Goal: Task Accomplishment & Management: Complete application form

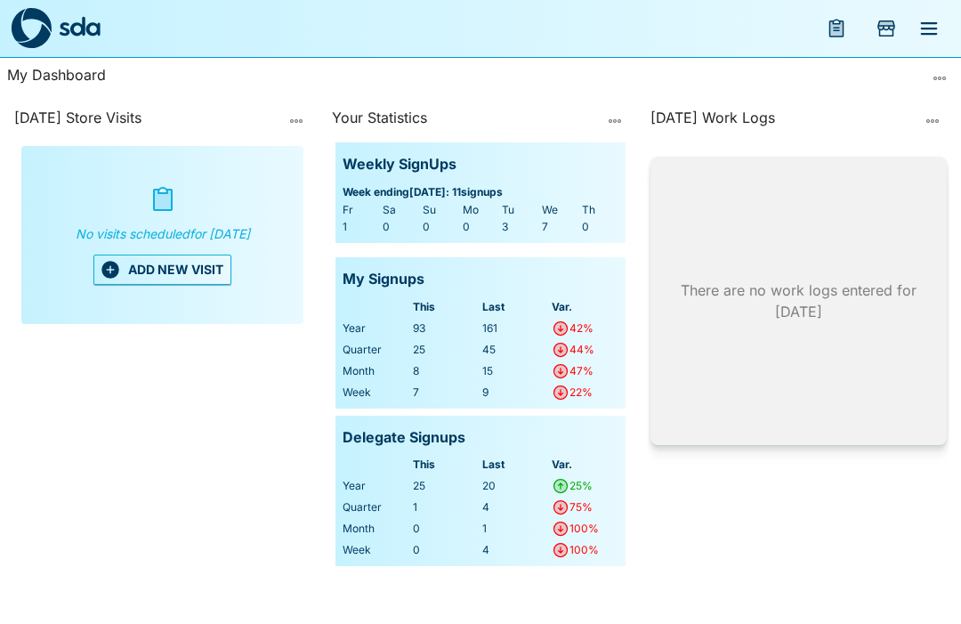
click at [157, 278] on button "ADD NEW VISIT" at bounding box center [162, 269] width 138 height 30
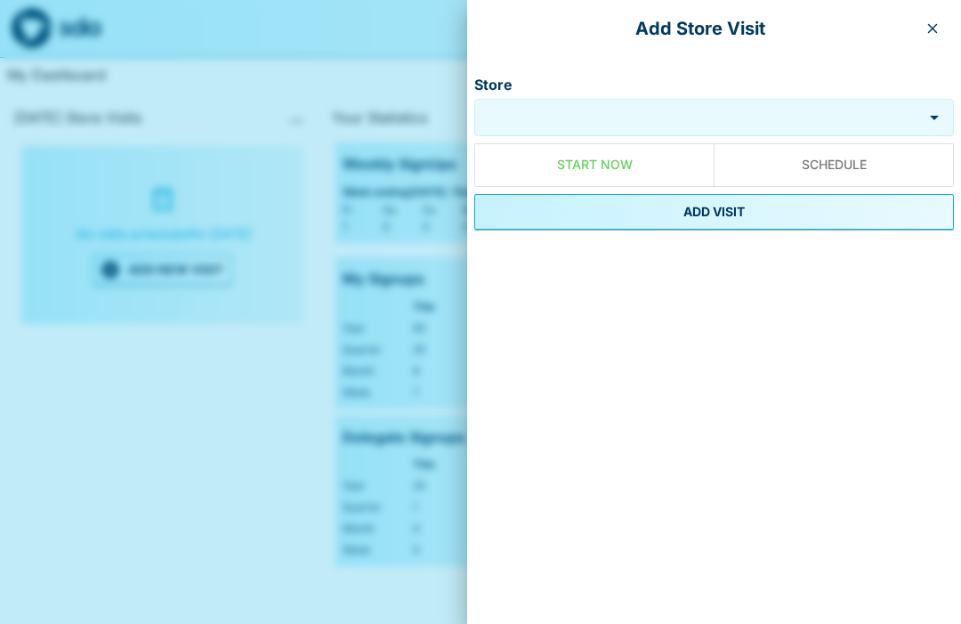
click at [593, 124] on input "Store" at bounding box center [698, 118] width 439 height 20
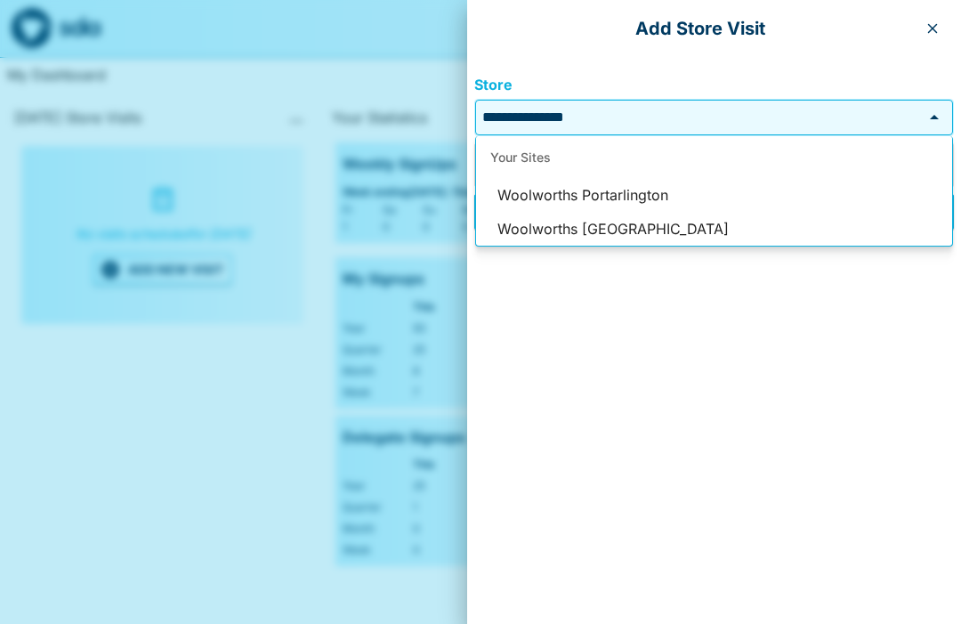
click at [639, 199] on li "Woolworths Portarlington" at bounding box center [714, 196] width 476 height 34
type input "**********"
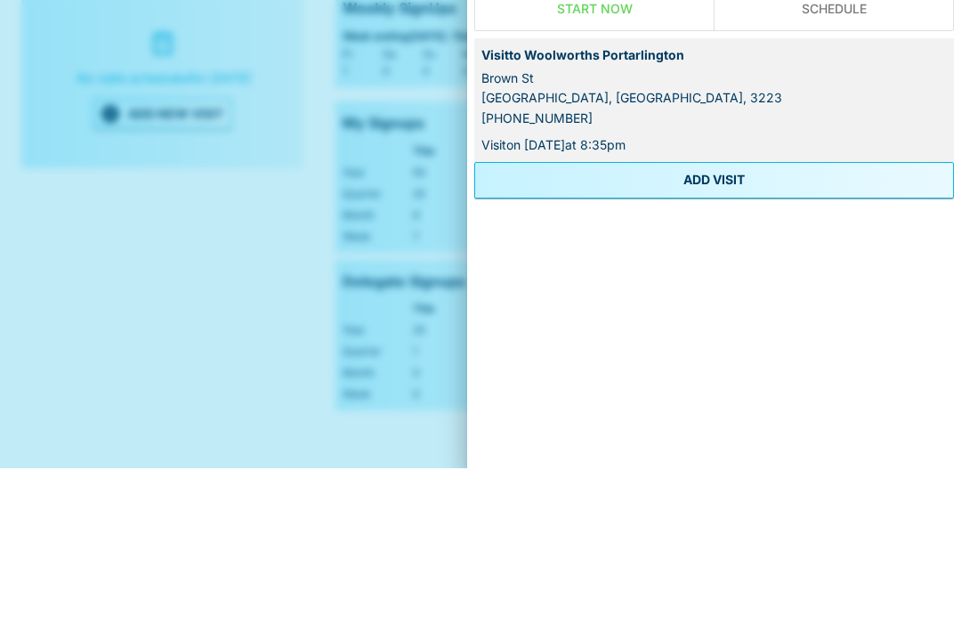
click at [731, 318] on button "ADD VISIT" at bounding box center [714, 336] width 480 height 36
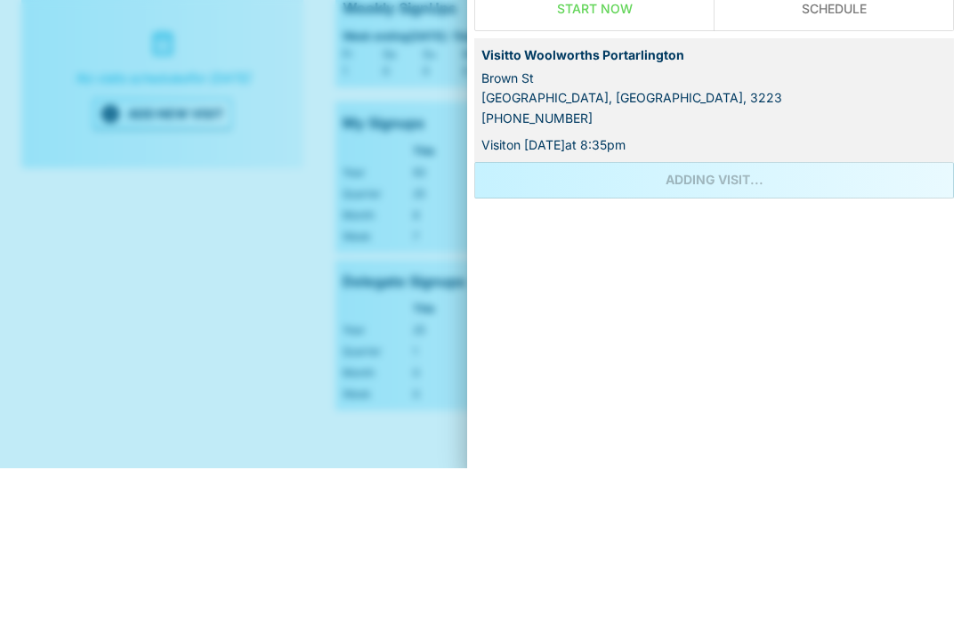
scroll to position [60, 0]
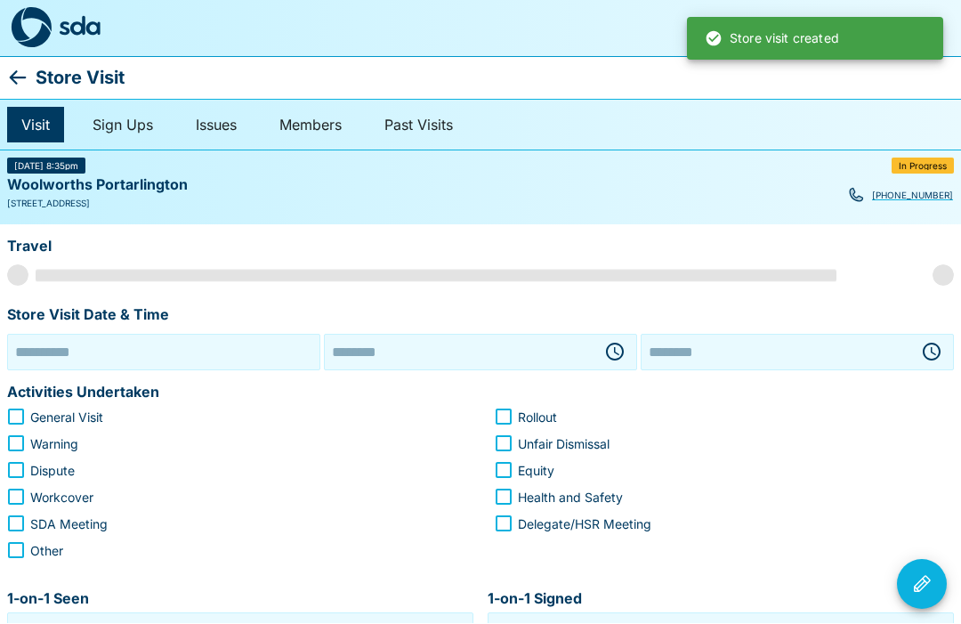
type input "**********"
type input "********"
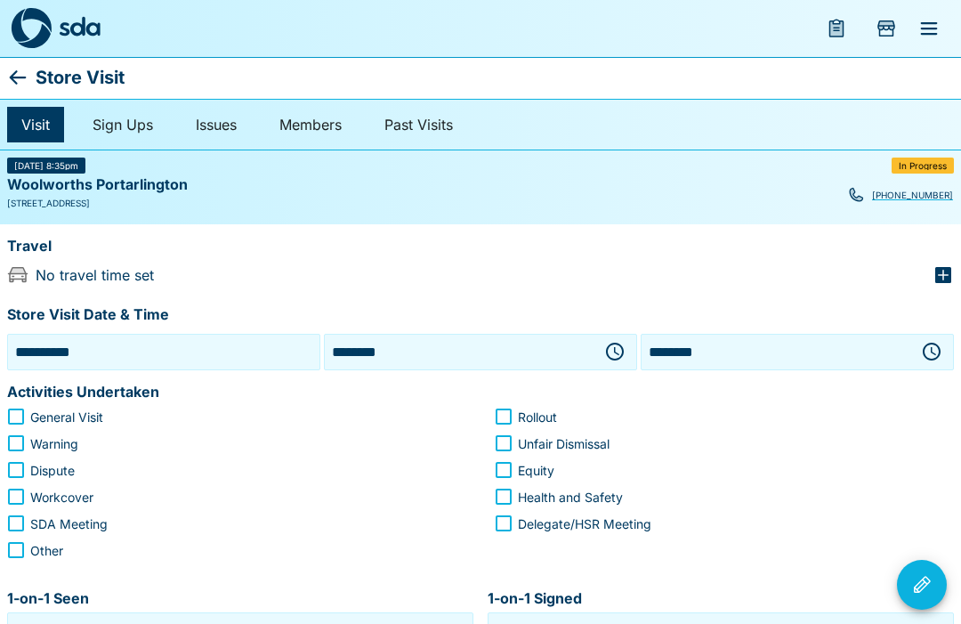
click at [617, 352] on icon "button" at bounding box center [616, 351] width 5 height 8
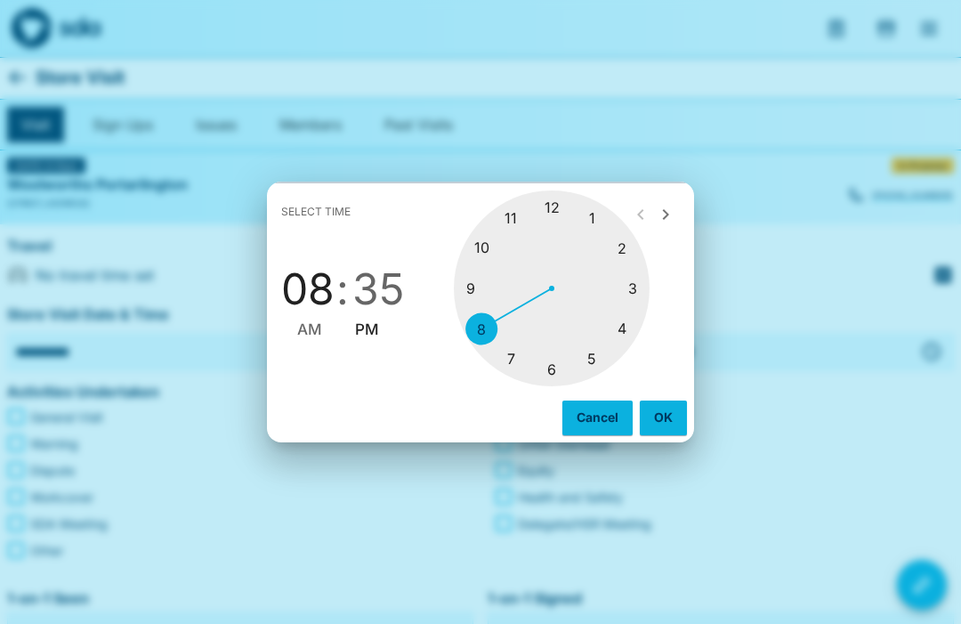
click at [488, 248] on div at bounding box center [552, 288] width 196 height 196
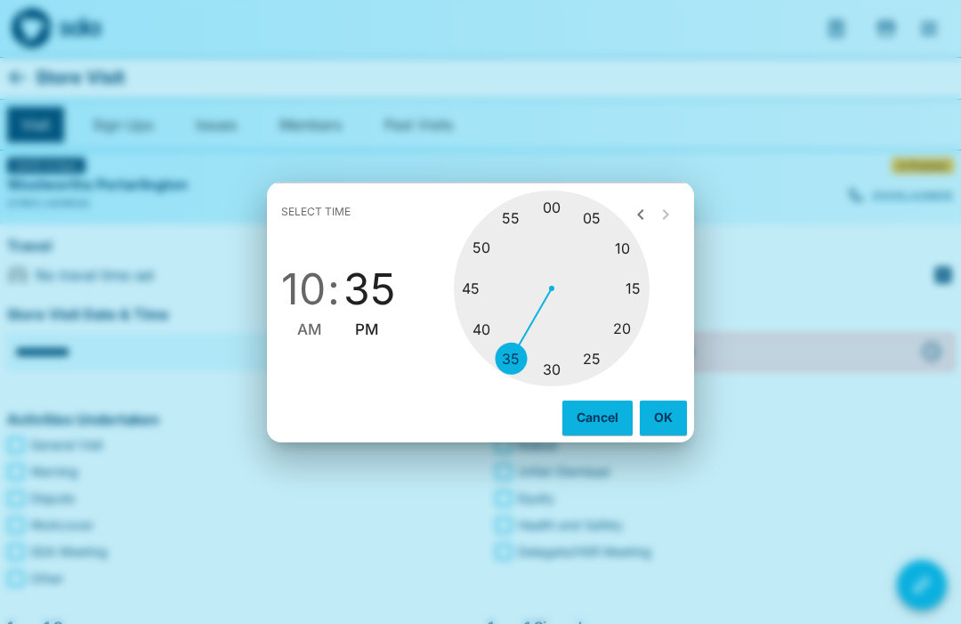
click at [560, 210] on div at bounding box center [552, 288] width 196 height 196
click at [306, 326] on span "AM" at bounding box center [309, 330] width 25 height 24
type input "********"
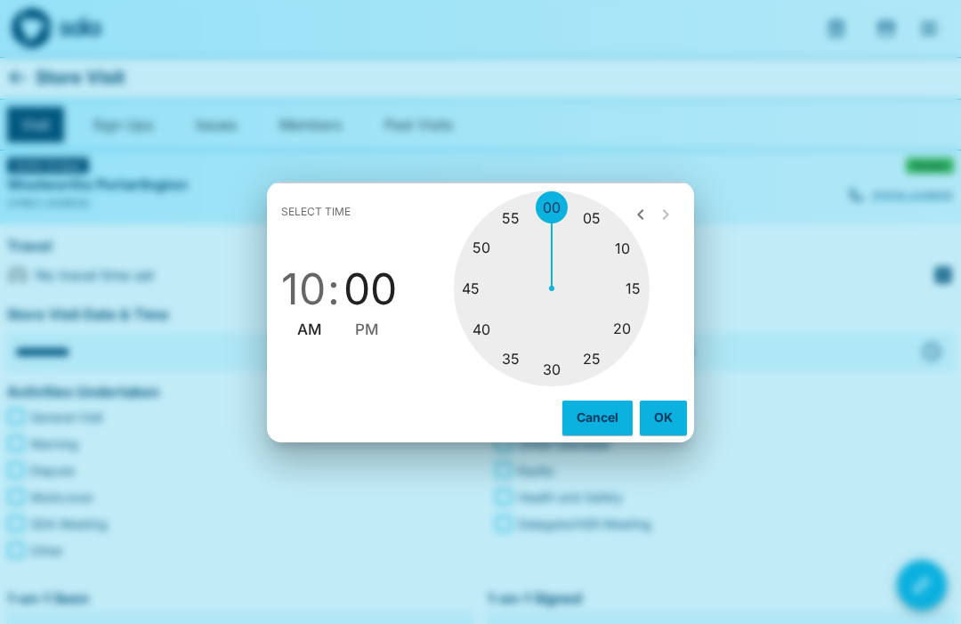
click at [665, 415] on button "OK" at bounding box center [663, 417] width 47 height 34
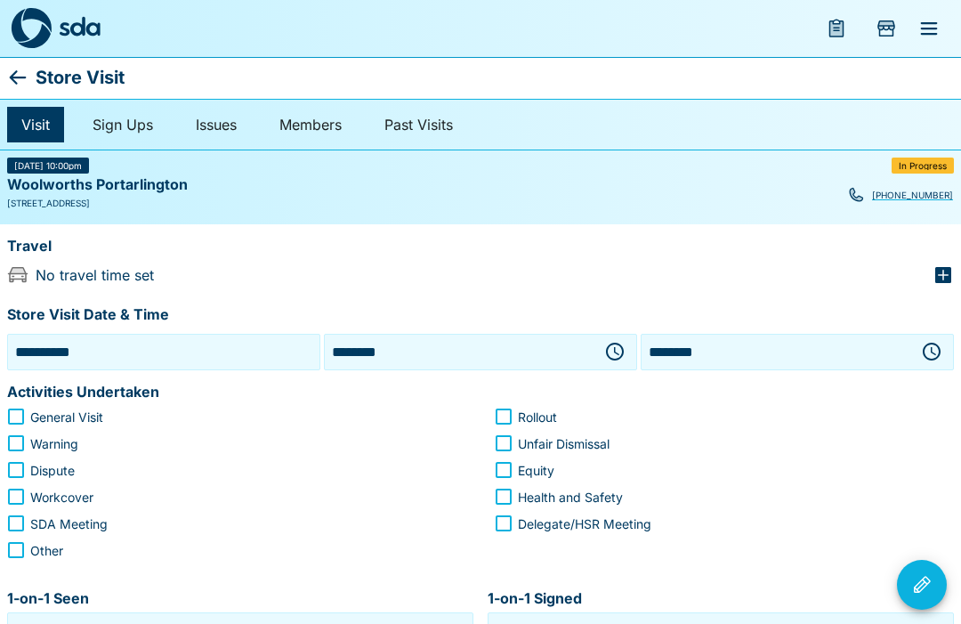
click at [935, 350] on icon "button" at bounding box center [931, 351] width 21 height 21
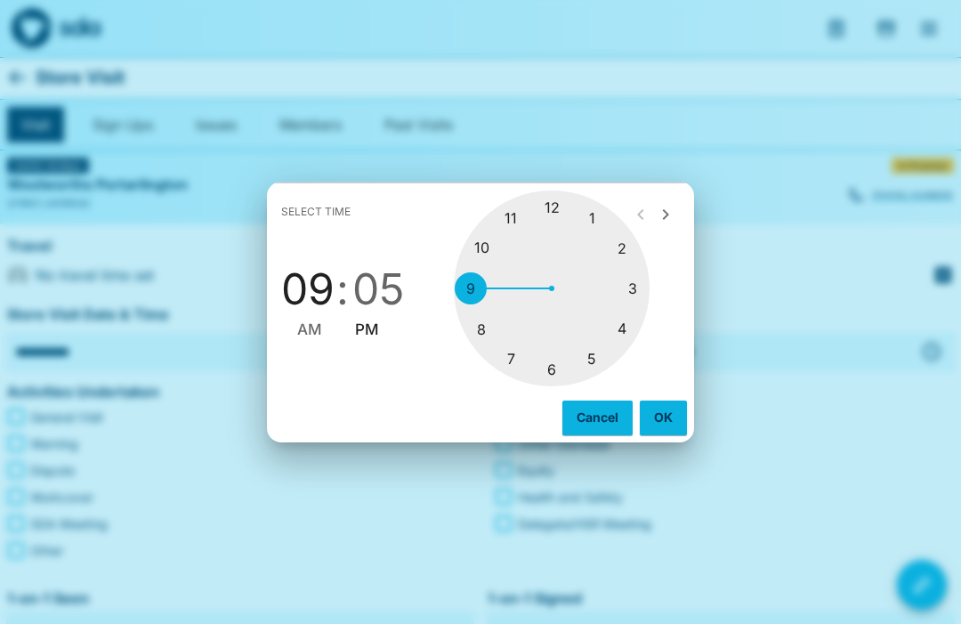
click at [520, 224] on div at bounding box center [552, 288] width 196 height 196
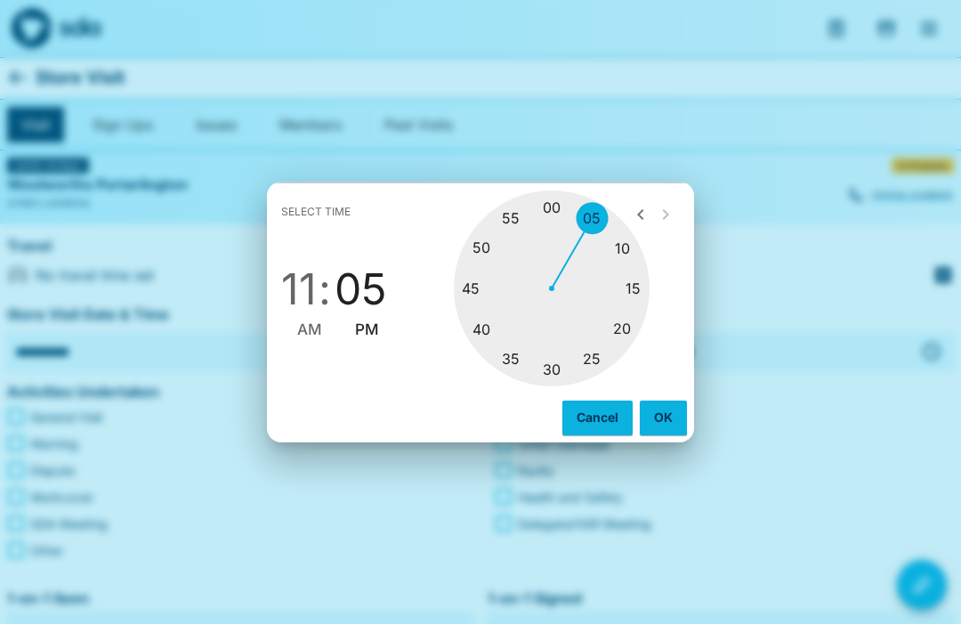
click at [557, 365] on div at bounding box center [552, 288] width 196 height 196
click at [312, 334] on span "AM" at bounding box center [309, 330] width 25 height 24
type input "********"
click at [672, 421] on button "OK" at bounding box center [663, 417] width 47 height 34
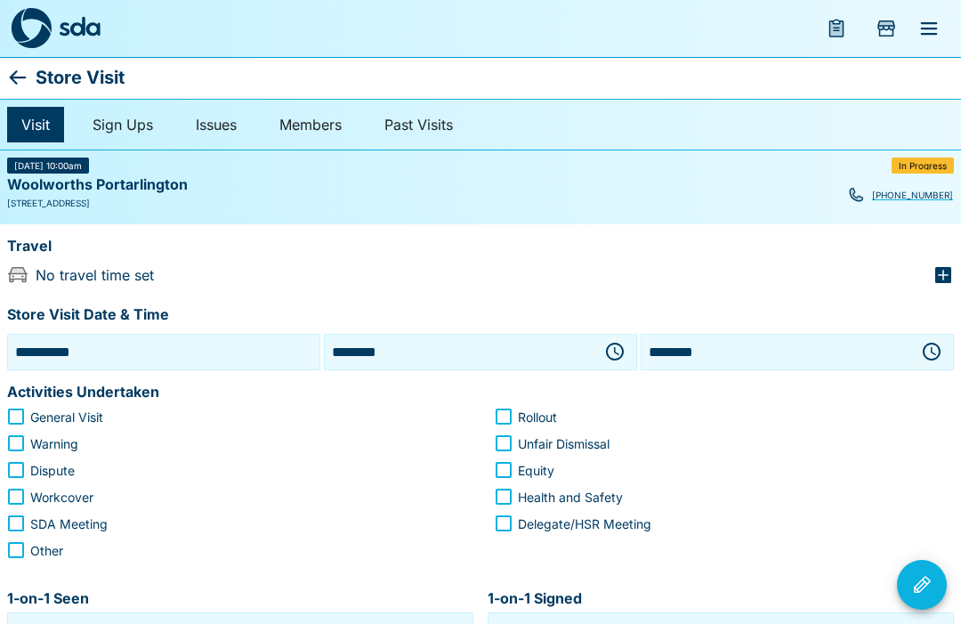
click at [952, 275] on icon "button" at bounding box center [942, 274] width 21 height 21
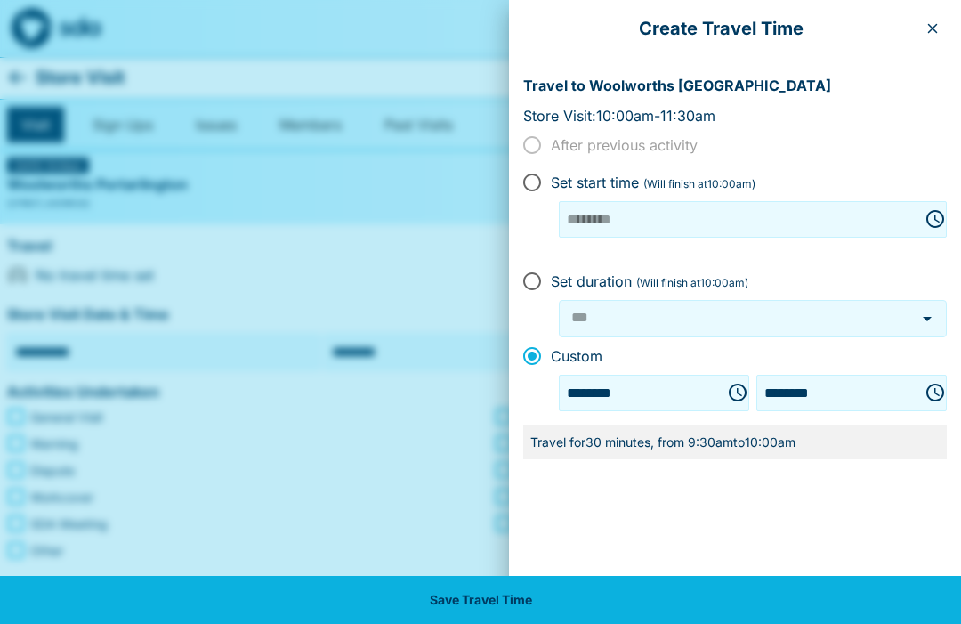
click at [498, 606] on button "Save Travel Time" at bounding box center [480, 600] width 961 height 48
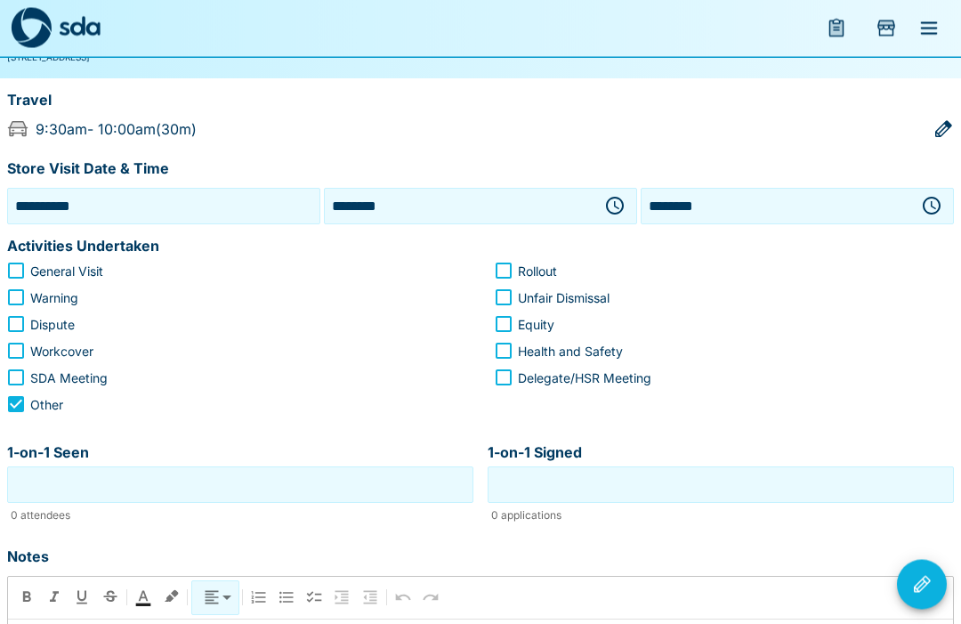
click at [317, 492] on input "1-on-1 Seen" at bounding box center [240, 486] width 457 height 28
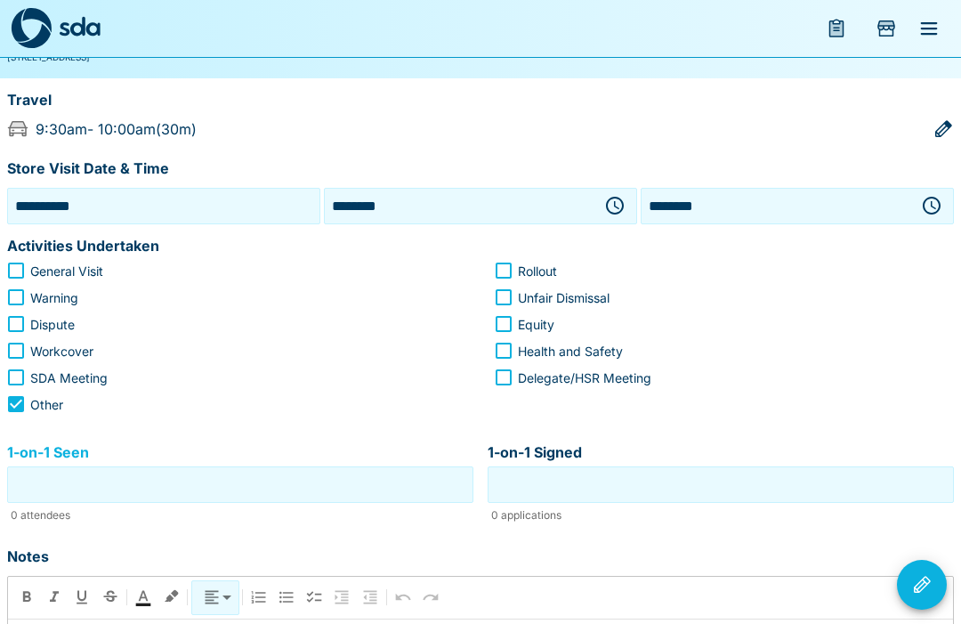
scroll to position [146, 0]
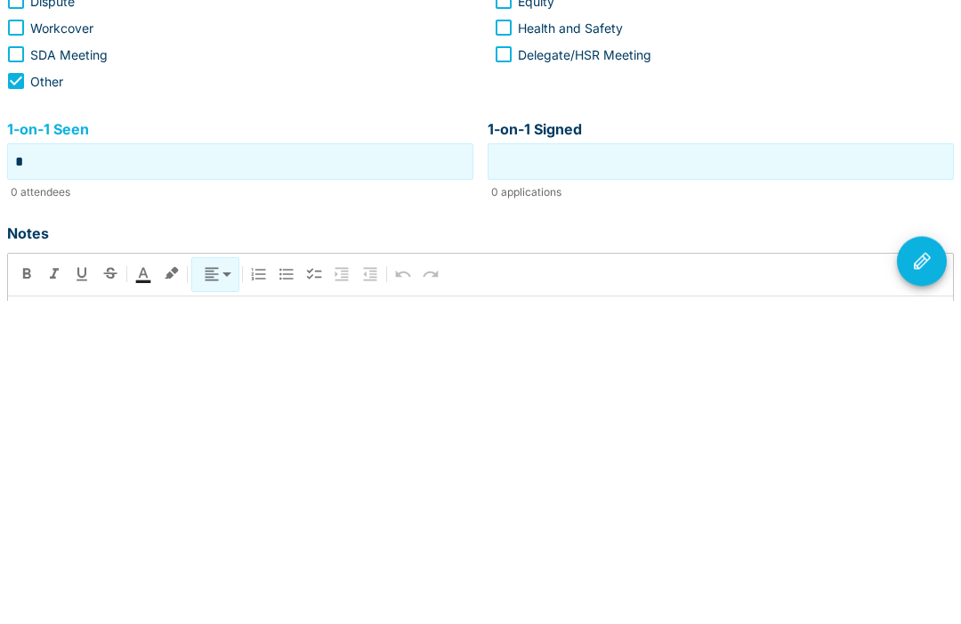
type input "*"
click at [723, 472] on input "1-on-1 Signed" at bounding box center [720, 486] width 457 height 28
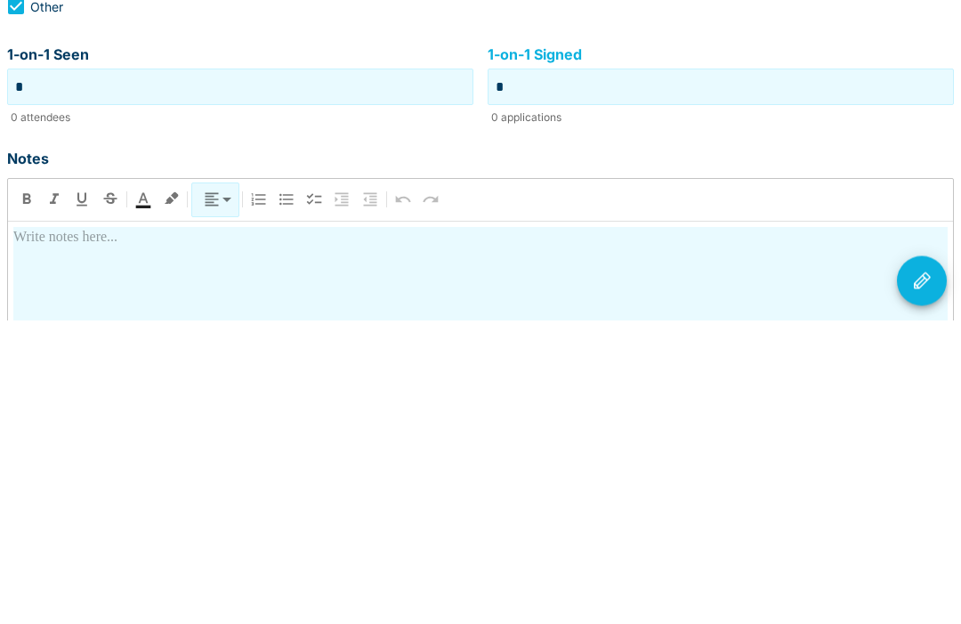
scroll to position [246, 0]
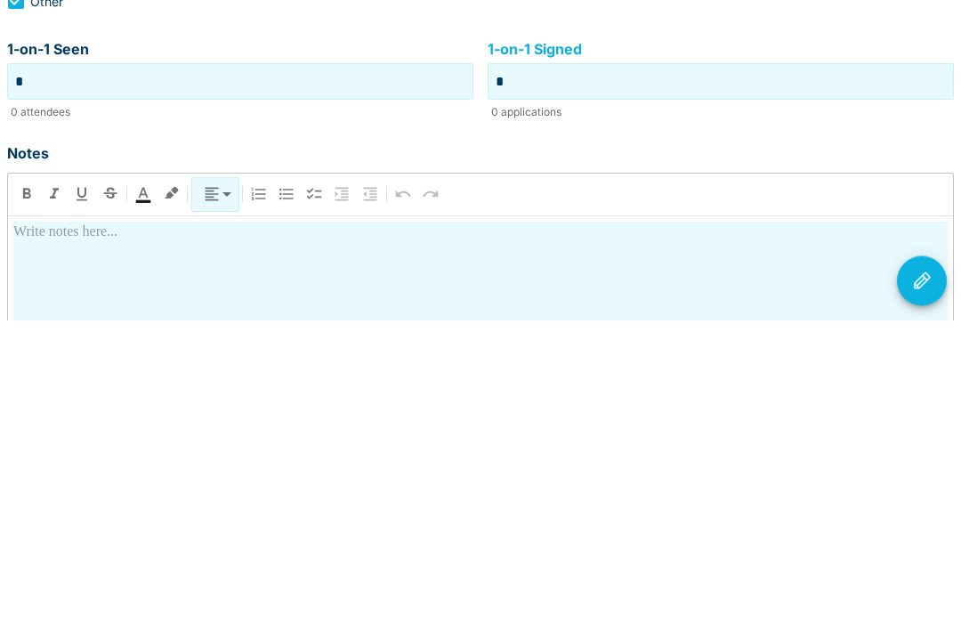
type input "*"
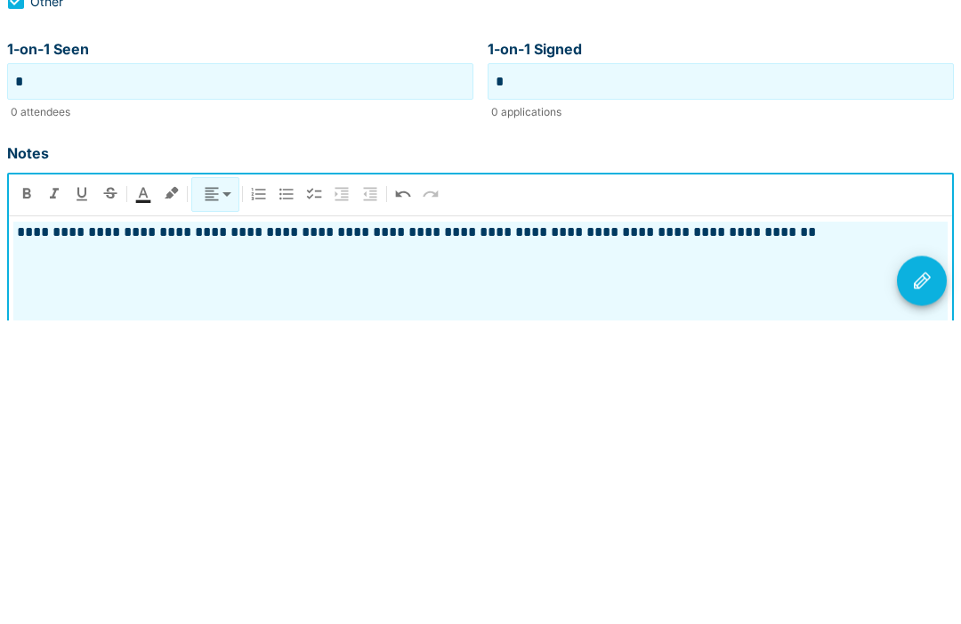
click at [42, 526] on p "**********" at bounding box center [480, 536] width 934 height 21
click at [838, 526] on p "**********" at bounding box center [480, 536] width 934 height 21
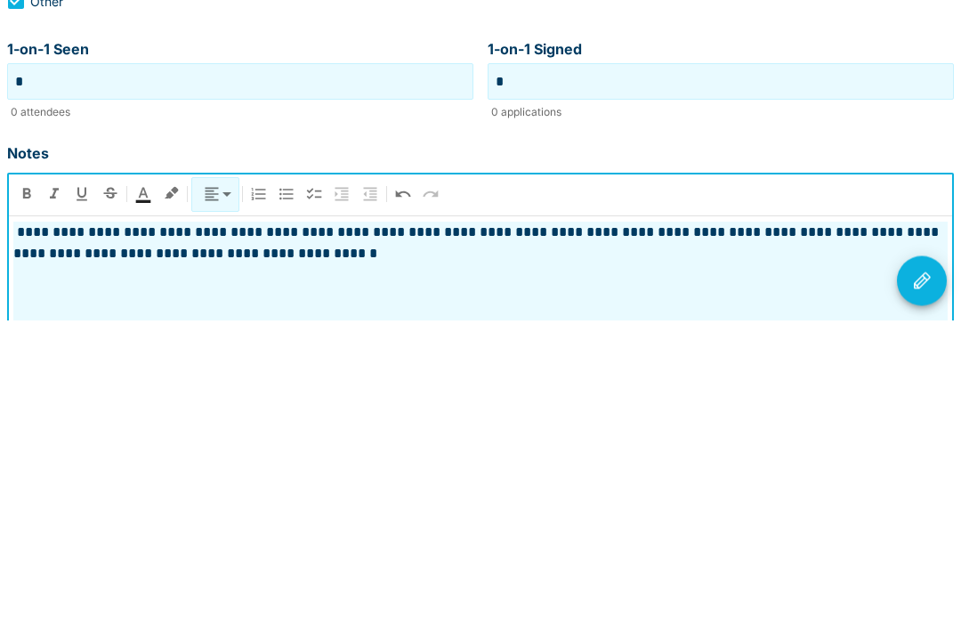
click at [936, 560] on button "Visit Actions" at bounding box center [922, 585] width 50 height 50
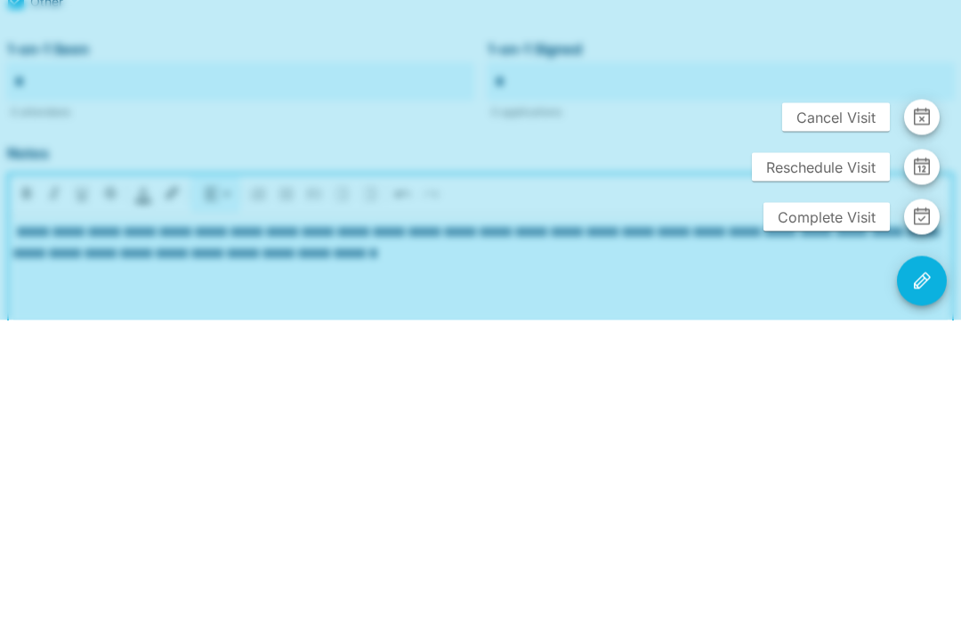
scroll to position [446, 0]
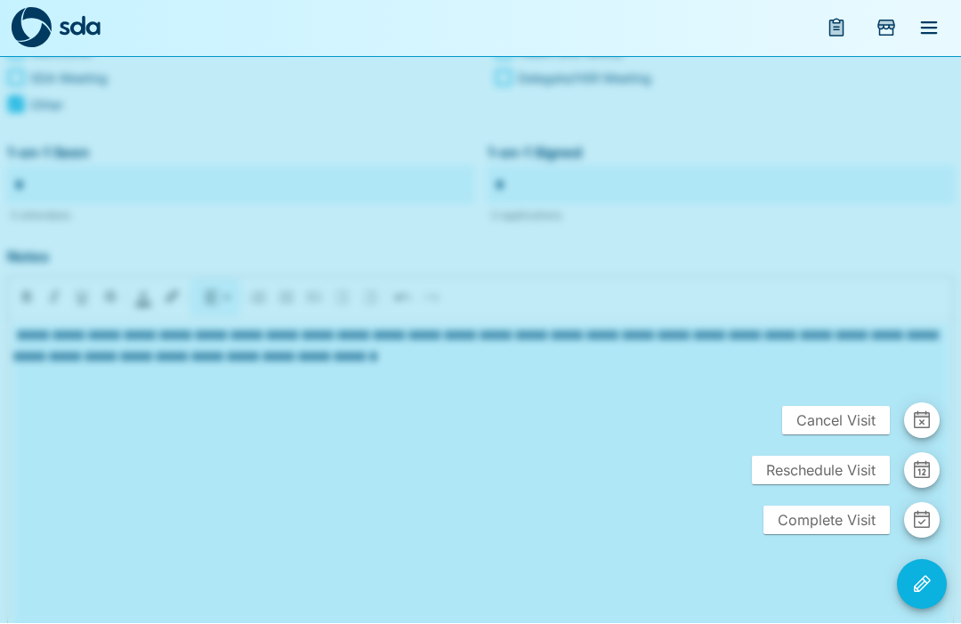
click at [825, 535] on span "Complete Visit" at bounding box center [826, 520] width 126 height 28
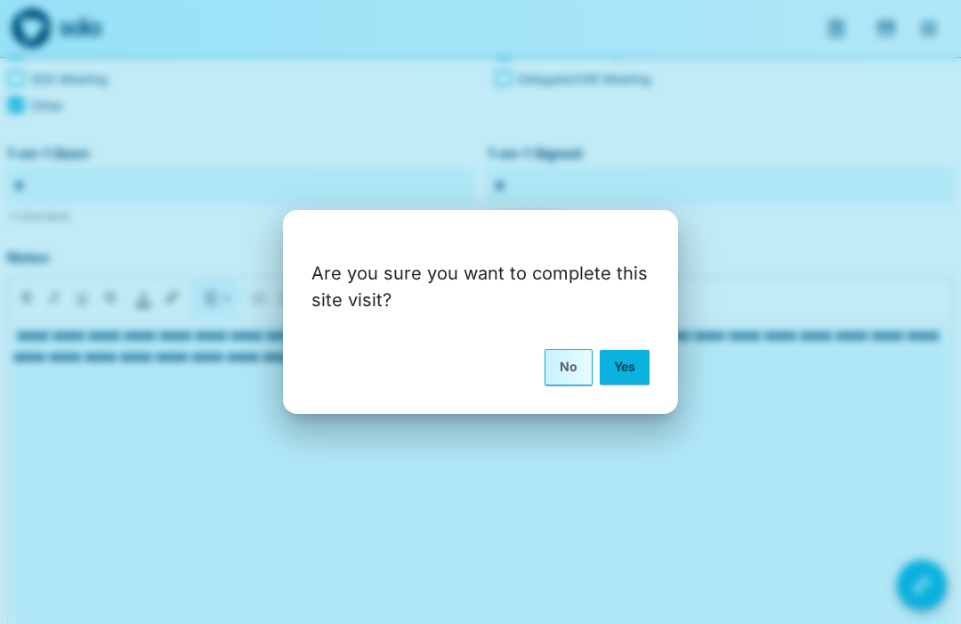
click at [619, 383] on button "Yes" at bounding box center [625, 367] width 50 height 34
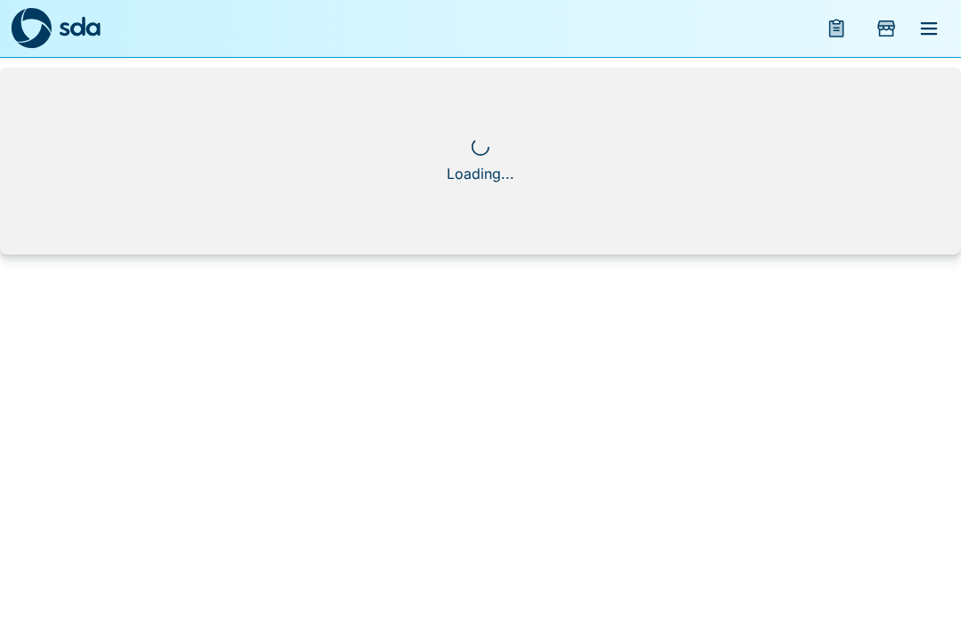
scroll to position [0, 0]
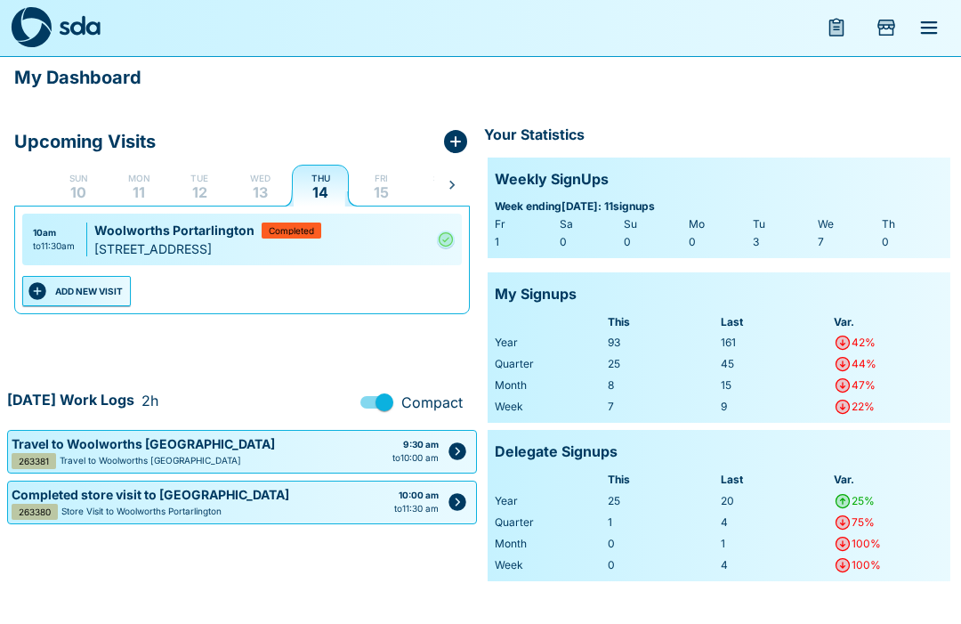
click at [844, 22] on icon "menu" at bounding box center [836, 28] width 21 height 21
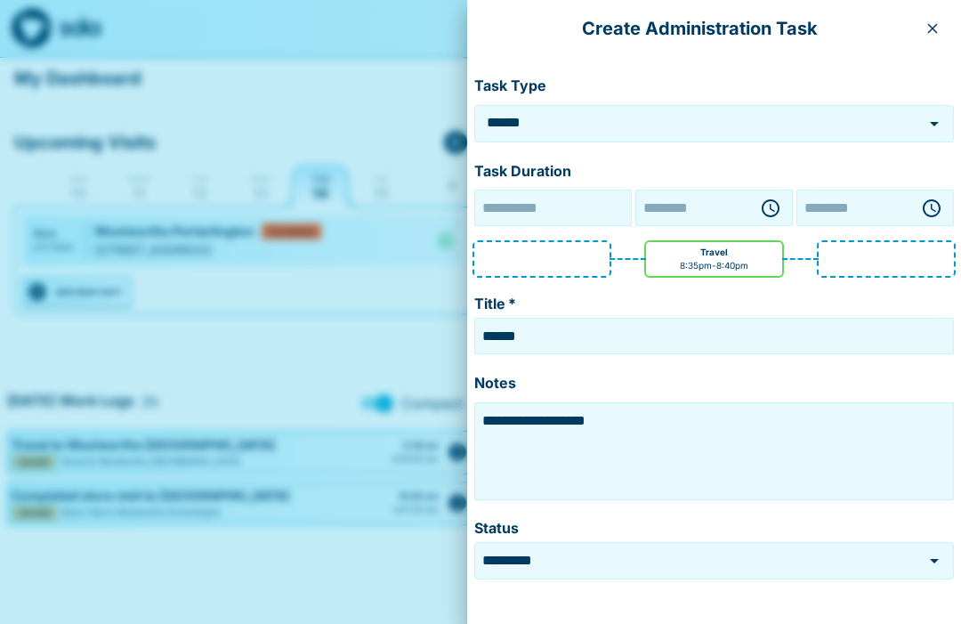
type input "**********"
type input "********"
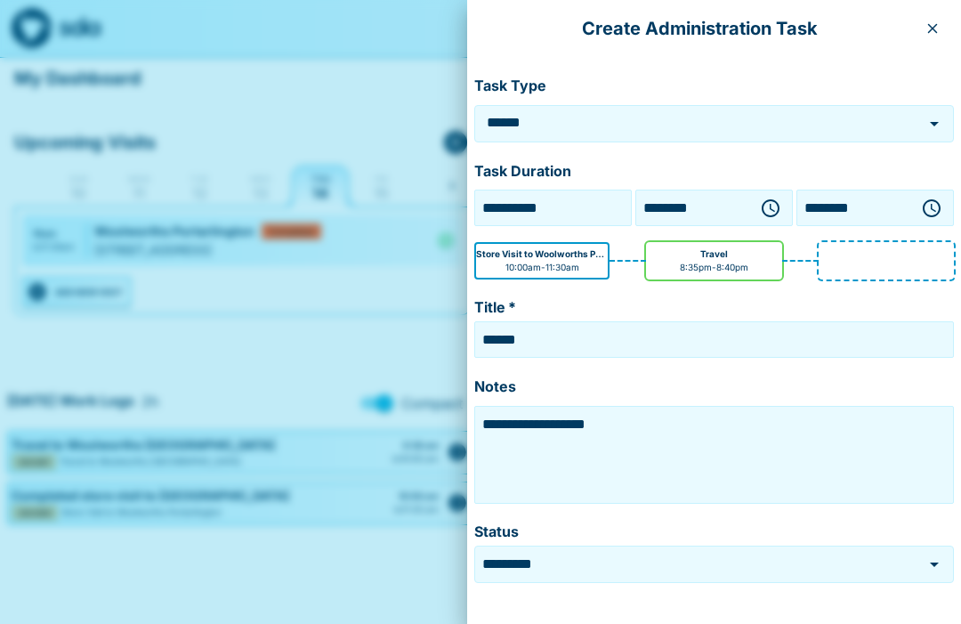
click at [931, 127] on icon "Open" at bounding box center [933, 123] width 21 height 21
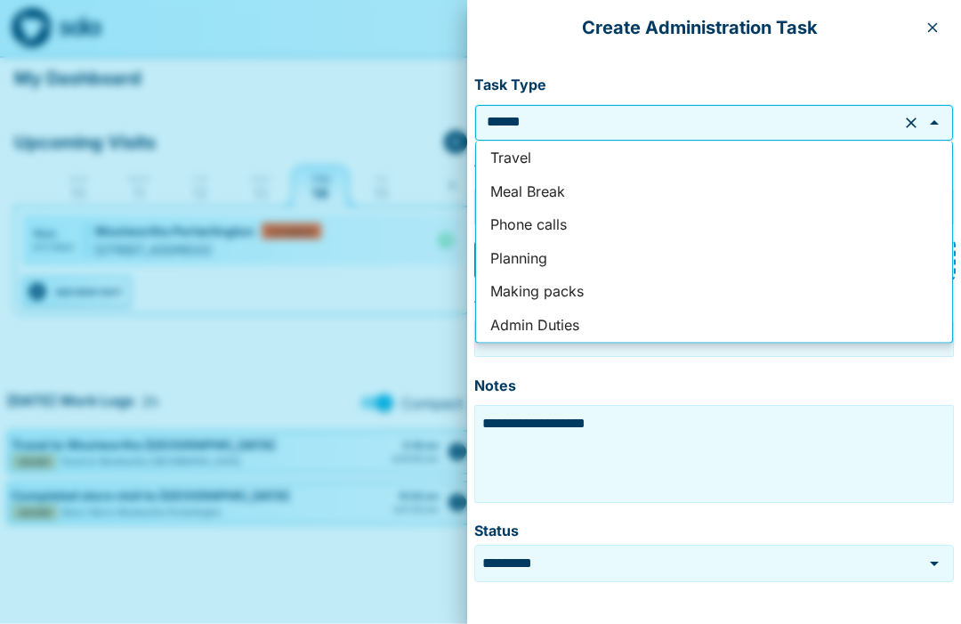
click at [563, 224] on li "Phone calls" at bounding box center [714, 225] width 476 height 34
type input "**********"
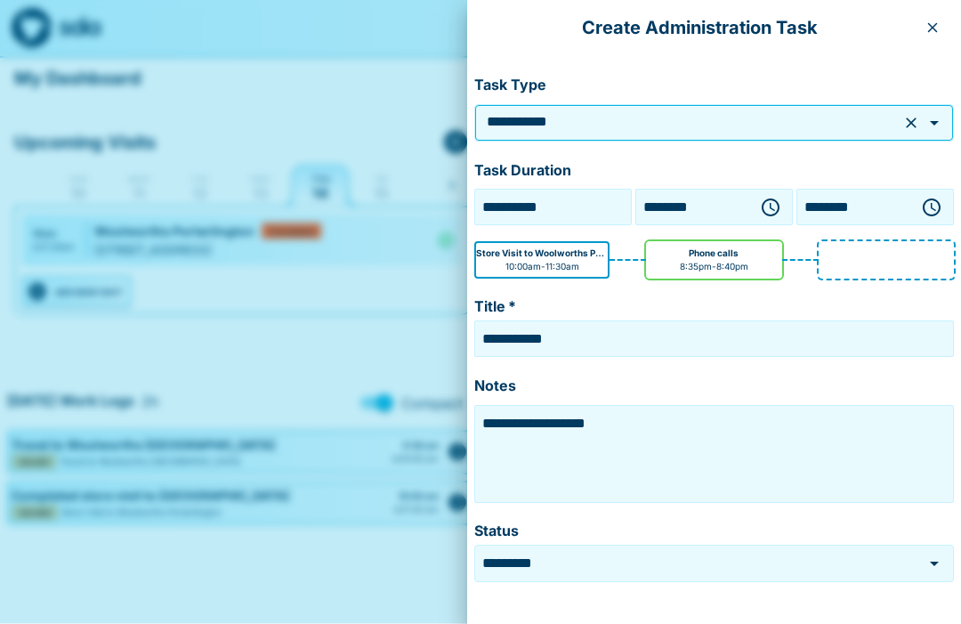
type input "**********"
type textarea "**********"
click at [741, 168] on p "Task Duration" at bounding box center [714, 171] width 480 height 23
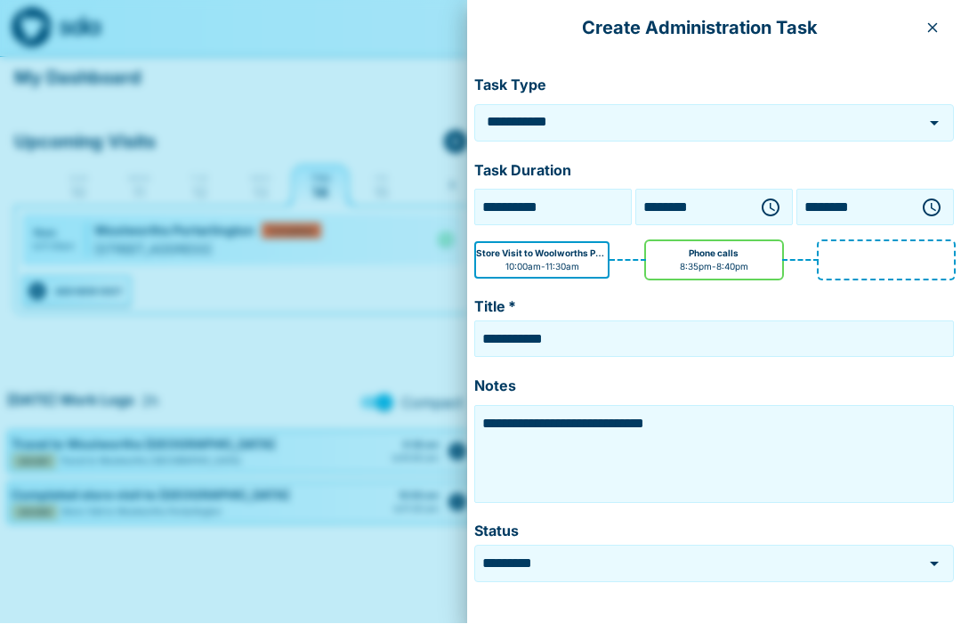
click at [780, 206] on icon "button" at bounding box center [770, 208] width 21 height 21
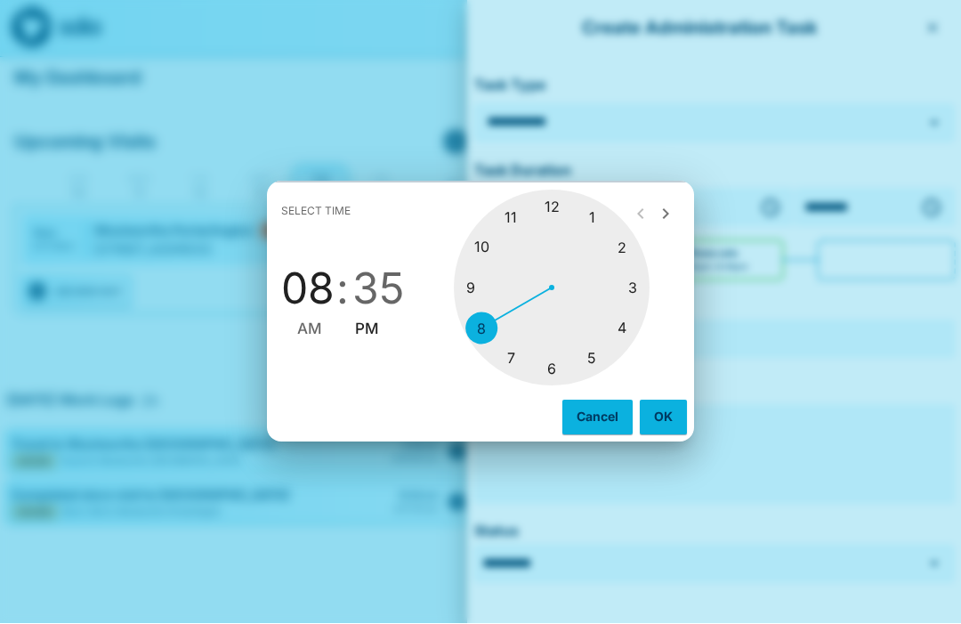
click at [514, 221] on div at bounding box center [552, 288] width 196 height 196
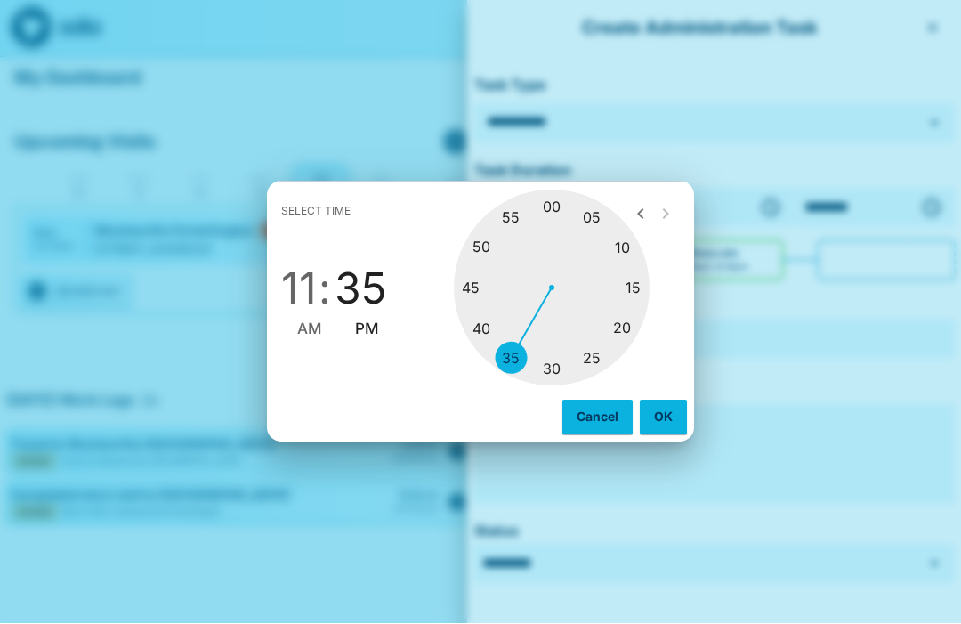
click at [492, 319] on div at bounding box center [552, 288] width 196 height 196
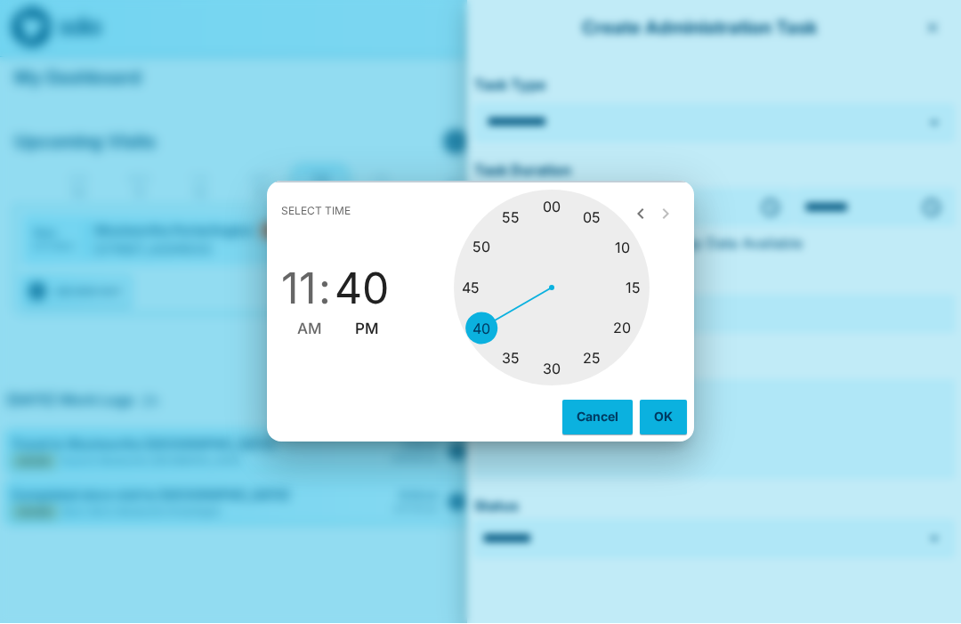
click at [311, 335] on span "AM" at bounding box center [309, 330] width 25 height 24
type input "********"
click at [668, 413] on button "OK" at bounding box center [663, 417] width 47 height 34
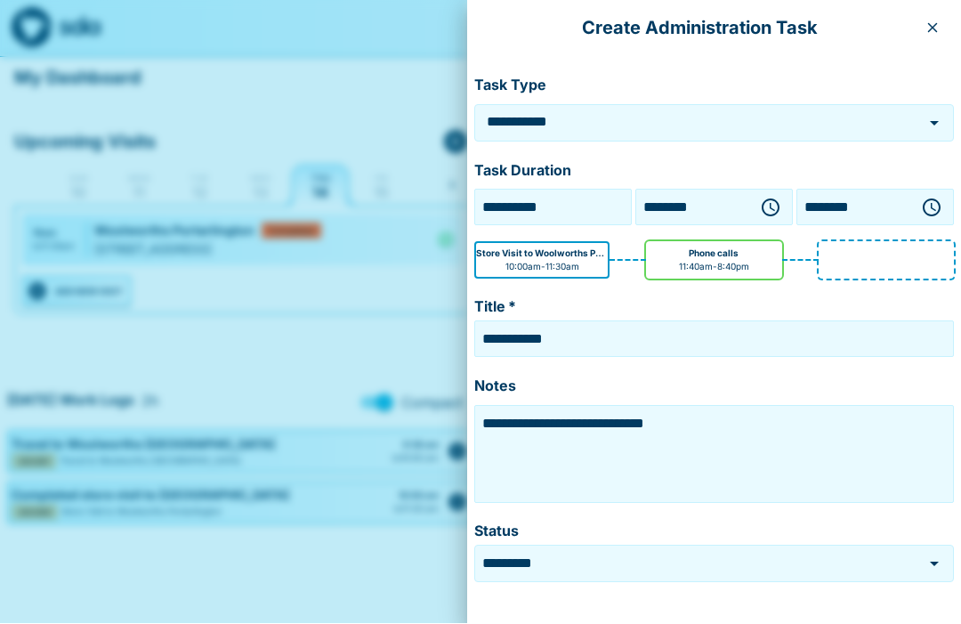
click at [941, 211] on icon "button" at bounding box center [931, 208] width 21 height 21
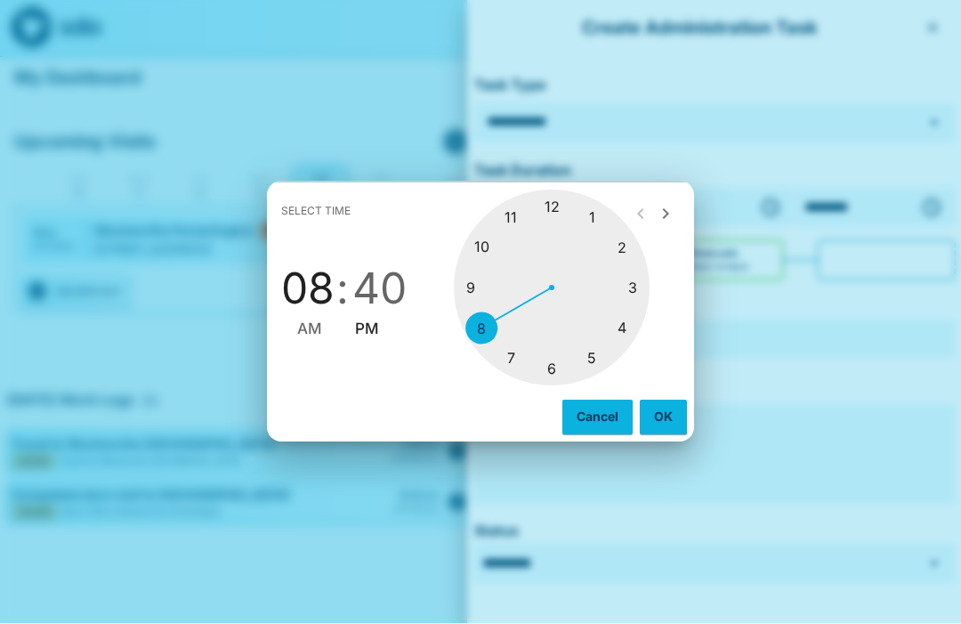
click at [560, 206] on div at bounding box center [552, 288] width 196 height 196
click at [558, 207] on div at bounding box center [552, 288] width 196 height 196
type input "********"
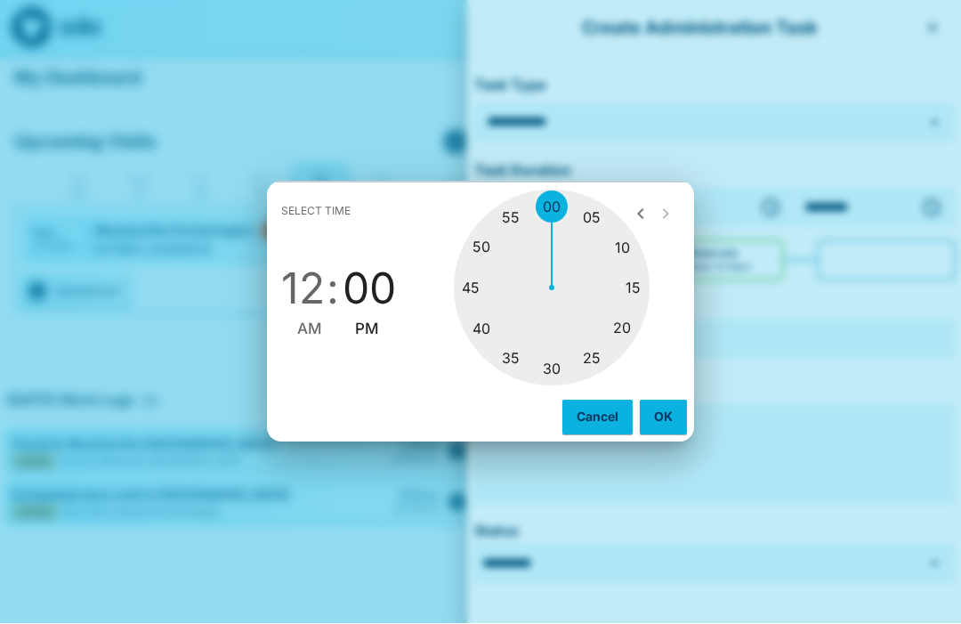
click at [665, 419] on button "OK" at bounding box center [663, 417] width 47 height 34
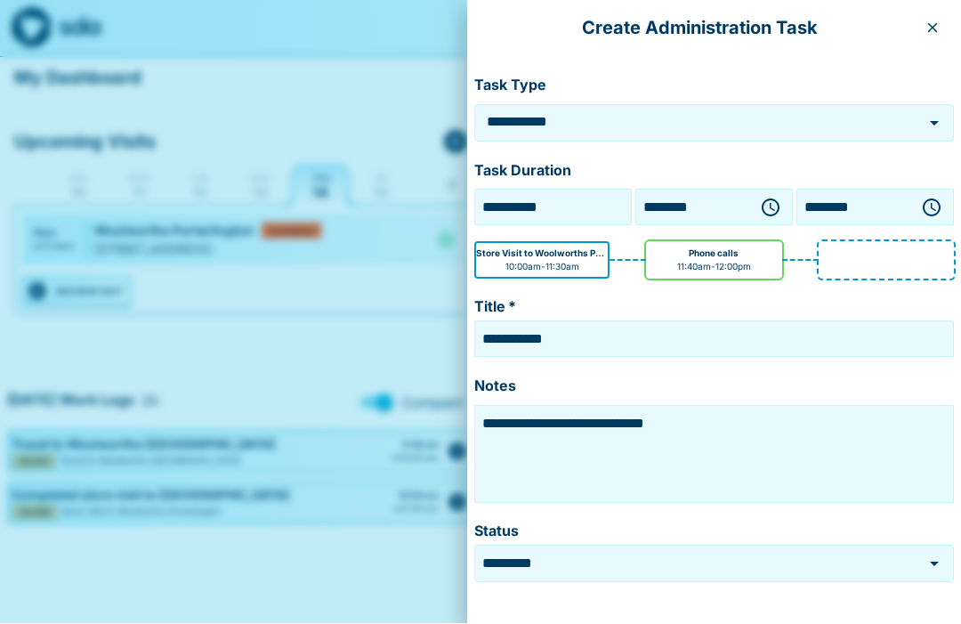
click at [733, 430] on textarea "**********" at bounding box center [714, 454] width 471 height 89
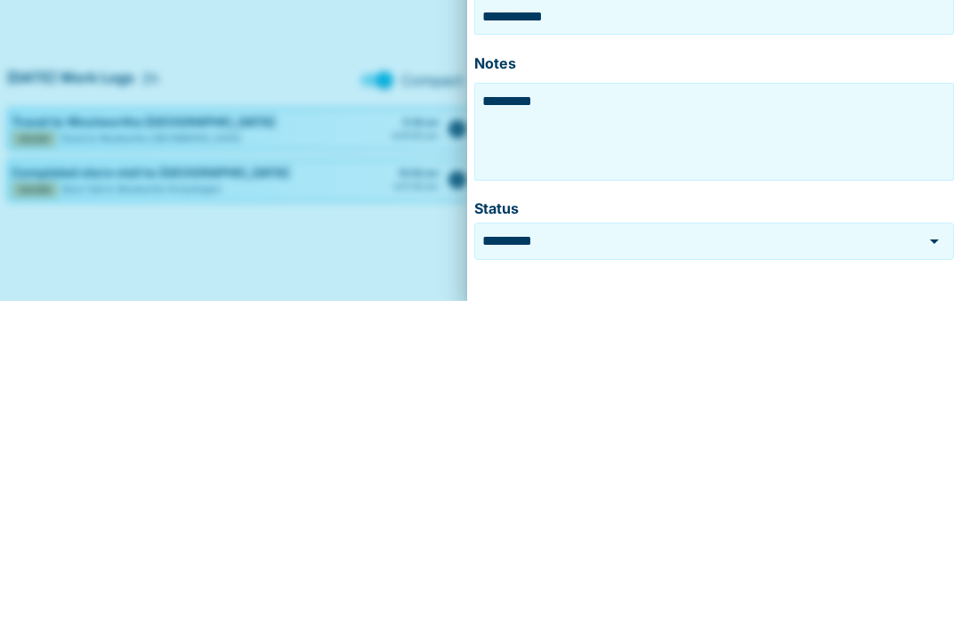
type textarea "***"
type textarea "**********"
click at [815, 553] on input "*********" at bounding box center [687, 563] width 416 height 20
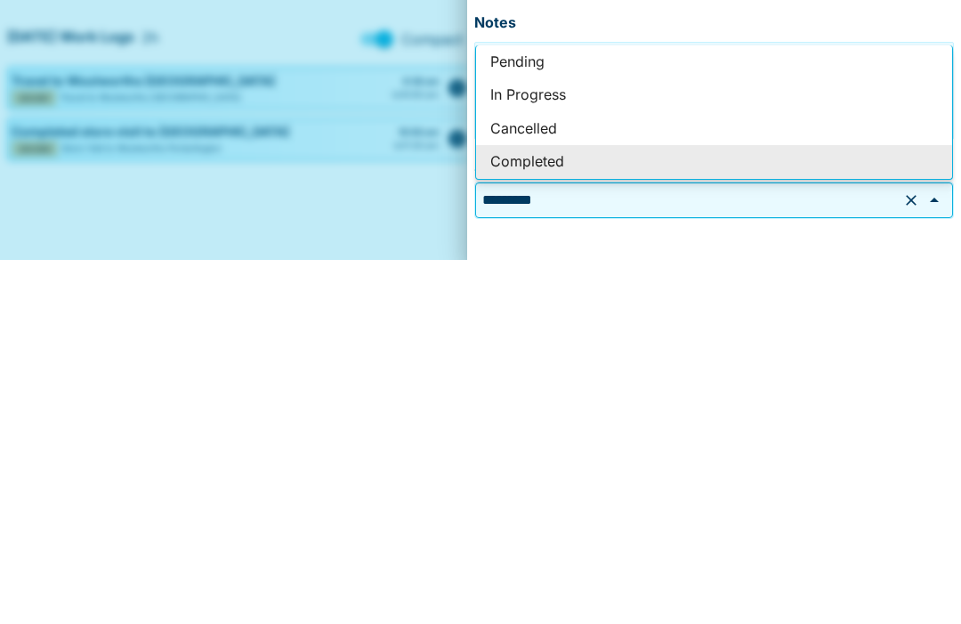
click at [759, 253] on form "**********" at bounding box center [714, 376] width 480 height 625
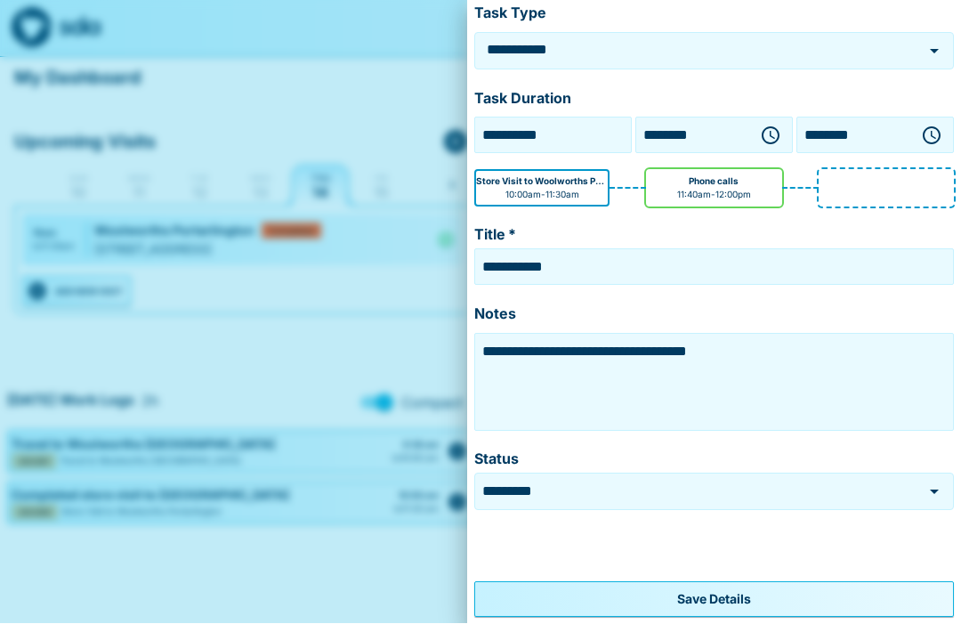
scroll to position [71, 0]
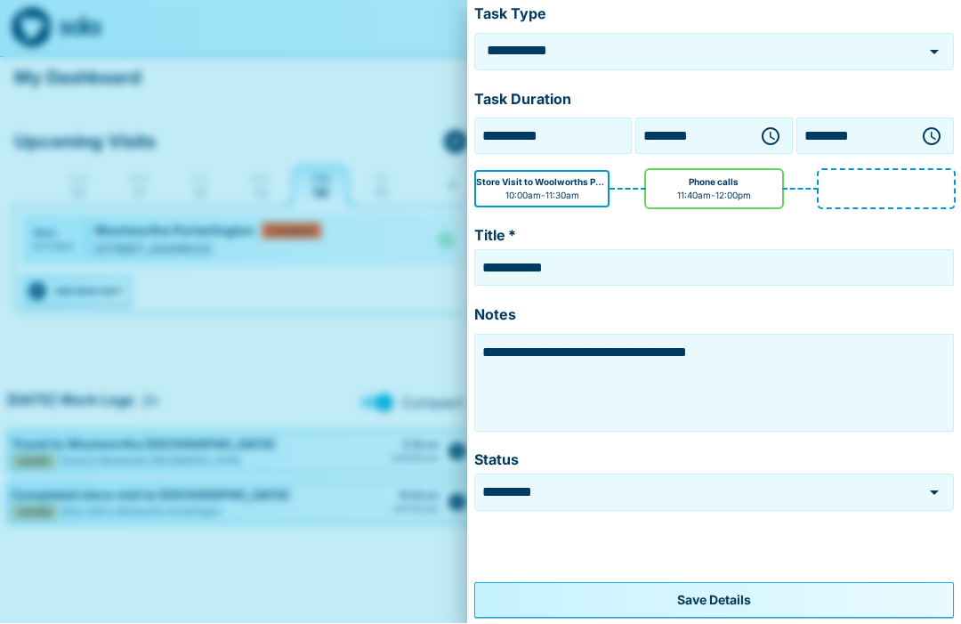
click at [735, 601] on button "Save Details" at bounding box center [714, 601] width 480 height 36
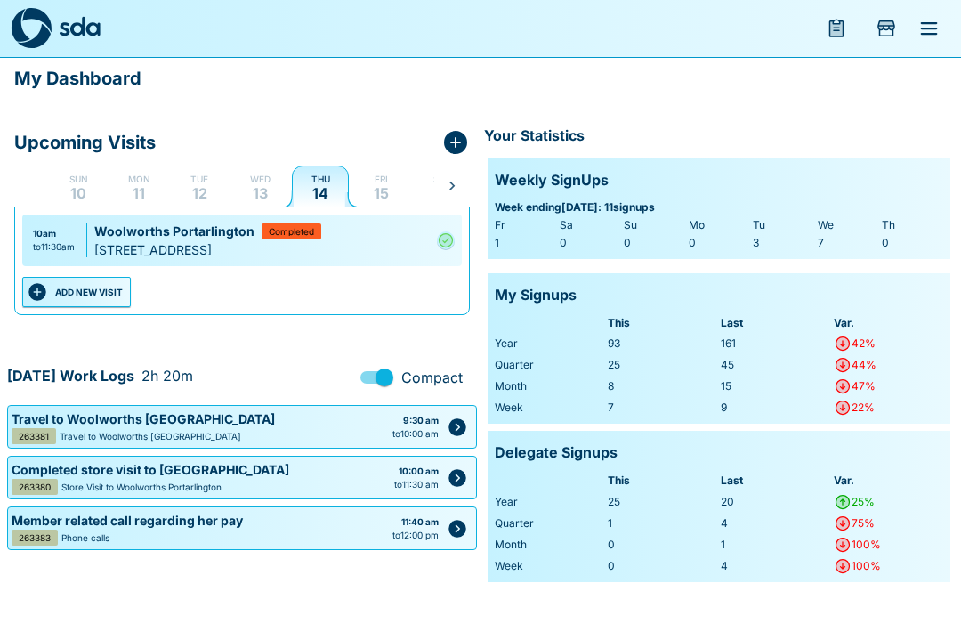
click at [101, 299] on button "ADD NEW VISIT" at bounding box center [76, 292] width 109 height 30
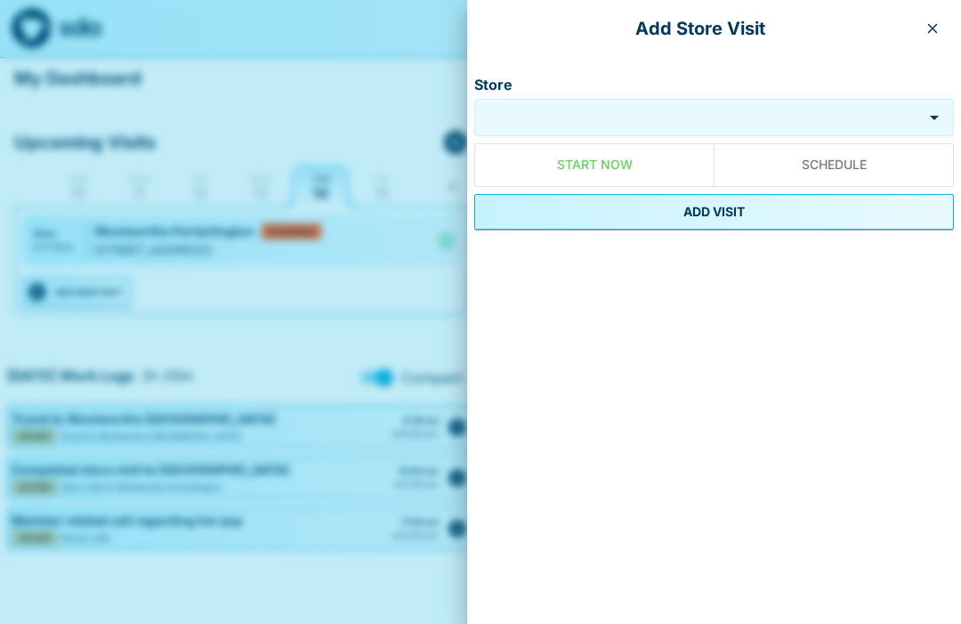
click at [619, 125] on input "Store" at bounding box center [698, 118] width 439 height 20
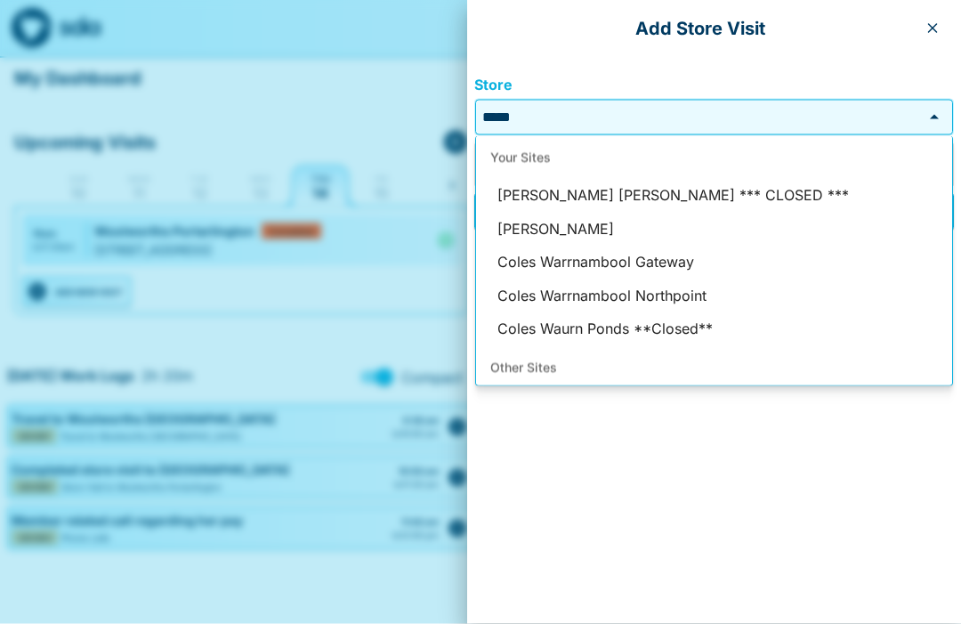
click at [561, 231] on li "[PERSON_NAME]" at bounding box center [714, 230] width 476 height 34
type input "**********"
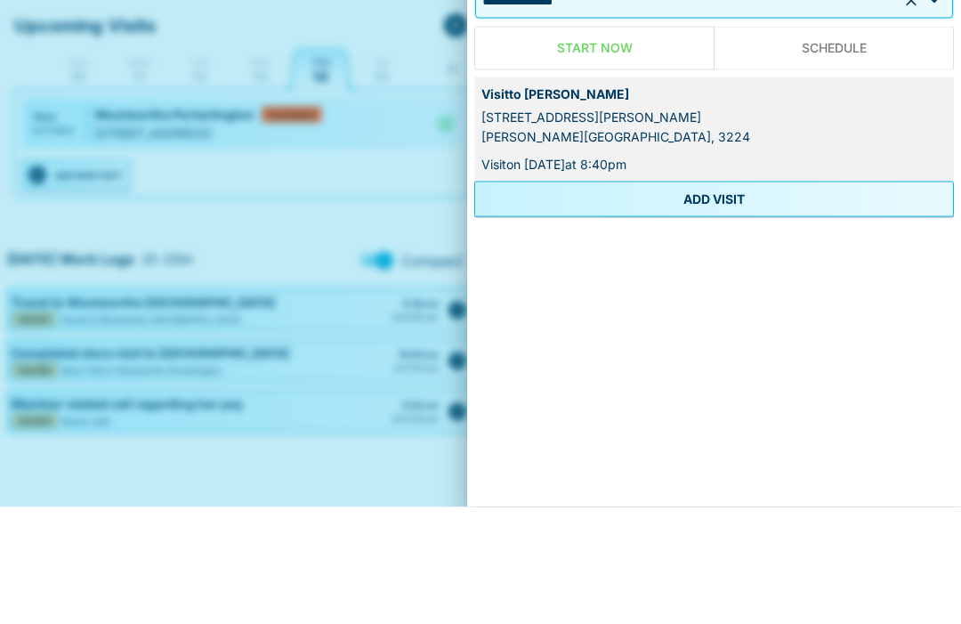
click at [724, 298] on button "ADD VISIT" at bounding box center [714, 316] width 480 height 36
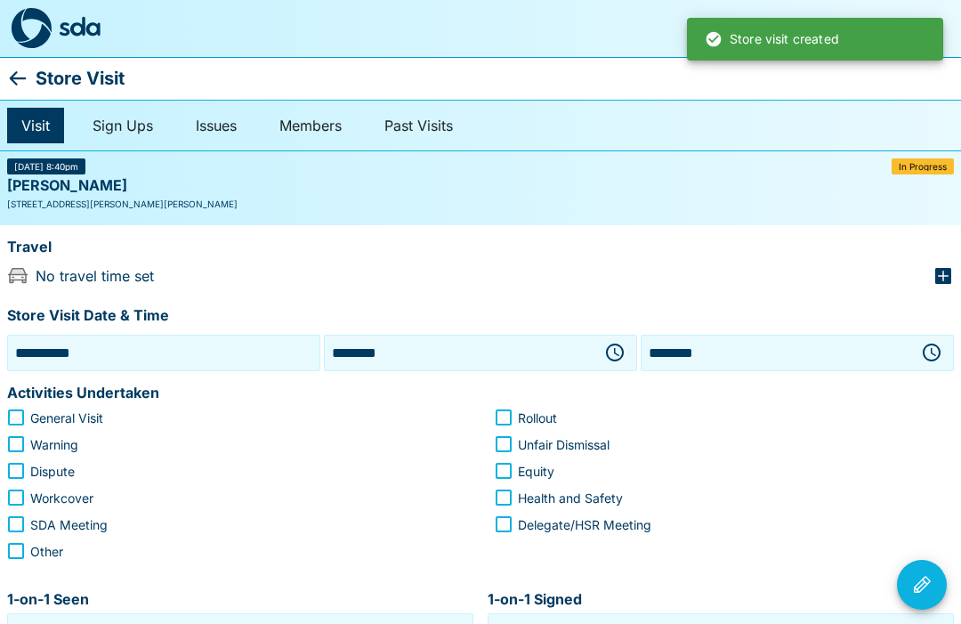
click at [616, 350] on icon "button" at bounding box center [614, 352] width 21 height 21
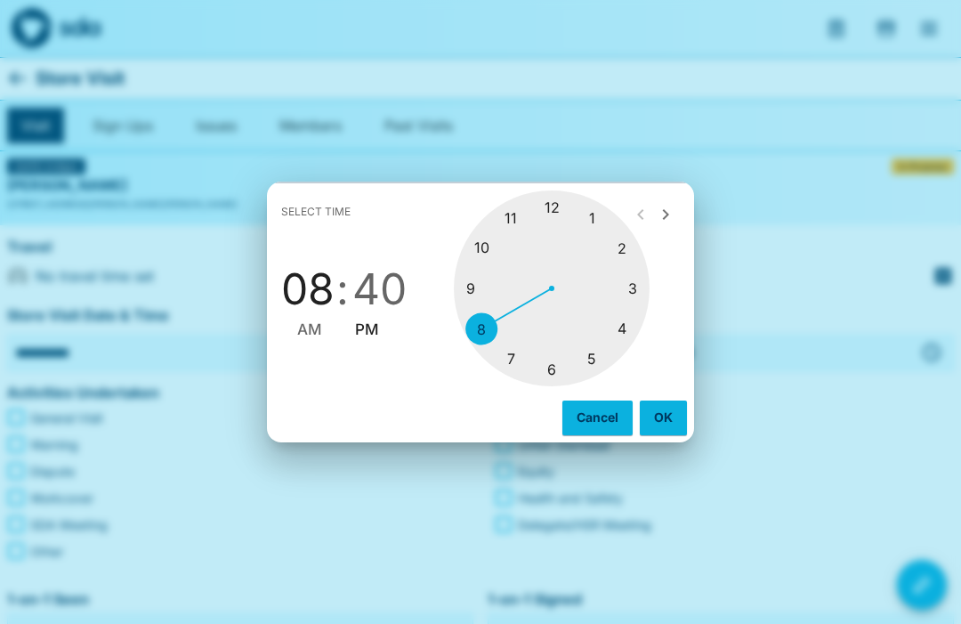
click at [558, 202] on div at bounding box center [552, 288] width 196 height 196
click at [641, 289] on div at bounding box center [552, 288] width 196 height 196
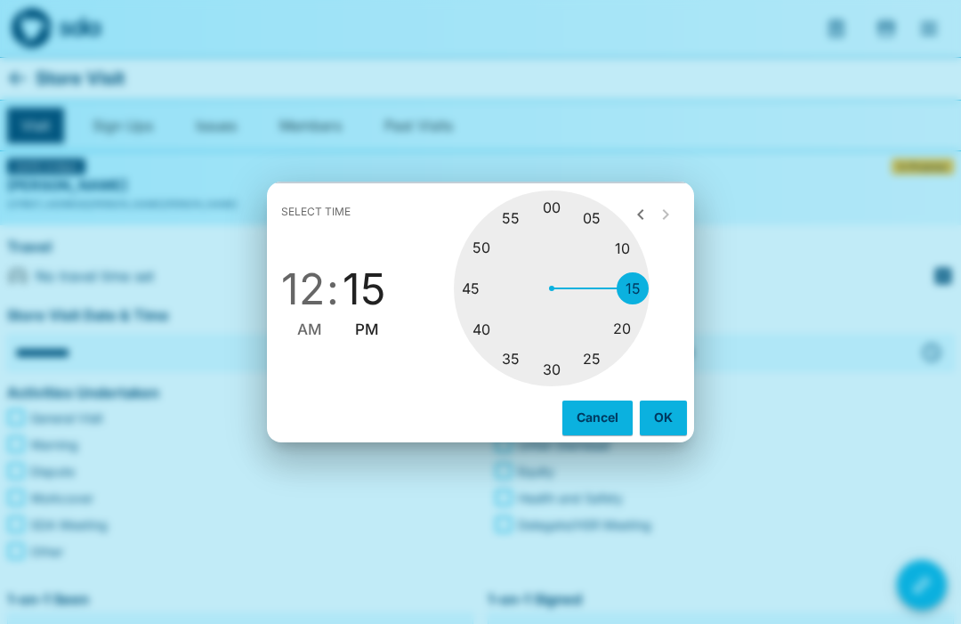
type input "********"
click at [662, 409] on button "OK" at bounding box center [663, 417] width 47 height 34
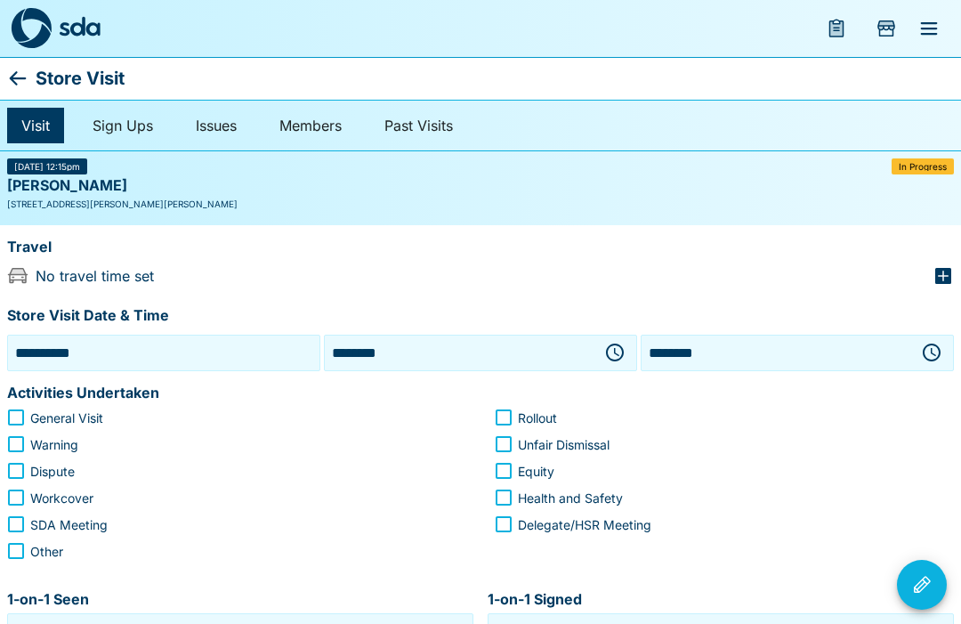
click at [932, 353] on icon "button" at bounding box center [931, 352] width 21 height 21
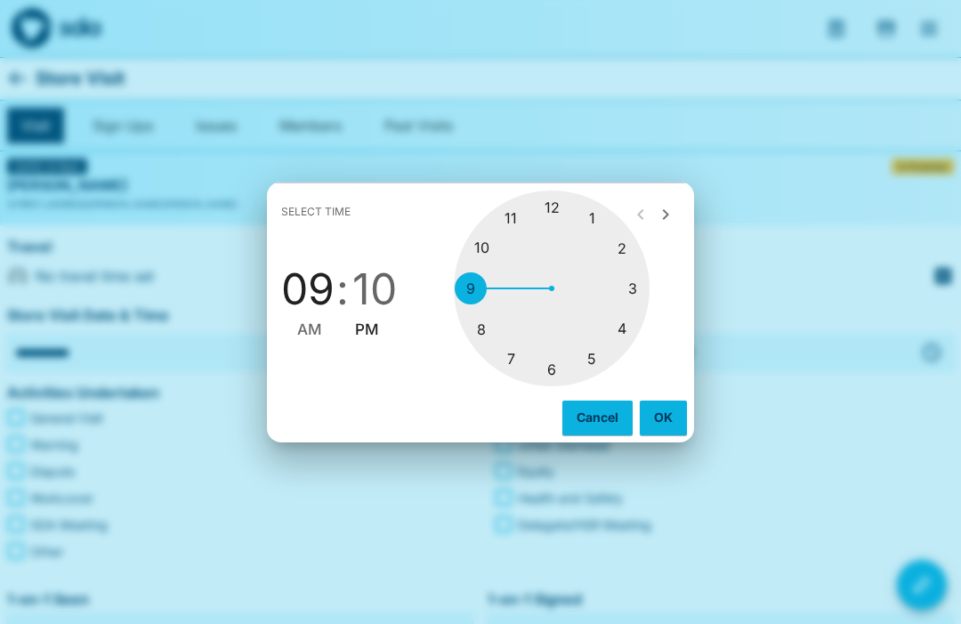
click at [561, 203] on div at bounding box center [552, 288] width 196 height 196
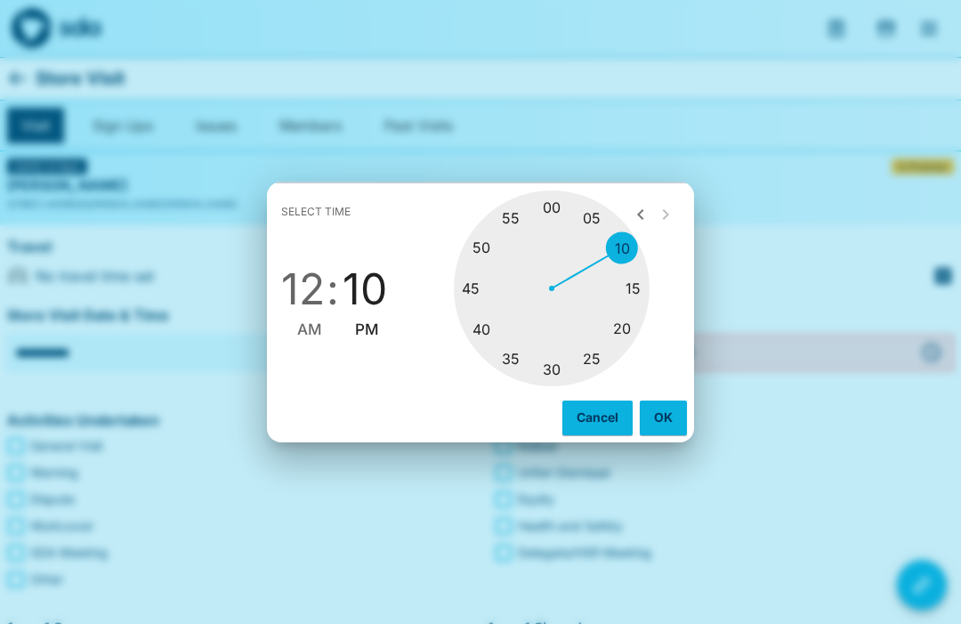
click at [479, 287] on div at bounding box center [552, 288] width 196 height 196
type input "********"
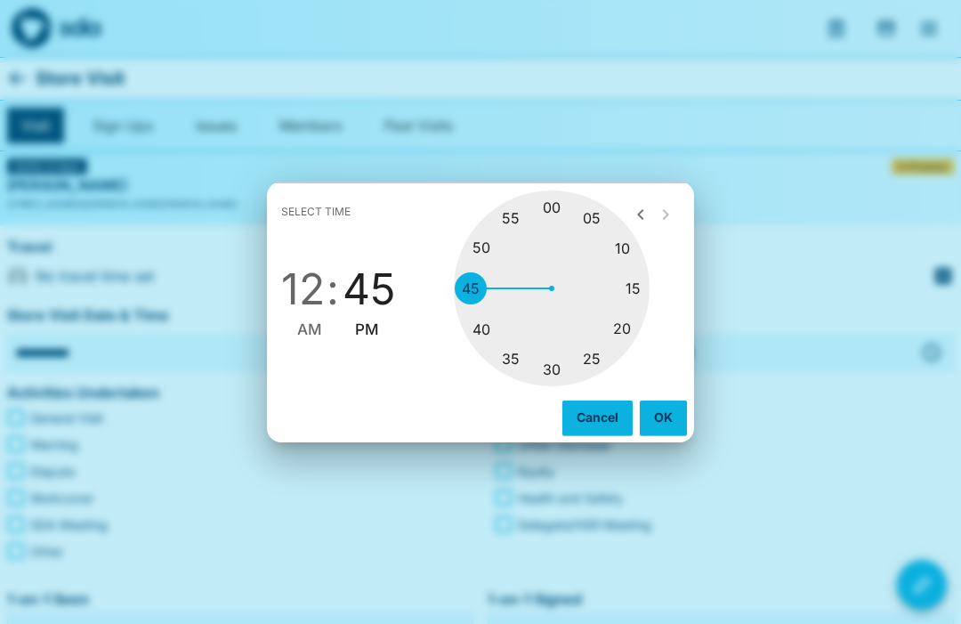
click at [666, 419] on button "OK" at bounding box center [663, 417] width 47 height 34
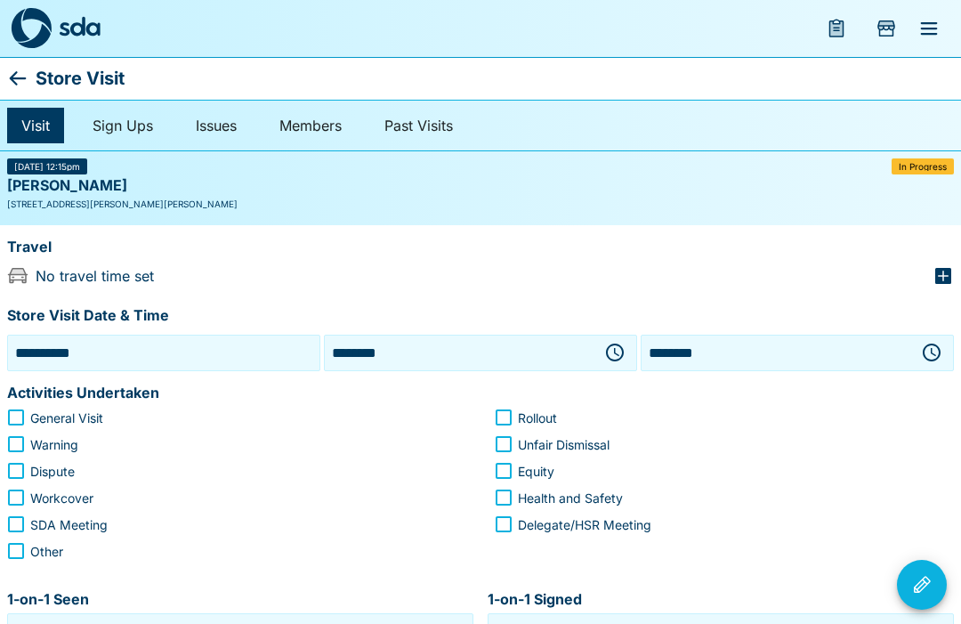
click at [948, 278] on icon "button" at bounding box center [943, 276] width 16 height 16
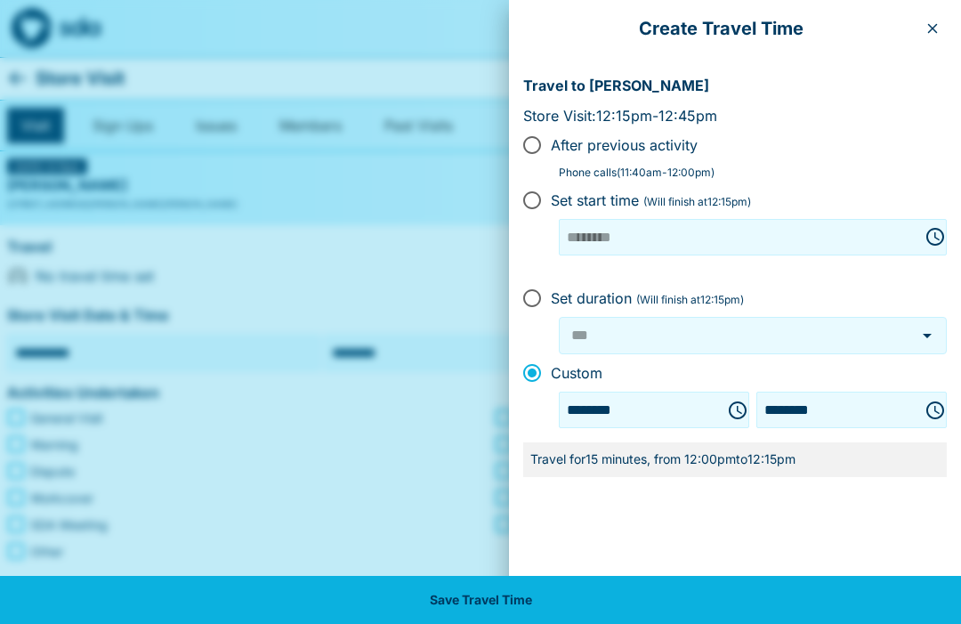
click at [560, 604] on button "Save Travel Time" at bounding box center [480, 600] width 961 height 48
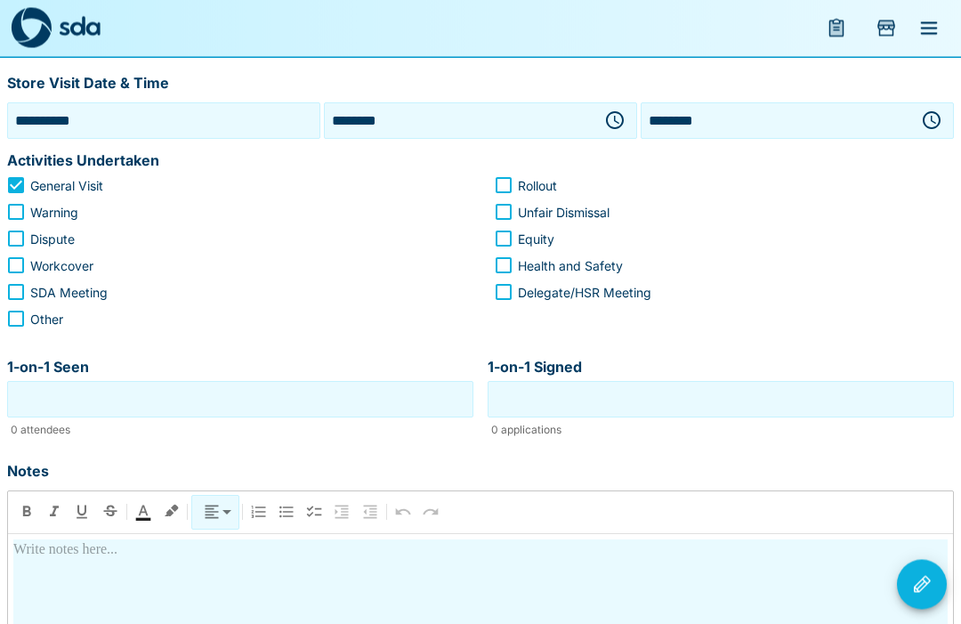
scroll to position [225, 0]
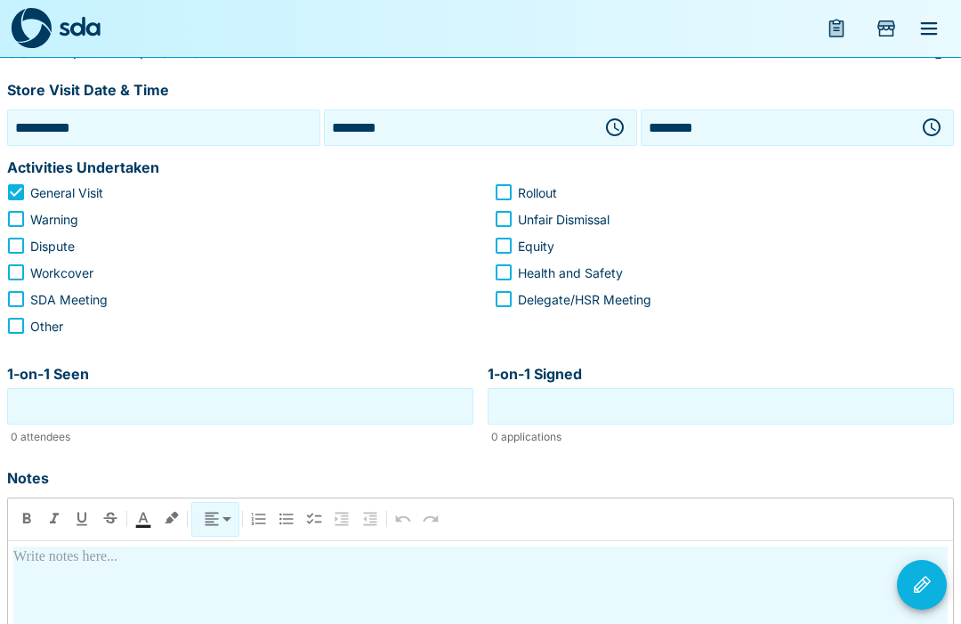
click at [277, 406] on input "1-on-1 Seen" at bounding box center [240, 406] width 457 height 28
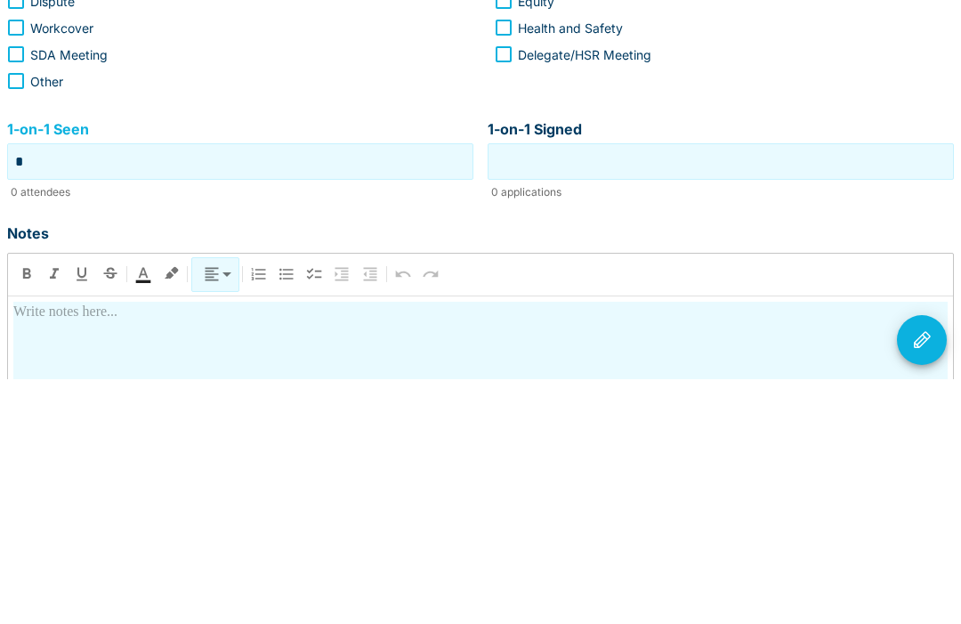
type input "*"
click at [741, 392] on input "1-on-1 Signed" at bounding box center [720, 406] width 457 height 28
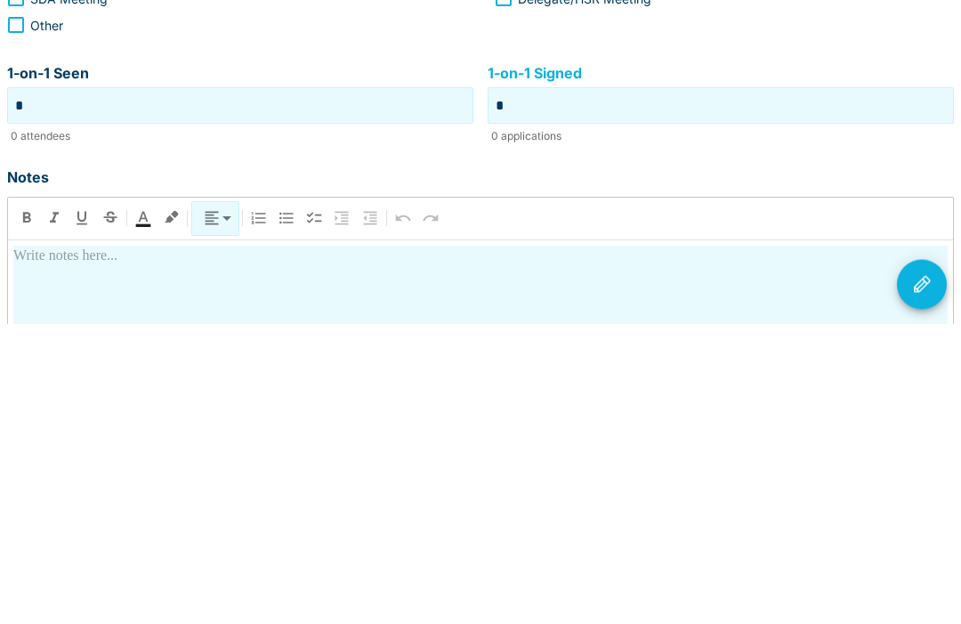
scroll to position [231, 0]
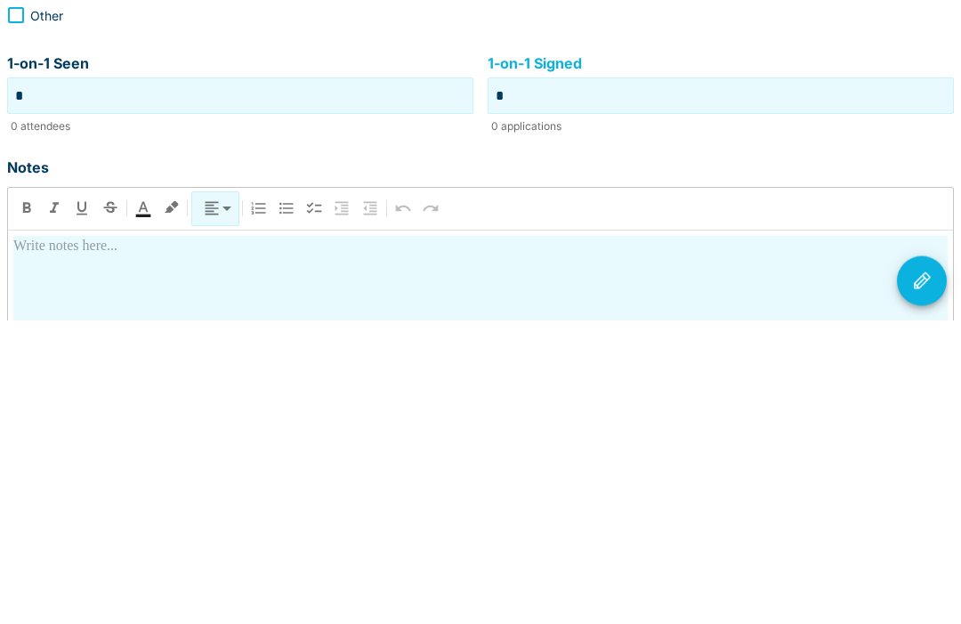
type input "*"
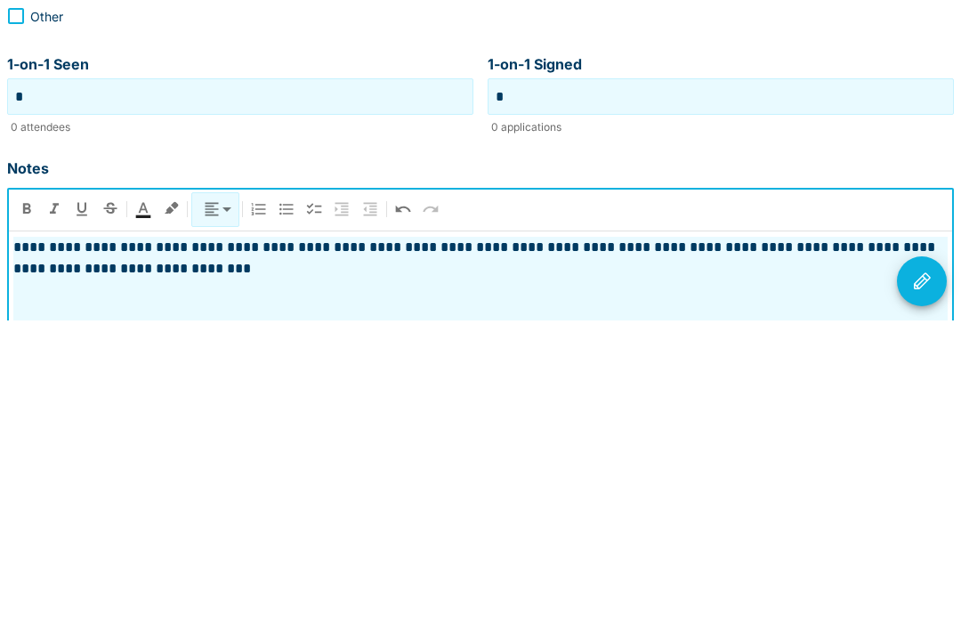
click at [926, 576] on icon "Visit Actions" at bounding box center [922, 584] width 17 height 17
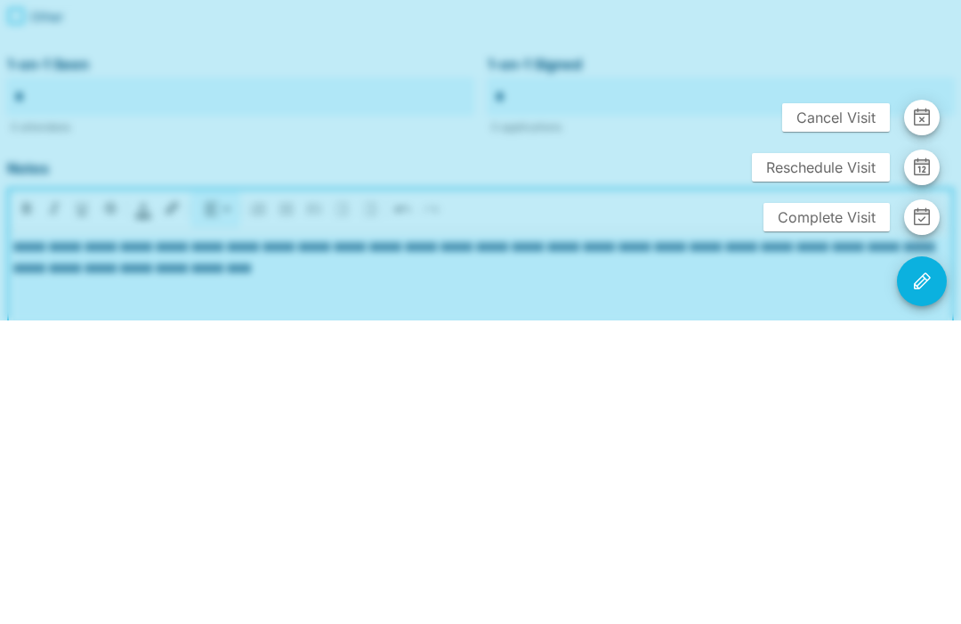
scroll to position [446, 0]
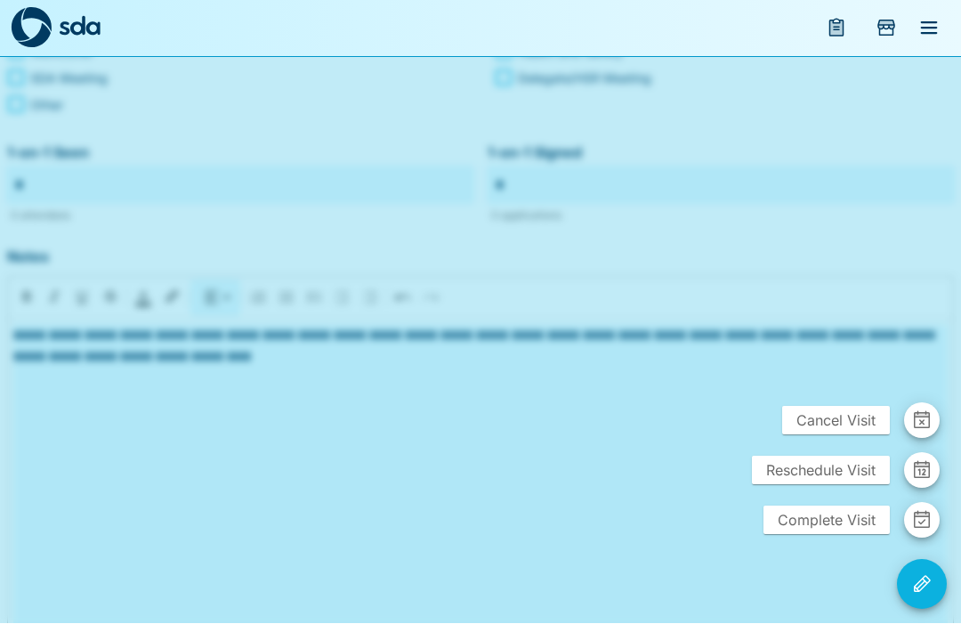
click at [838, 535] on span "Complete Visit" at bounding box center [826, 520] width 126 height 28
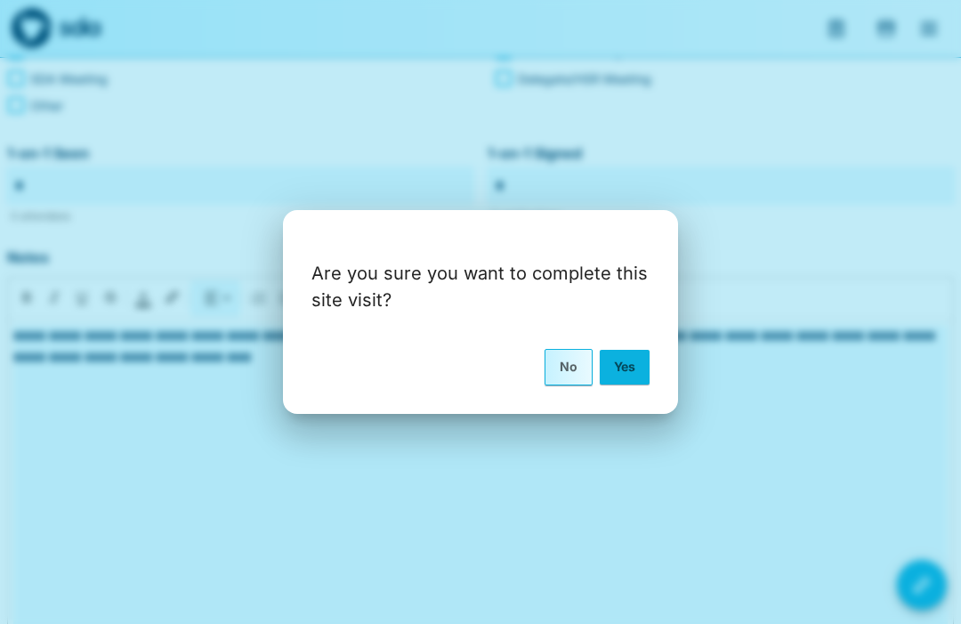
click at [639, 383] on button "Yes" at bounding box center [625, 367] width 50 height 34
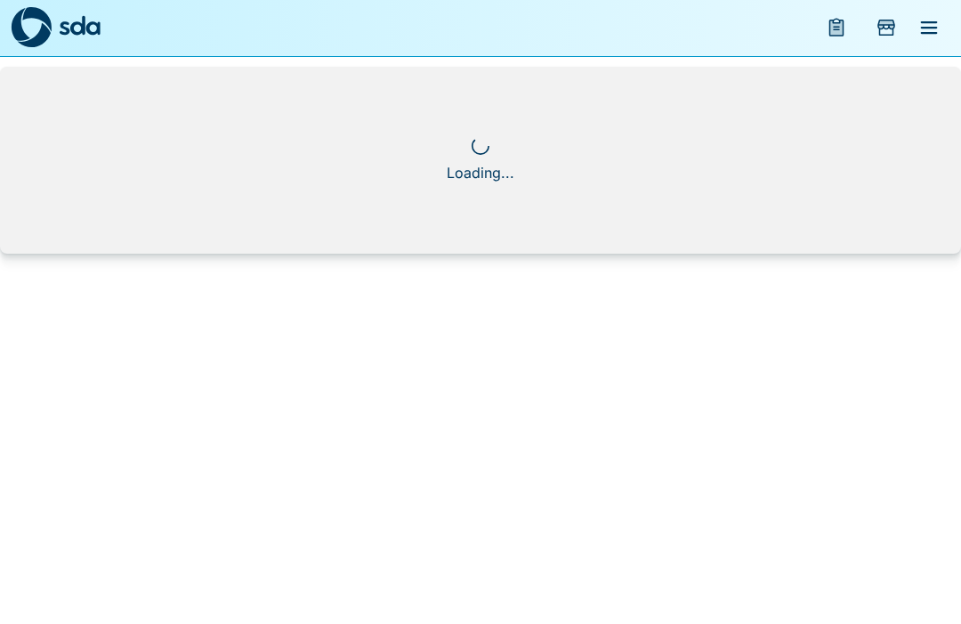
scroll to position [1, 0]
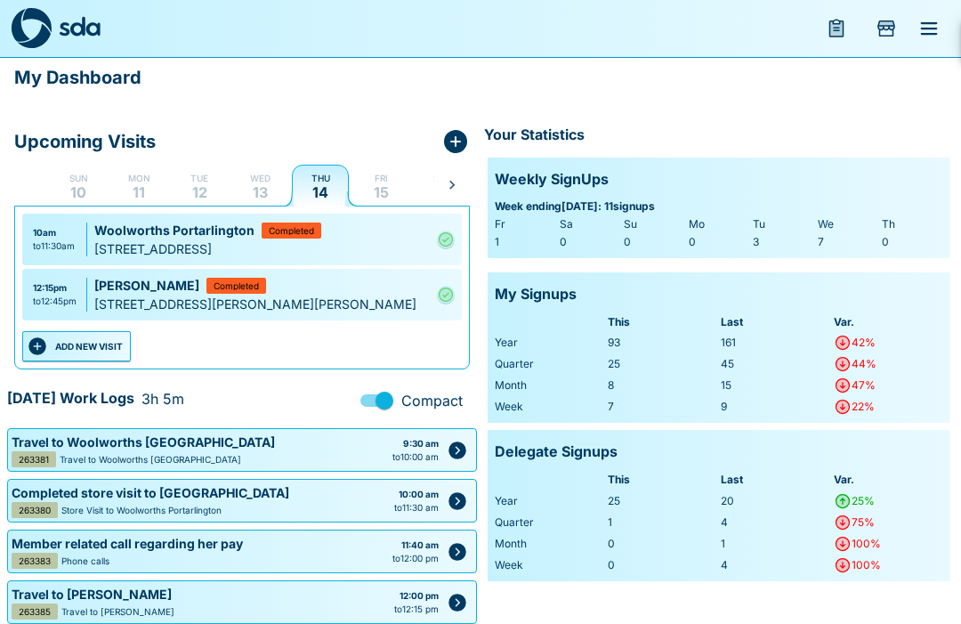
click at [101, 350] on button "ADD NEW VISIT" at bounding box center [76, 346] width 109 height 30
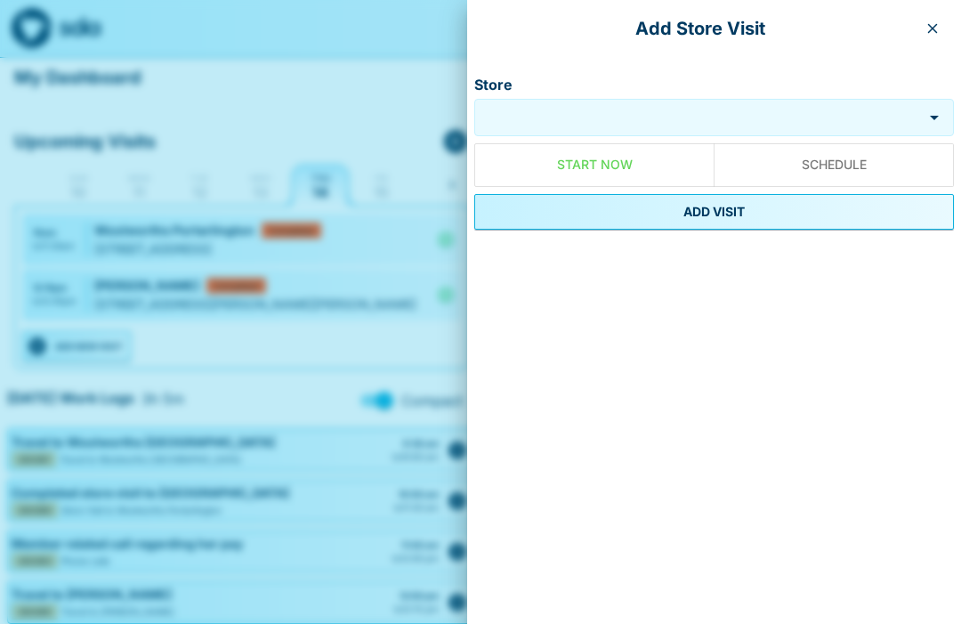
click at [590, 119] on input "Store" at bounding box center [698, 118] width 439 height 20
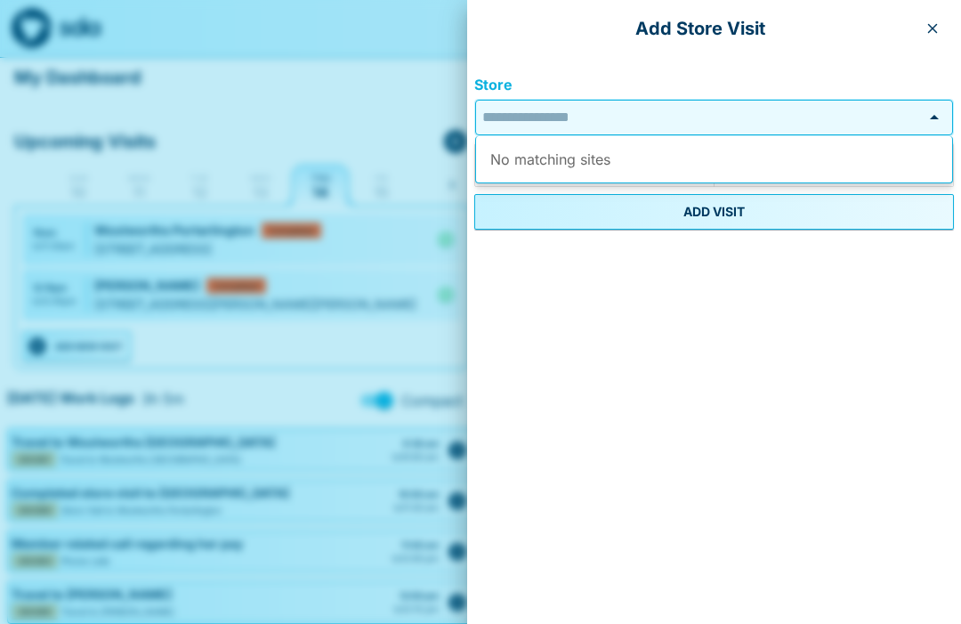
scroll to position [0, 0]
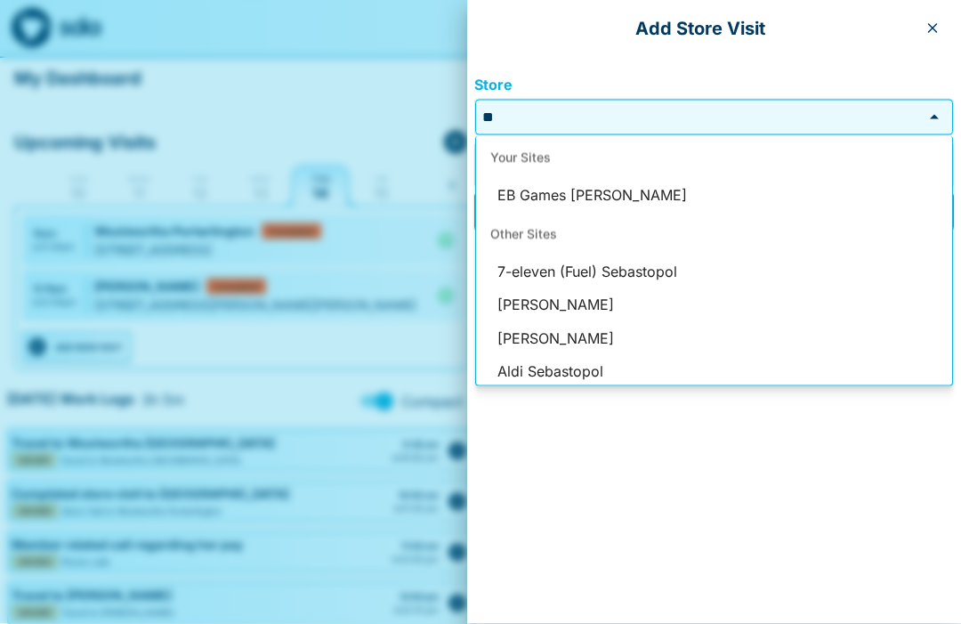
click at [590, 207] on li "EB Games [PERSON_NAME]" at bounding box center [714, 196] width 476 height 34
type input "**********"
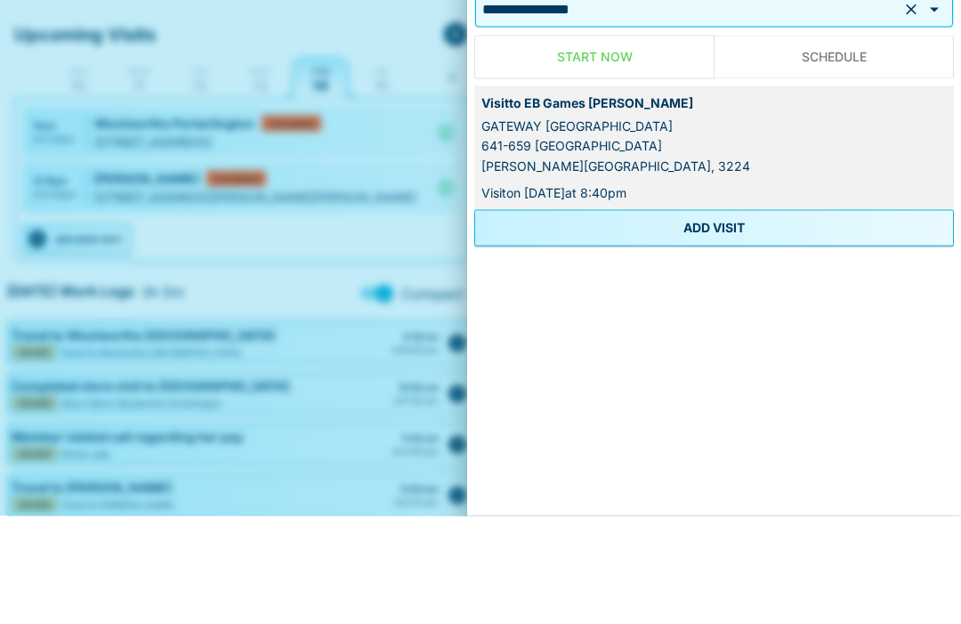
click at [738, 318] on button "ADD VISIT" at bounding box center [714, 336] width 480 height 36
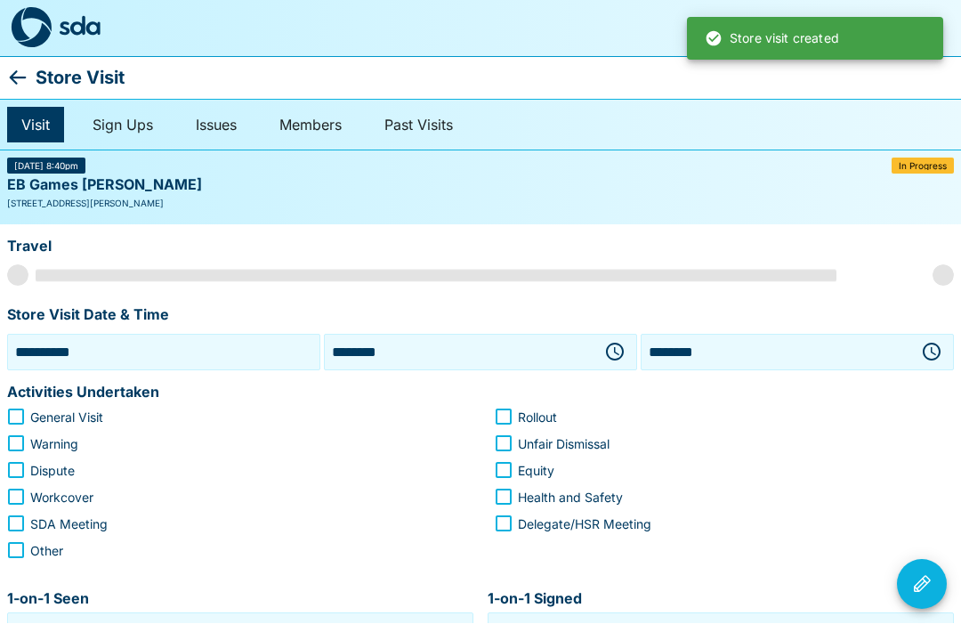
scroll to position [1, 0]
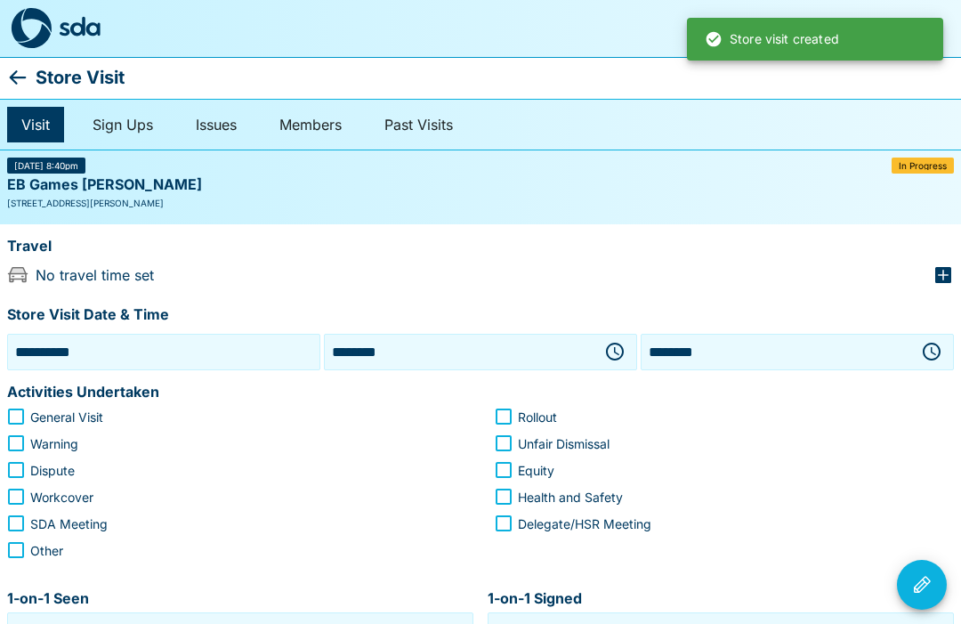
click at [615, 352] on icon "button" at bounding box center [614, 351] width 21 height 21
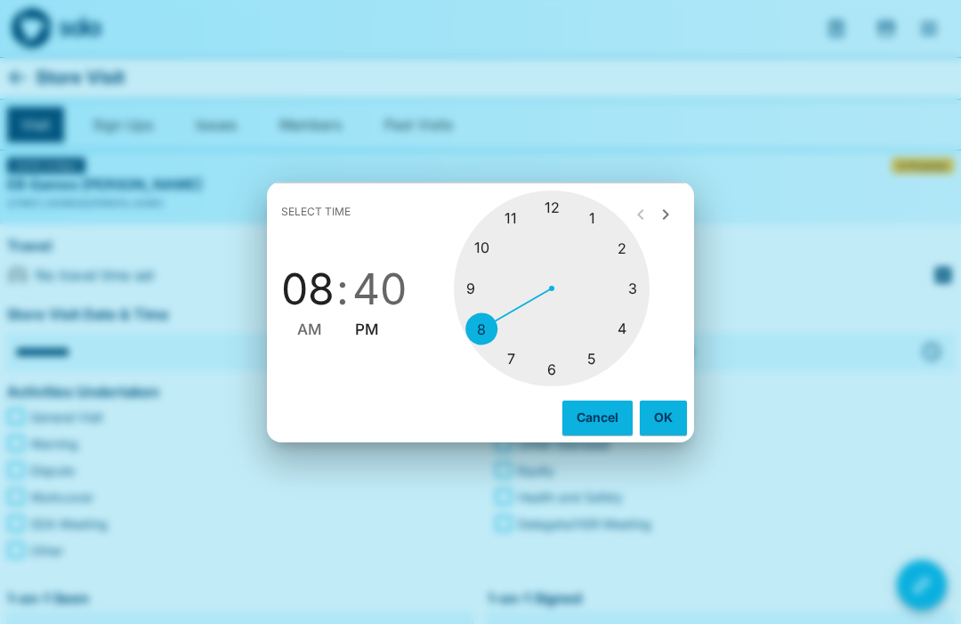
click at [557, 203] on div at bounding box center [552, 288] width 196 height 196
click at [514, 220] on div at bounding box center [552, 288] width 196 height 196
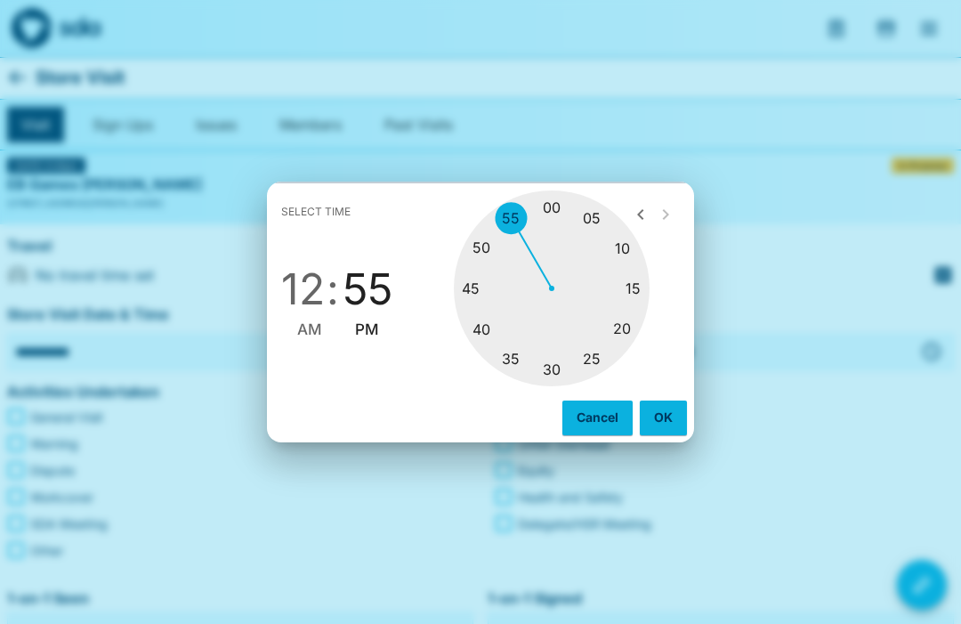
type input "********"
click at [670, 407] on button "OK" at bounding box center [663, 417] width 47 height 34
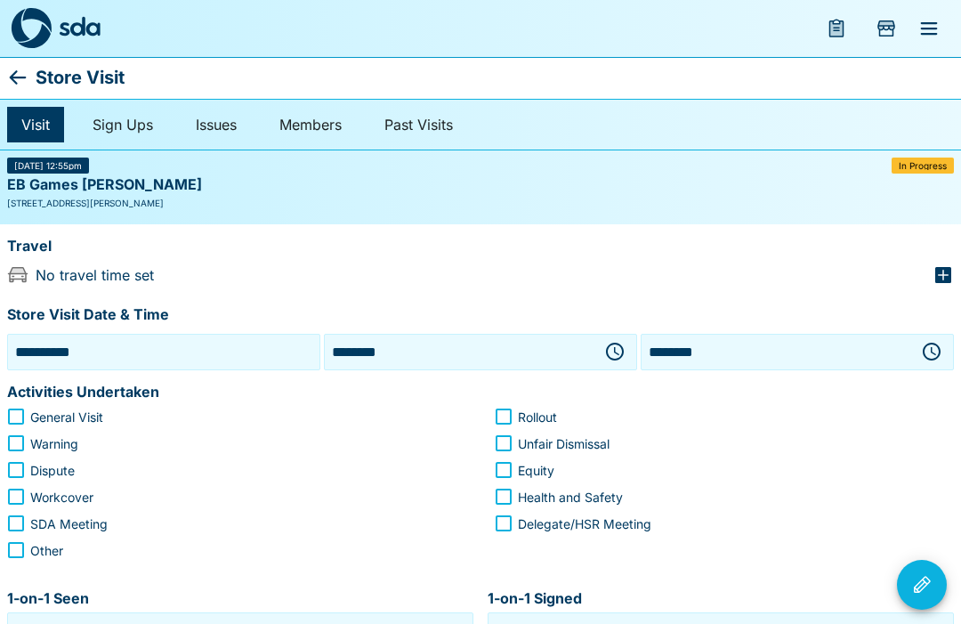
click at [919, 359] on button "button" at bounding box center [932, 352] width 36 height 36
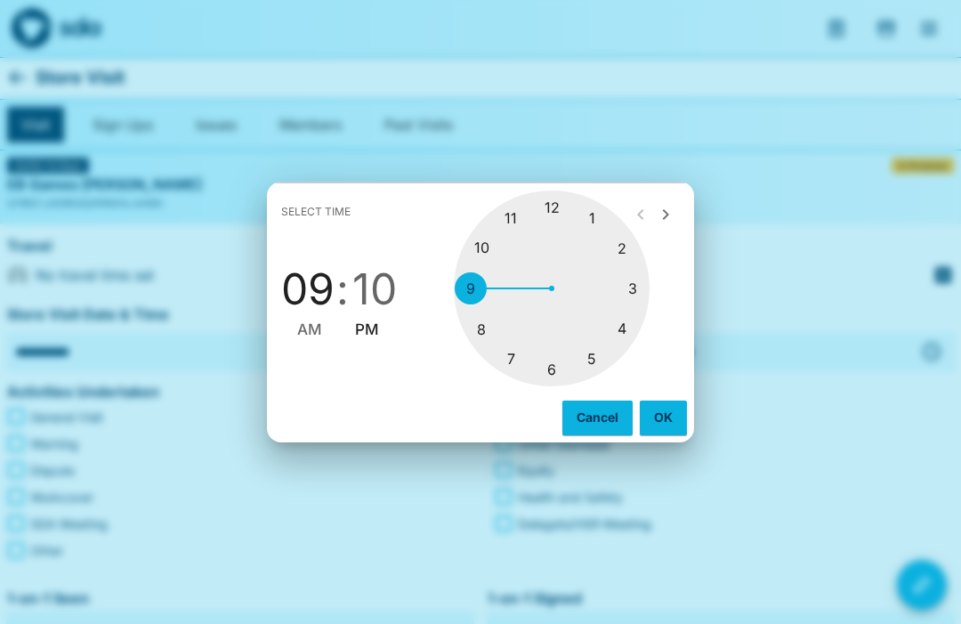
click at [609, 226] on div at bounding box center [552, 288] width 196 height 196
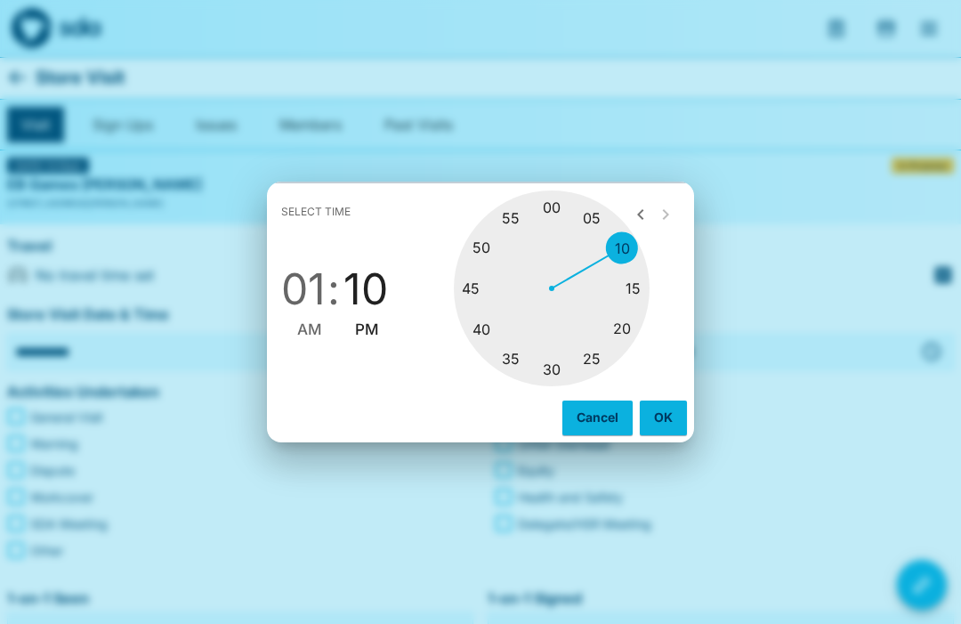
click at [600, 216] on div at bounding box center [552, 288] width 196 height 196
type input "********"
click at [670, 411] on button "OK" at bounding box center [663, 417] width 47 height 34
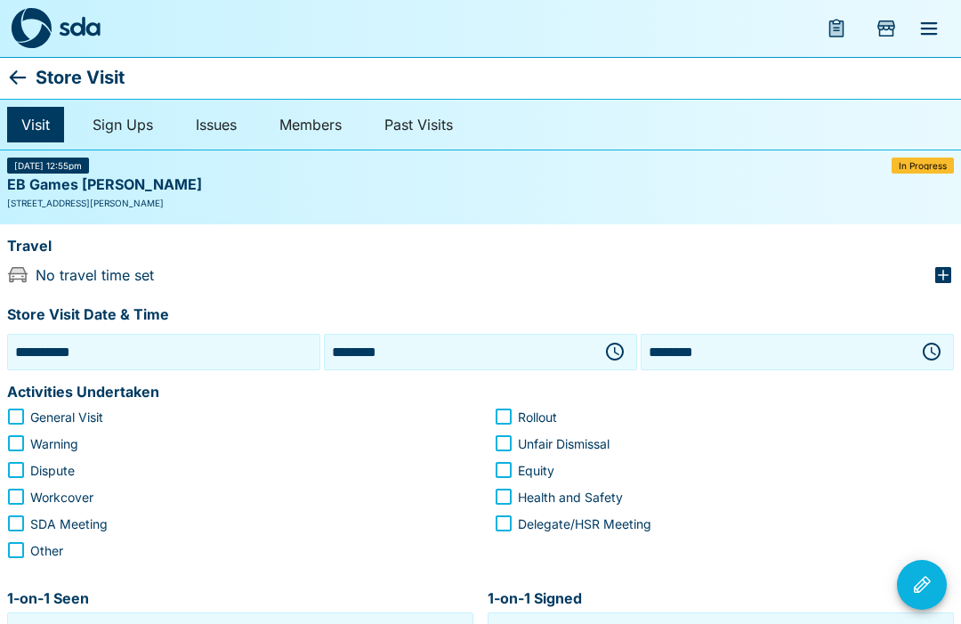
click at [951, 272] on icon "button" at bounding box center [943, 275] width 16 height 16
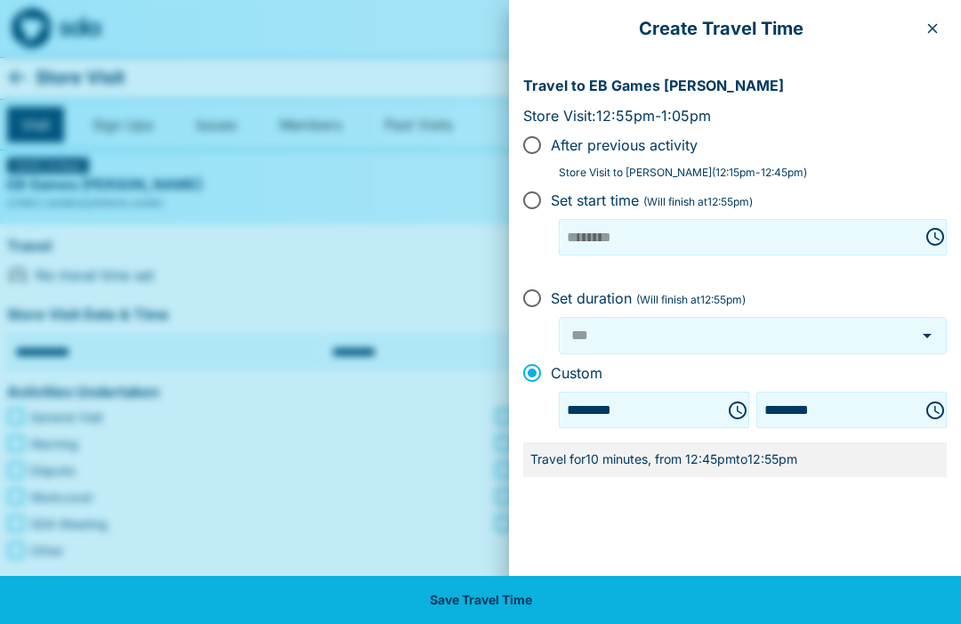
click at [558, 604] on button "Save Travel Time" at bounding box center [480, 600] width 961 height 48
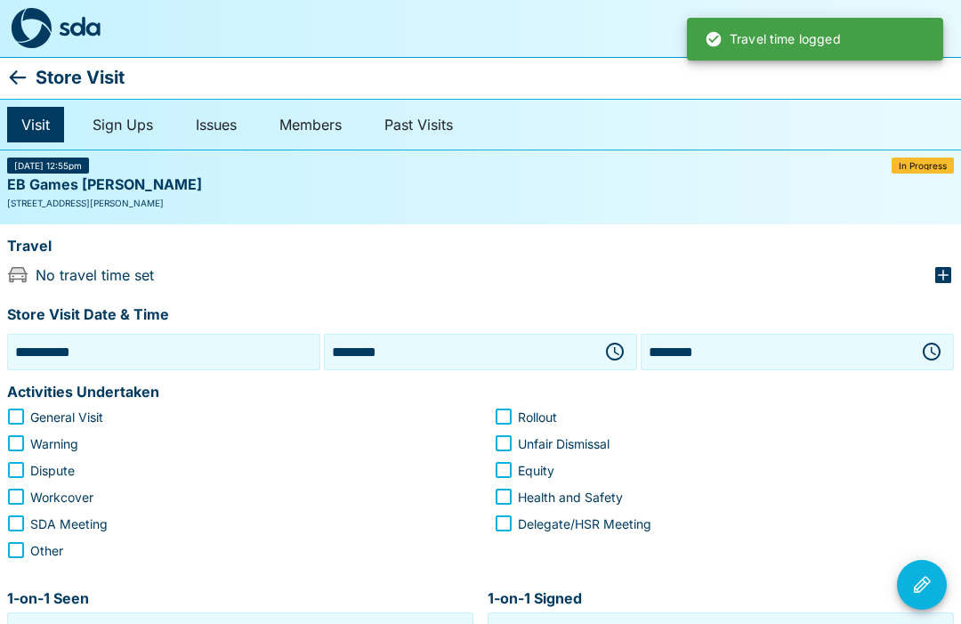
type input "***"
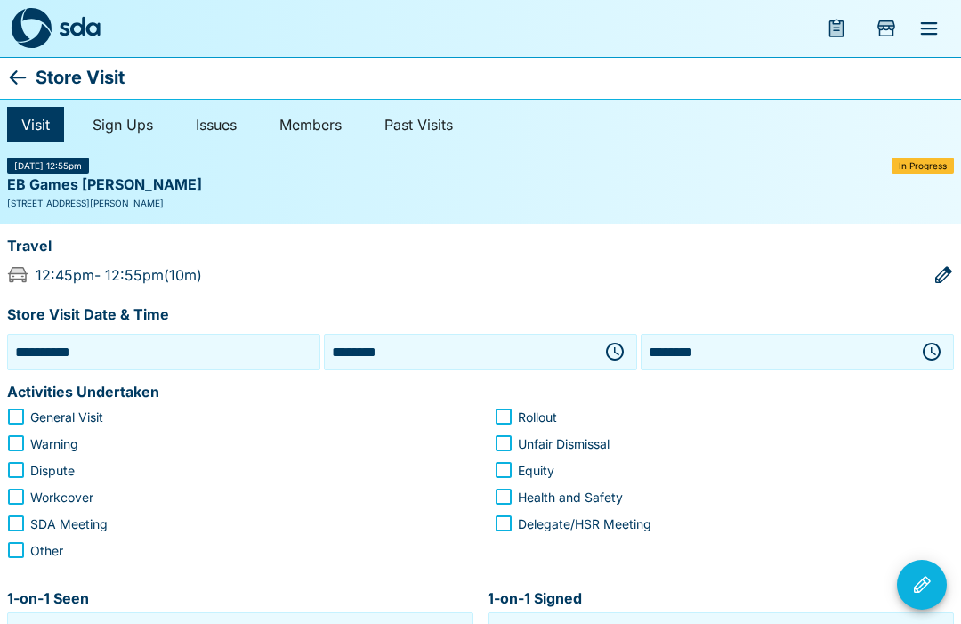
click at [36, 421] on span "General Visit" at bounding box center [66, 416] width 73 height 19
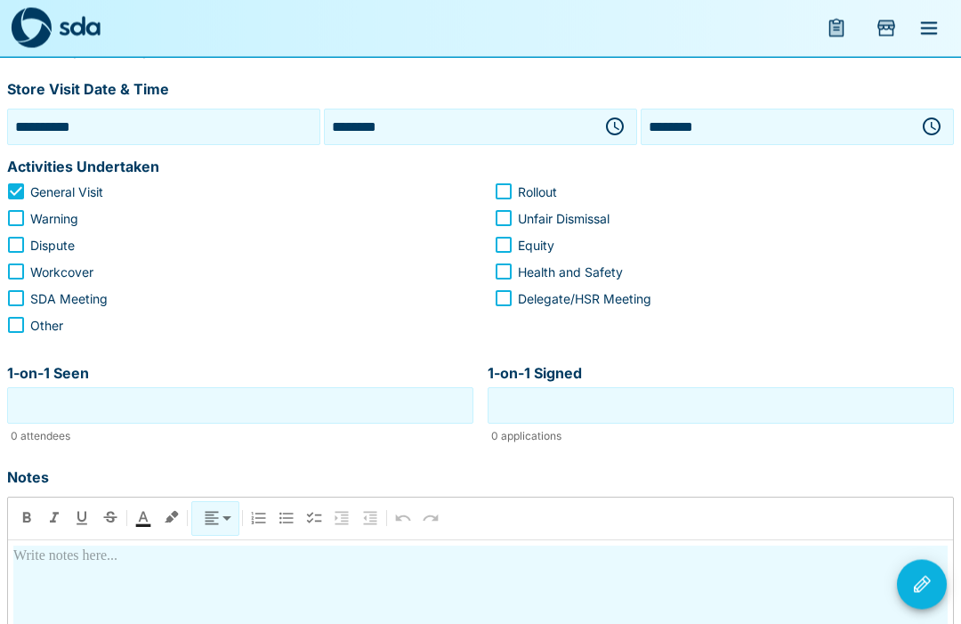
scroll to position [246, 0]
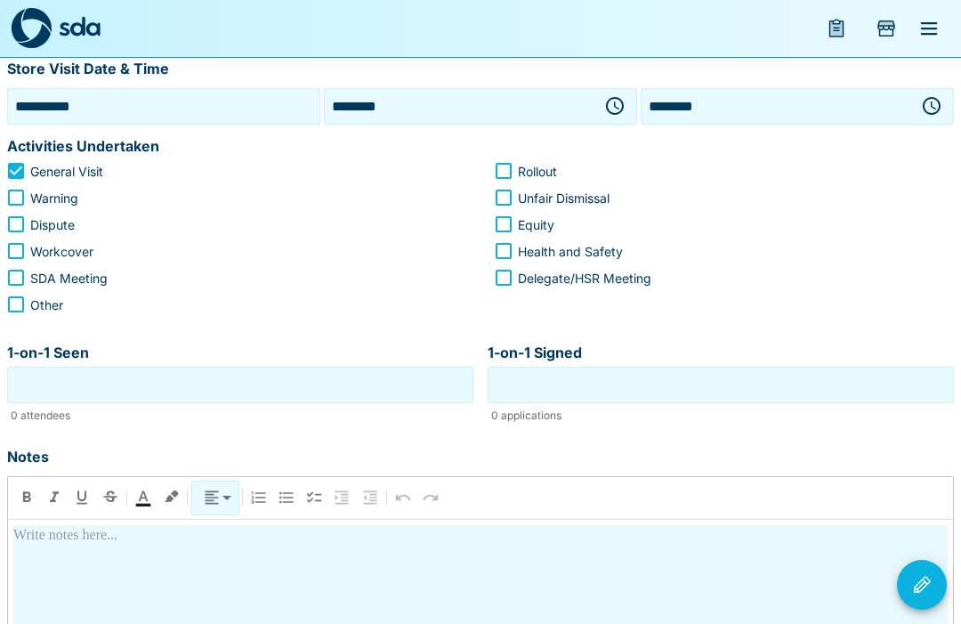
click at [252, 393] on input "1-on-1 Seen" at bounding box center [240, 385] width 457 height 28
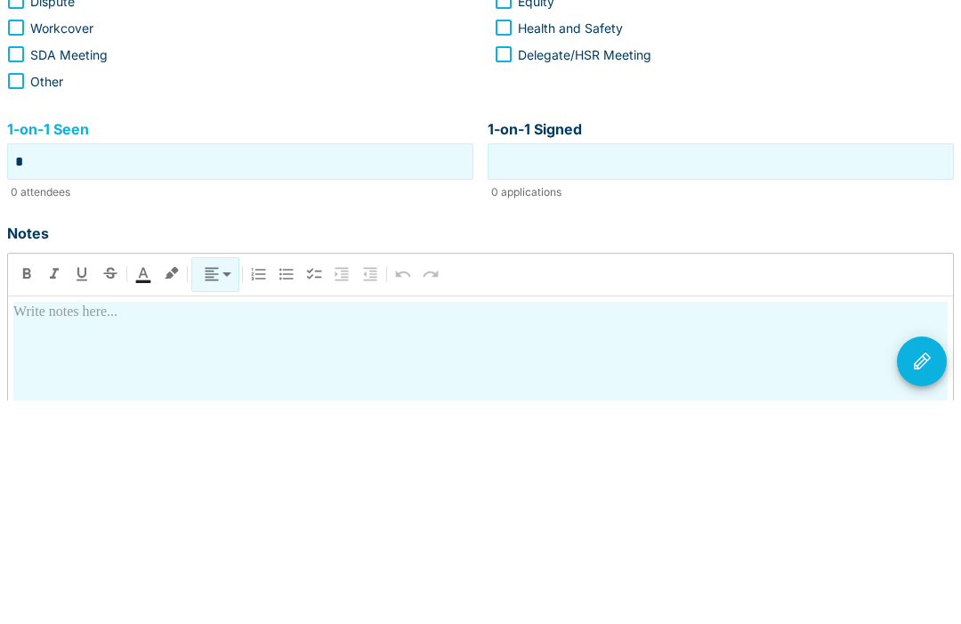
type input "*"
click at [708, 371] on input "1-on-1 Signed" at bounding box center [720, 385] width 457 height 28
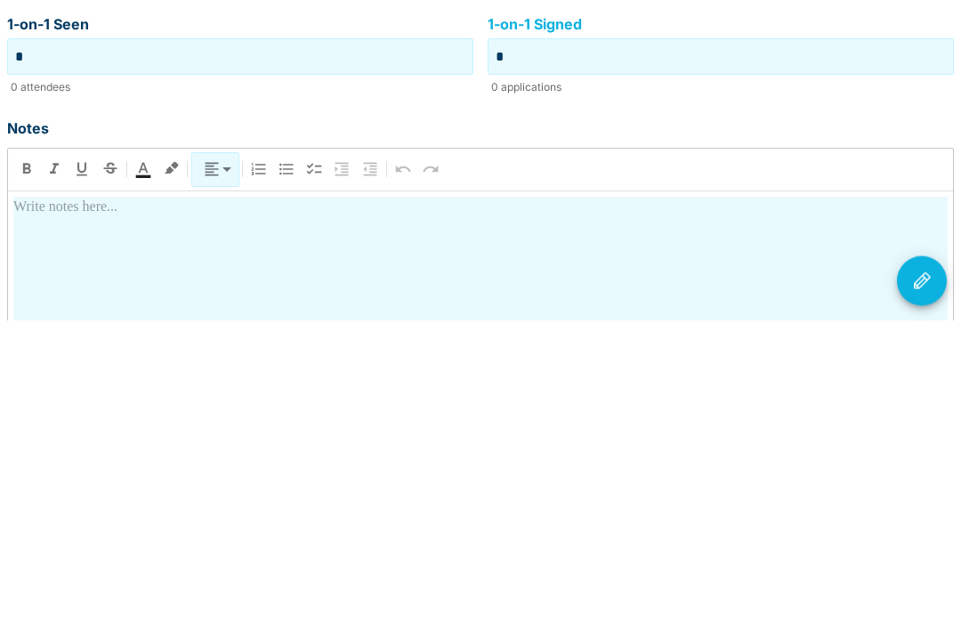
scroll to position [294, 0]
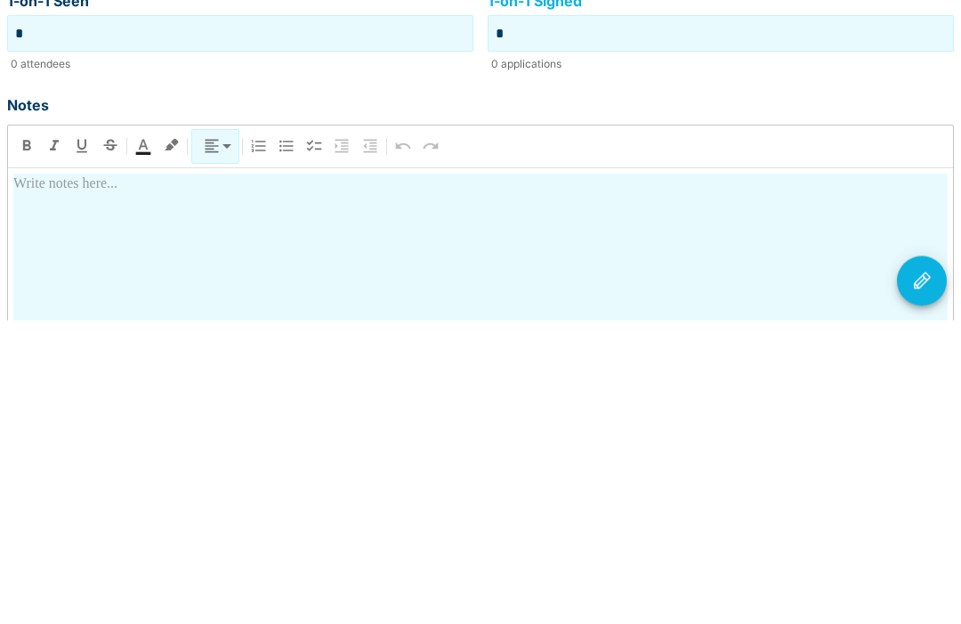
type input "*"
click at [262, 478] on div at bounding box center [480, 634] width 934 height 312
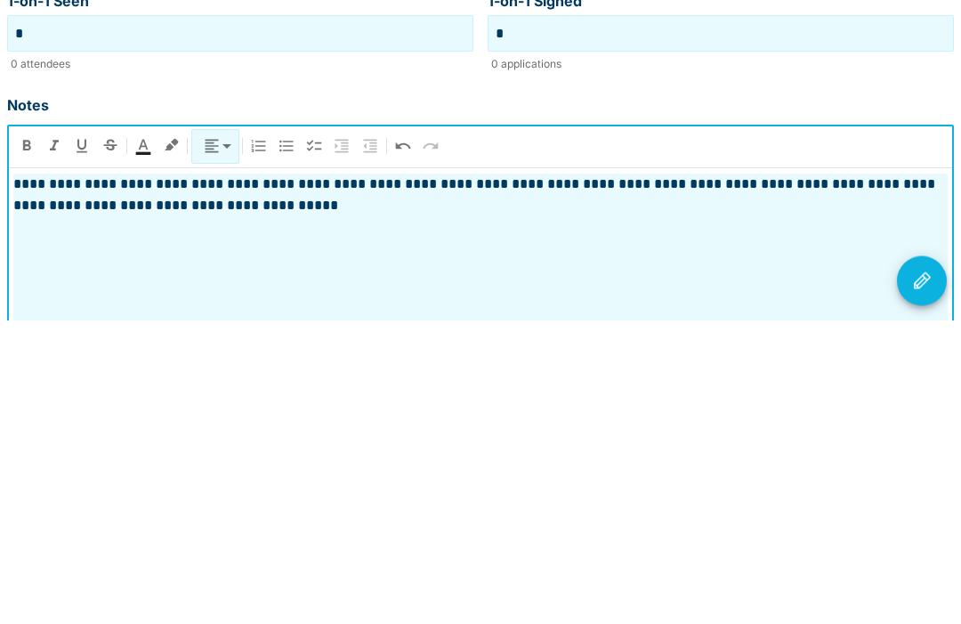
click at [929, 574] on icon "Visit Actions" at bounding box center [921, 584] width 21 height 21
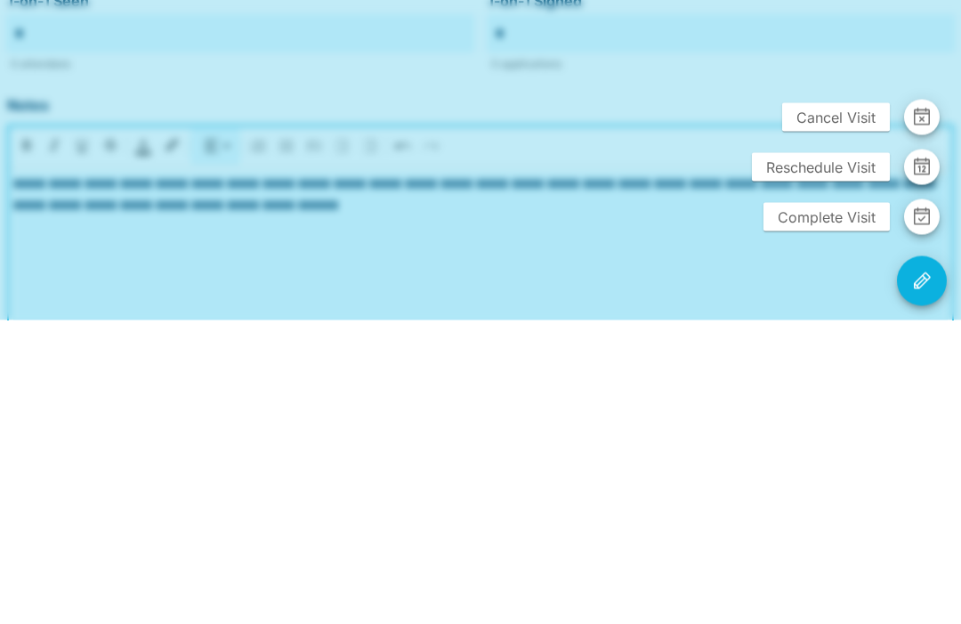
scroll to position [446, 0]
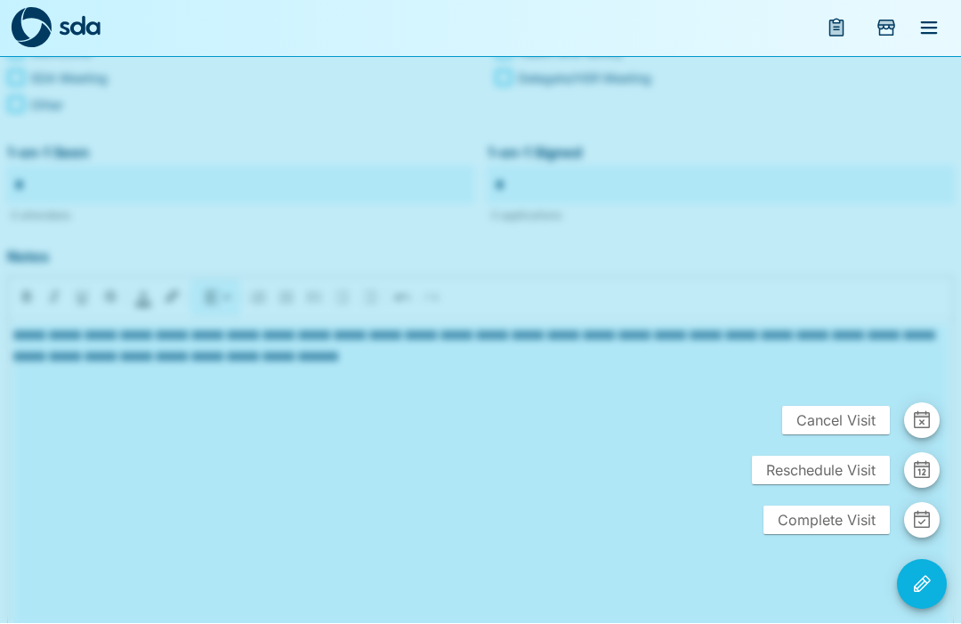
click at [821, 535] on span "Complete Visit" at bounding box center [826, 520] width 126 height 28
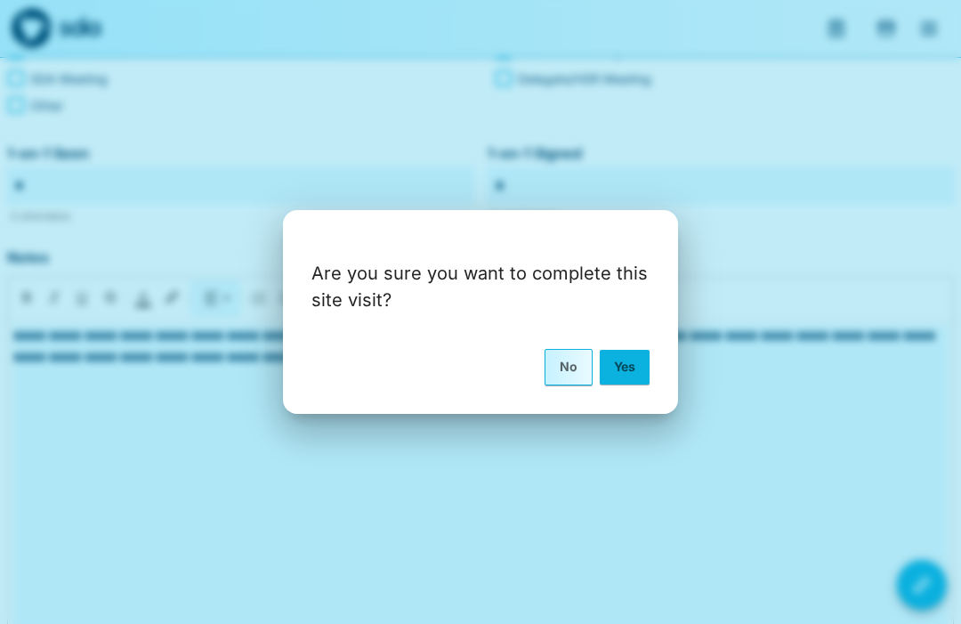
click at [632, 383] on button "Yes" at bounding box center [625, 367] width 50 height 34
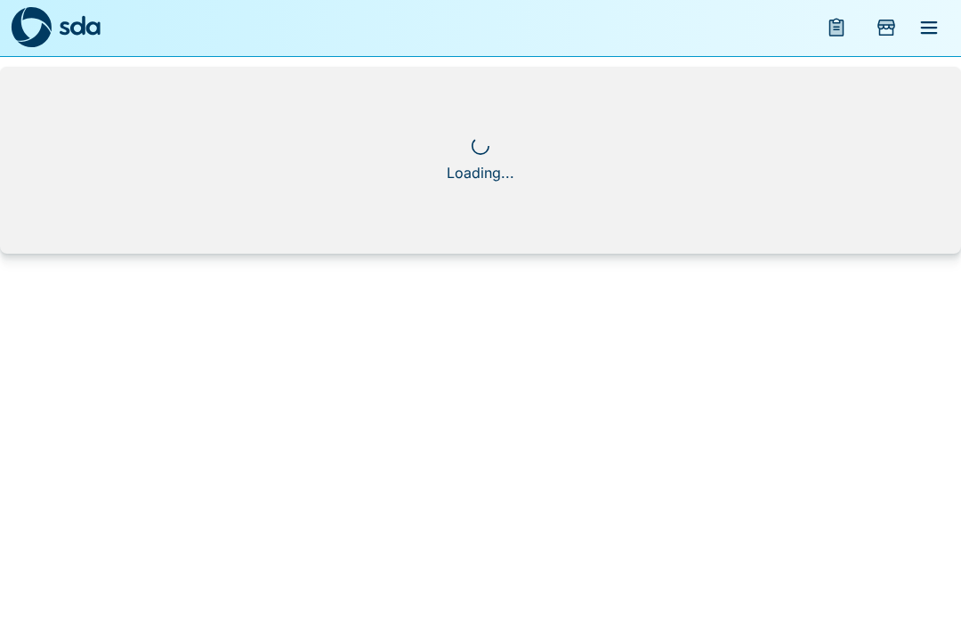
scroll to position [1, 0]
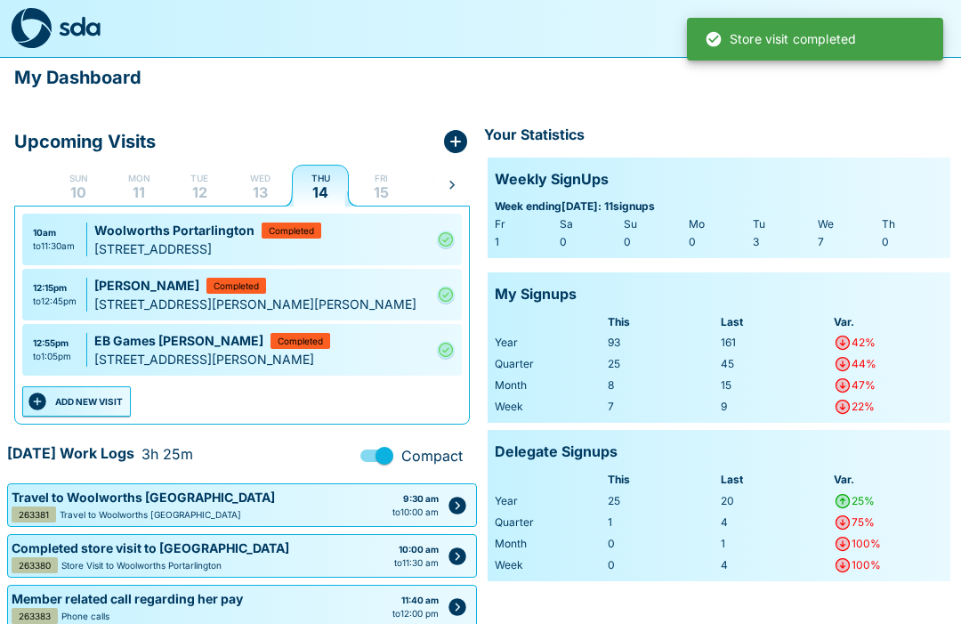
click at [98, 405] on button "ADD NEW VISIT" at bounding box center [76, 401] width 109 height 30
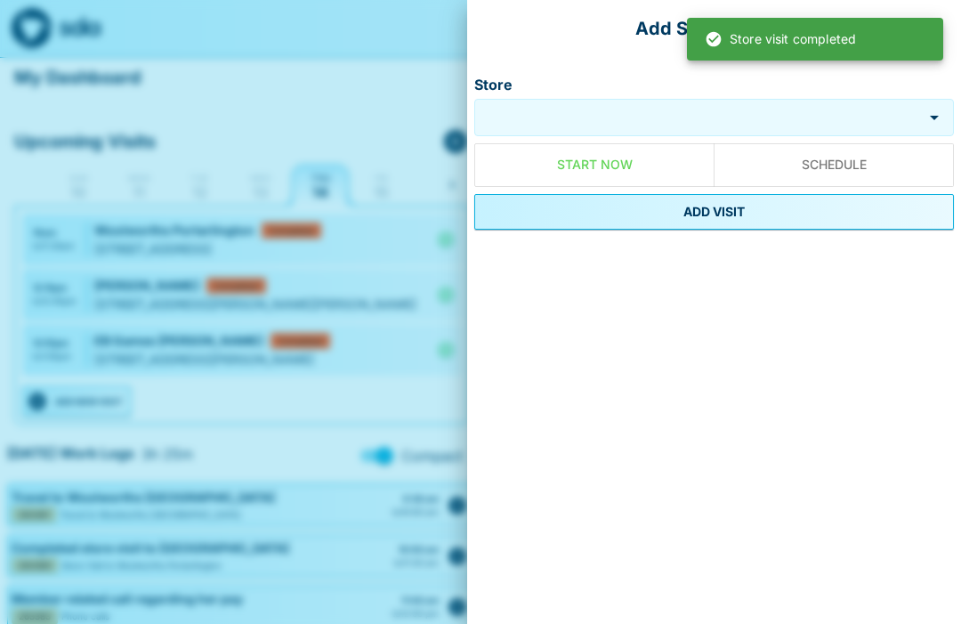
click at [629, 115] on input "Store" at bounding box center [698, 118] width 439 height 20
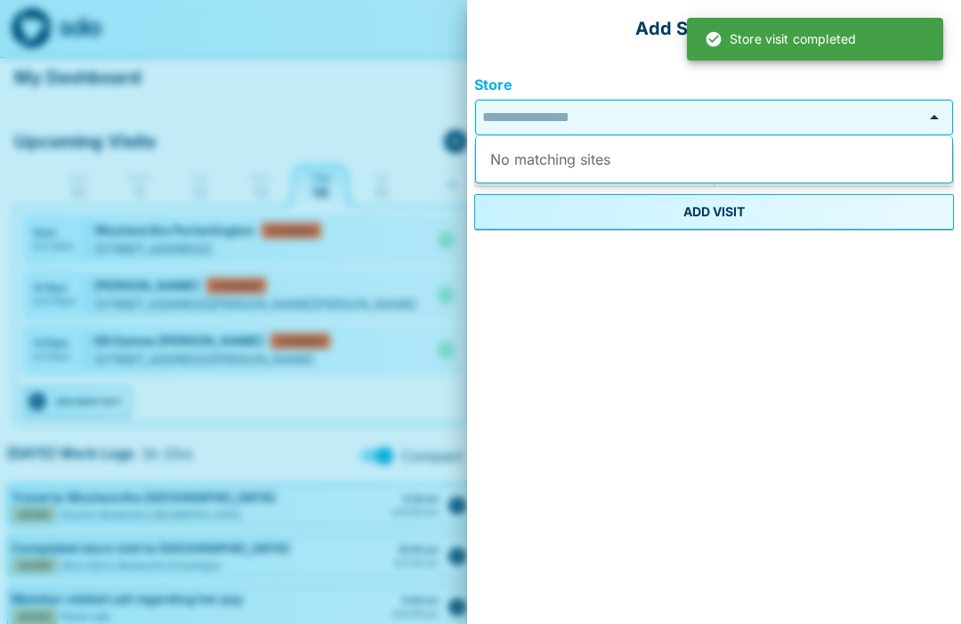
scroll to position [0, 0]
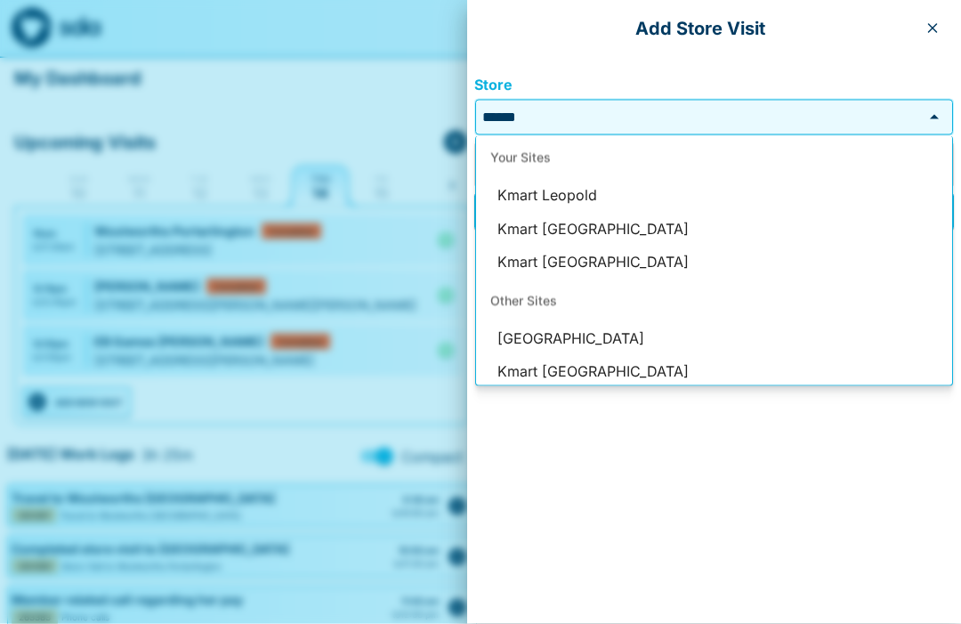
click at [585, 202] on li "Kmart Leopold" at bounding box center [714, 196] width 476 height 34
type input "**********"
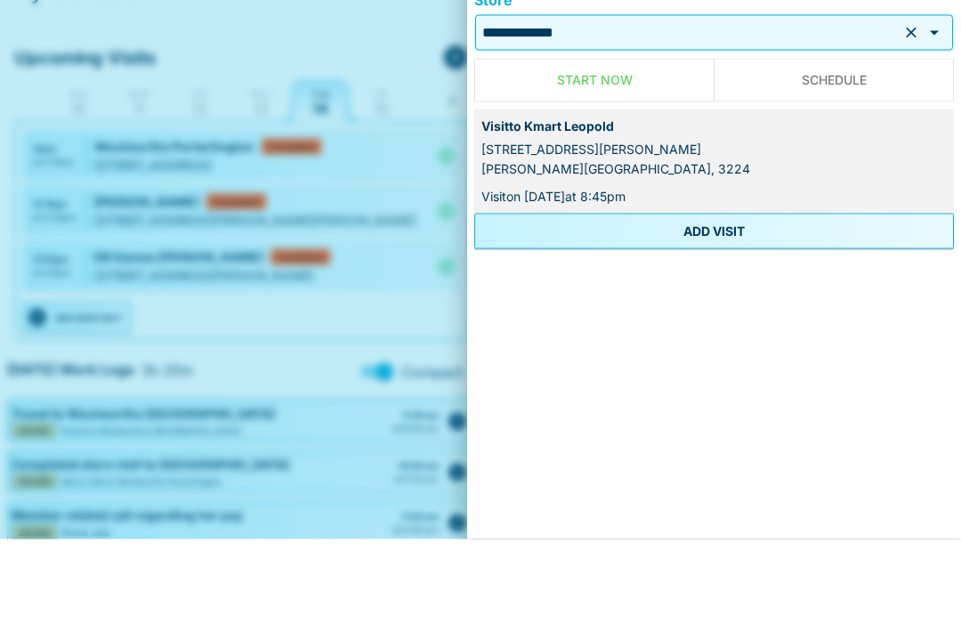
click at [720, 298] on button "ADD VISIT" at bounding box center [714, 316] width 480 height 36
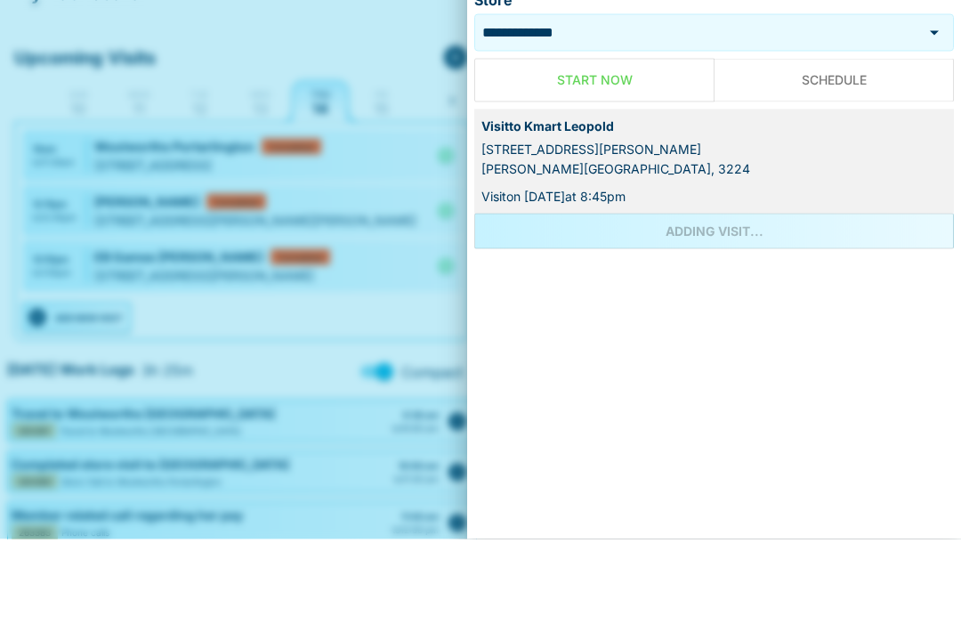
scroll to position [85, 0]
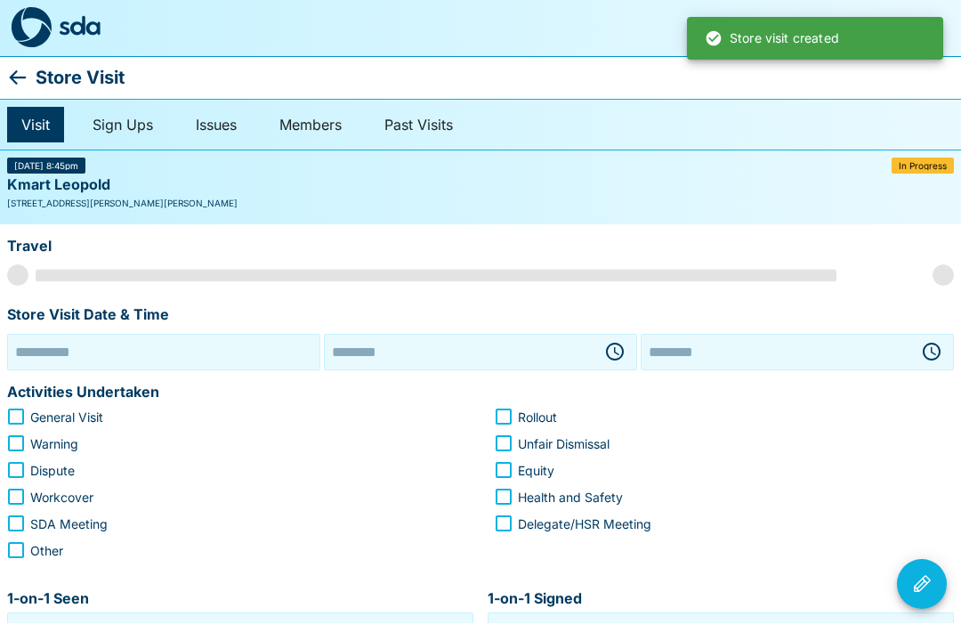
type input "**********"
type input "********"
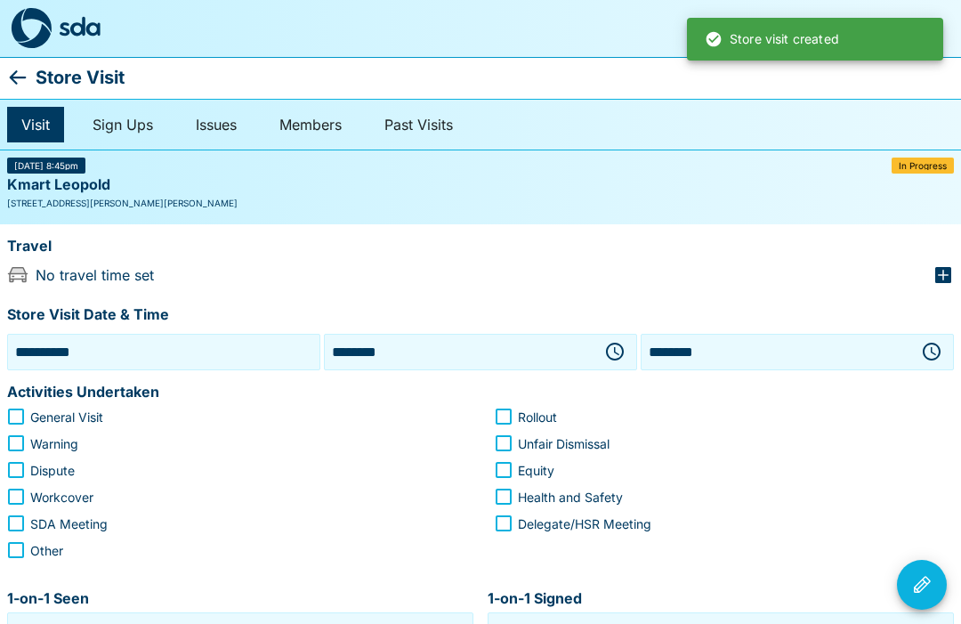
click at [622, 349] on icon "button" at bounding box center [615, 352] width 18 height 18
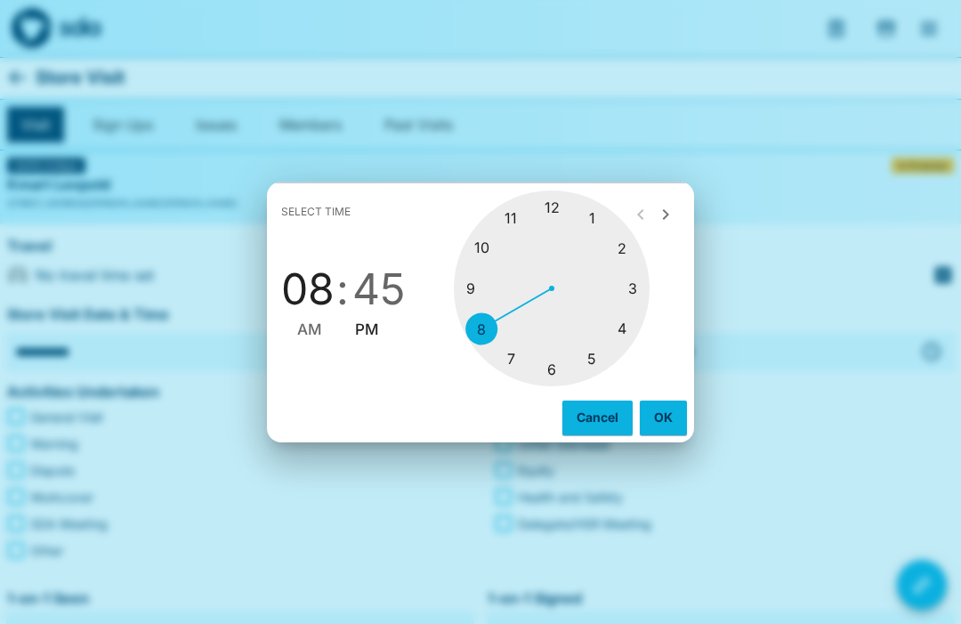
click at [593, 218] on div at bounding box center [552, 288] width 196 height 196
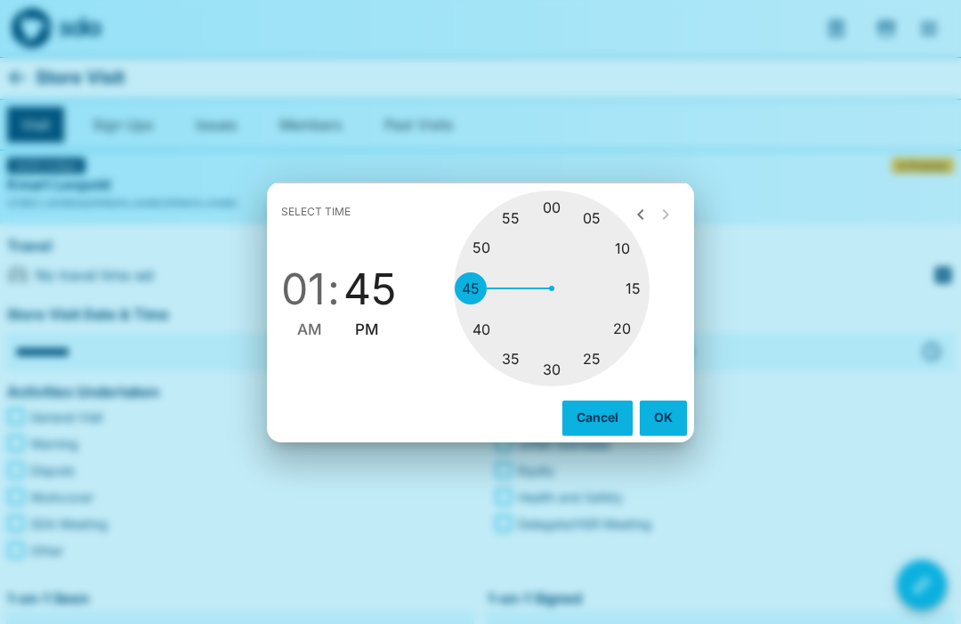
click at [598, 358] on div at bounding box center [552, 288] width 196 height 196
click at [665, 415] on button "OK" at bounding box center [663, 417] width 47 height 34
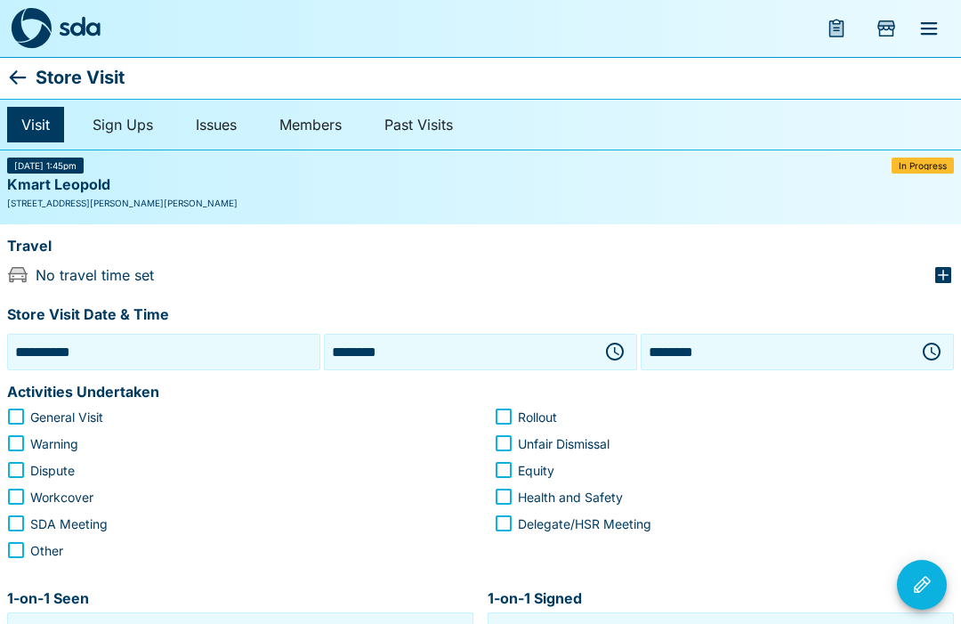
click at [615, 347] on icon "button" at bounding box center [616, 351] width 5 height 8
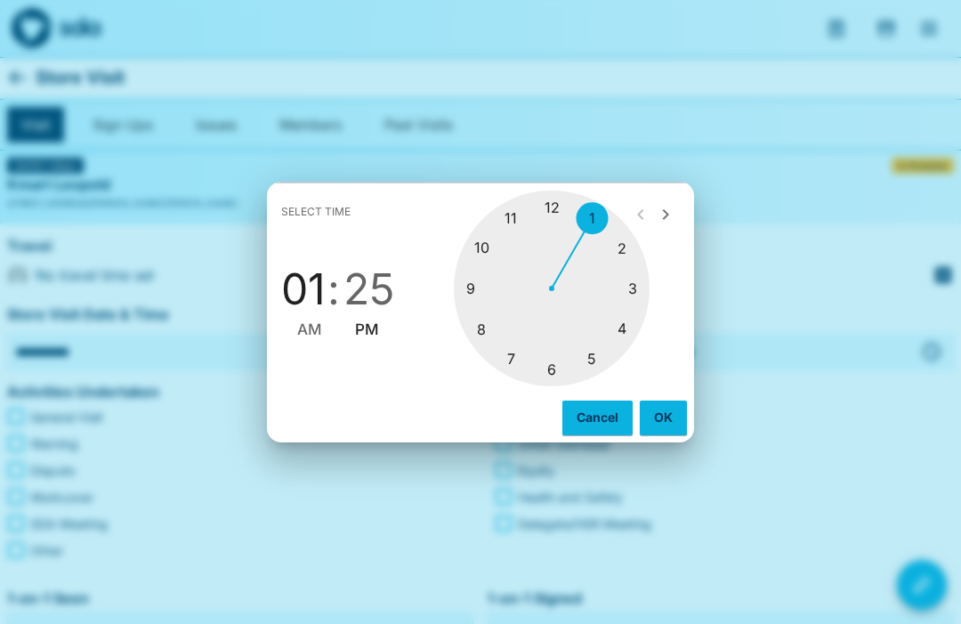
click at [595, 216] on div at bounding box center [552, 288] width 196 height 196
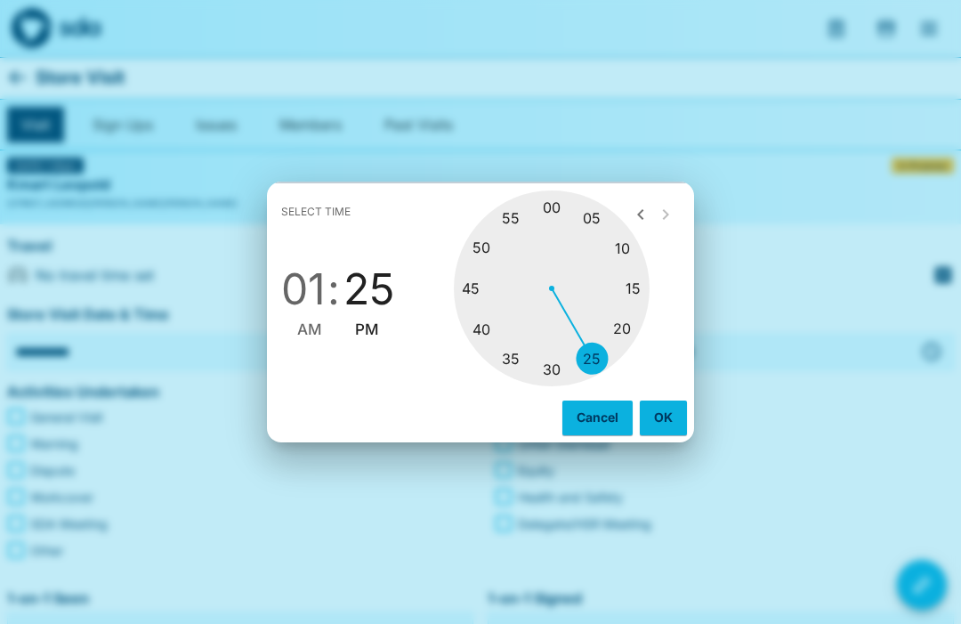
click at [643, 288] on div at bounding box center [552, 288] width 196 height 196
type input "********"
click at [669, 413] on button "OK" at bounding box center [663, 417] width 47 height 34
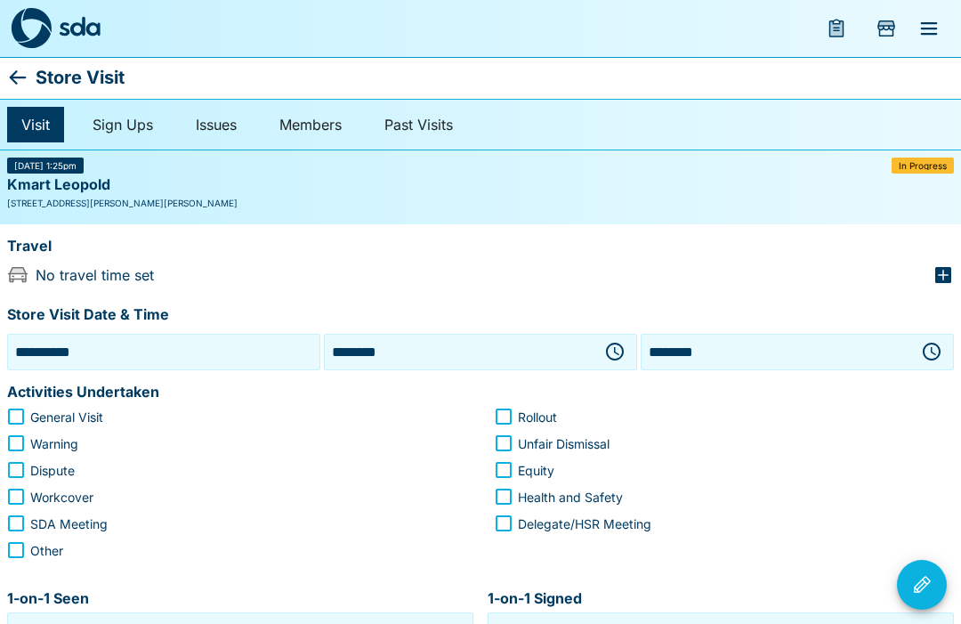
click at [931, 347] on icon "button" at bounding box center [933, 351] width 5 height 8
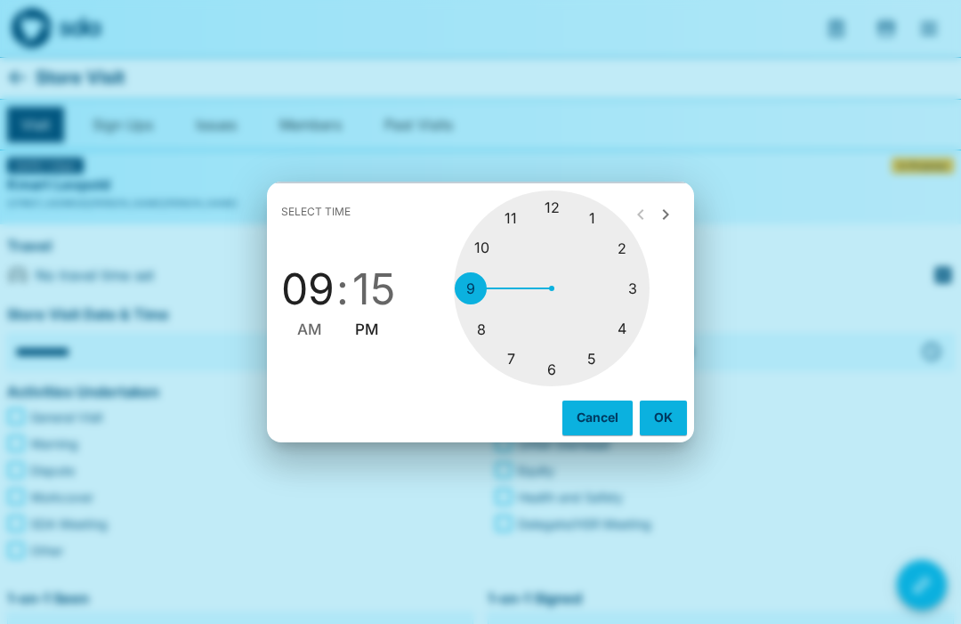
click at [596, 227] on div at bounding box center [552, 288] width 196 height 196
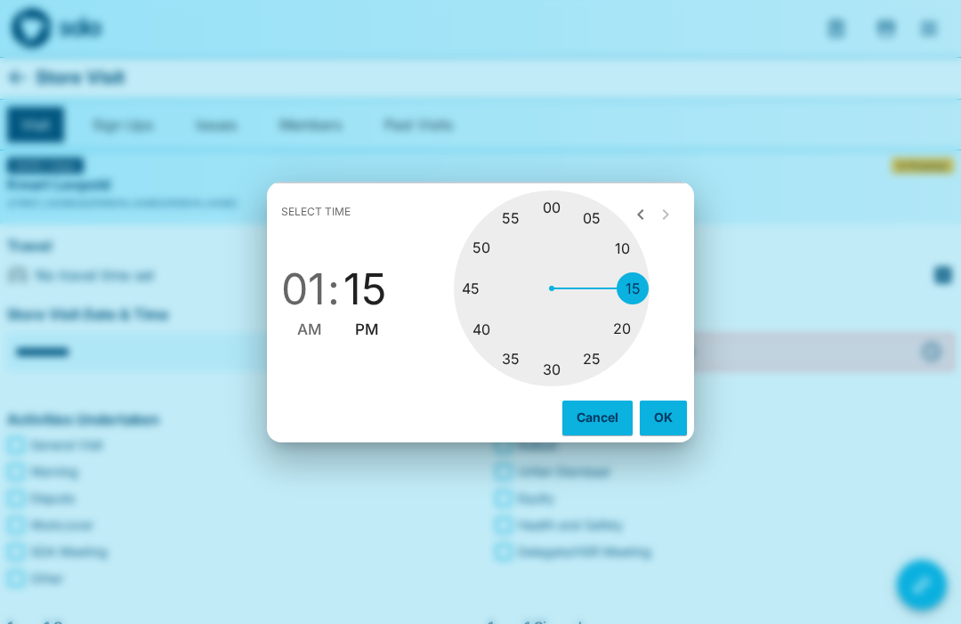
click at [480, 294] on div at bounding box center [552, 288] width 196 height 196
type input "********"
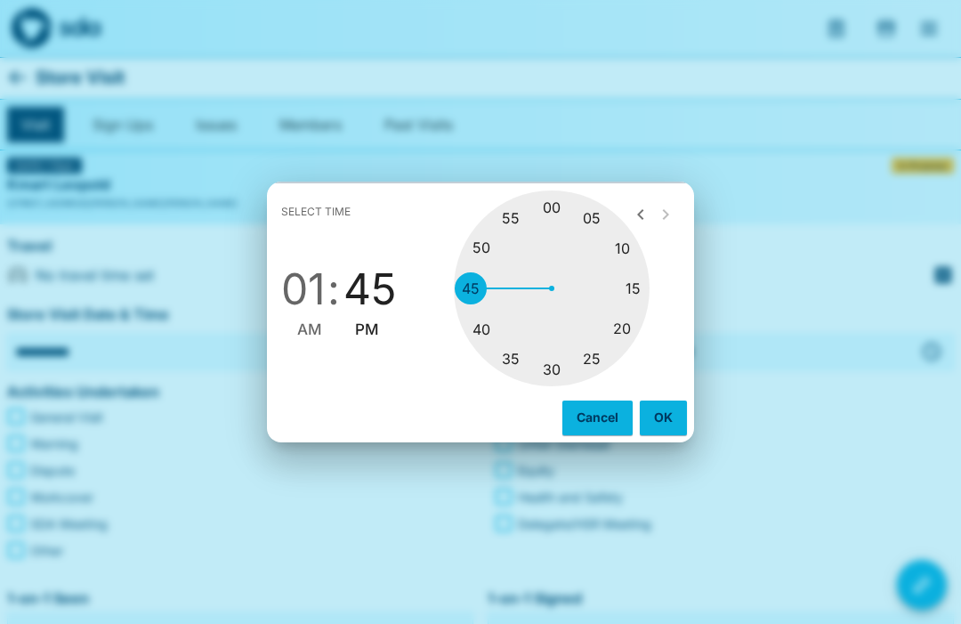
click at [677, 420] on button "OK" at bounding box center [663, 417] width 47 height 34
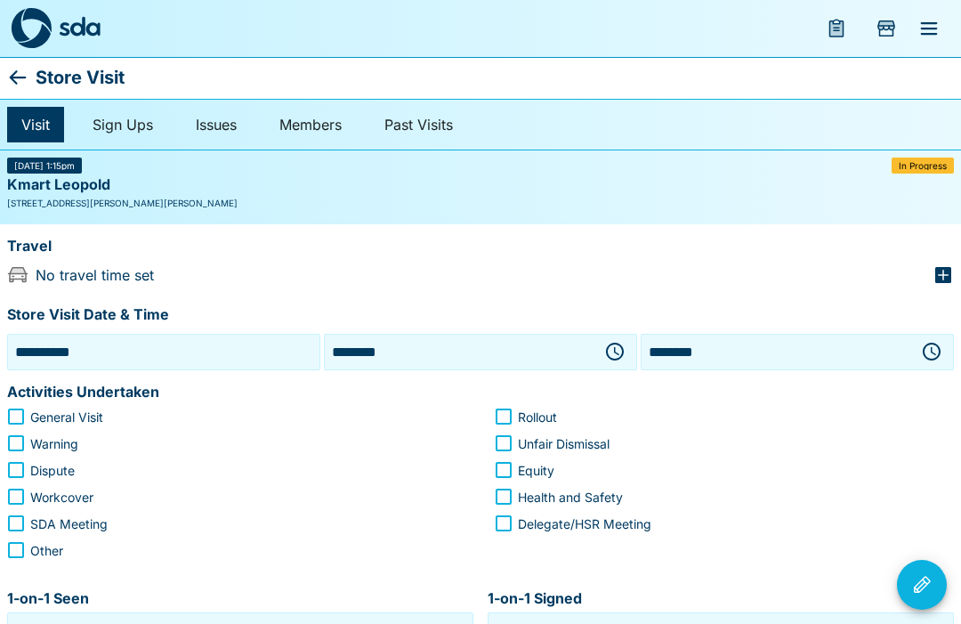
click at [953, 272] on icon "button" at bounding box center [942, 274] width 21 height 21
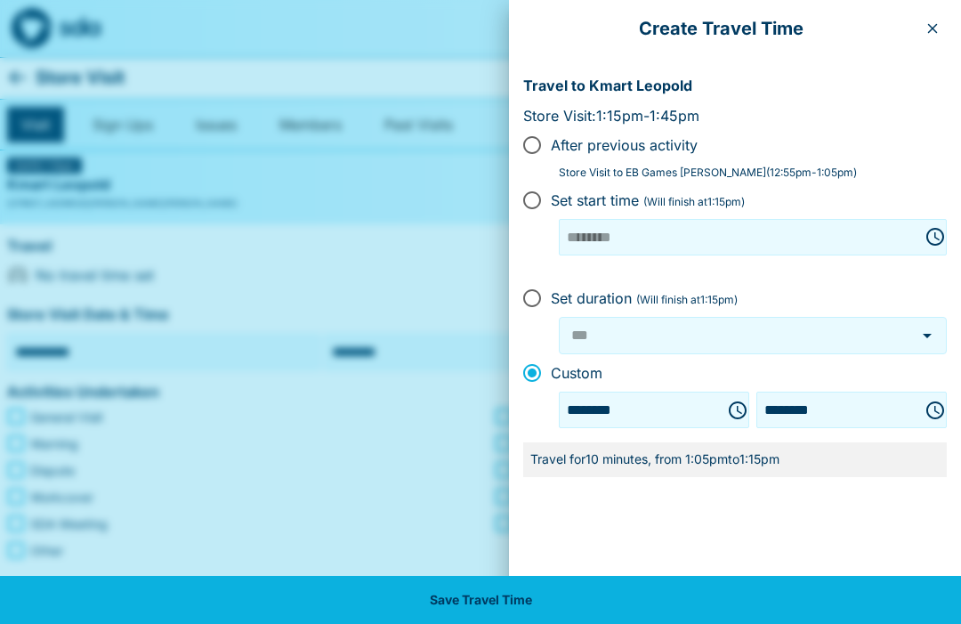
click at [598, 612] on button "Save Travel Time" at bounding box center [480, 600] width 961 height 48
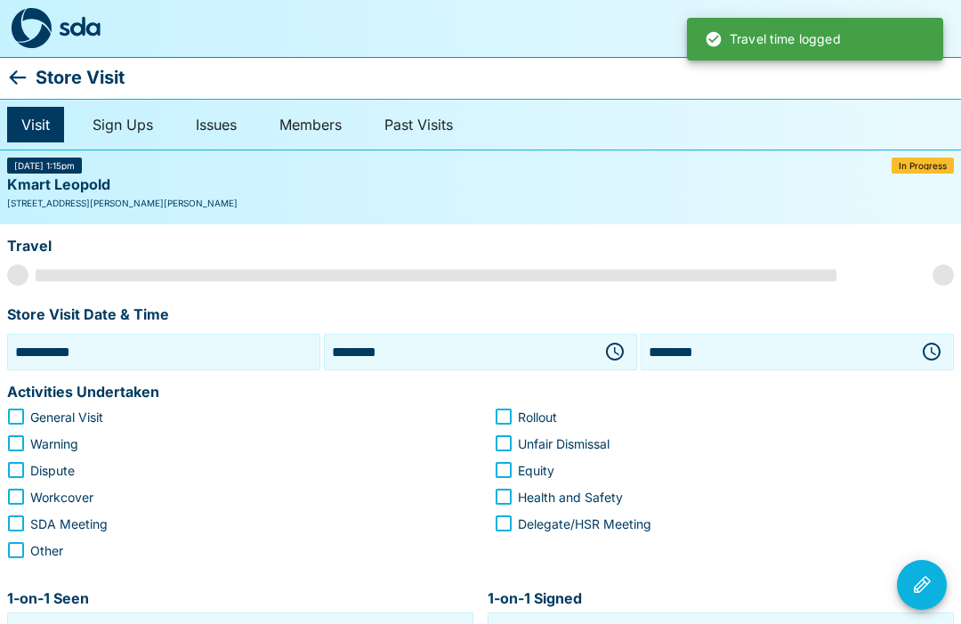
click at [32, 434] on span "Warning" at bounding box center [54, 443] width 48 height 19
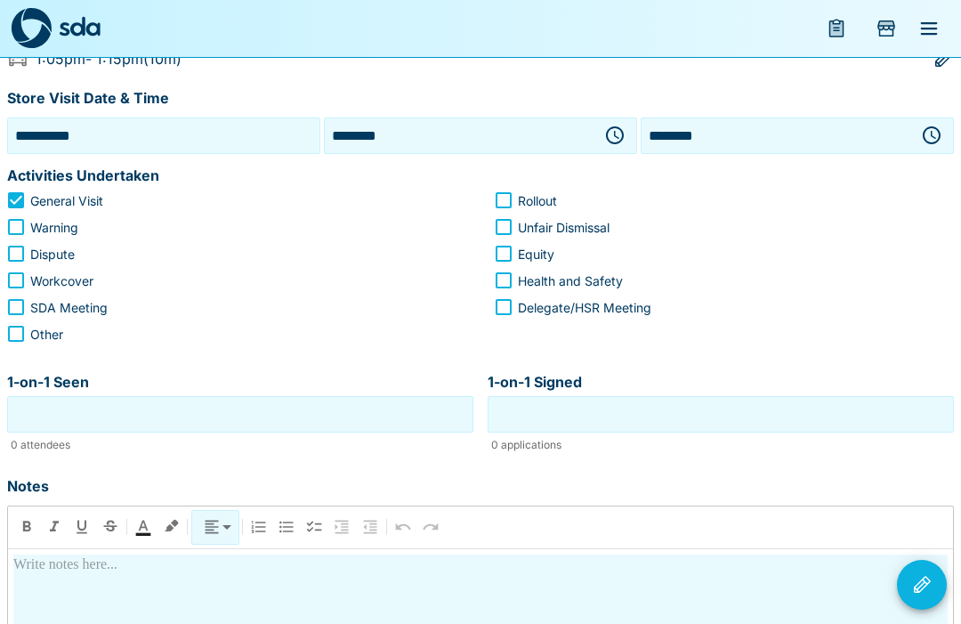
scroll to position [227, 0]
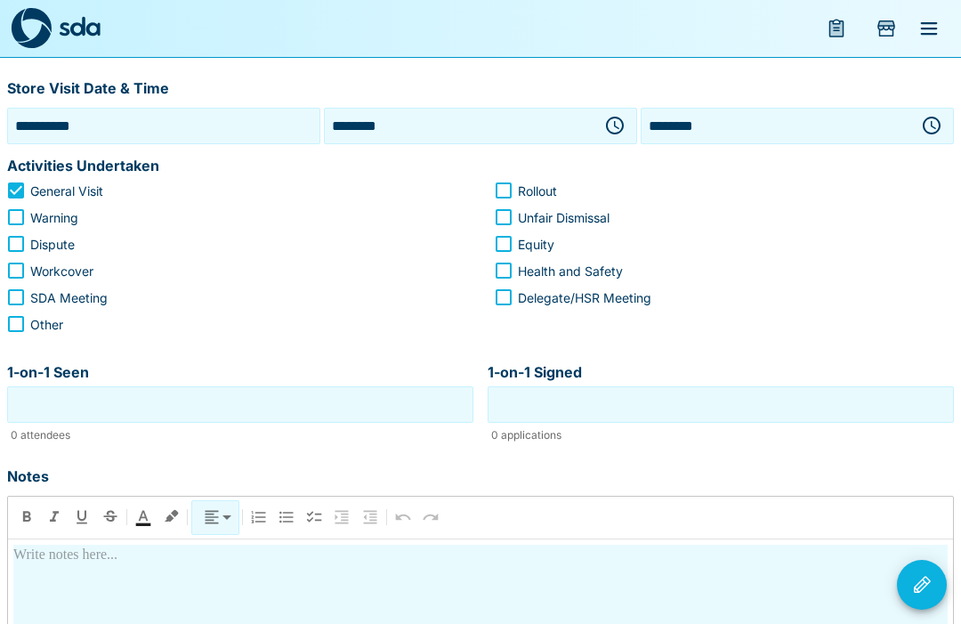
click at [307, 407] on input "1-on-1 Seen" at bounding box center [240, 405] width 457 height 28
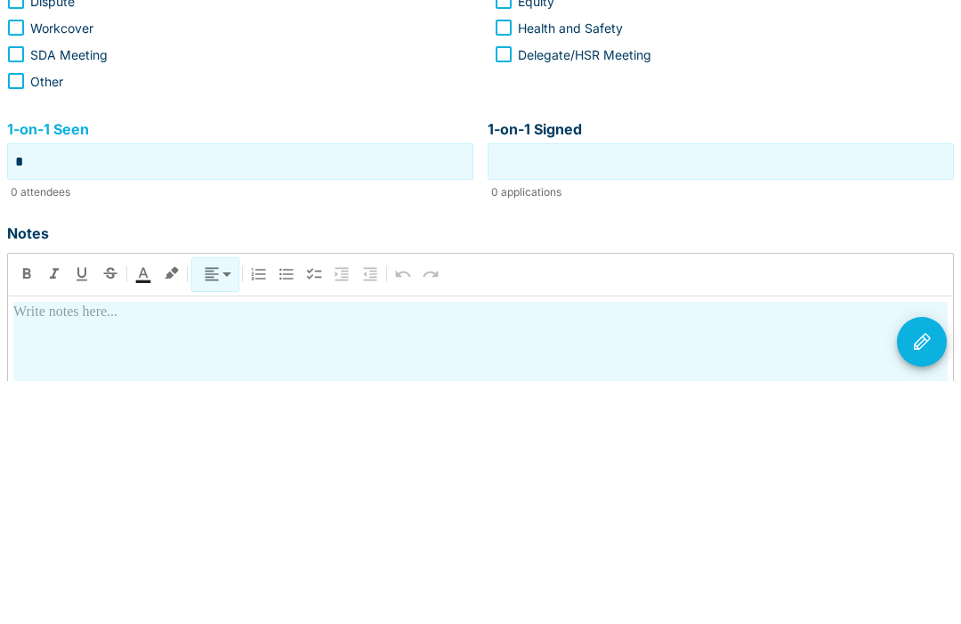
type input "*"
click at [705, 391] on input "1-on-1 Signed" at bounding box center [720, 405] width 457 height 28
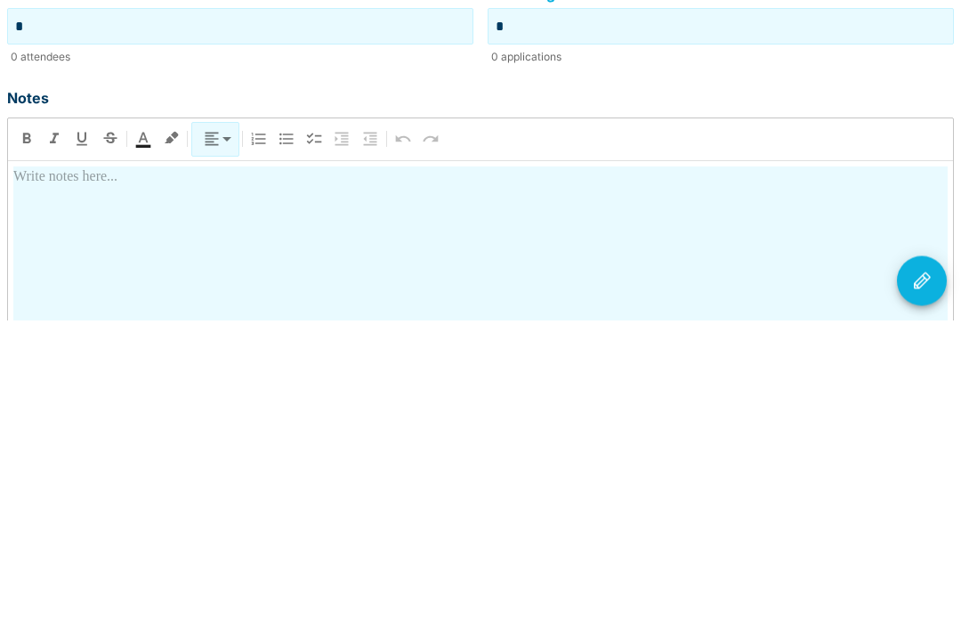
scroll to position [303, 0]
type input "*"
click at [350, 468] on div at bounding box center [480, 624] width 934 height 312
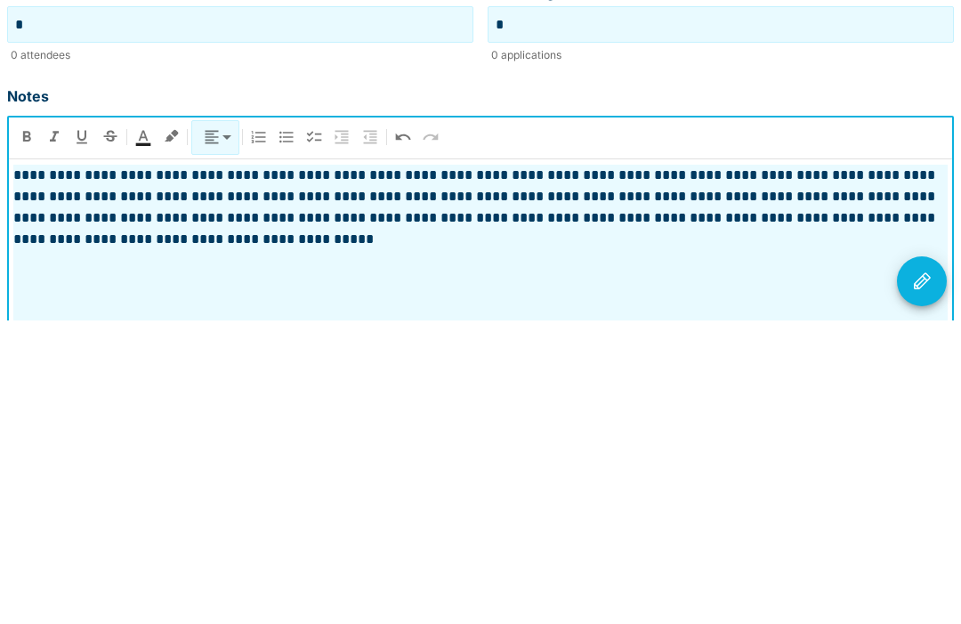
click at [929, 574] on icon "Visit Actions" at bounding box center [921, 584] width 21 height 21
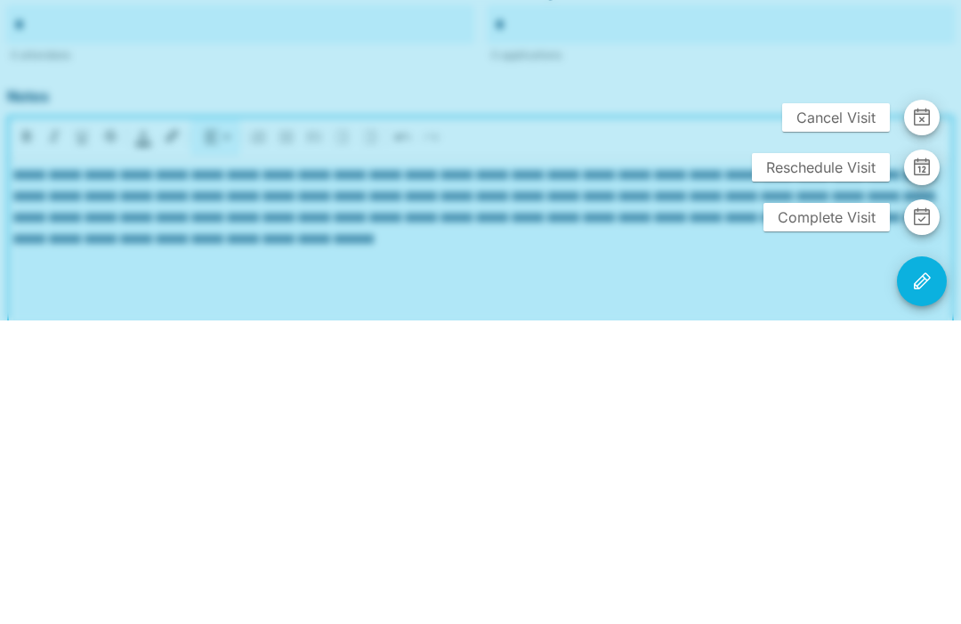
scroll to position [446, 0]
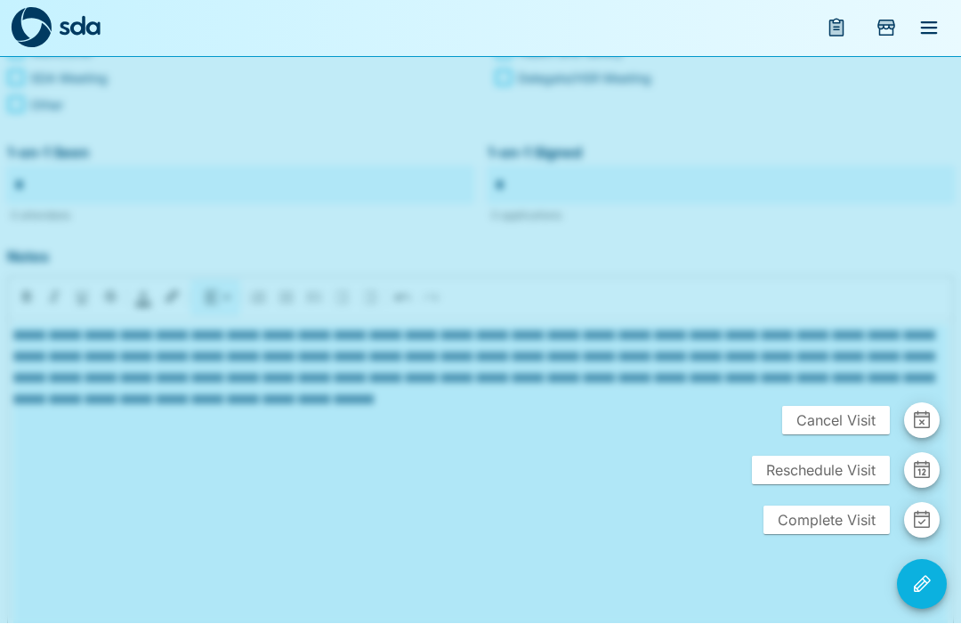
click at [812, 535] on span "Complete Visit" at bounding box center [826, 520] width 126 height 28
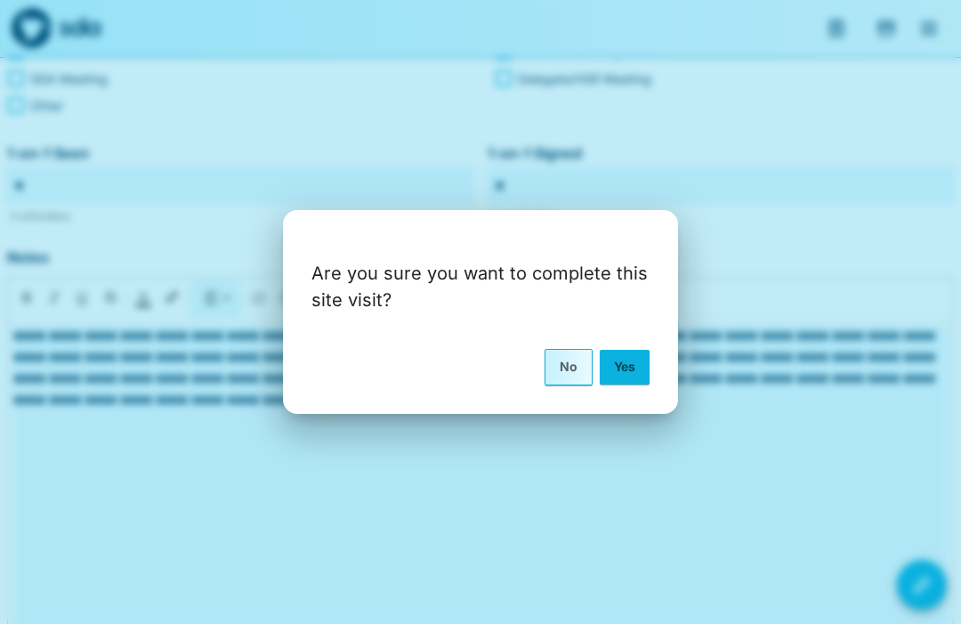
click at [630, 383] on button "Yes" at bounding box center [625, 367] width 50 height 34
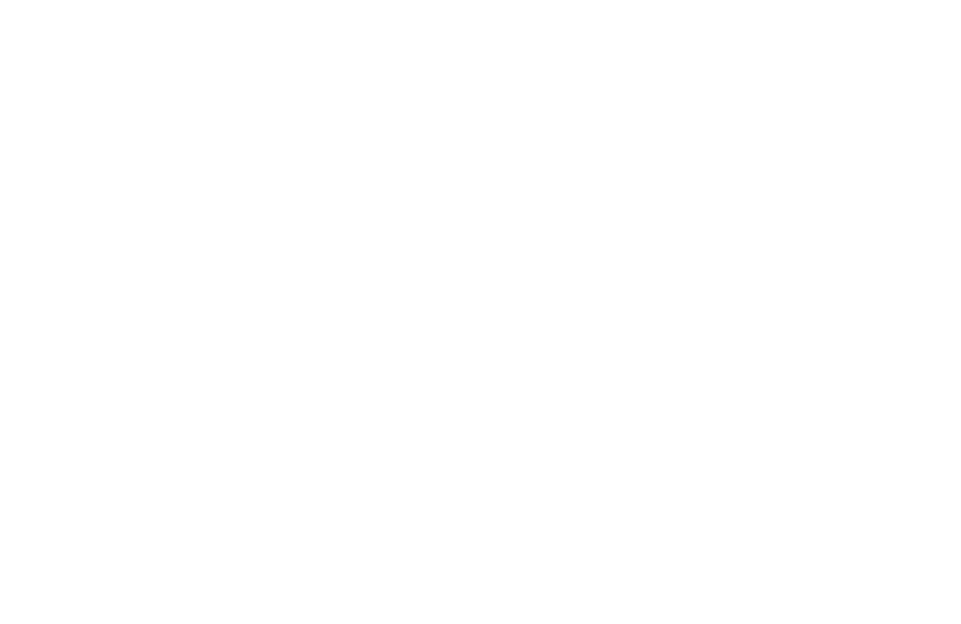
scroll to position [1, 0]
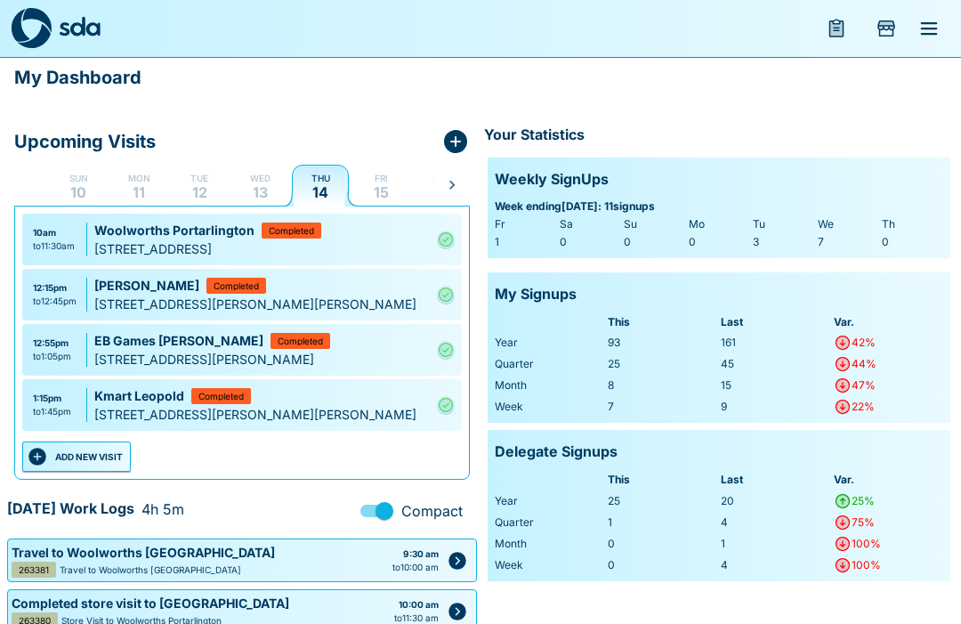
click at [105, 458] on button "ADD NEW VISIT" at bounding box center [76, 456] width 109 height 30
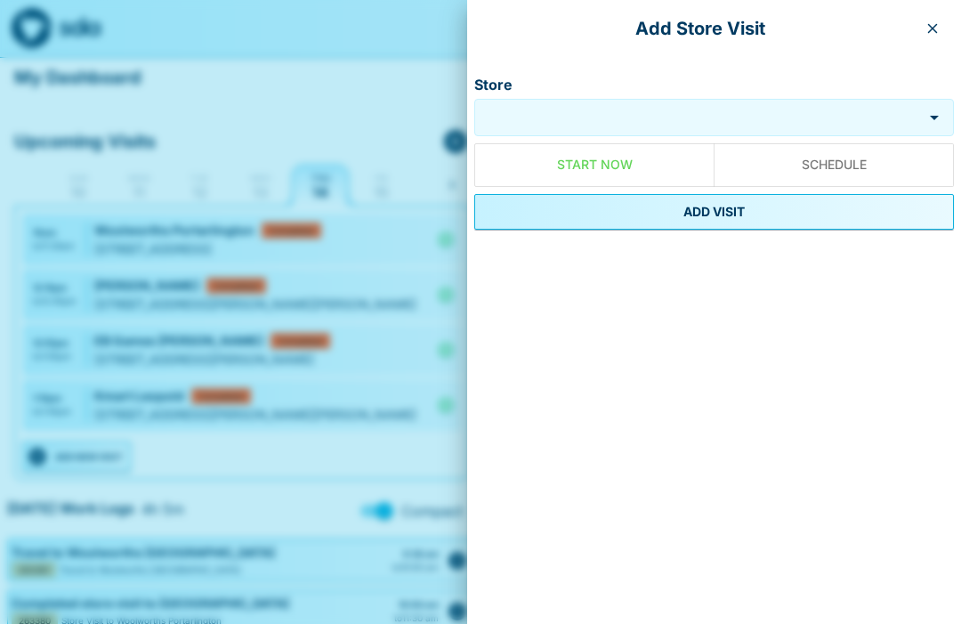
click at [599, 114] on input "Store" at bounding box center [698, 118] width 439 height 20
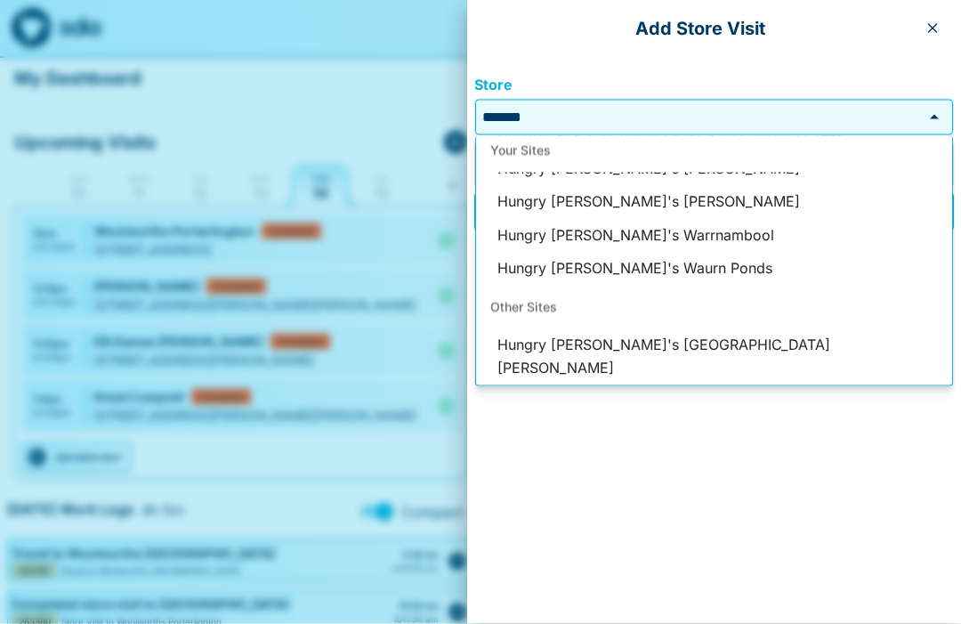
scroll to position [59, 0]
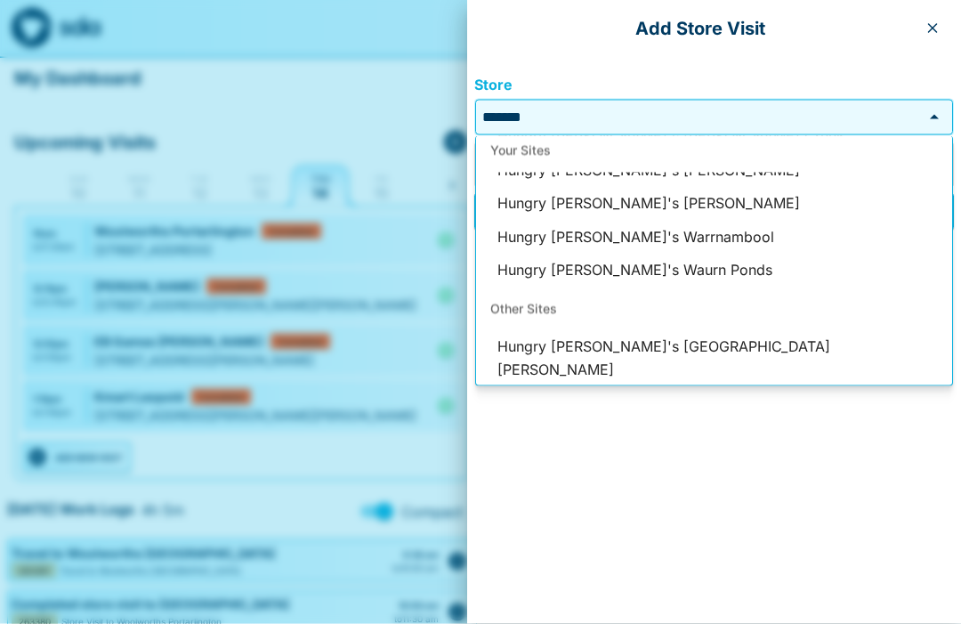
click at [665, 210] on li "Hungry [PERSON_NAME]'s [PERSON_NAME]" at bounding box center [714, 204] width 476 height 34
type input "**********"
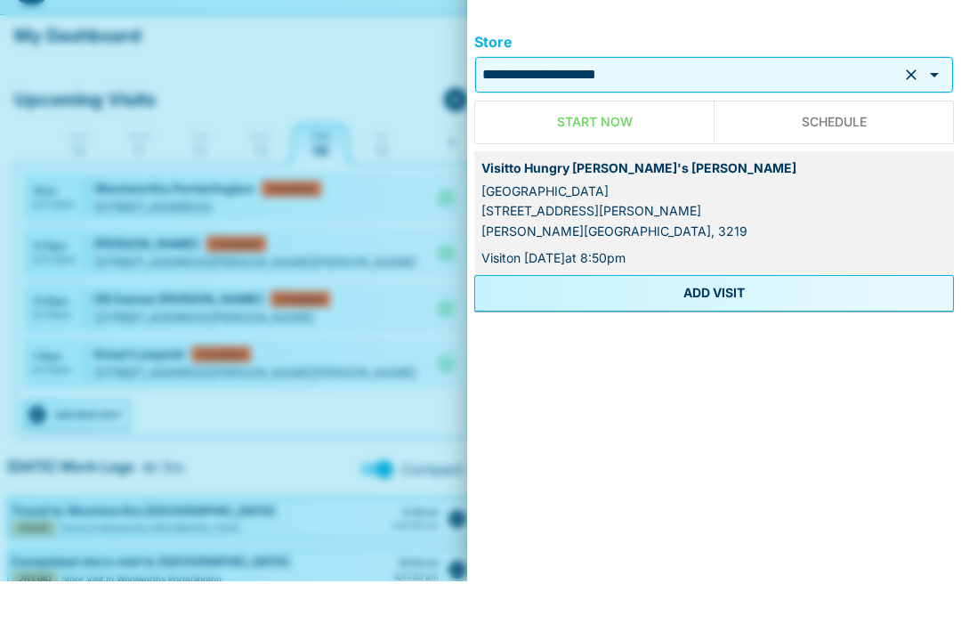
click at [735, 318] on button "ADD VISIT" at bounding box center [714, 336] width 480 height 36
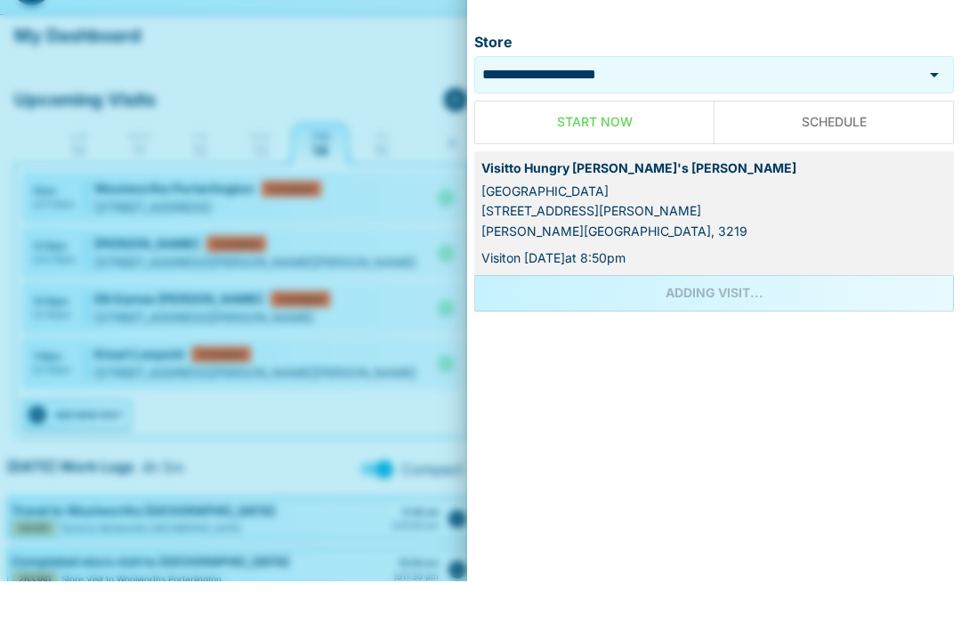
scroll to position [43, 0]
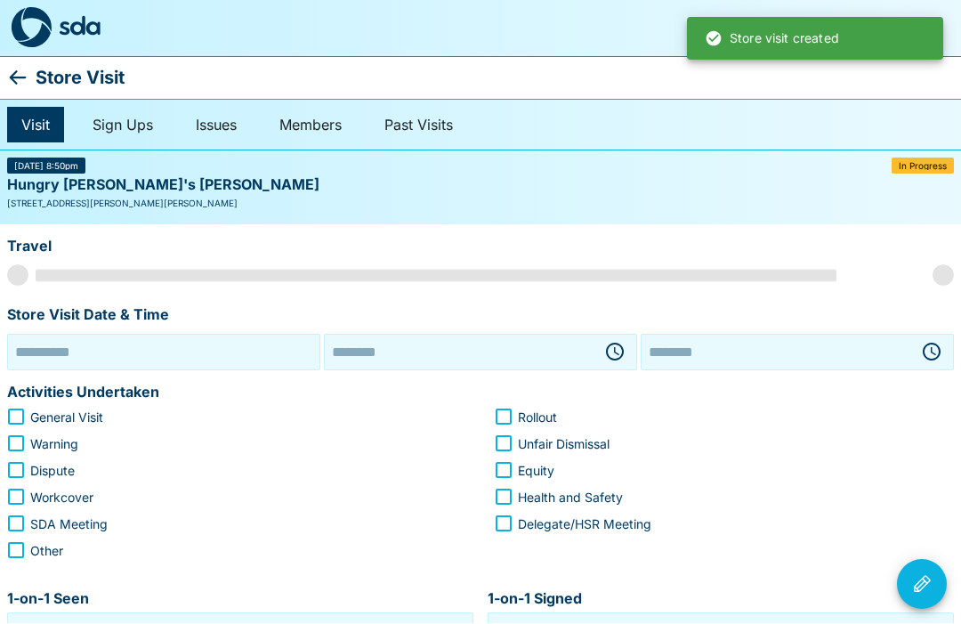
type input "**********"
type input "********"
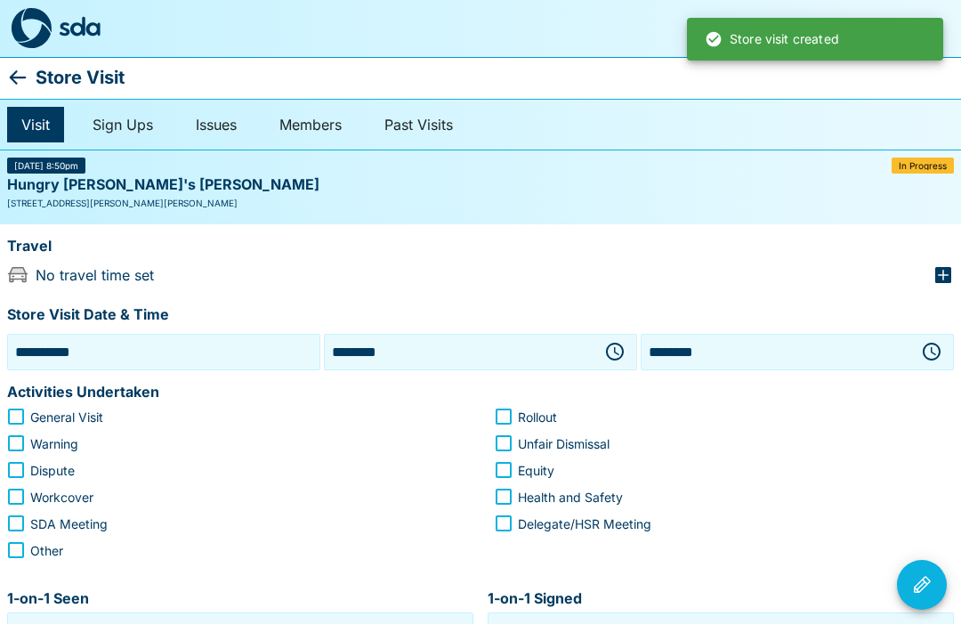
click at [617, 344] on icon "button" at bounding box center [614, 351] width 21 height 21
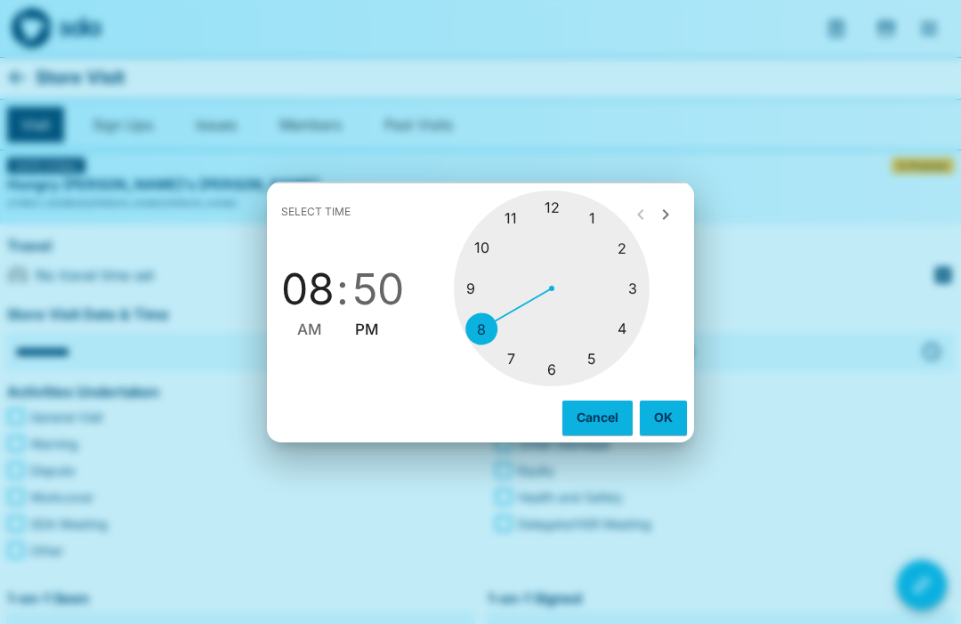
click at [629, 246] on div at bounding box center [552, 288] width 196 height 196
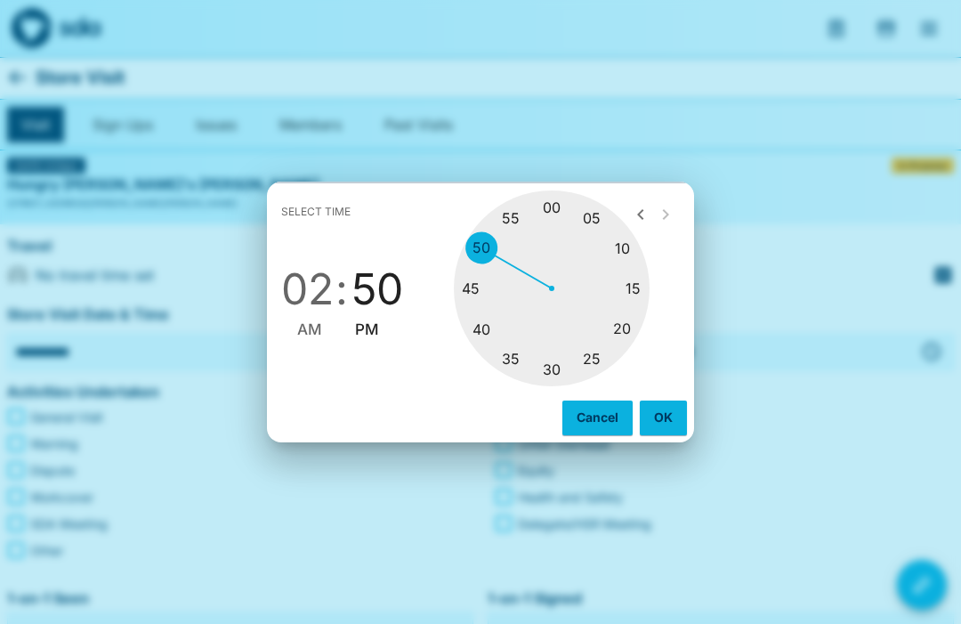
click at [560, 206] on div at bounding box center [552, 288] width 196 height 196
type input "********"
click at [662, 415] on button "OK" at bounding box center [663, 417] width 47 height 34
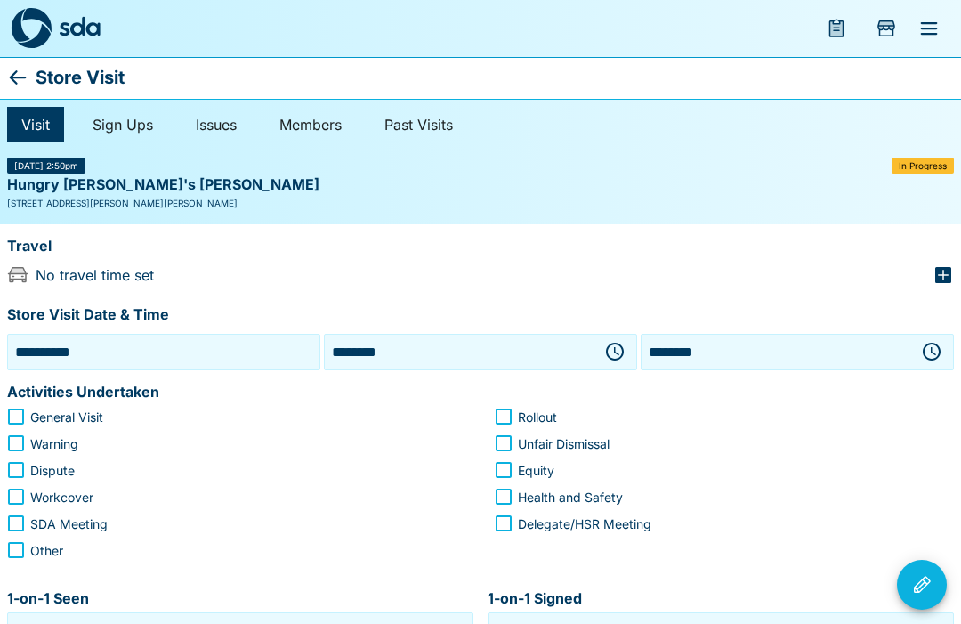
click at [939, 359] on icon "button" at bounding box center [931, 351] width 21 height 21
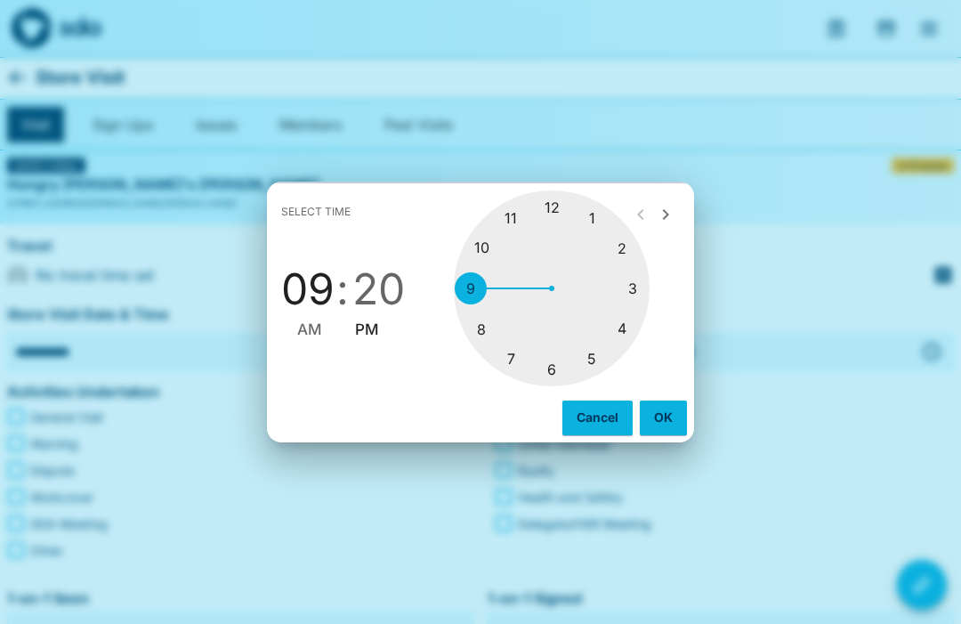
click at [637, 253] on div at bounding box center [552, 288] width 196 height 196
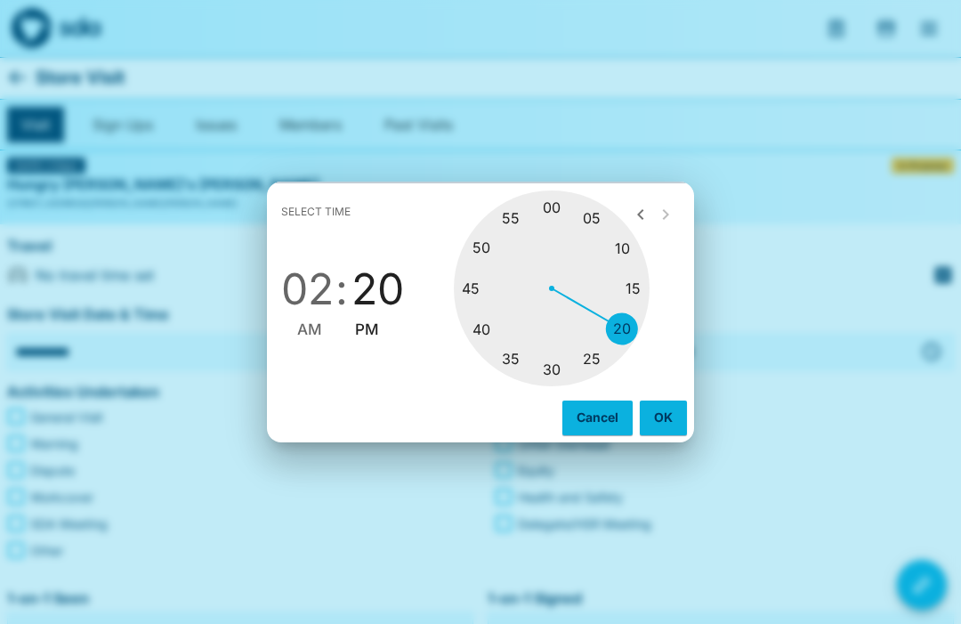
type input "********"
click at [636, 332] on div at bounding box center [552, 288] width 196 height 196
click at [670, 420] on button "OK" at bounding box center [663, 417] width 47 height 34
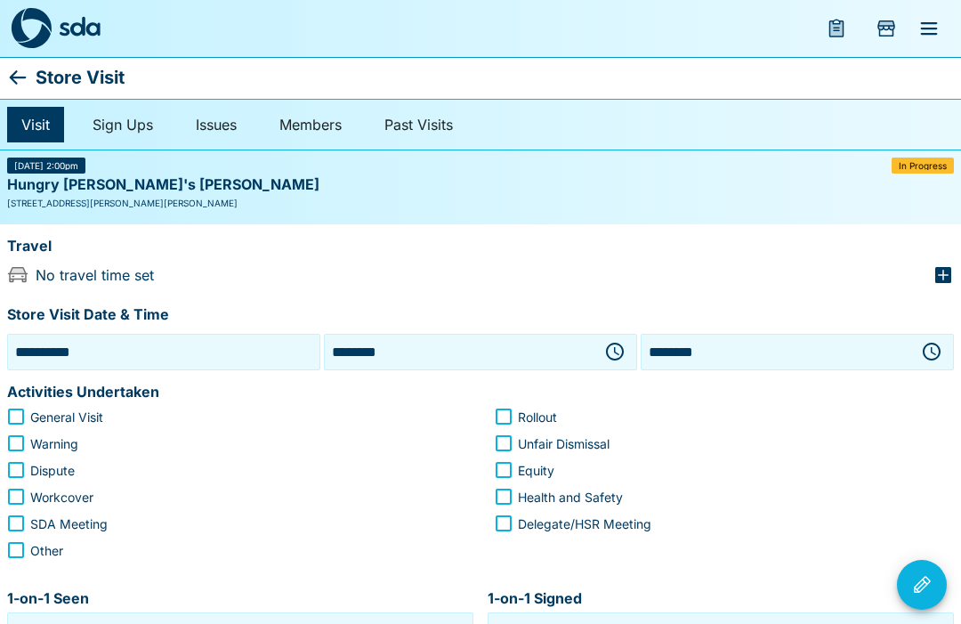
click at [32, 430] on label "Warning" at bounding box center [224, 443] width 455 height 27
click at [36, 422] on span "General Visit" at bounding box center [66, 416] width 73 height 19
click at [38, 449] on span "Warning" at bounding box center [54, 443] width 48 height 19
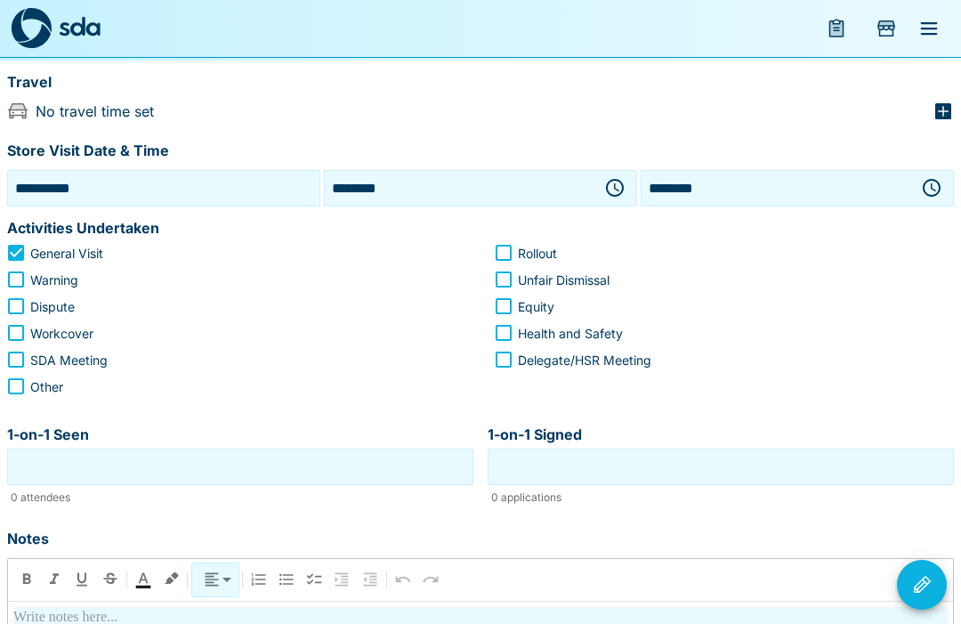
click at [280, 475] on input "1-on-1 Seen" at bounding box center [240, 467] width 457 height 28
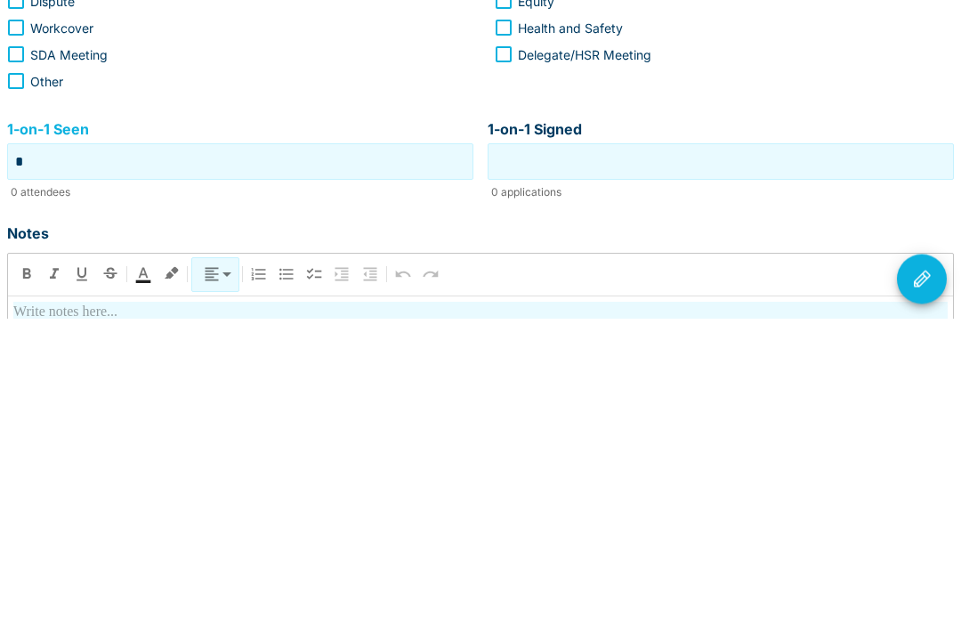
type input "*"
click at [753, 454] on input "1-on-1 Signed" at bounding box center [720, 468] width 457 height 28
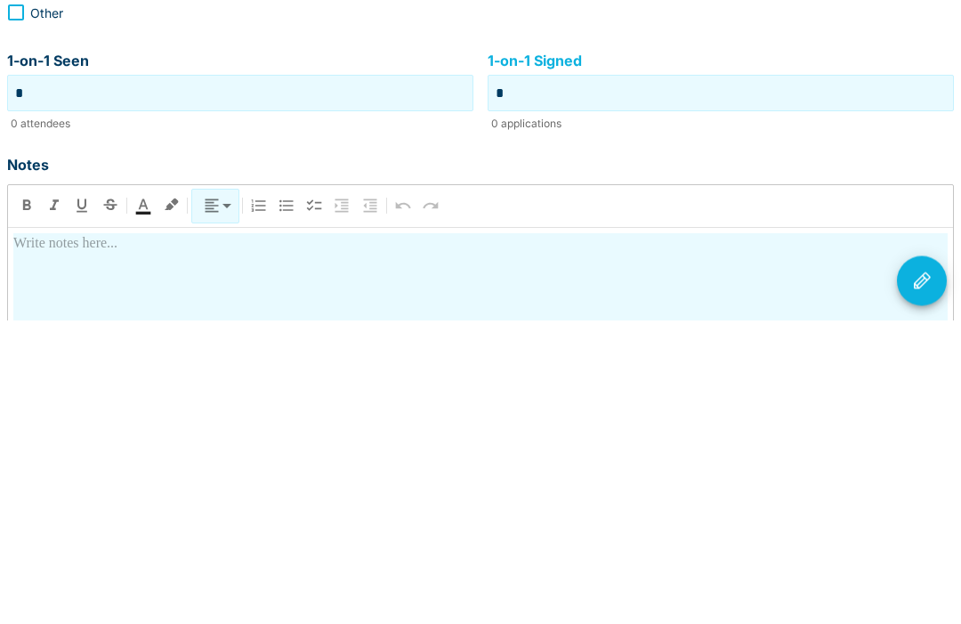
scroll to position [244, 0]
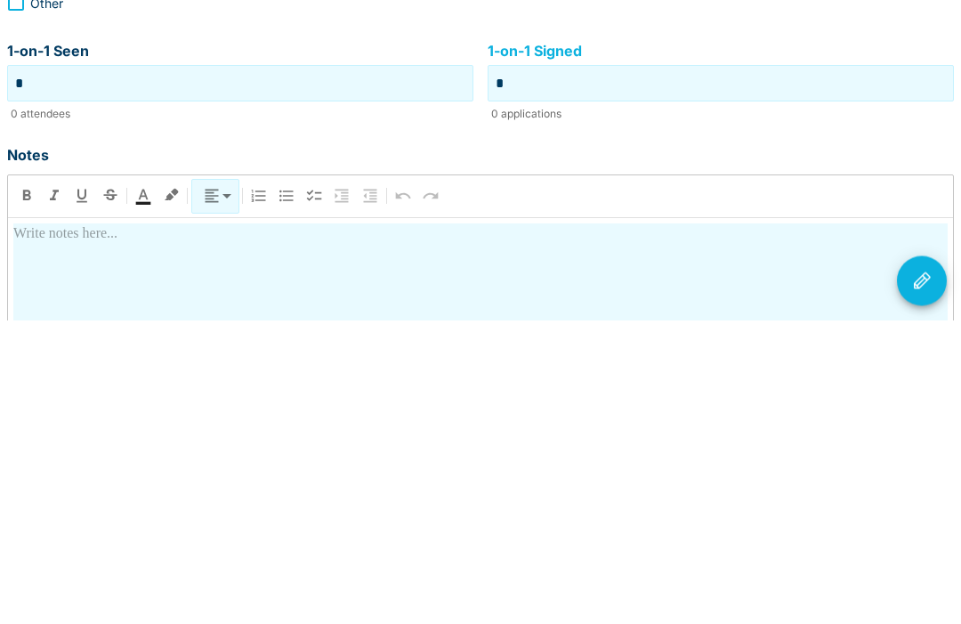
type input "*"
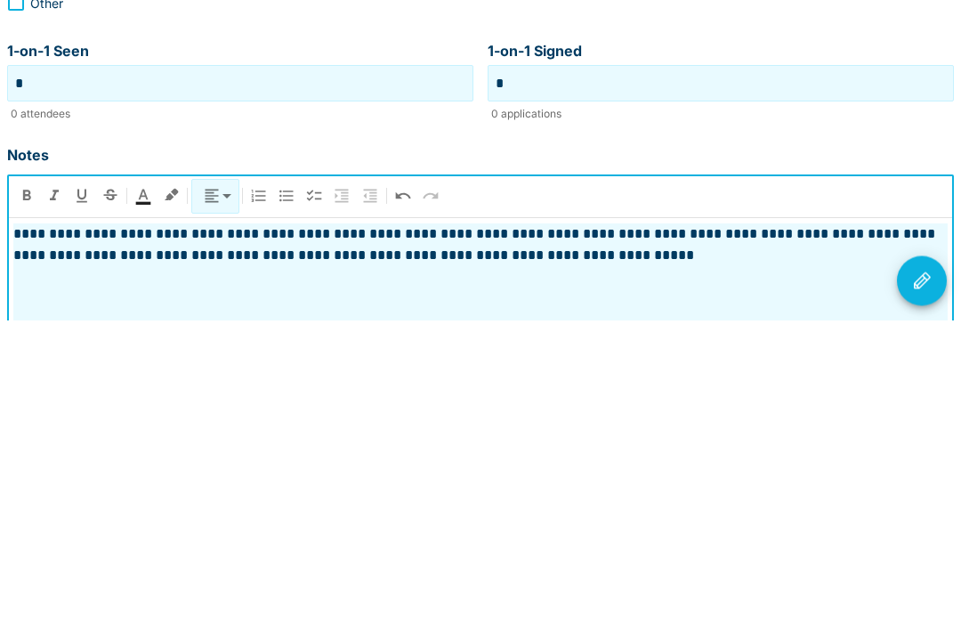
click at [933, 560] on button "Visit Actions" at bounding box center [922, 585] width 50 height 50
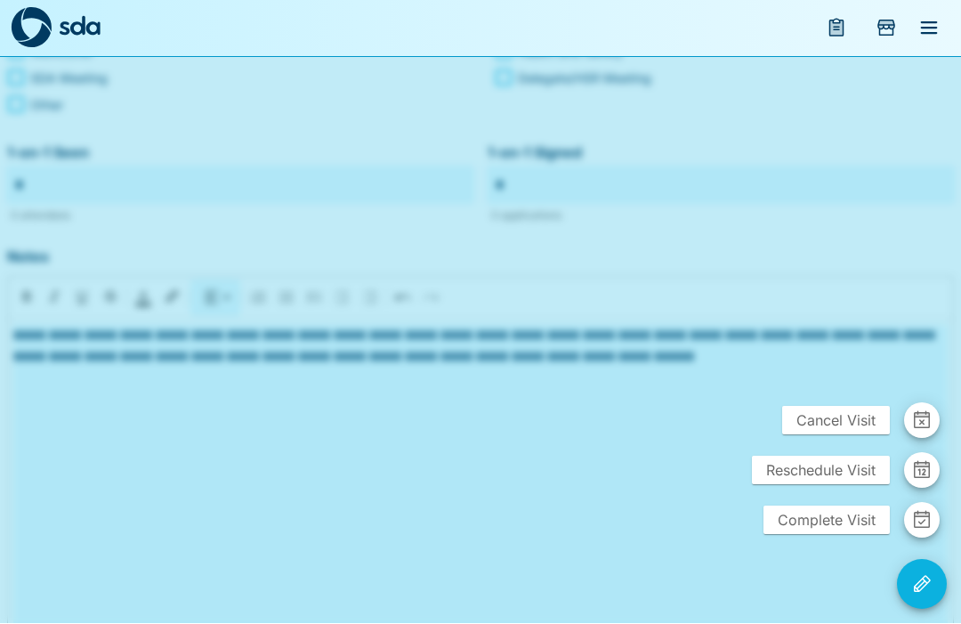
click at [830, 535] on span "Complete Visit" at bounding box center [826, 520] width 126 height 28
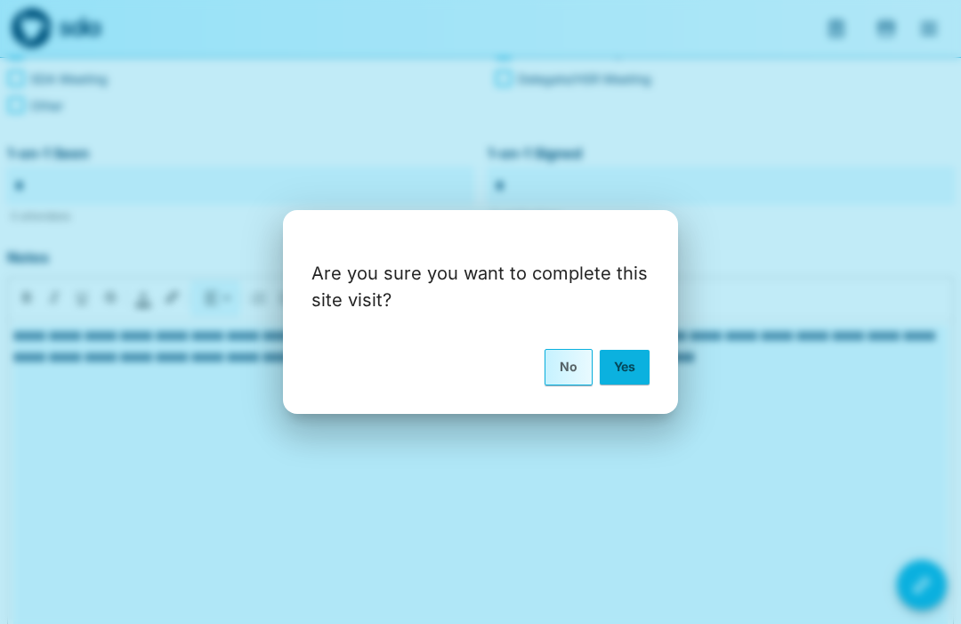
click at [638, 383] on button "Yes" at bounding box center [625, 367] width 50 height 34
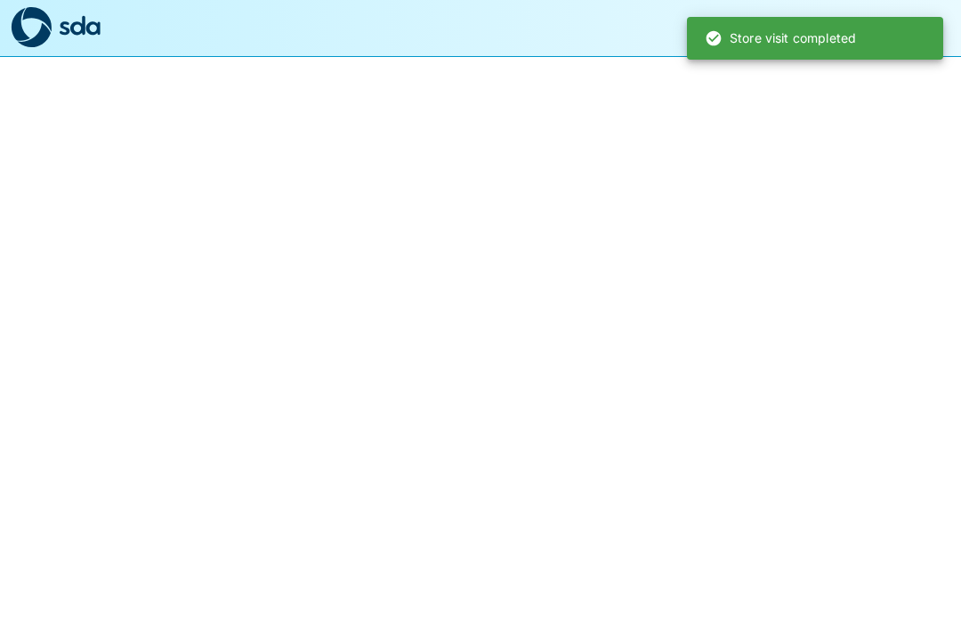
scroll to position [1, 0]
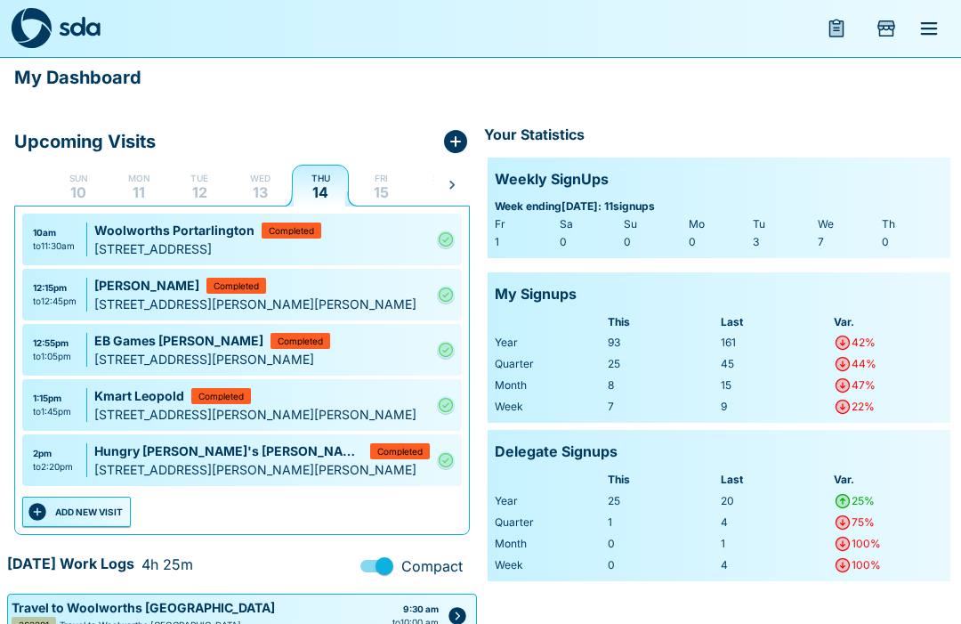
click at [104, 513] on button "ADD NEW VISIT" at bounding box center [76, 511] width 109 height 30
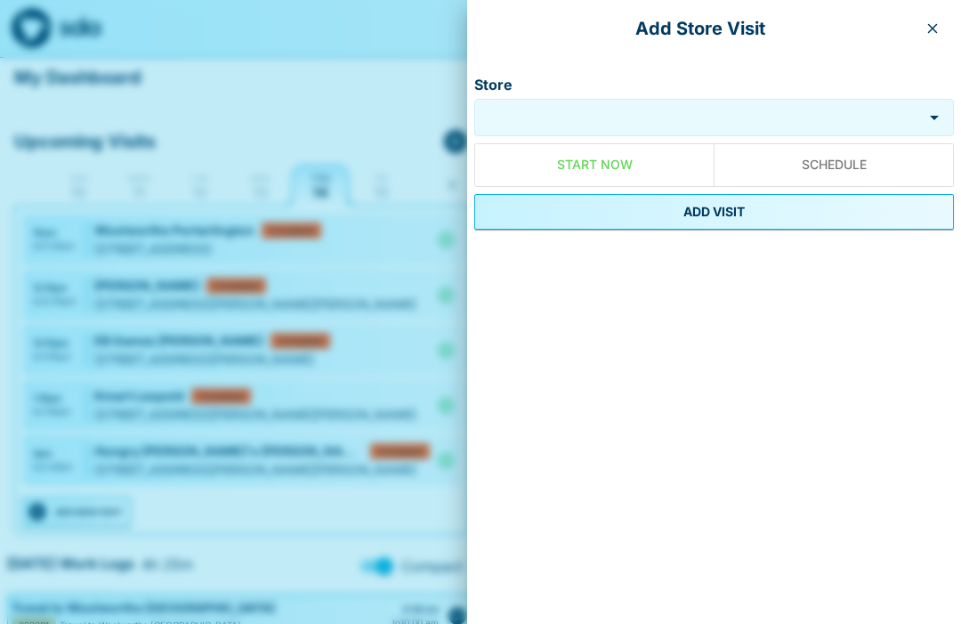
click at [681, 118] on input "Store" at bounding box center [698, 118] width 439 height 20
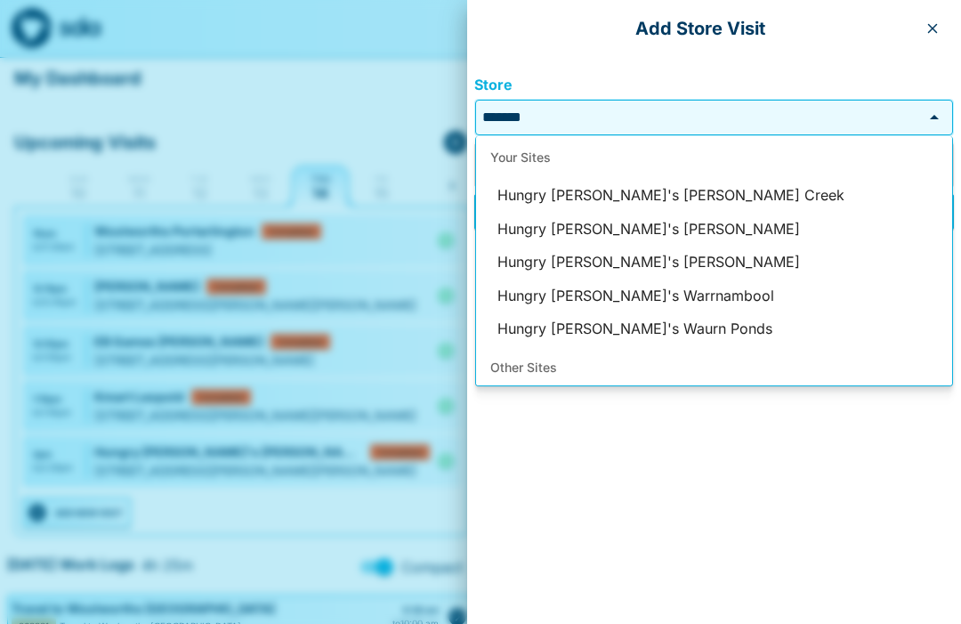
click at [688, 199] on li "Hungry [PERSON_NAME]'s [PERSON_NAME] Creek" at bounding box center [714, 196] width 476 height 34
type input "**********"
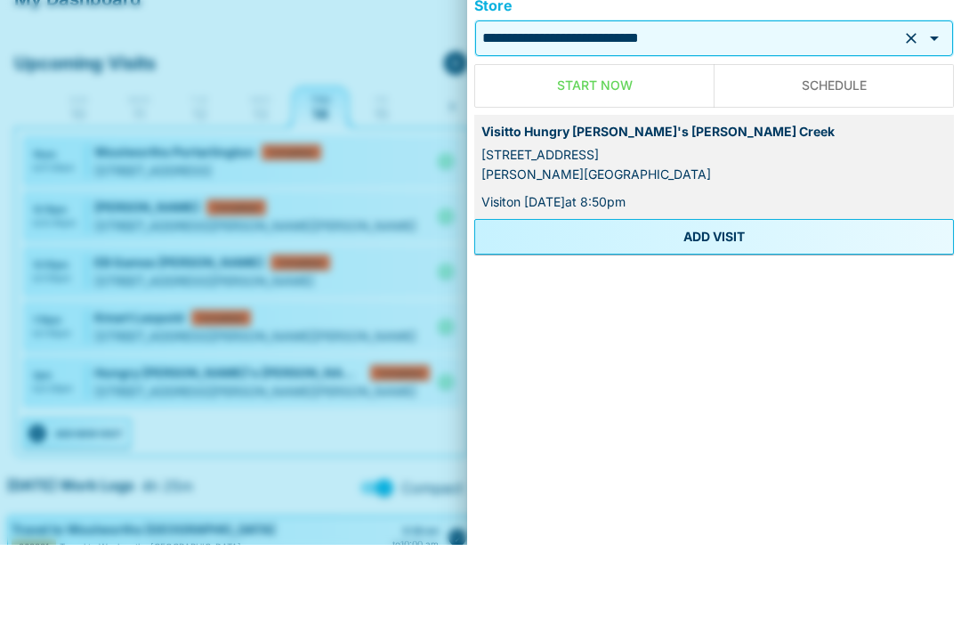
click at [712, 298] on button "ADD VISIT" at bounding box center [714, 316] width 480 height 36
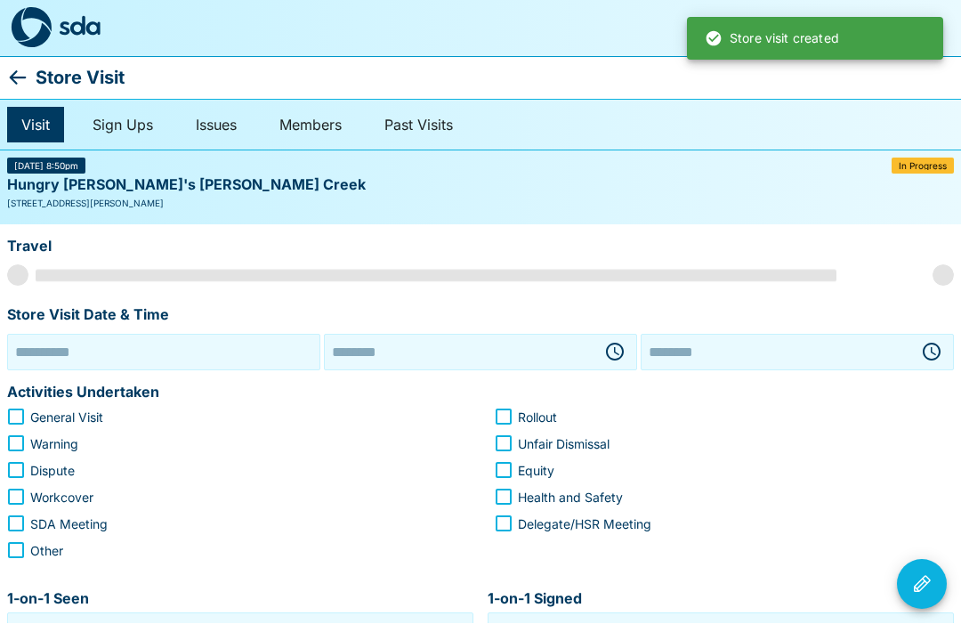
type input "**********"
type input "********"
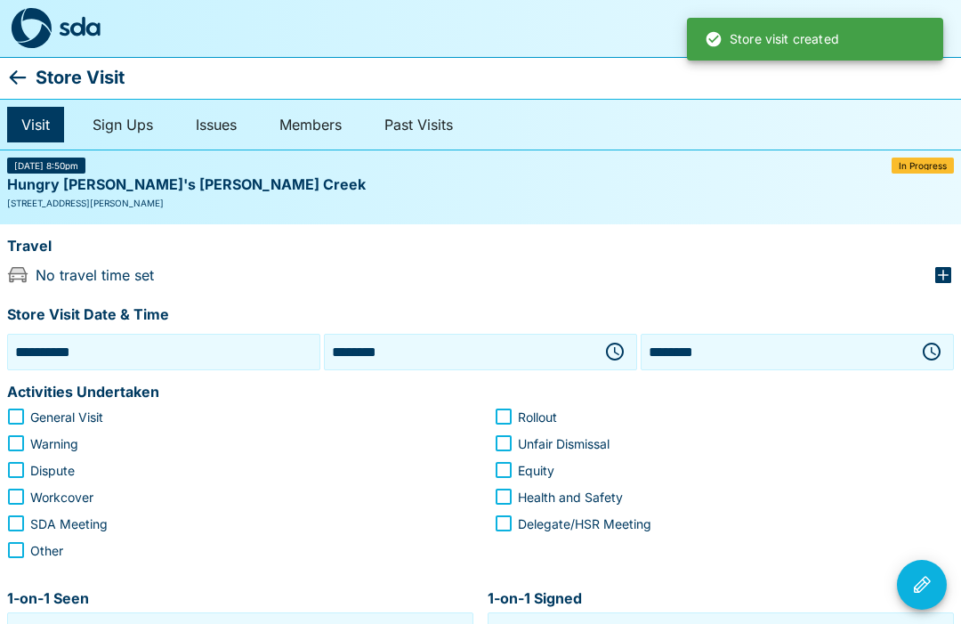
click at [619, 359] on icon "button" at bounding box center [614, 351] width 21 height 21
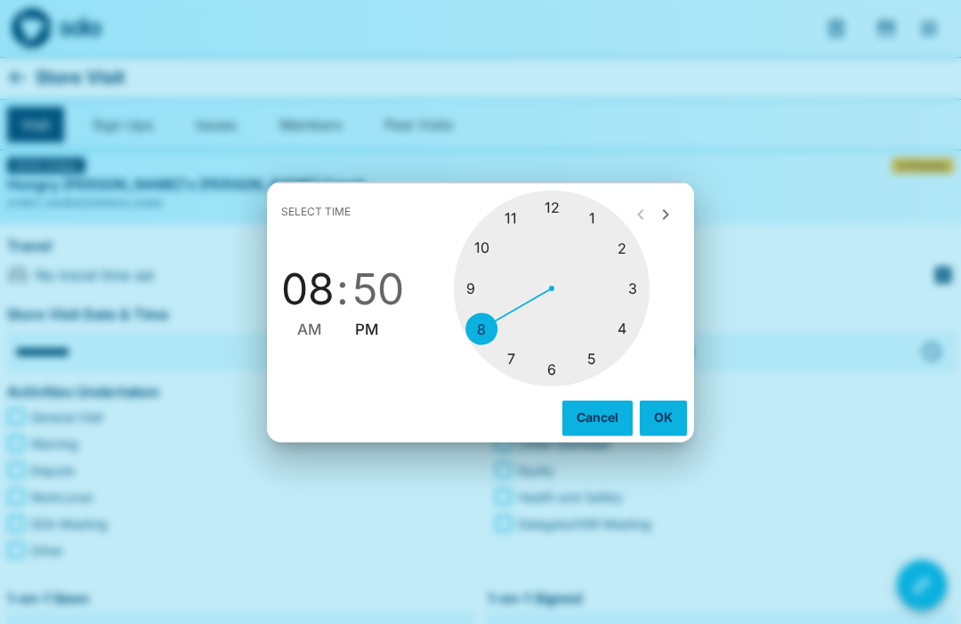
click at [641, 289] on div at bounding box center [552, 288] width 196 height 196
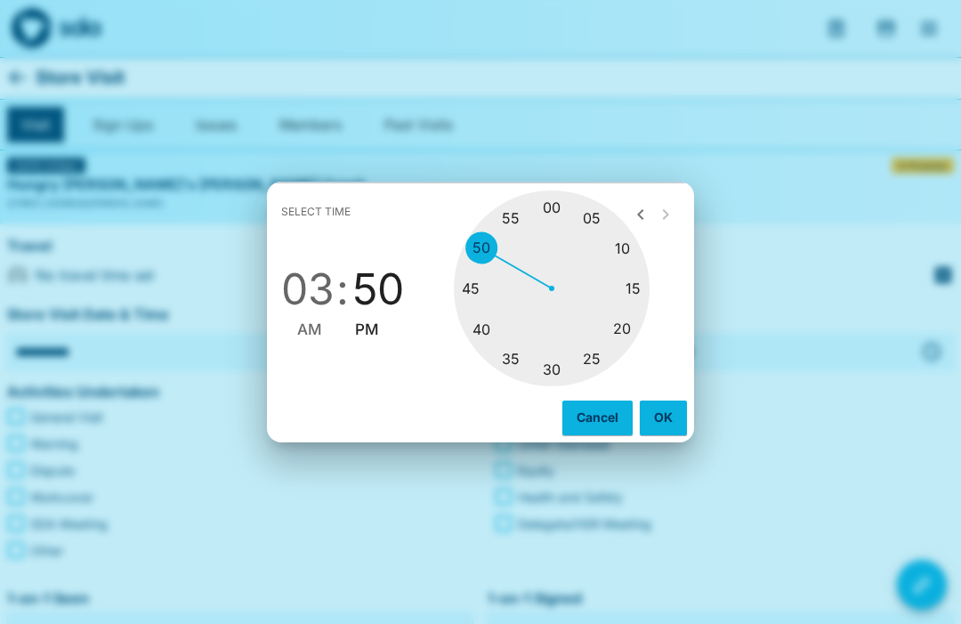
click at [555, 207] on div at bounding box center [552, 288] width 196 height 196
type input "********"
click at [671, 421] on button "OK" at bounding box center [663, 417] width 47 height 34
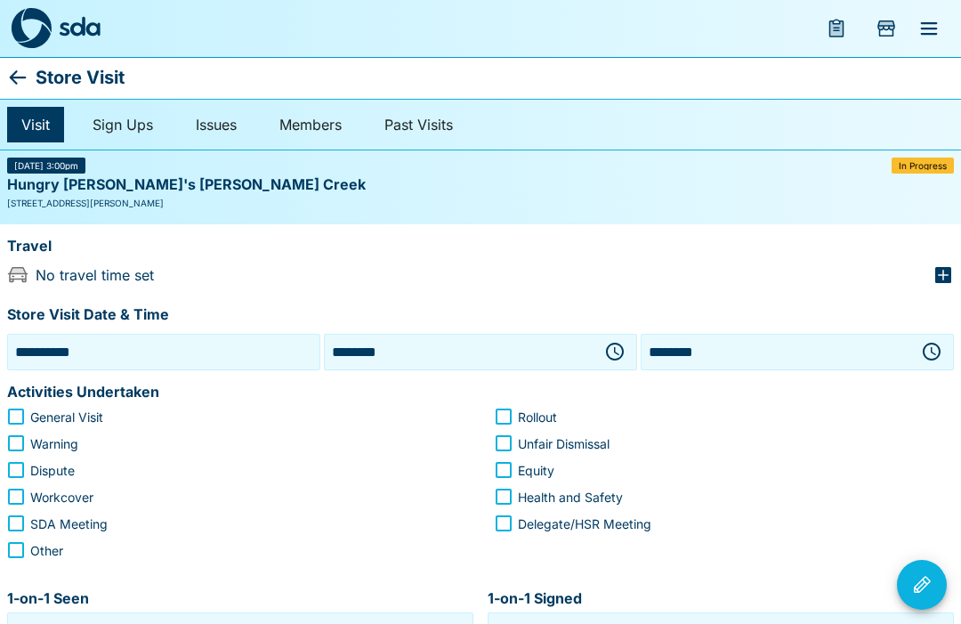
click at [937, 356] on icon "button" at bounding box center [932, 352] width 18 height 18
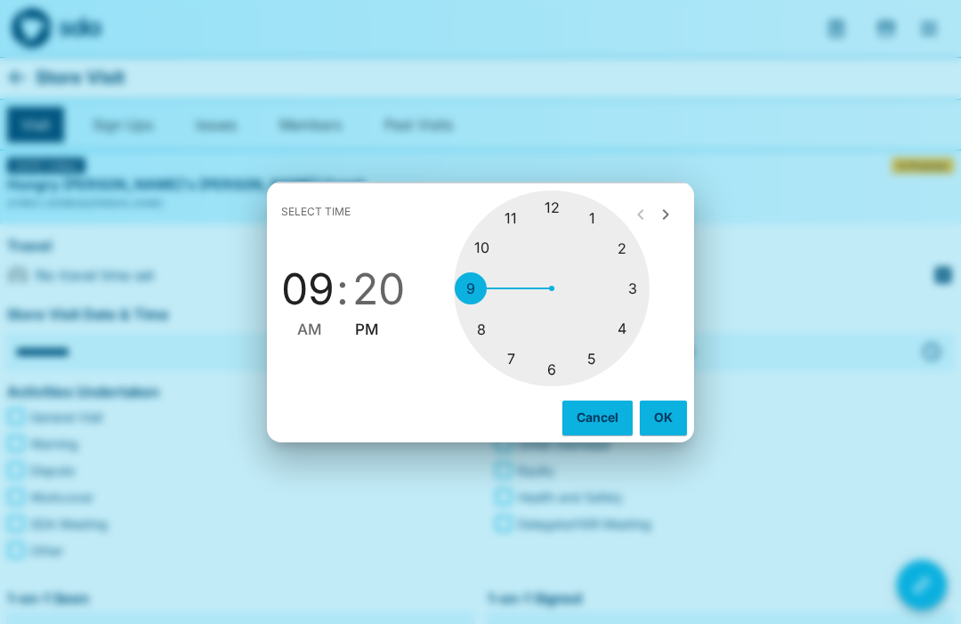
click at [645, 288] on div at bounding box center [552, 288] width 196 height 196
type input "********"
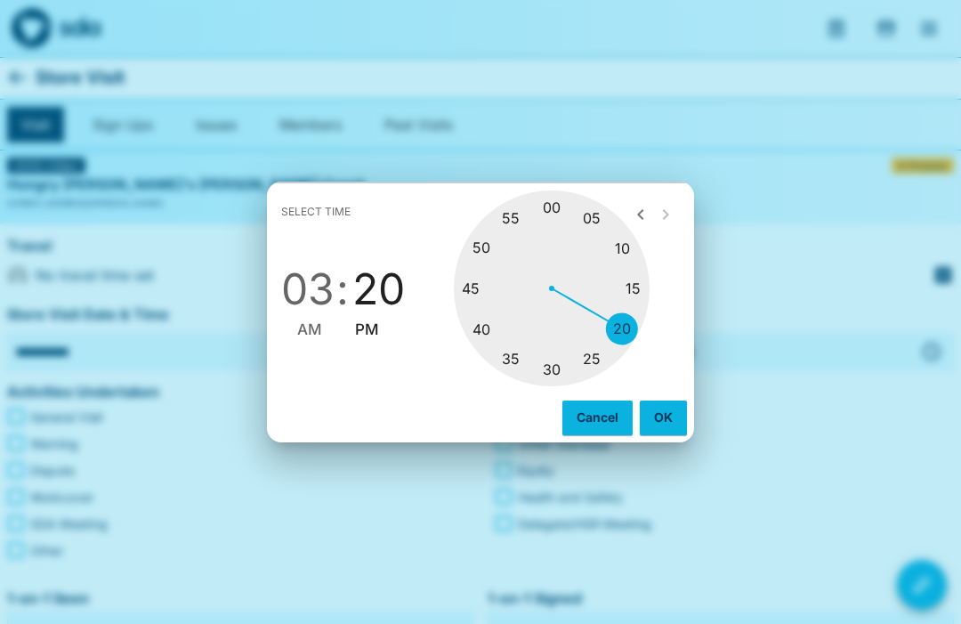
click at [633, 335] on div at bounding box center [552, 288] width 196 height 196
click at [673, 415] on button "OK" at bounding box center [663, 417] width 47 height 34
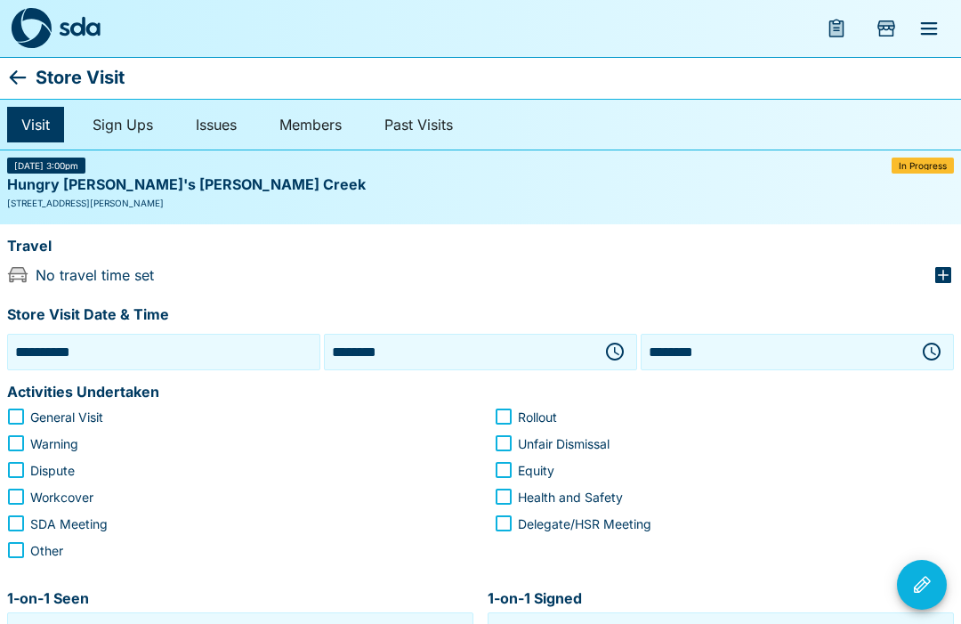
click at [937, 267] on icon "button" at bounding box center [943, 275] width 16 height 16
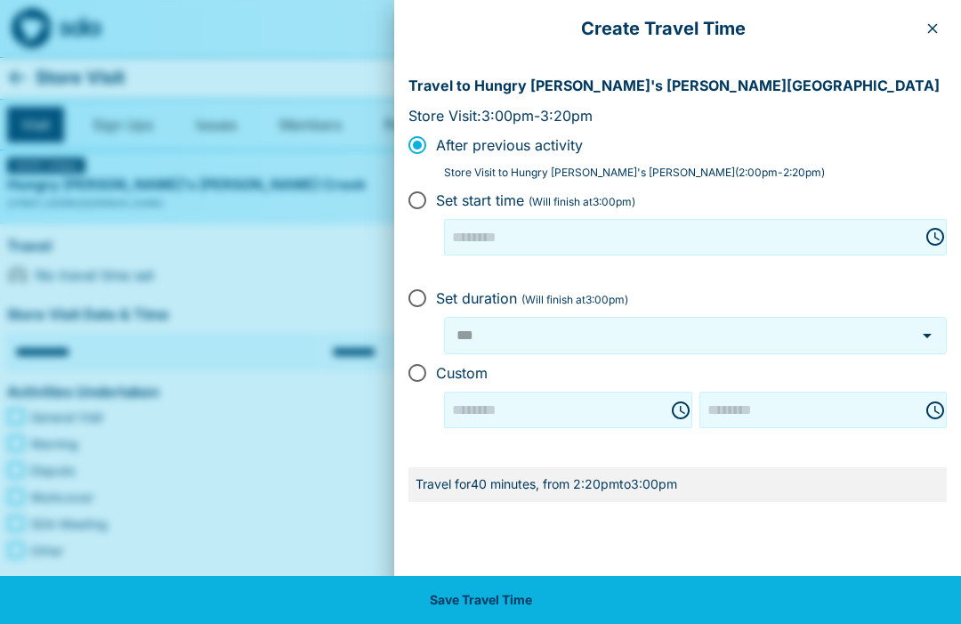
type input "********"
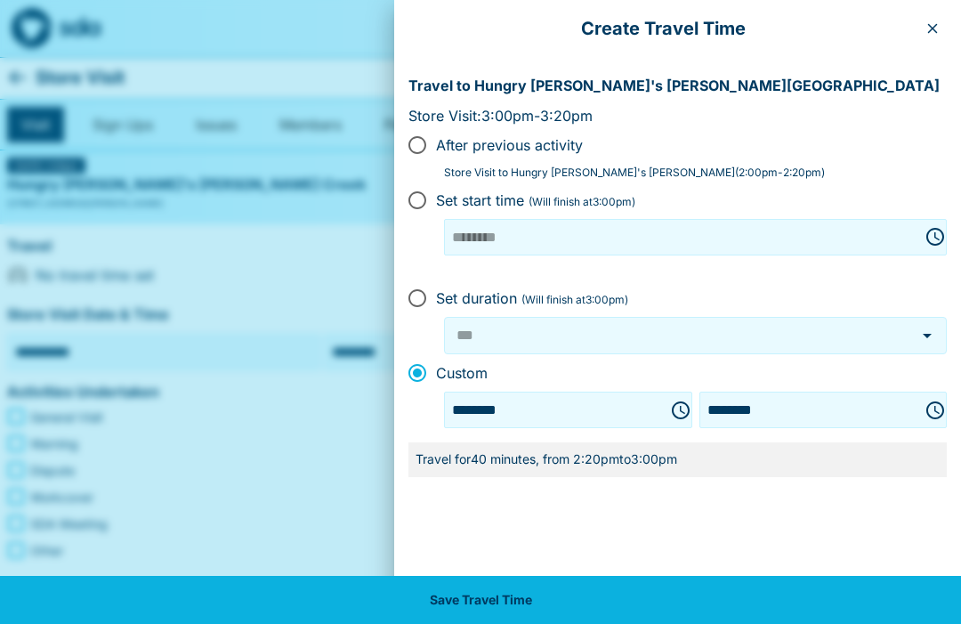
click at [496, 601] on button "Save Travel Time" at bounding box center [480, 600] width 961 height 48
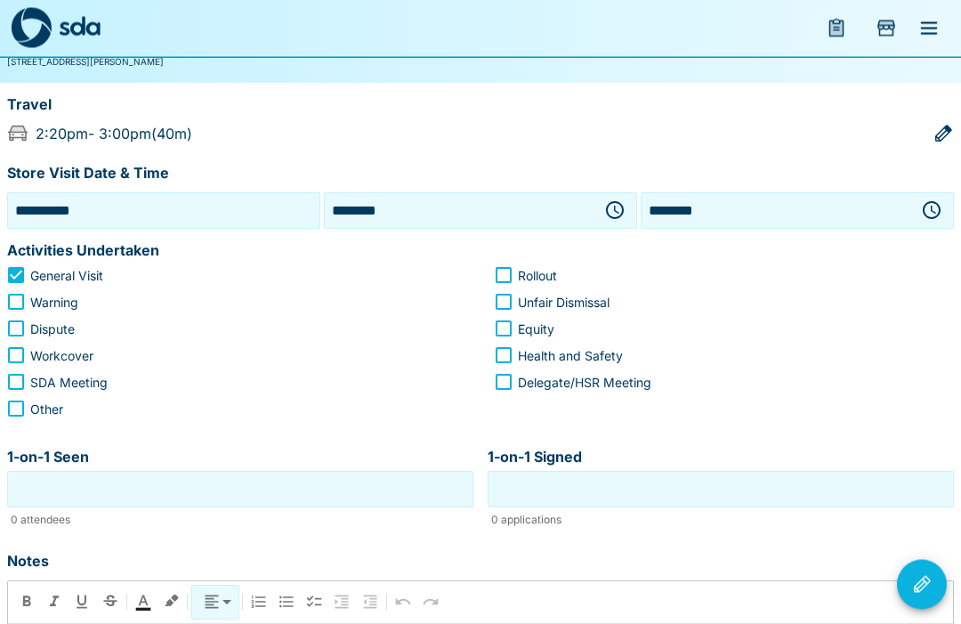
scroll to position [141, 0]
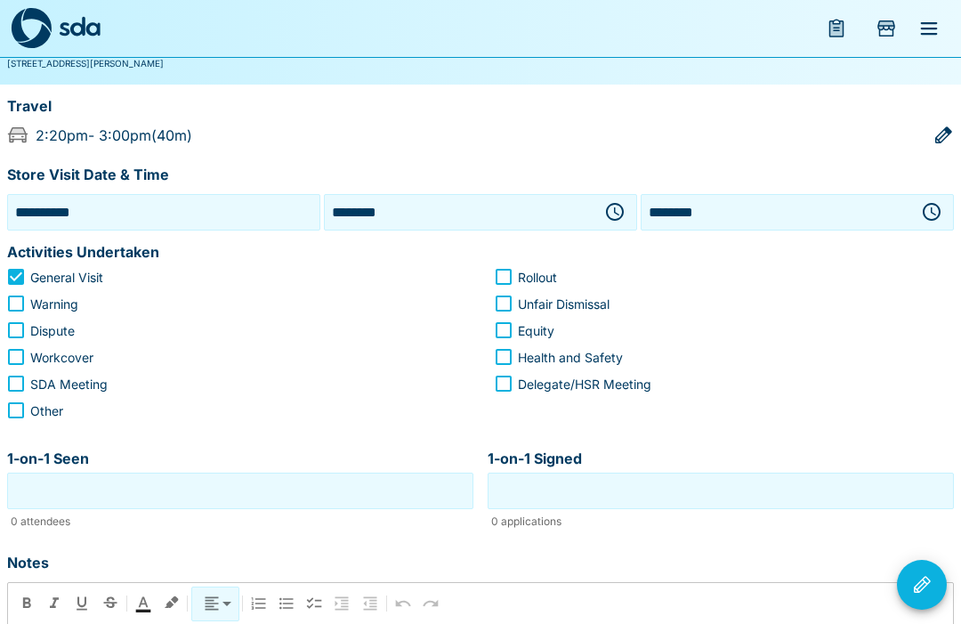
click at [270, 502] on input "1-on-1 Seen" at bounding box center [240, 491] width 457 height 28
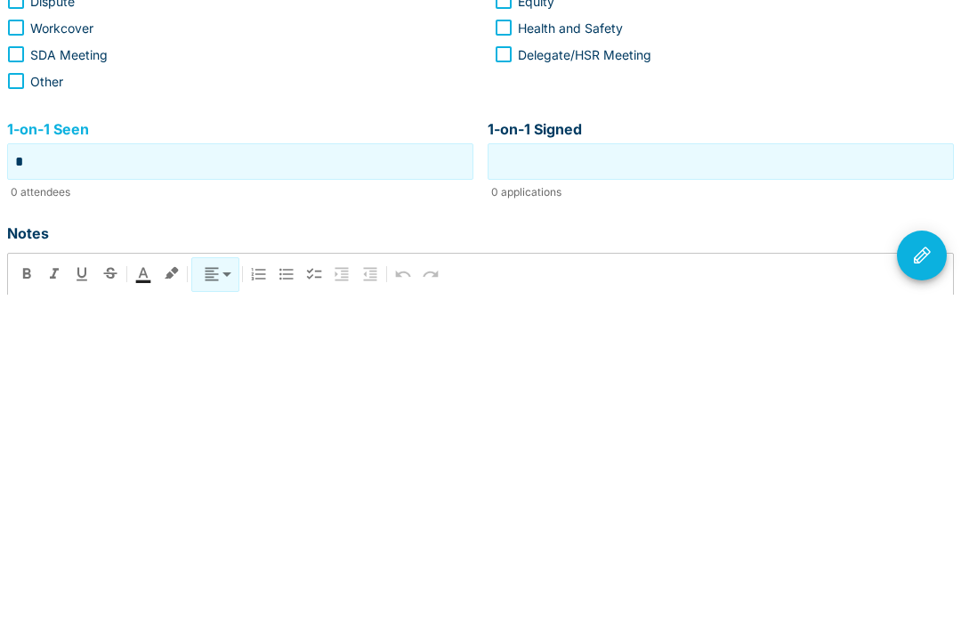
type input "*"
click at [761, 477] on input "1-on-1 Signed" at bounding box center [720, 491] width 457 height 28
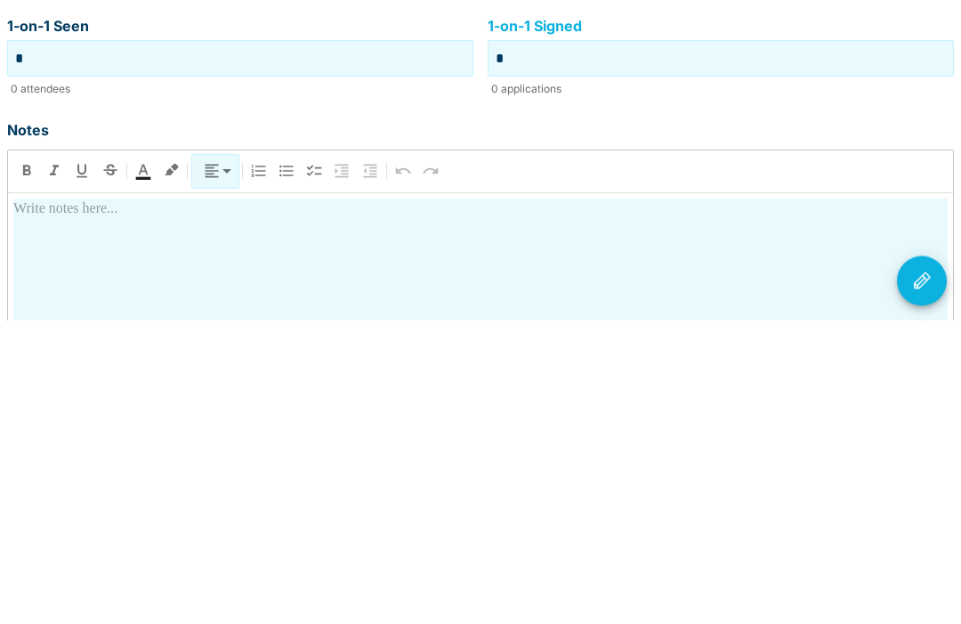
scroll to position [270, 0]
type input "*"
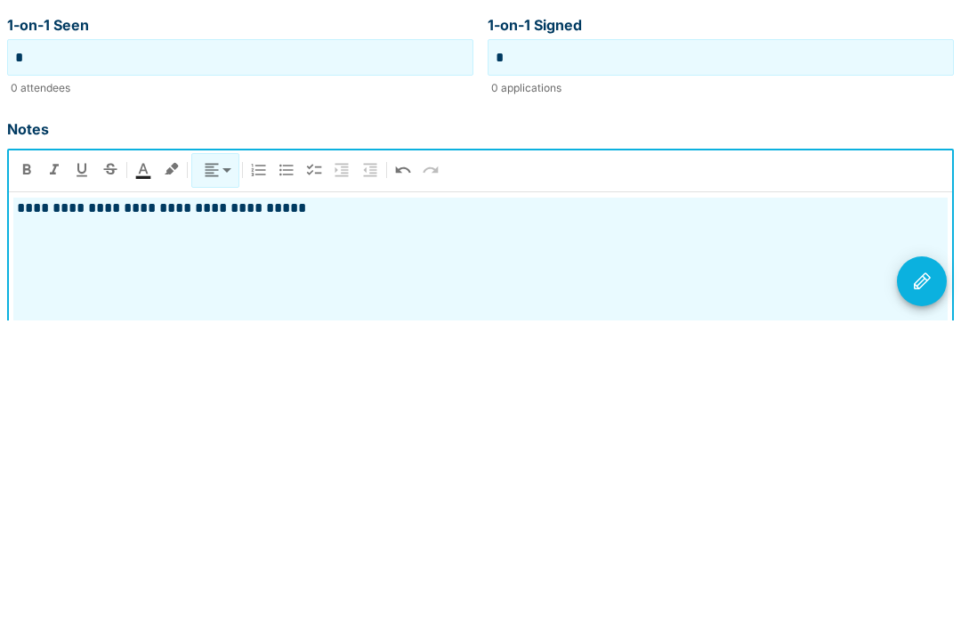
click at [44, 501] on p "**********" at bounding box center [480, 511] width 934 height 21
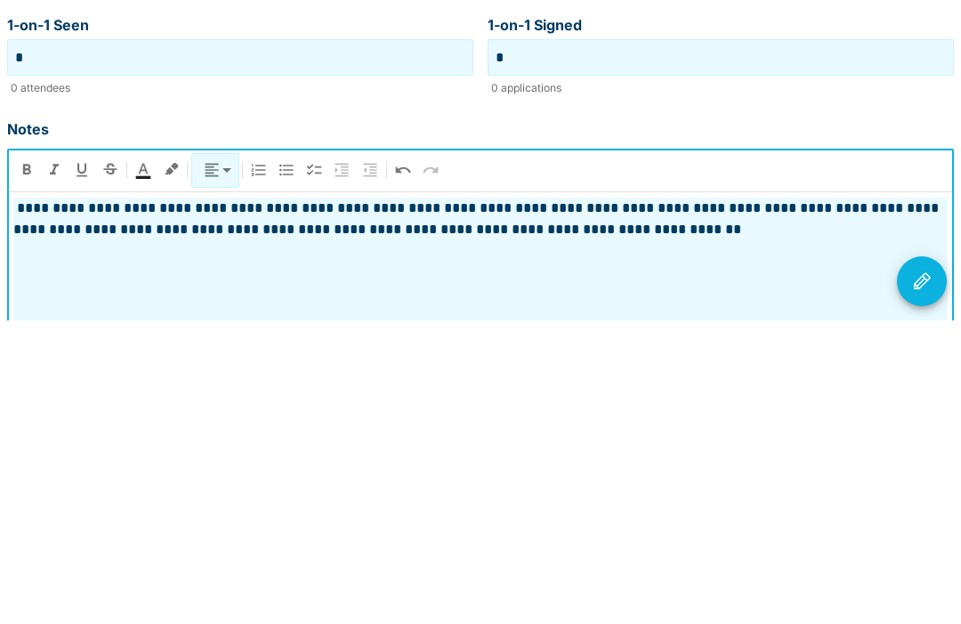
click at [933, 560] on button "Visit Actions" at bounding box center [922, 585] width 50 height 50
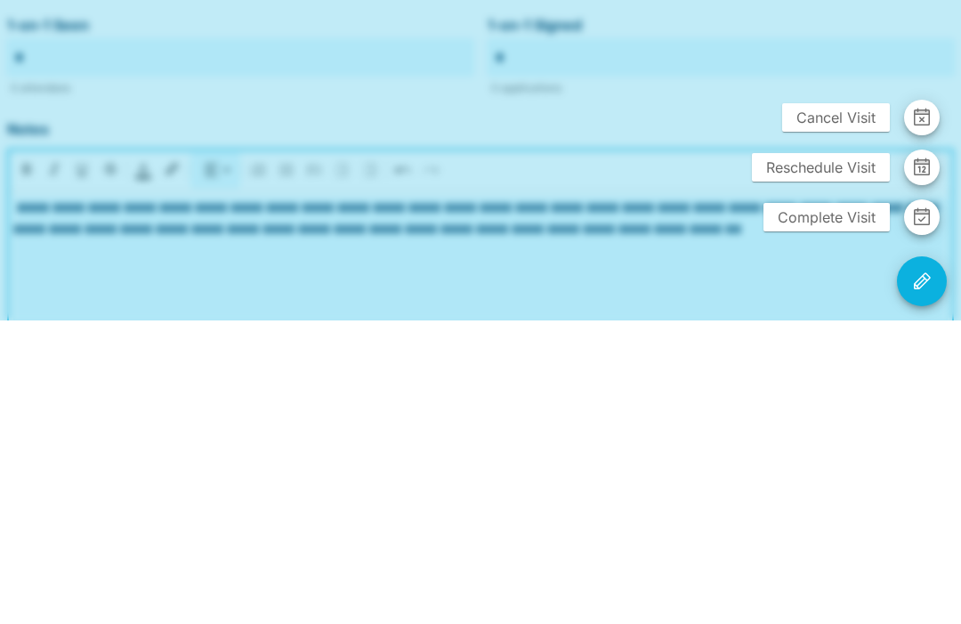
scroll to position [446, 0]
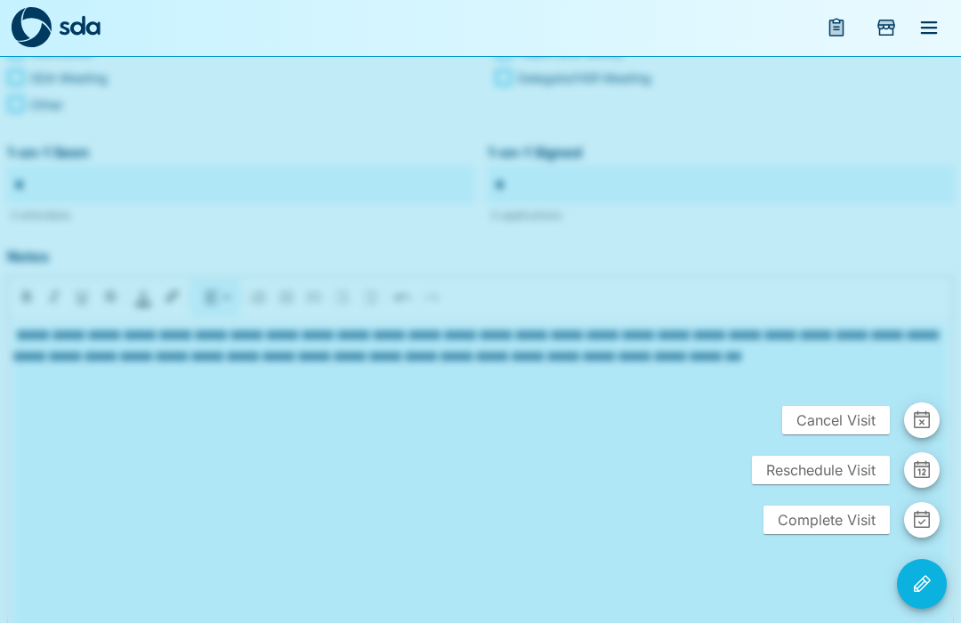
click at [834, 535] on span "Complete Visit" at bounding box center [826, 520] width 126 height 28
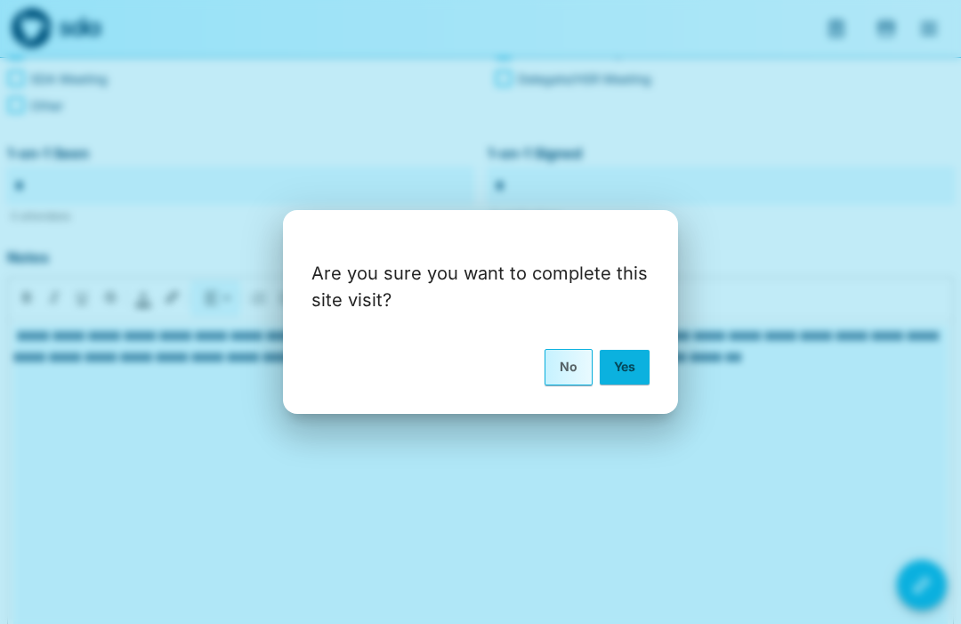
click at [633, 383] on button "Yes" at bounding box center [625, 367] width 50 height 34
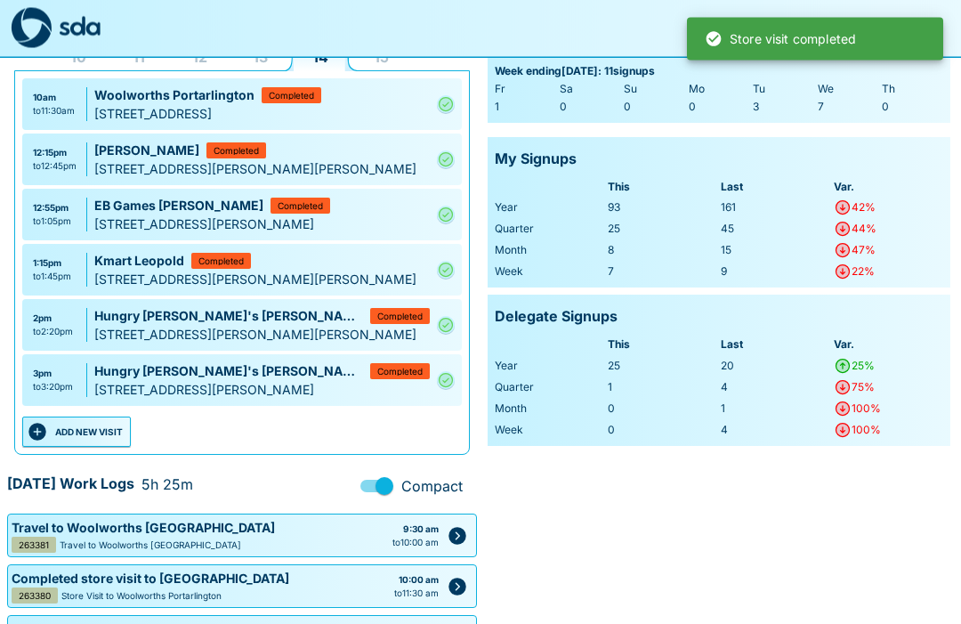
scroll to position [136, 0]
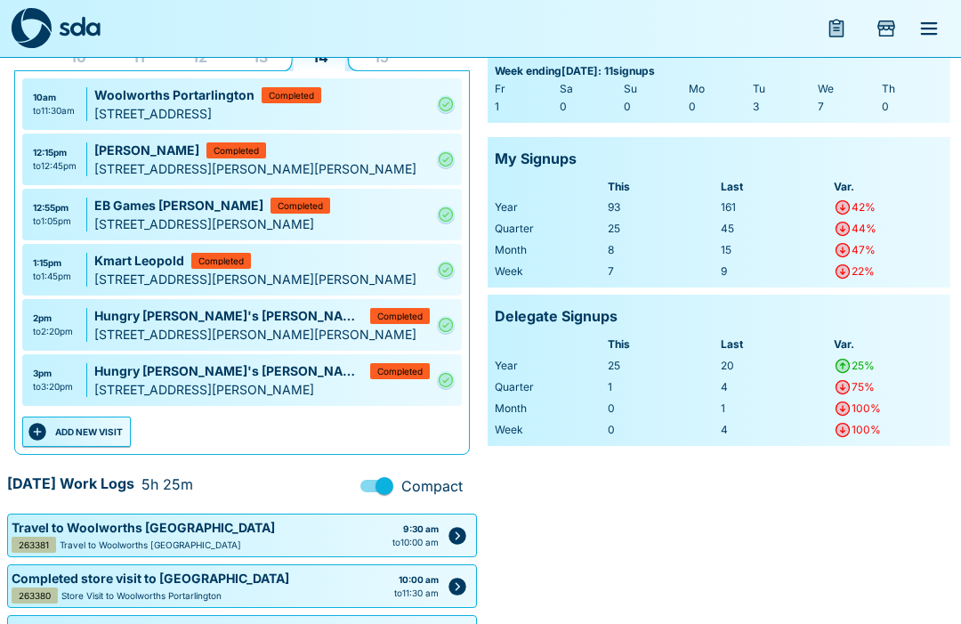
click at [79, 444] on button "ADD NEW VISIT" at bounding box center [76, 431] width 109 height 30
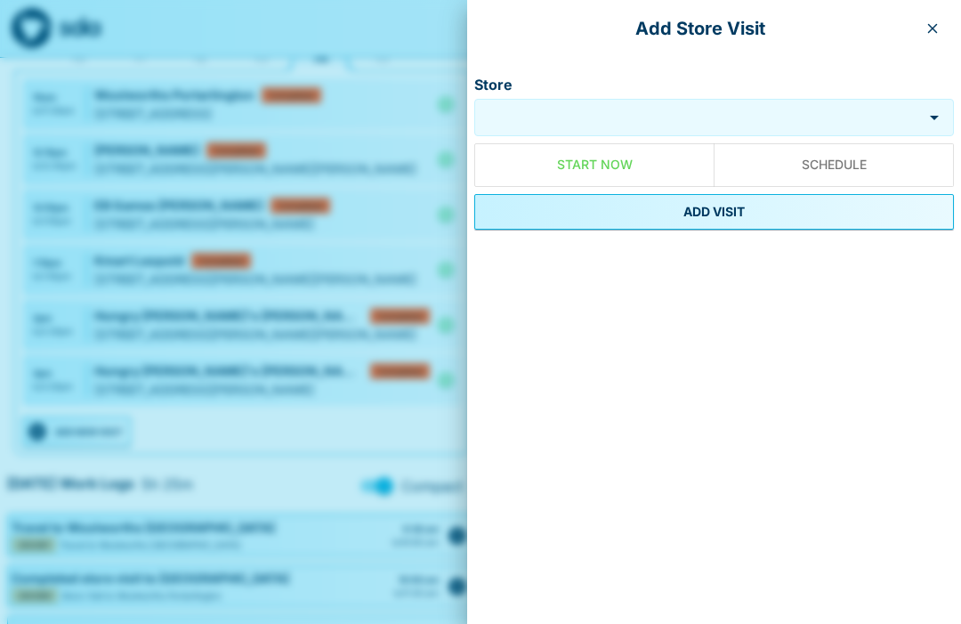
click at [617, 122] on input "Store" at bounding box center [698, 118] width 439 height 20
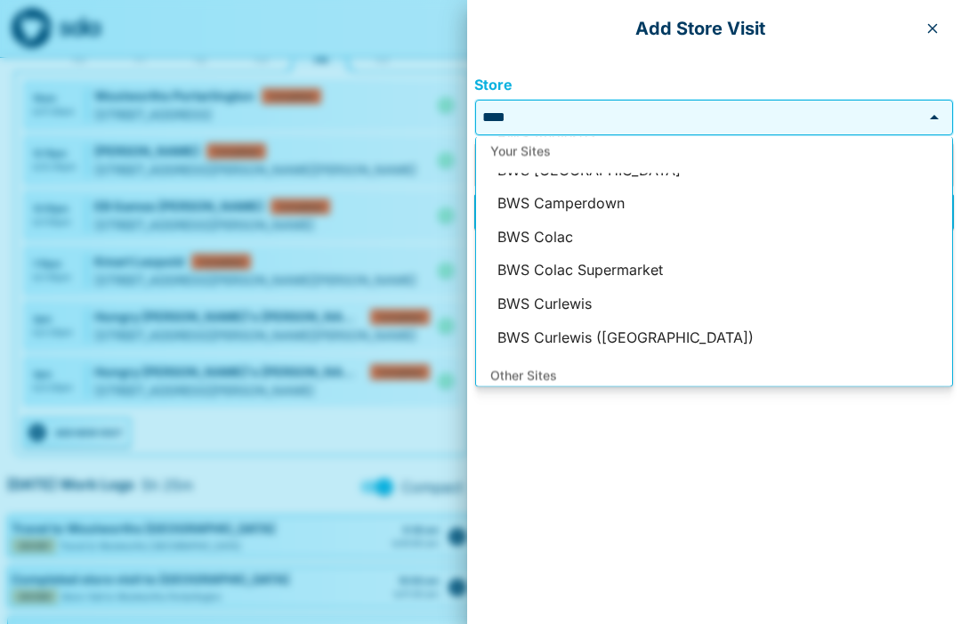
scroll to position [0, 0]
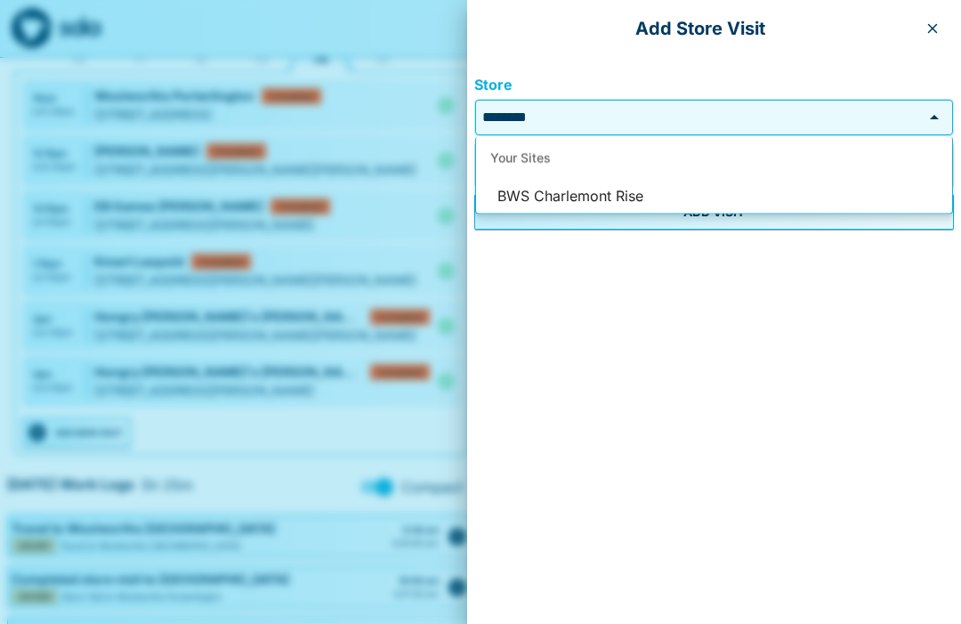
click at [634, 199] on li "BWS Charlemont Rise" at bounding box center [714, 197] width 476 height 34
type input "**********"
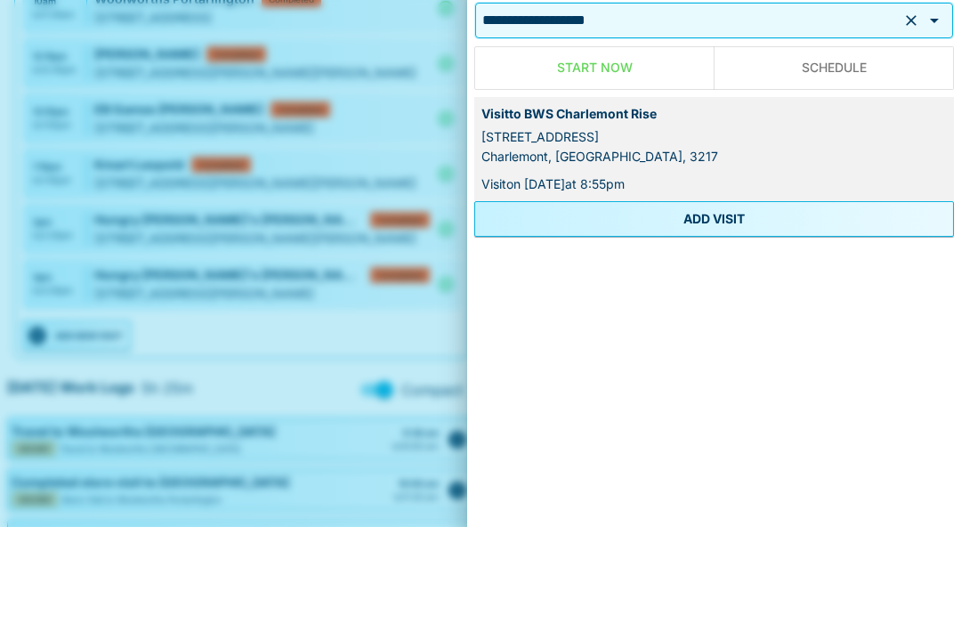
click at [733, 298] on button "ADD VISIT" at bounding box center [714, 316] width 480 height 36
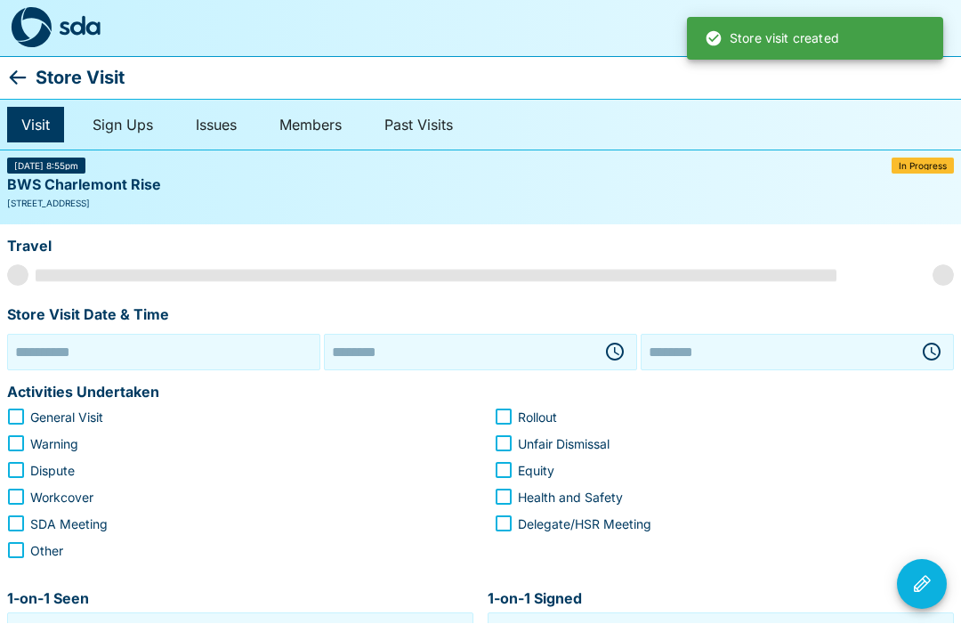
type input "**********"
type input "********"
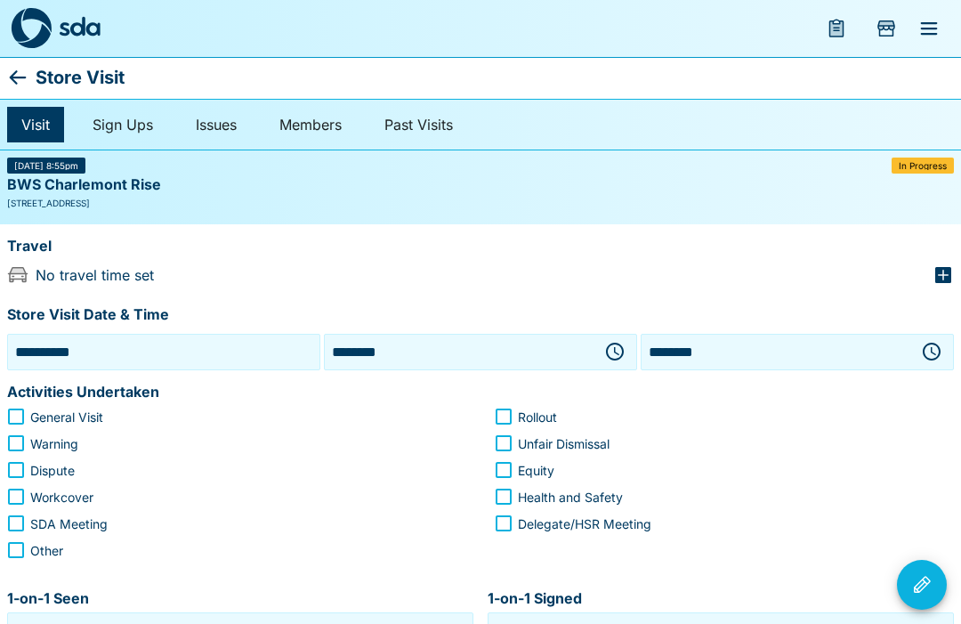
click at [620, 349] on icon "button" at bounding box center [614, 351] width 21 height 21
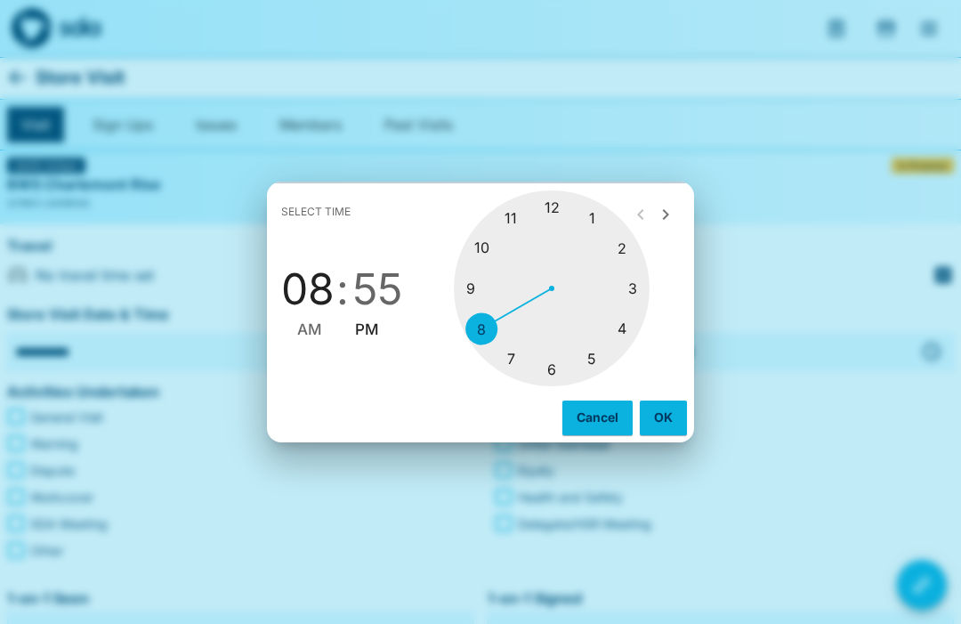
click at [637, 284] on div at bounding box center [552, 288] width 196 height 196
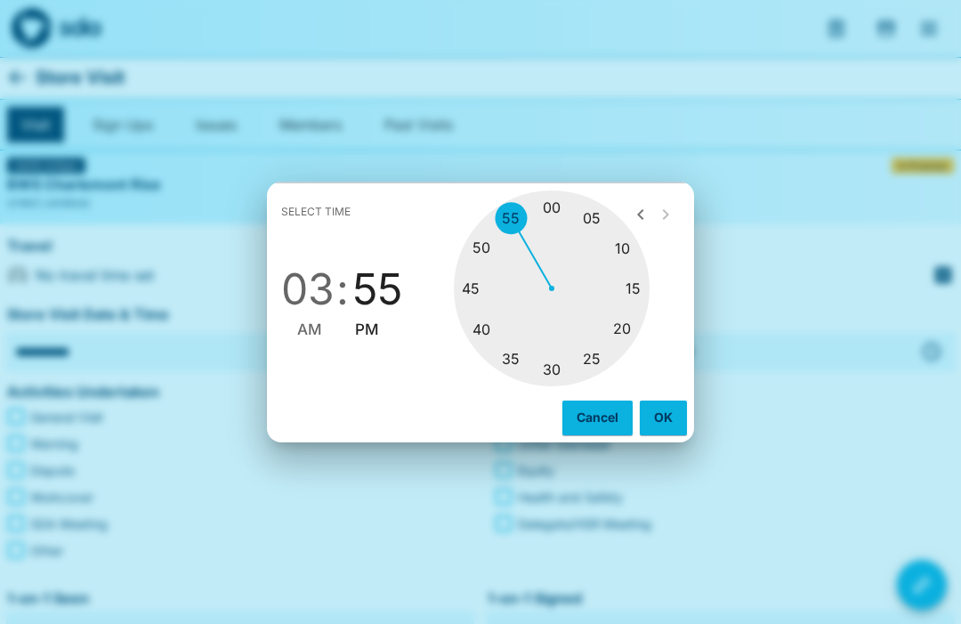
click at [553, 365] on div at bounding box center [552, 288] width 196 height 196
type input "********"
click at [671, 415] on button "OK" at bounding box center [663, 417] width 47 height 34
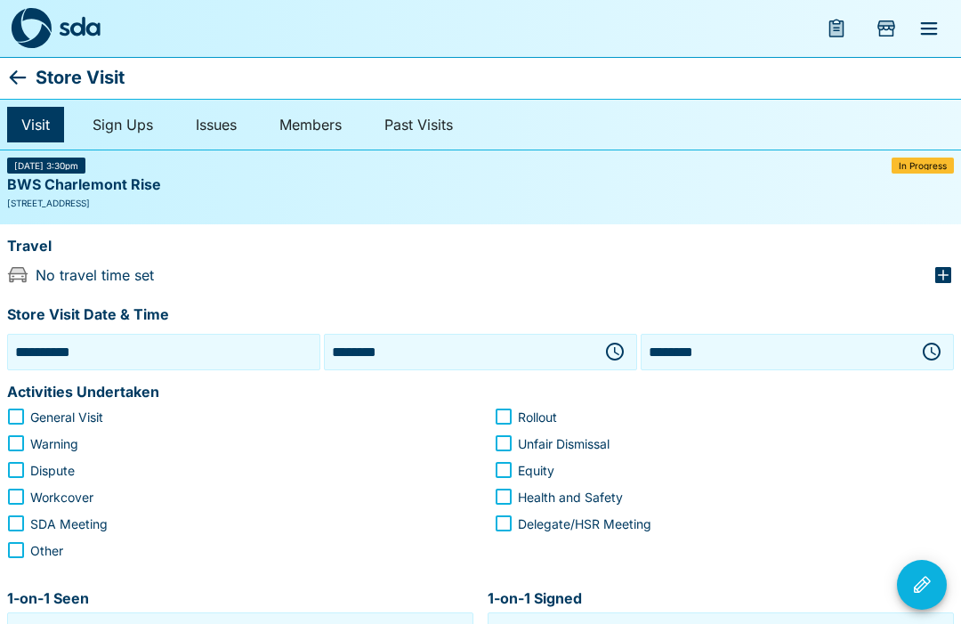
click at [931, 352] on icon "button" at bounding box center [931, 351] width 21 height 21
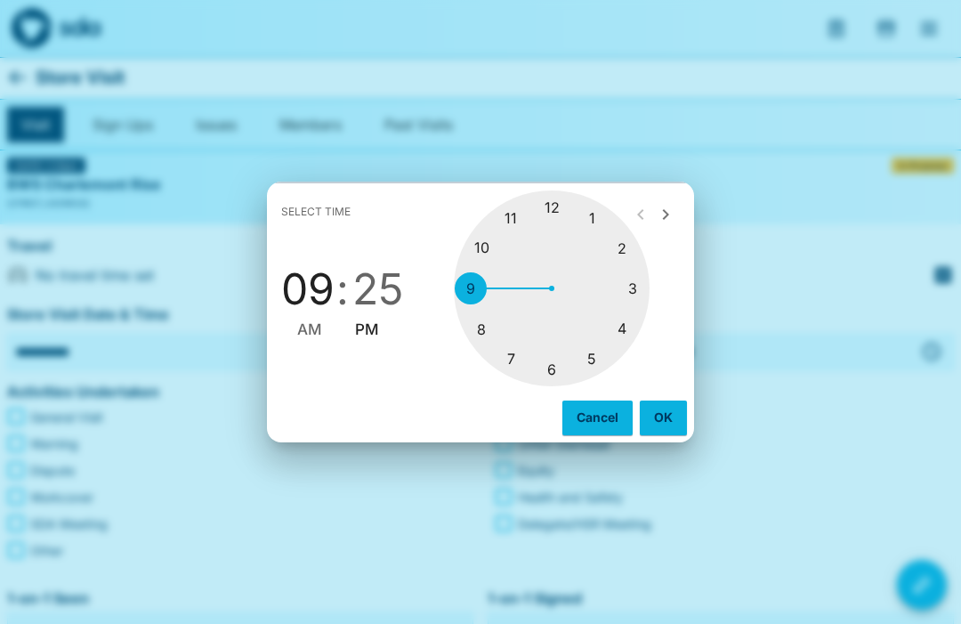
click at [627, 327] on div at bounding box center [552, 288] width 196 height 196
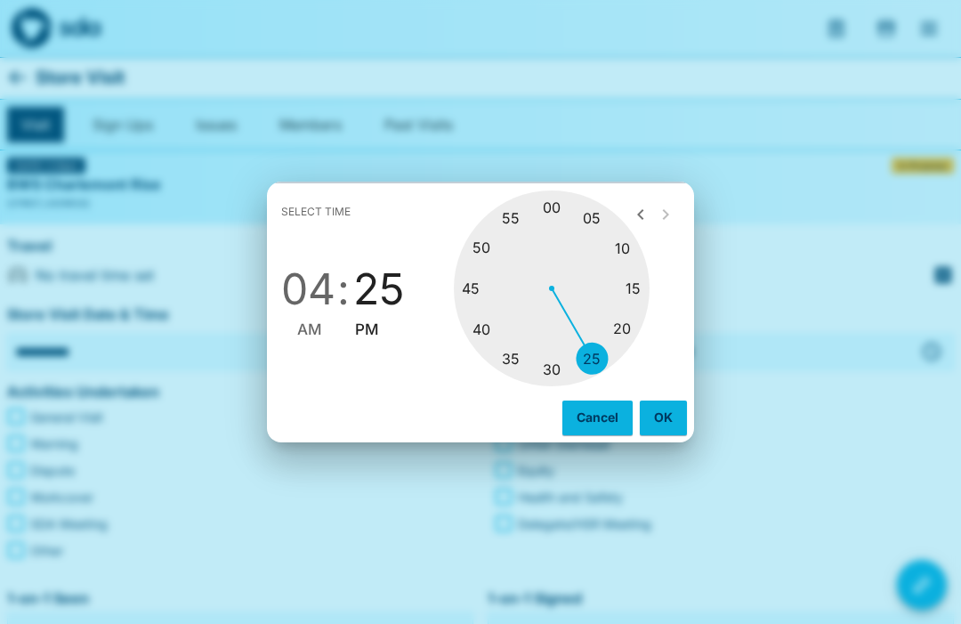
click at [648, 289] on div at bounding box center [552, 288] width 196 height 196
type input "********"
click at [678, 411] on button "OK" at bounding box center [663, 417] width 47 height 34
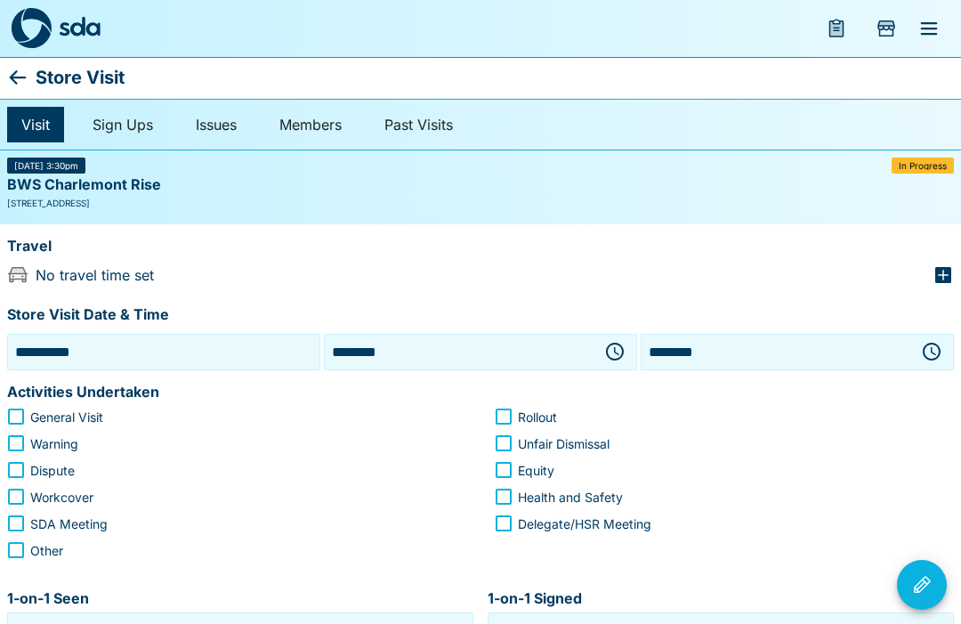
click at [948, 268] on icon "button" at bounding box center [943, 275] width 16 height 16
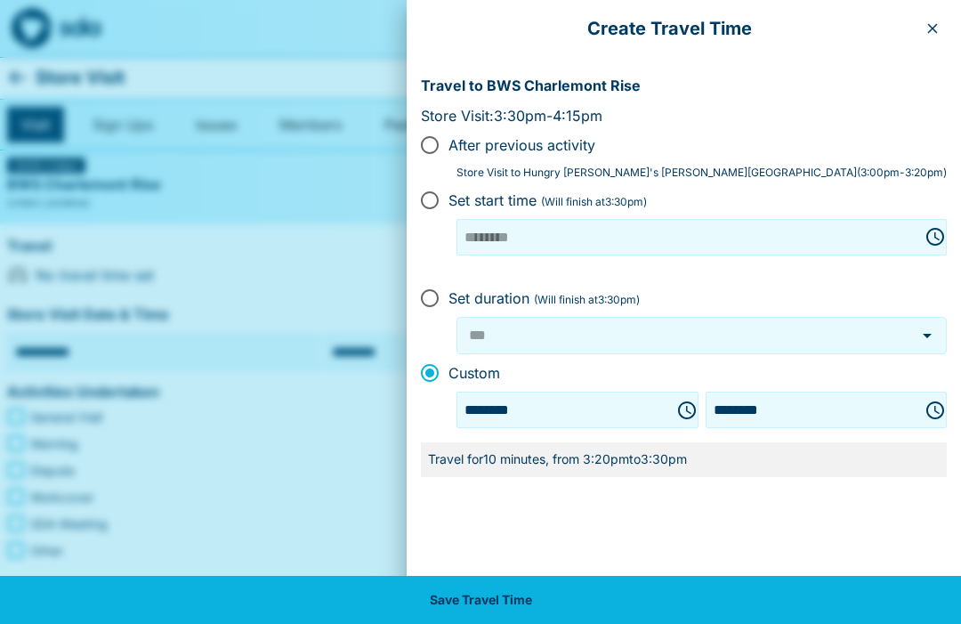
click at [512, 601] on button "Save Travel Time" at bounding box center [480, 600] width 961 height 48
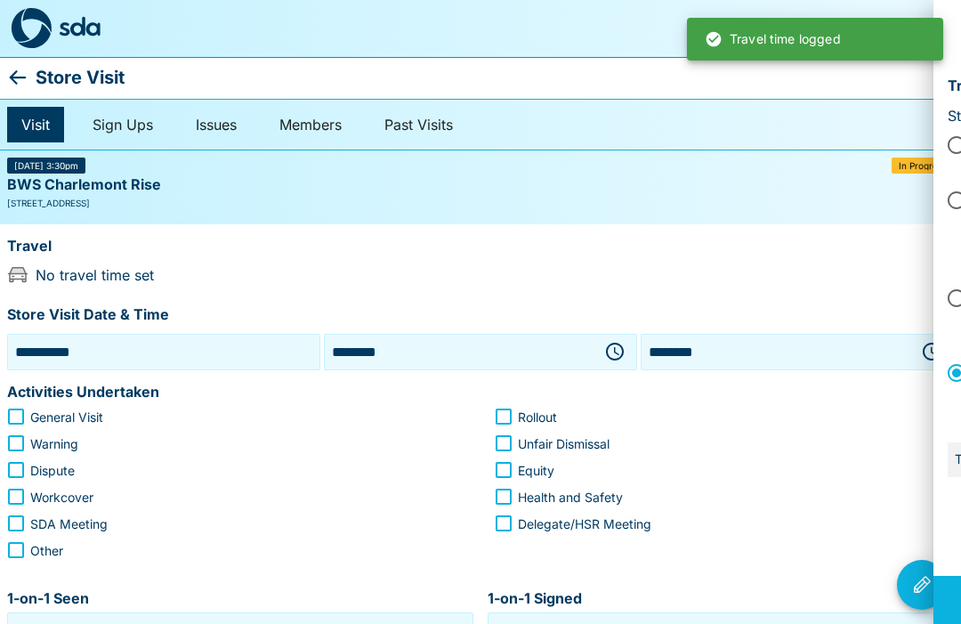
type input "***"
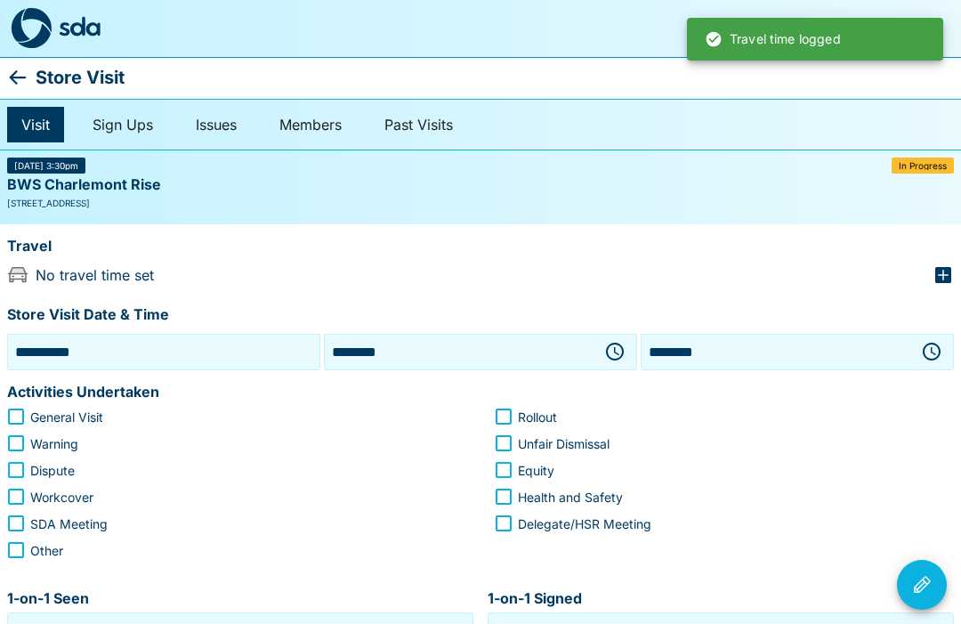
click at [36, 424] on label "General Visit" at bounding box center [224, 416] width 455 height 27
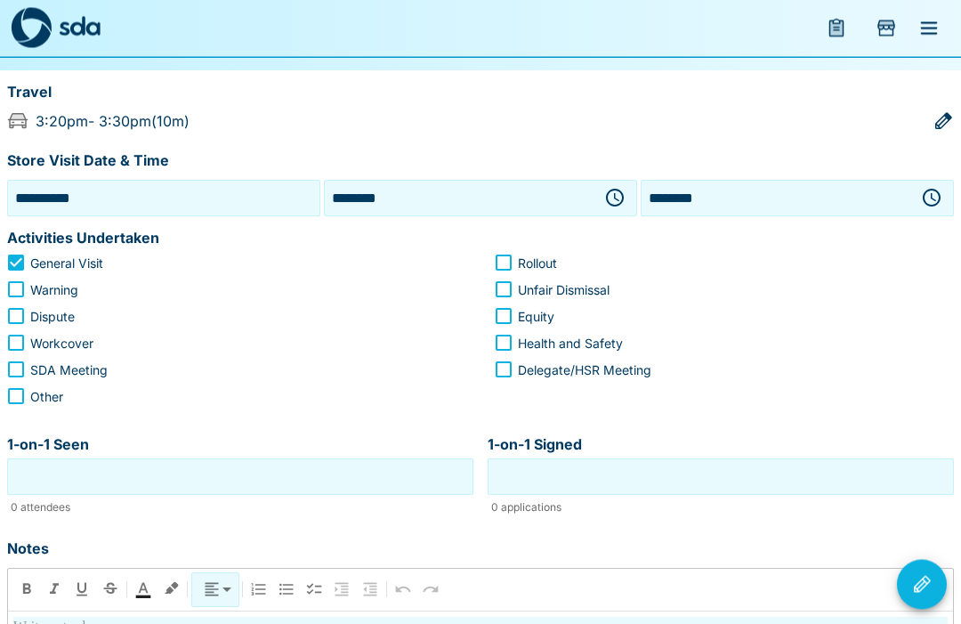
scroll to position [151, 0]
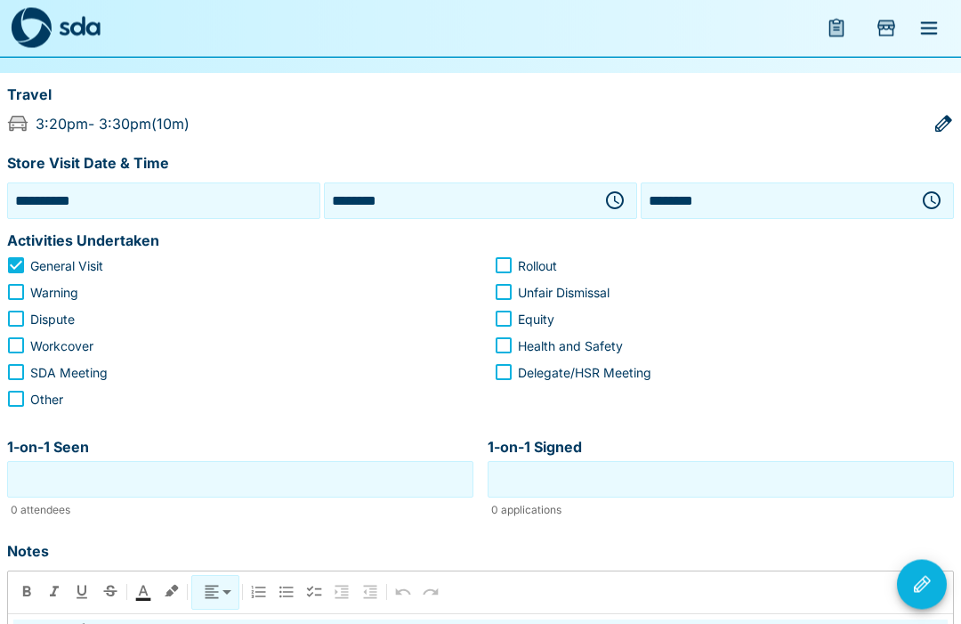
click at [211, 485] on input "1-on-1 Seen" at bounding box center [240, 480] width 457 height 28
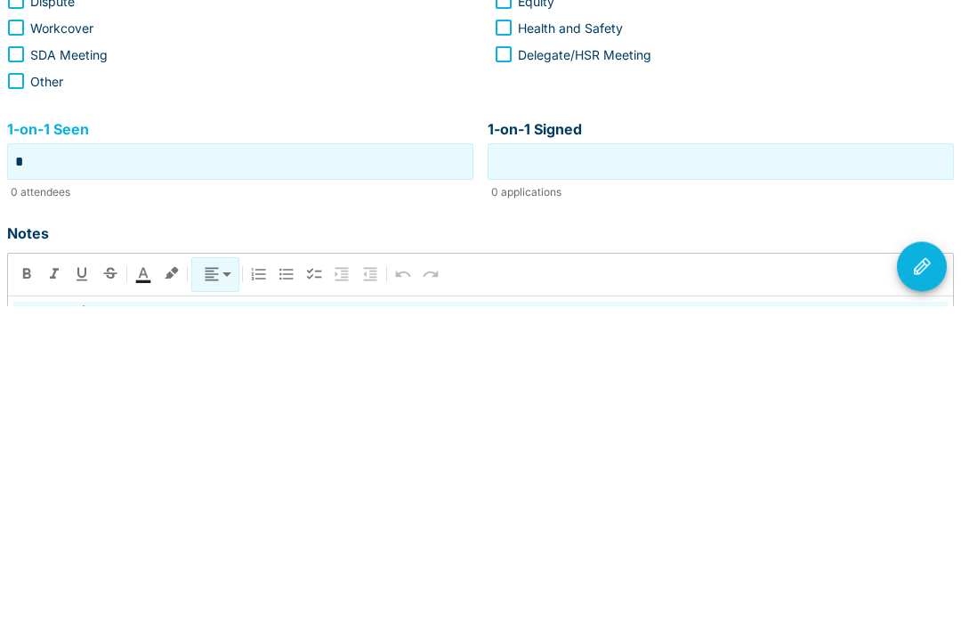
type input "*"
click at [659, 466] on input "1-on-1 Signed" at bounding box center [720, 480] width 457 height 28
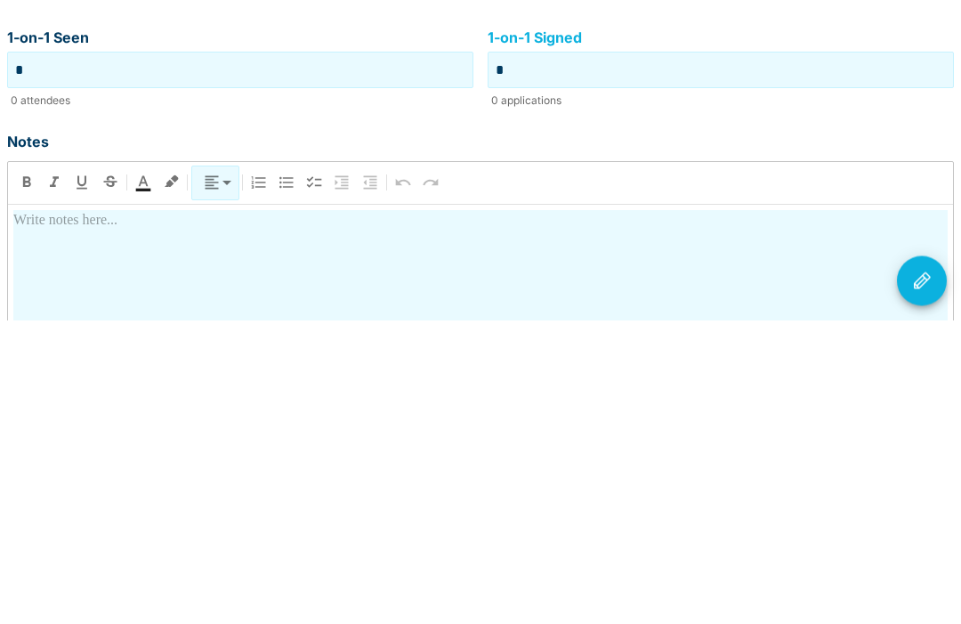
scroll to position [258, 0]
type input "*"
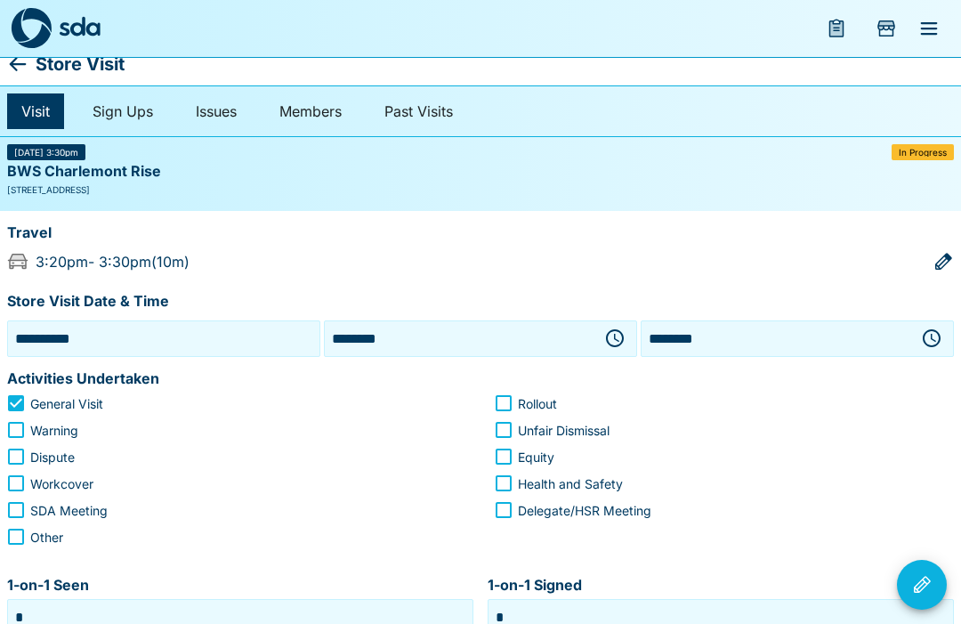
scroll to position [0, 0]
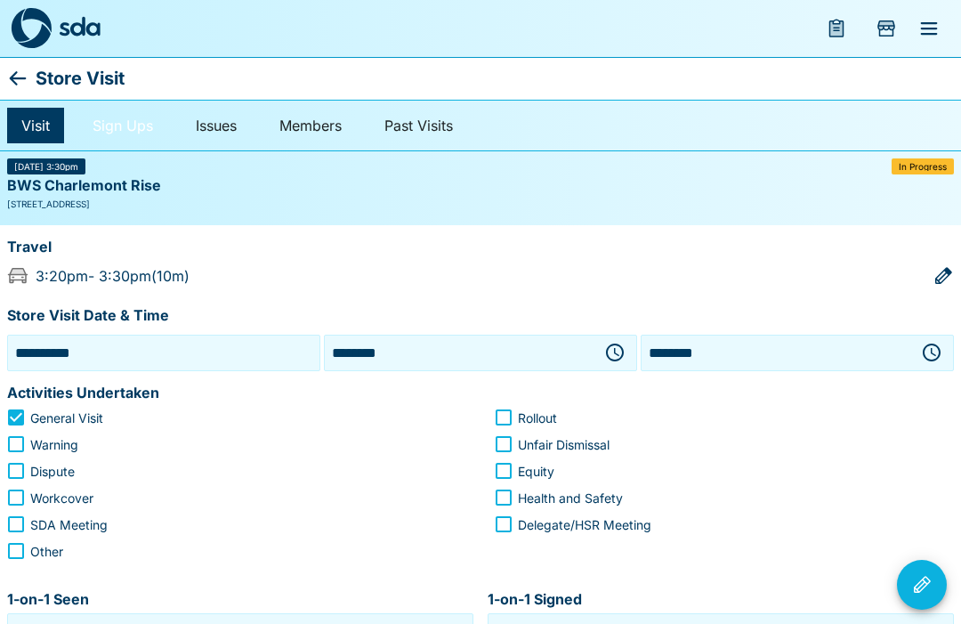
click at [132, 126] on link "Sign Ups" at bounding box center [122, 126] width 89 height 36
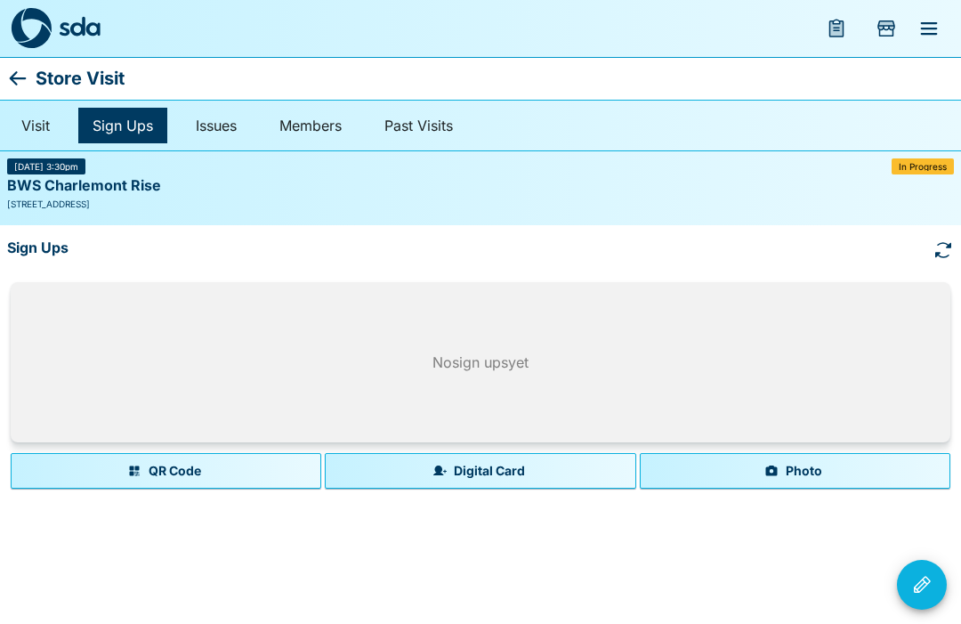
click at [784, 463] on button "Photo" at bounding box center [795, 471] width 310 height 36
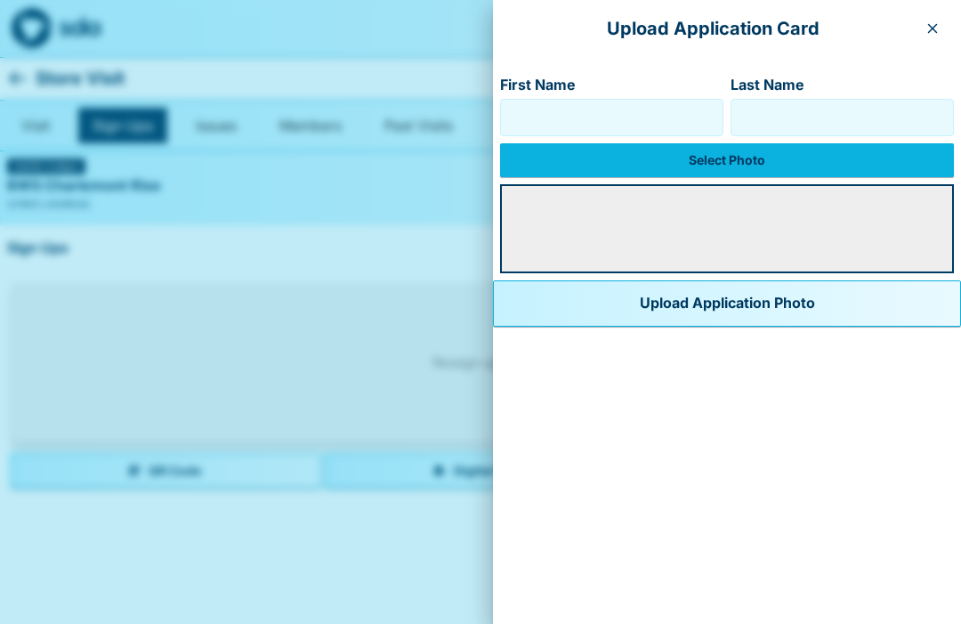
click at [548, 125] on input "First Name" at bounding box center [611, 117] width 207 height 28
type input "*******"
click at [844, 128] on input "Last Name" at bounding box center [841, 117] width 207 height 28
type input "******"
click at [701, 166] on label "Select Photo" at bounding box center [727, 160] width 454 height 34
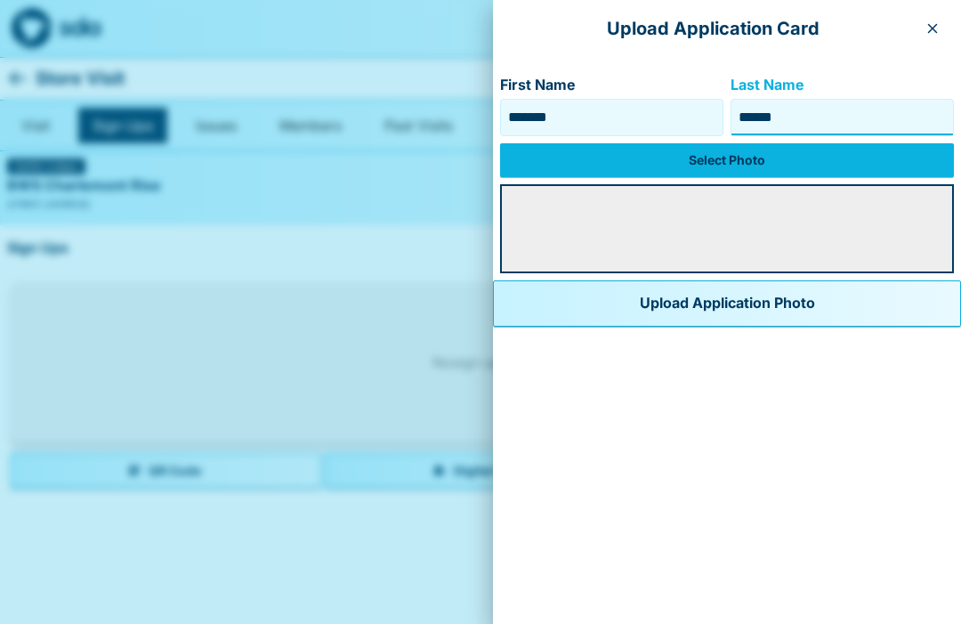
click at [0, 0] on input "Select Photo" at bounding box center [0, 0] width 0 height 0
click at [684, 164] on label "Select Photo" at bounding box center [727, 160] width 454 height 34
click at [0, 0] on input "Select Photo" at bounding box center [0, 0] width 0 height 0
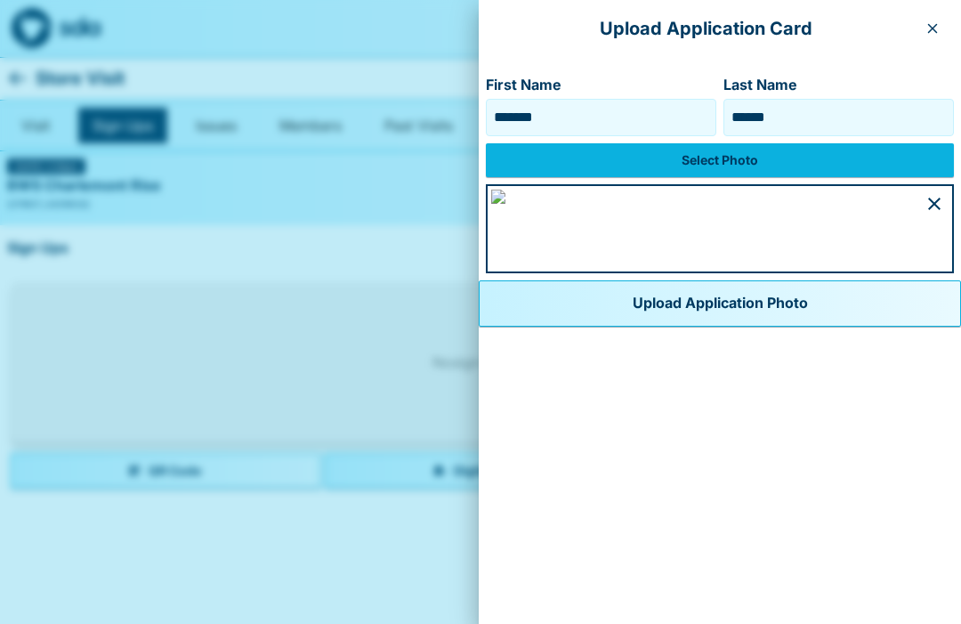
scroll to position [952, 0]
click at [536, 327] on button "Upload Application Photo" at bounding box center [720, 303] width 482 height 46
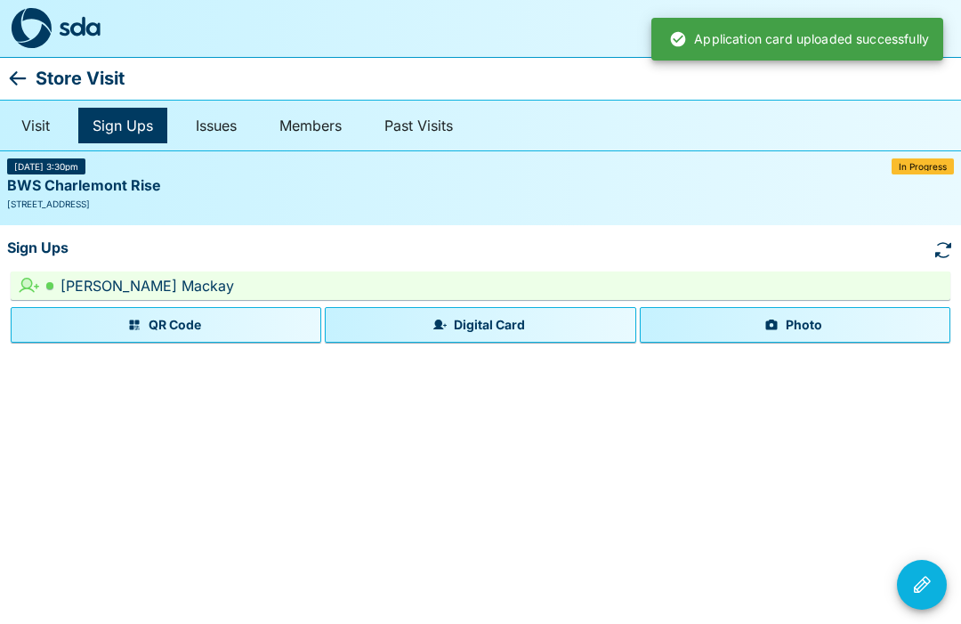
click at [927, 585] on icon "Visit Actions" at bounding box center [922, 584] width 17 height 17
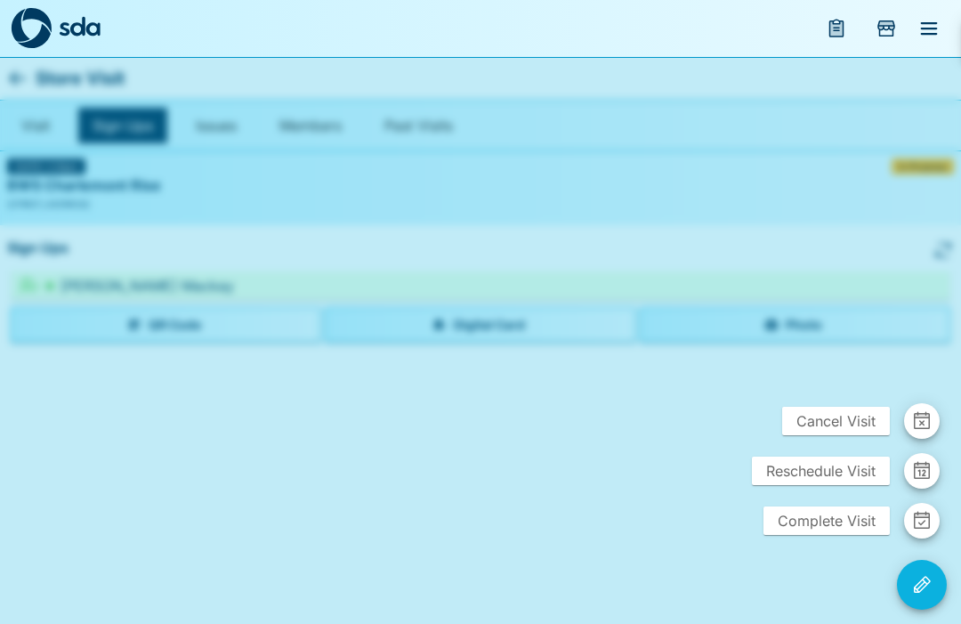
click at [835, 518] on span "Complete Visit" at bounding box center [826, 520] width 126 height 28
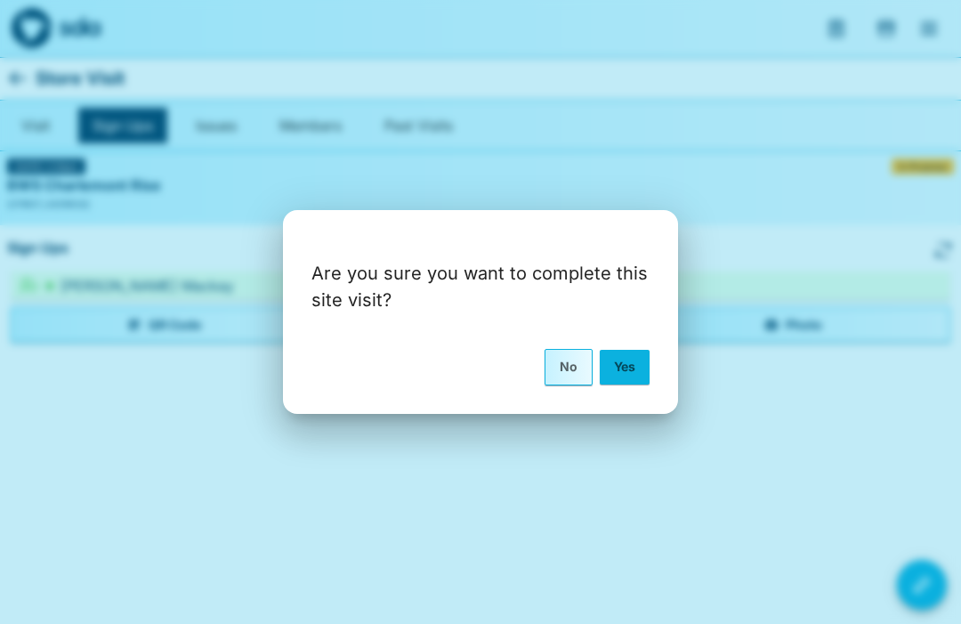
click at [630, 367] on button "Yes" at bounding box center [625, 367] width 50 height 34
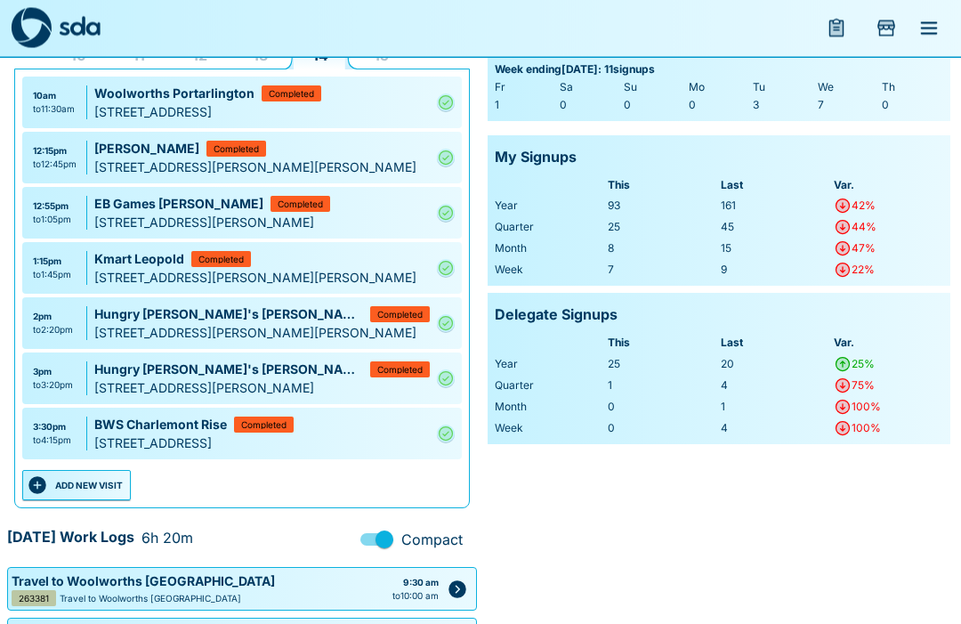
scroll to position [138, 0]
click at [108, 491] on button "ADD NEW VISIT" at bounding box center [76, 485] width 109 height 30
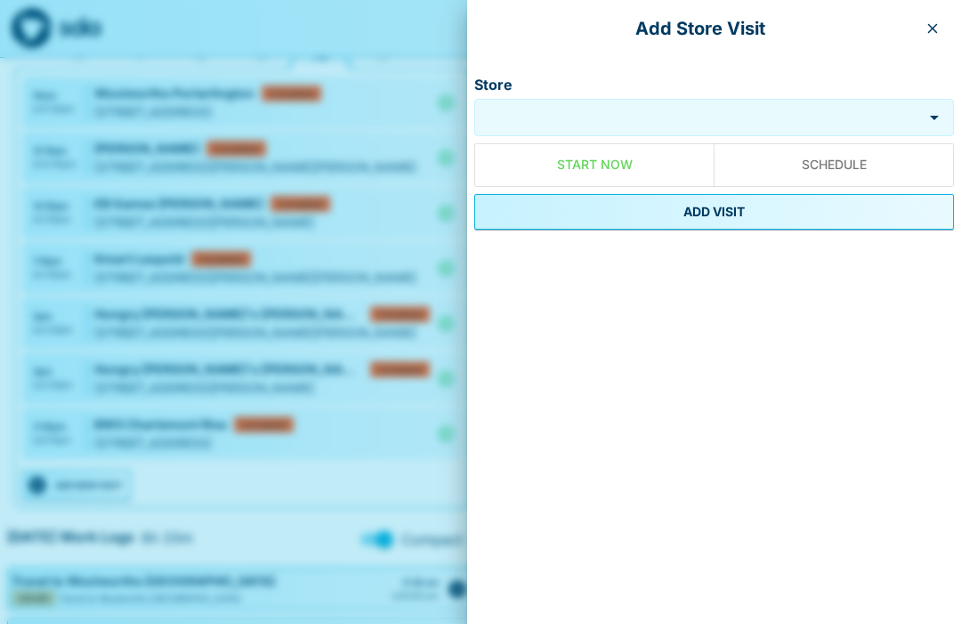
click at [616, 116] on input "Store" at bounding box center [698, 118] width 439 height 20
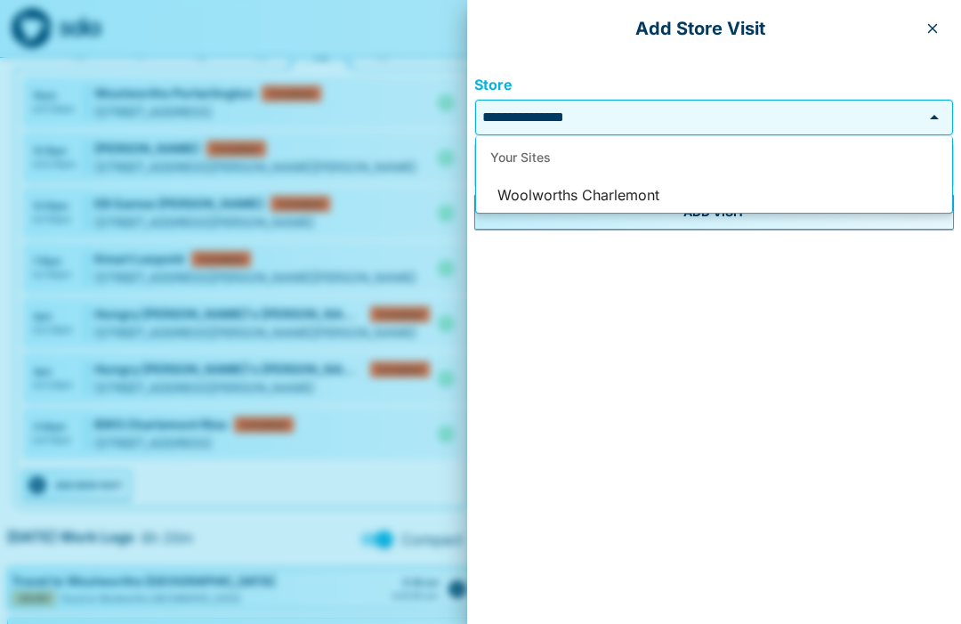
click at [622, 200] on li "Woolworths Charlemont" at bounding box center [714, 196] width 476 height 34
type input "**********"
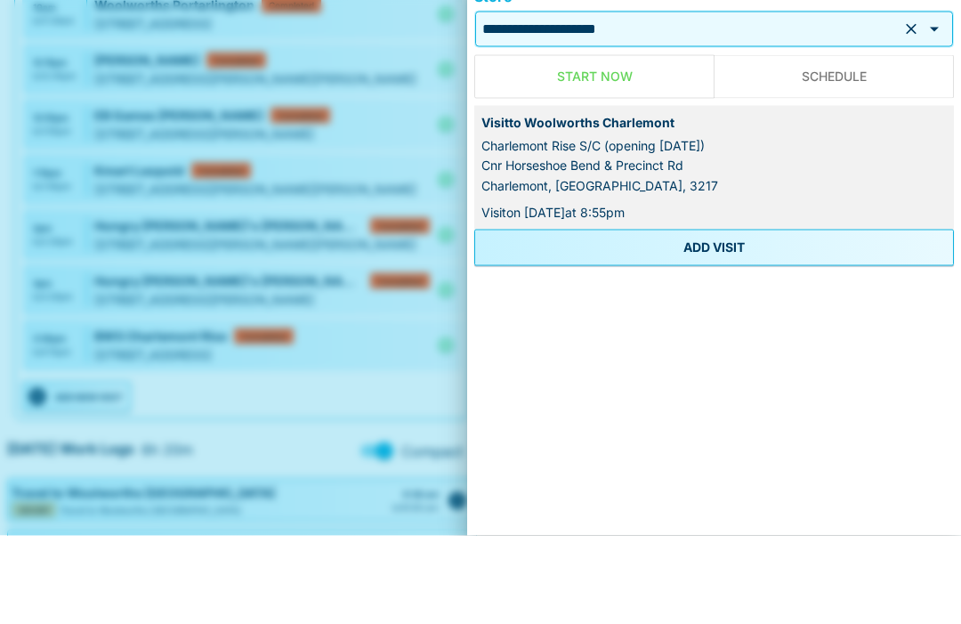
click at [737, 318] on button "ADD VISIT" at bounding box center [714, 336] width 480 height 36
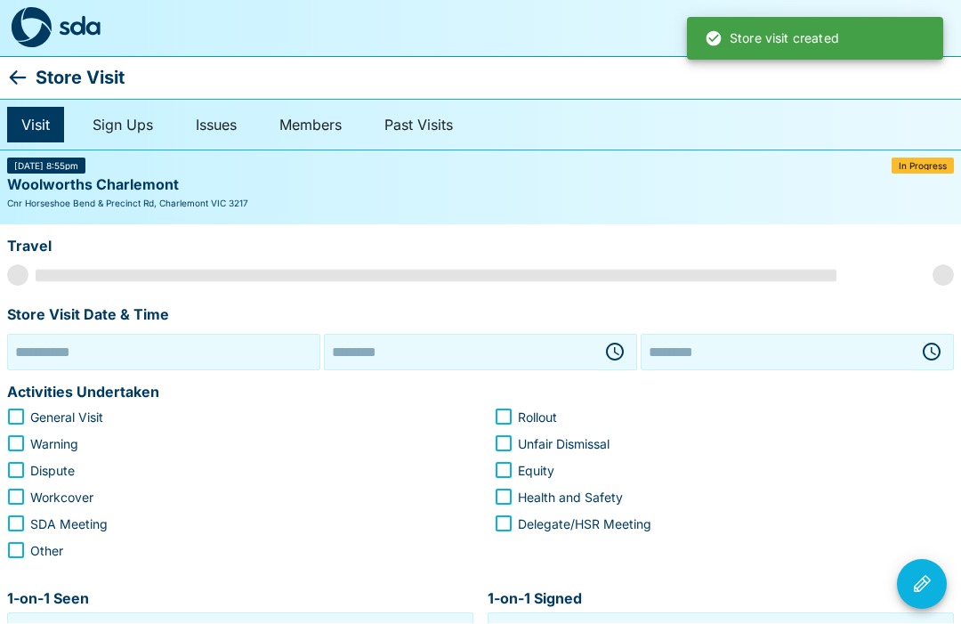
type input "**********"
type input "********"
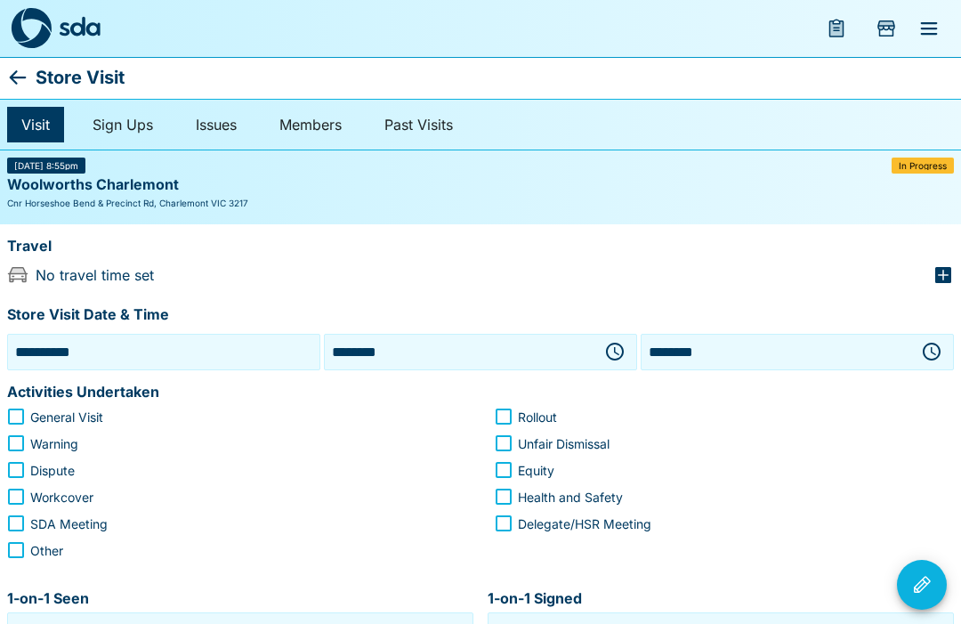
click at [612, 341] on icon "button" at bounding box center [614, 351] width 21 height 21
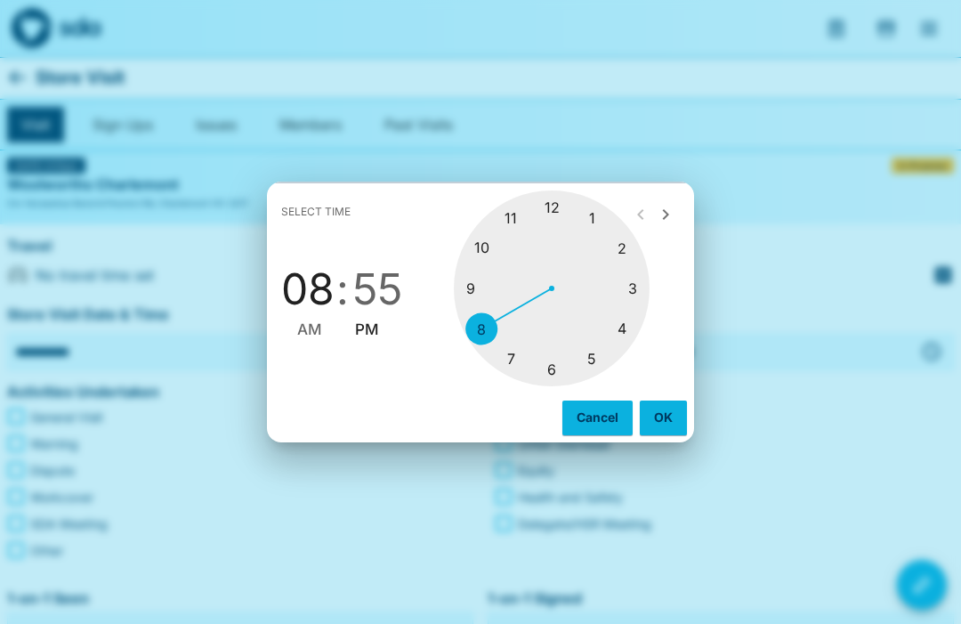
click at [630, 330] on div at bounding box center [552, 288] width 196 height 196
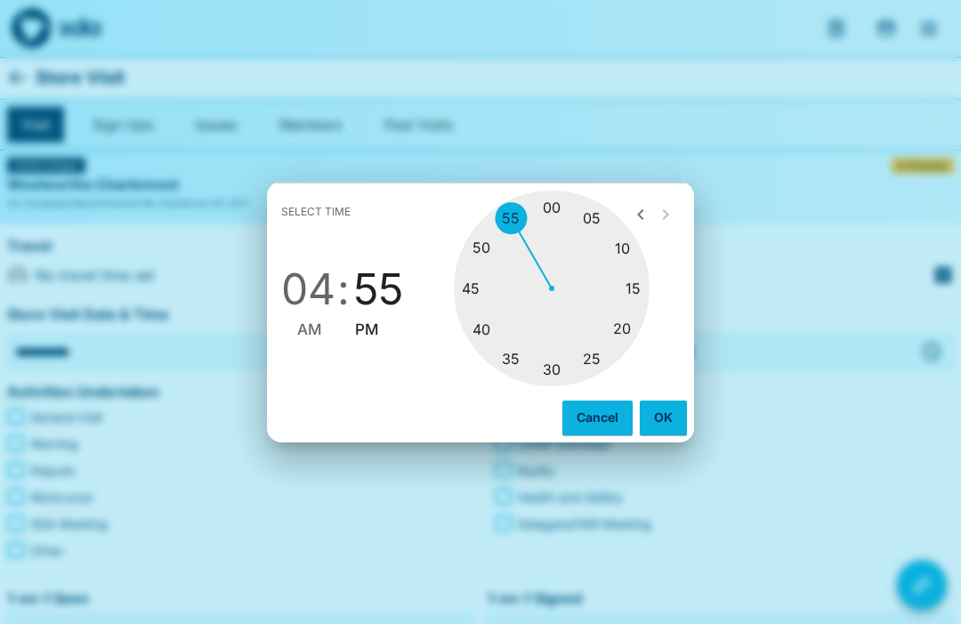
click at [597, 217] on div at bounding box center [552, 288] width 196 height 196
type input "********"
click at [667, 420] on button "OK" at bounding box center [663, 417] width 47 height 34
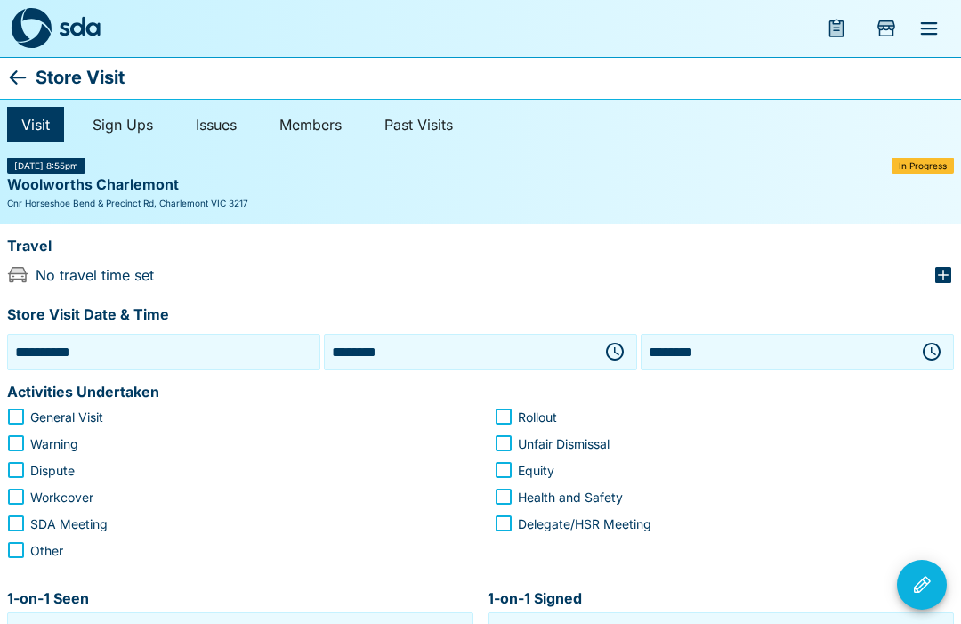
click at [940, 351] on icon "button" at bounding box center [931, 351] width 21 height 21
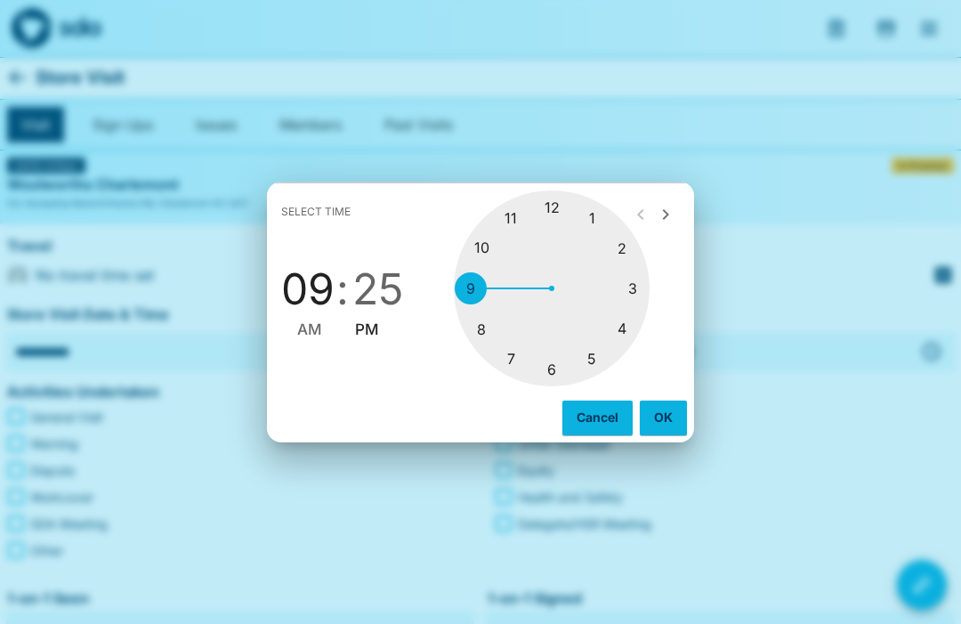
click at [635, 333] on div at bounding box center [552, 288] width 196 height 196
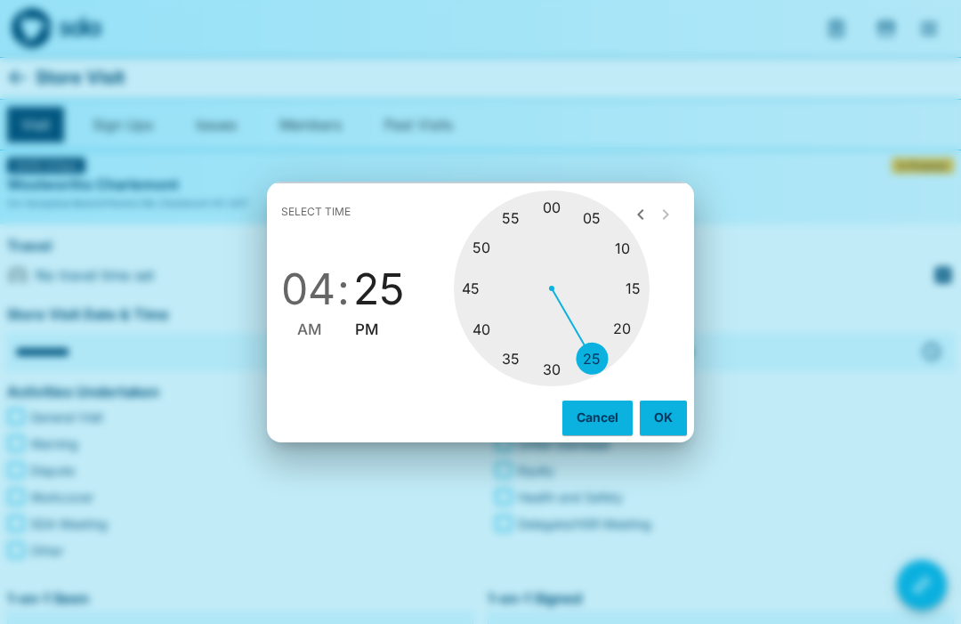
click at [564, 367] on div at bounding box center [552, 288] width 196 height 196
type input "********"
click at [670, 422] on button "OK" at bounding box center [663, 417] width 47 height 34
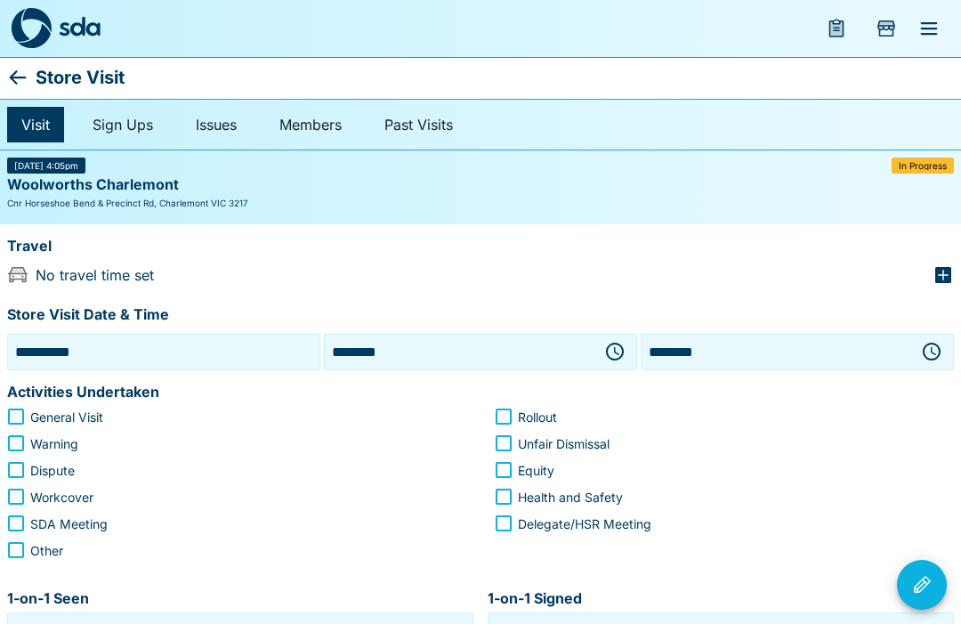
click at [942, 279] on icon "button" at bounding box center [943, 275] width 16 height 16
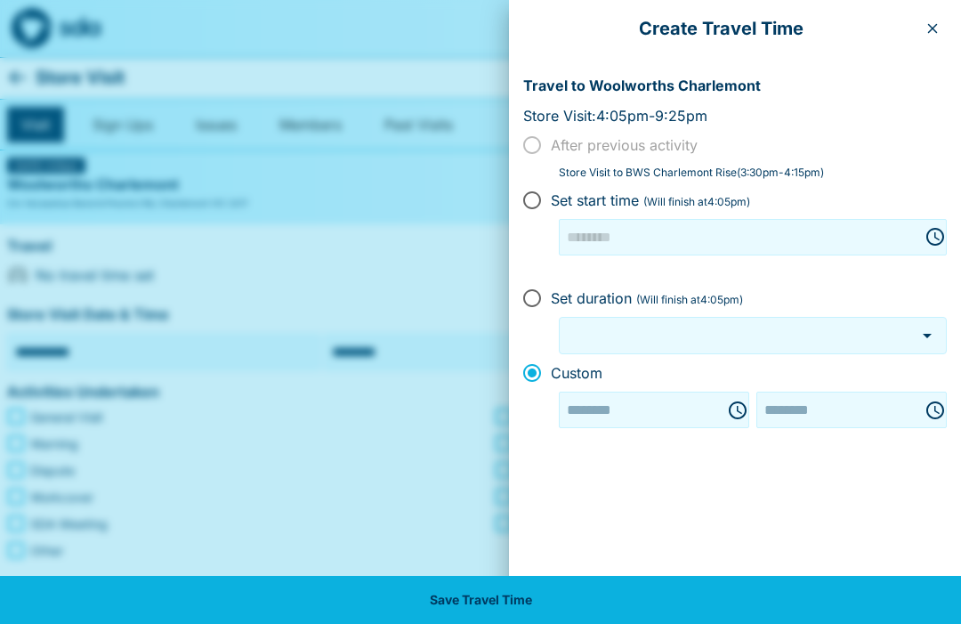
type input "********"
type input "***"
type input "********"
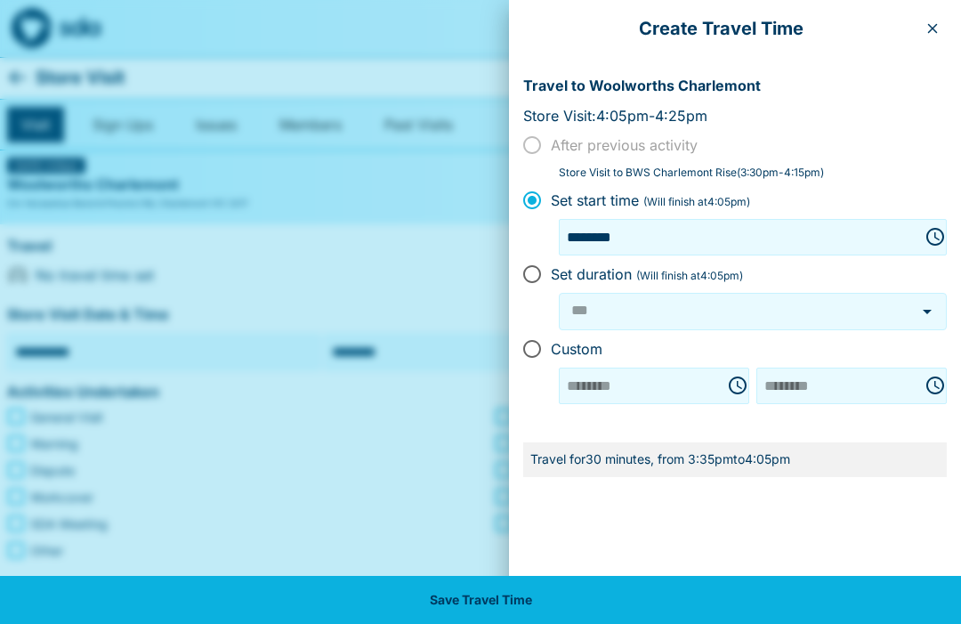
click at [946, 27] on button "button" at bounding box center [932, 28] width 28 height 28
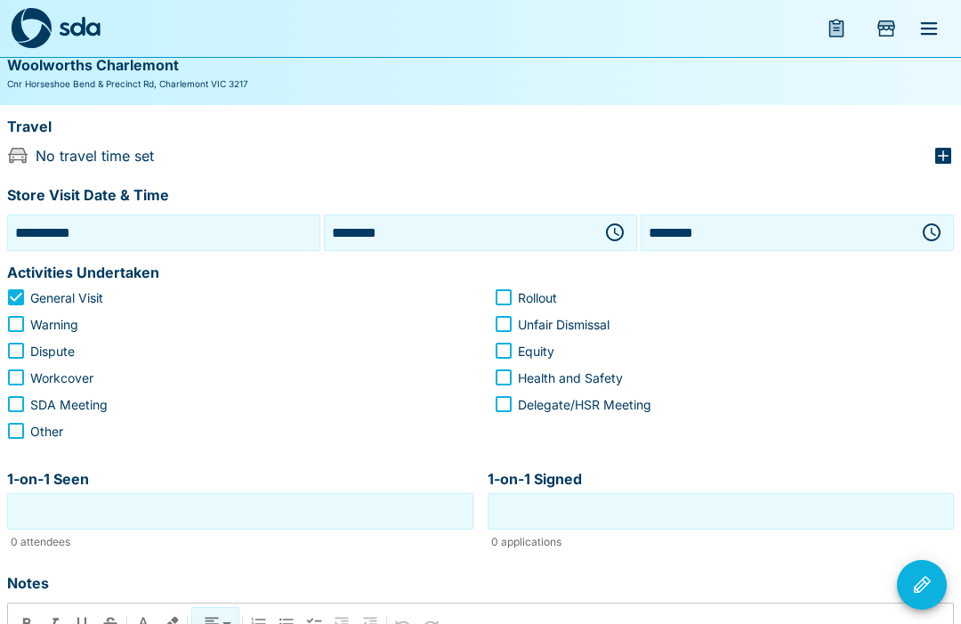
click at [269, 512] on input "1-on-1 Seen" at bounding box center [240, 511] width 457 height 28
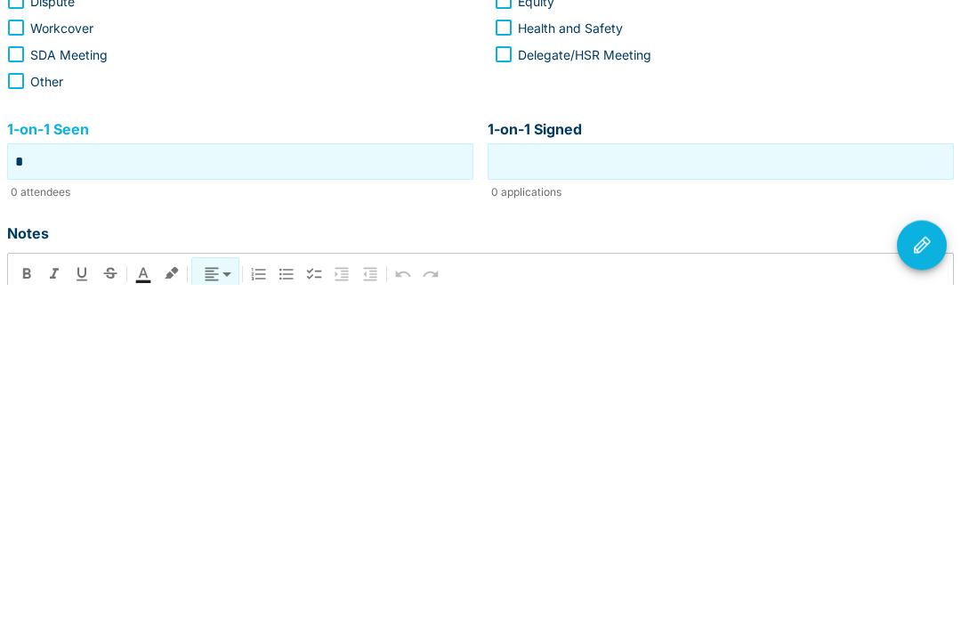
type input "*"
click at [762, 488] on input "1-on-1 Signed" at bounding box center [720, 502] width 457 height 28
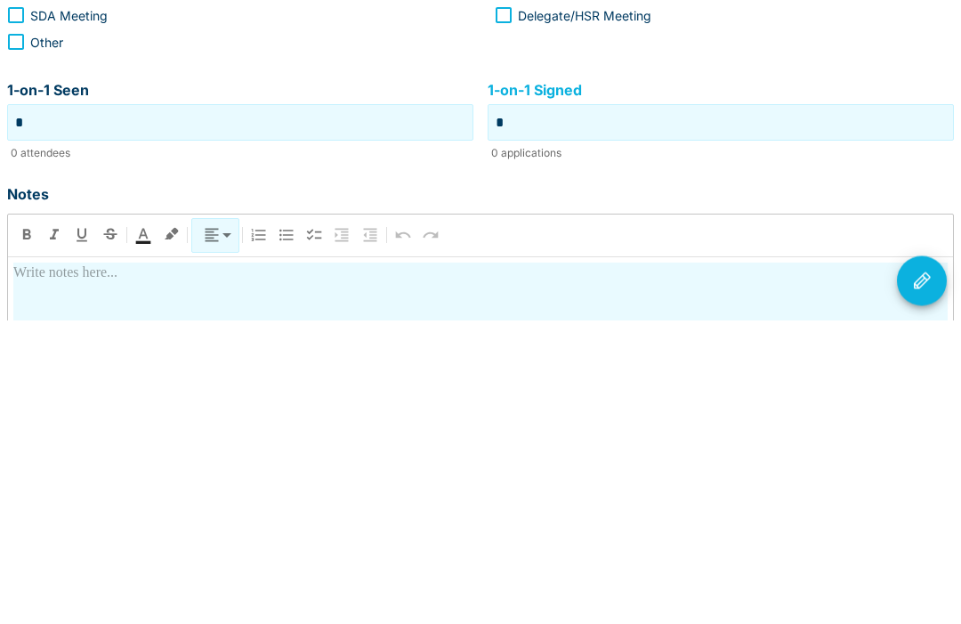
scroll to position [294, 0]
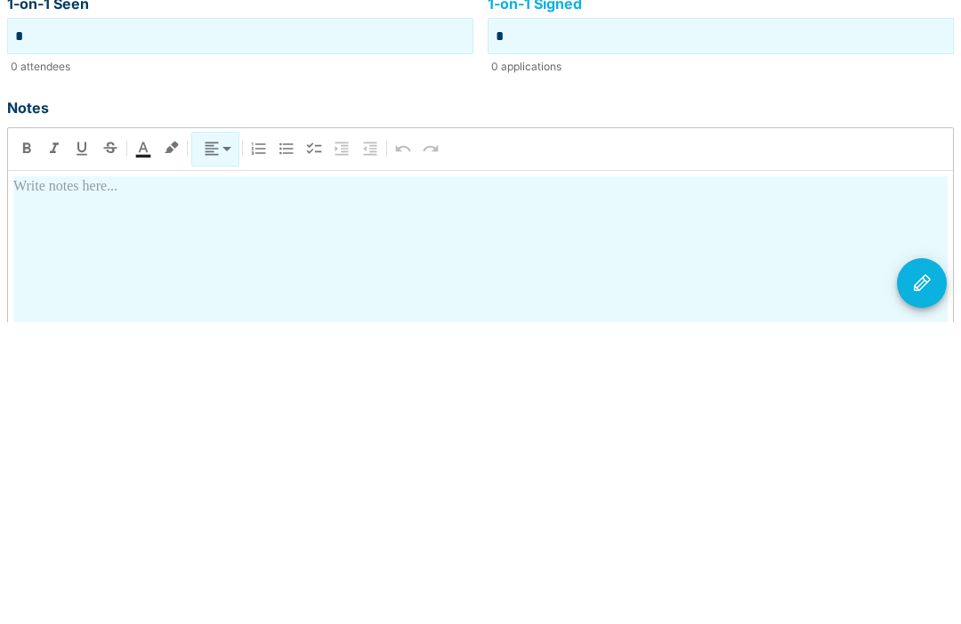
type input "*"
click at [355, 478] on div at bounding box center [480, 634] width 934 height 312
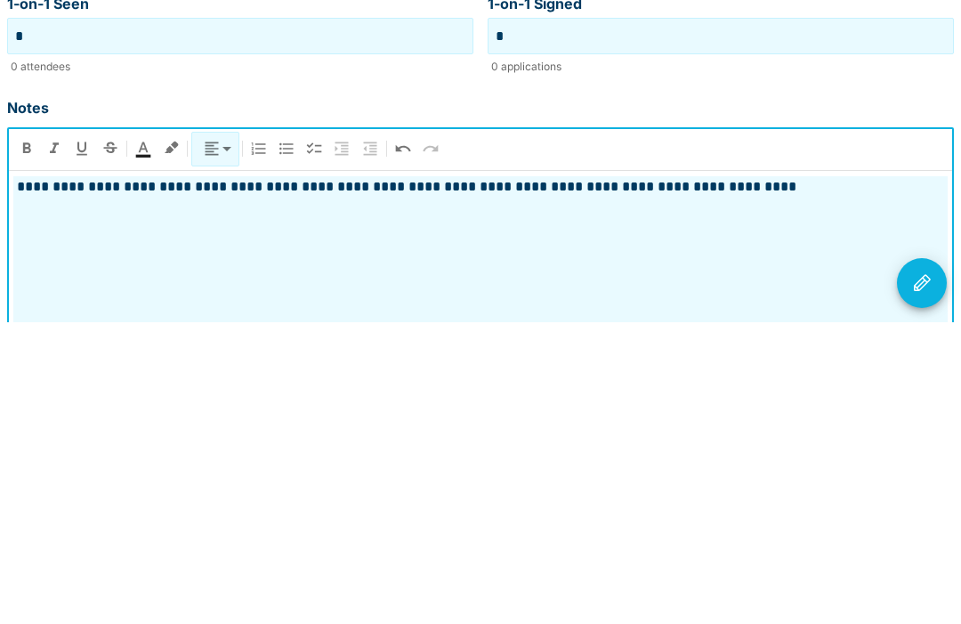
click at [36, 478] on p "**********" at bounding box center [480, 488] width 934 height 21
click at [824, 478] on p "**********" at bounding box center [480, 488] width 934 height 21
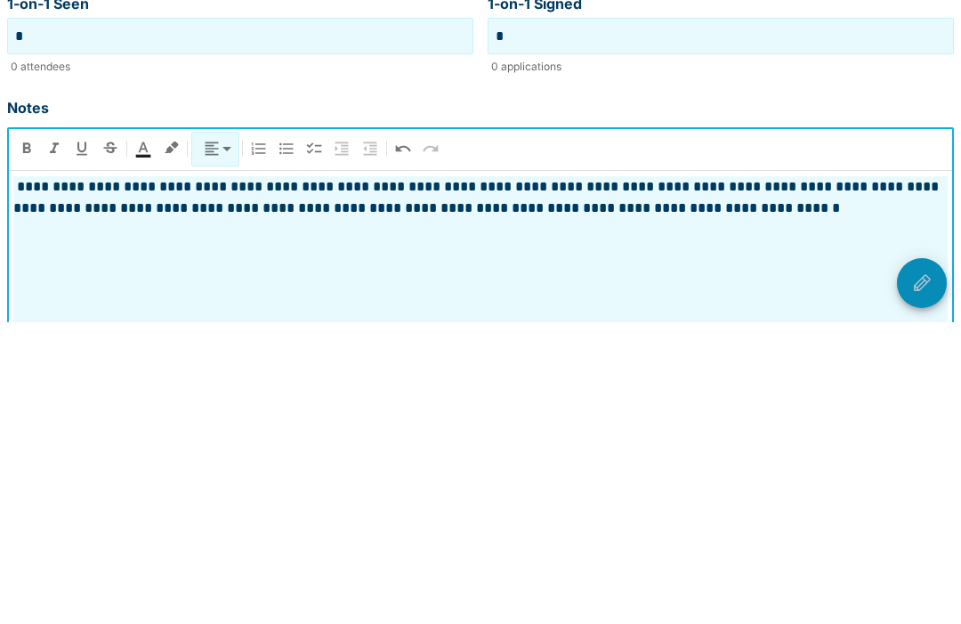
click at [936, 560] on button "Visit Actions" at bounding box center [922, 585] width 50 height 50
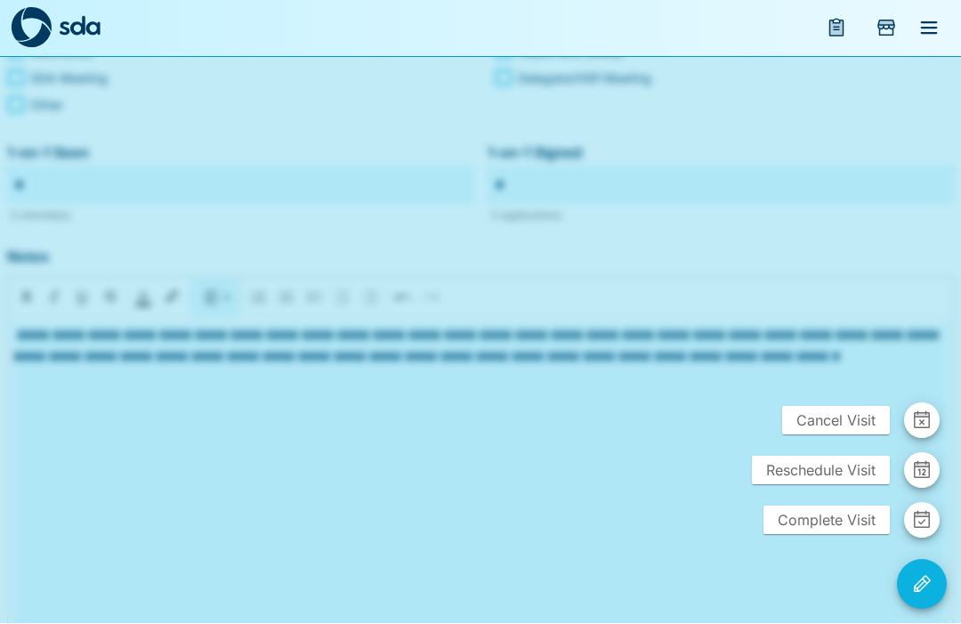
click at [848, 535] on span "Complete Visit" at bounding box center [826, 520] width 126 height 28
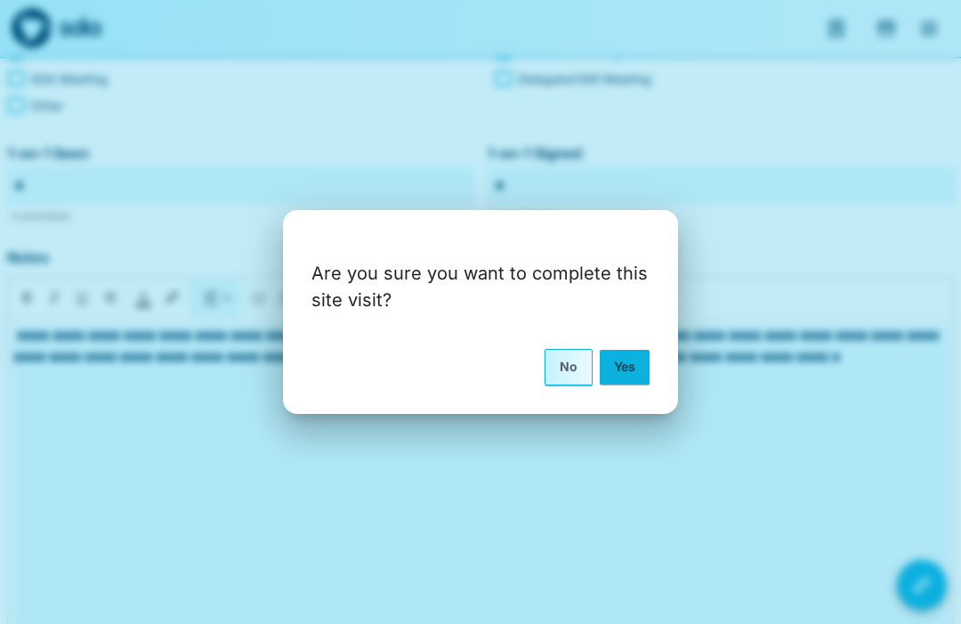
click at [632, 383] on button "Yes" at bounding box center [625, 367] width 50 height 34
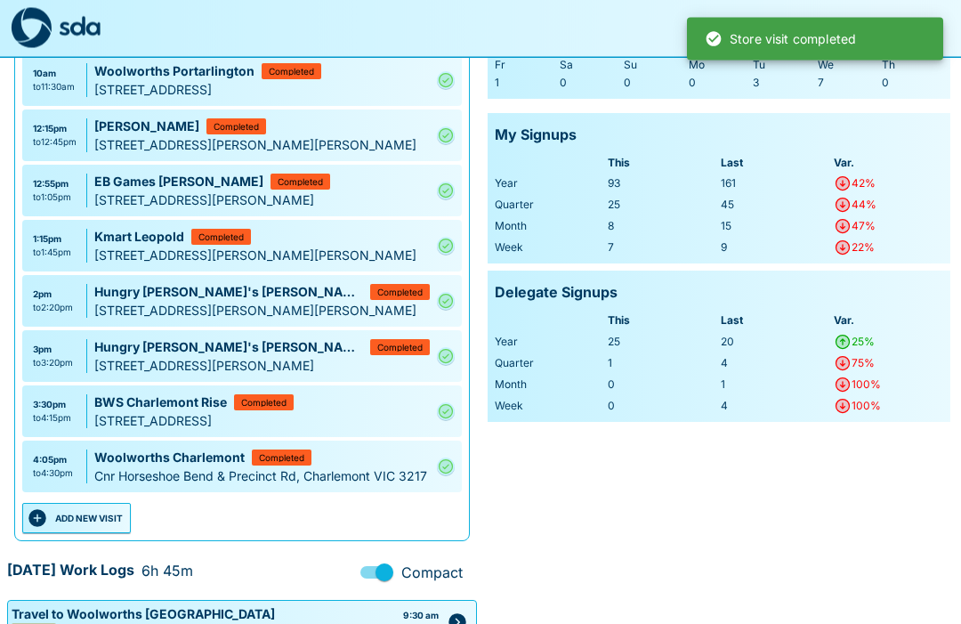
scroll to position [160, 0]
click at [114, 533] on button "ADD NEW VISIT" at bounding box center [76, 518] width 109 height 30
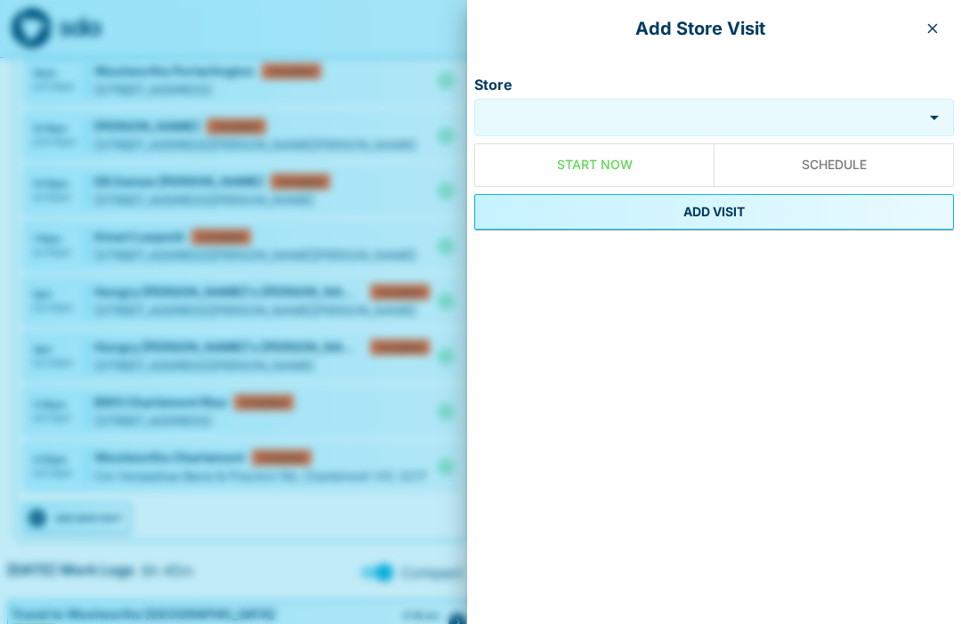
click at [698, 122] on input "Store" at bounding box center [698, 118] width 439 height 20
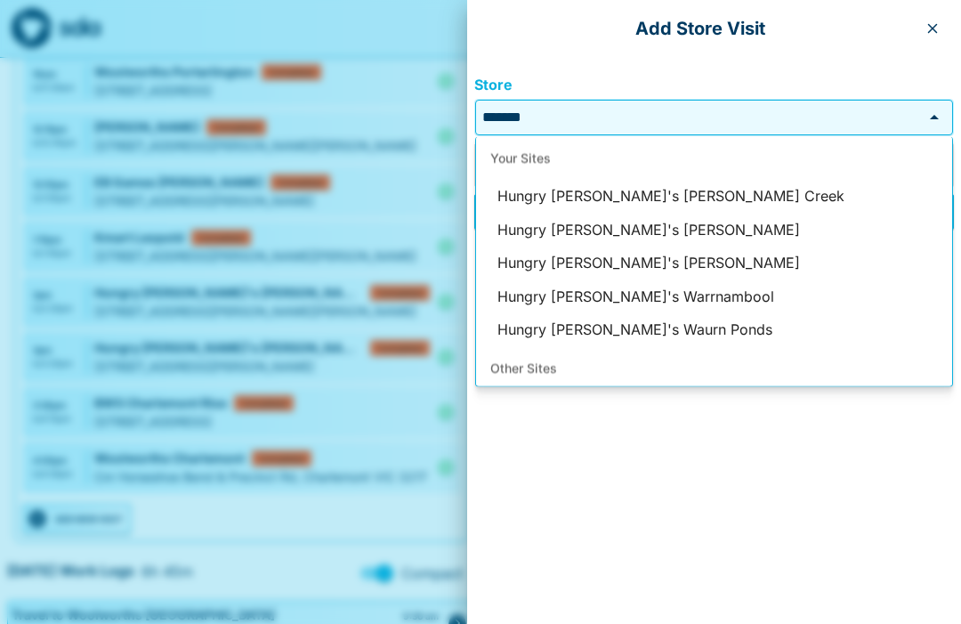
click at [644, 266] on li "Hungry [PERSON_NAME]'s [PERSON_NAME]" at bounding box center [714, 263] width 476 height 34
type input "**********"
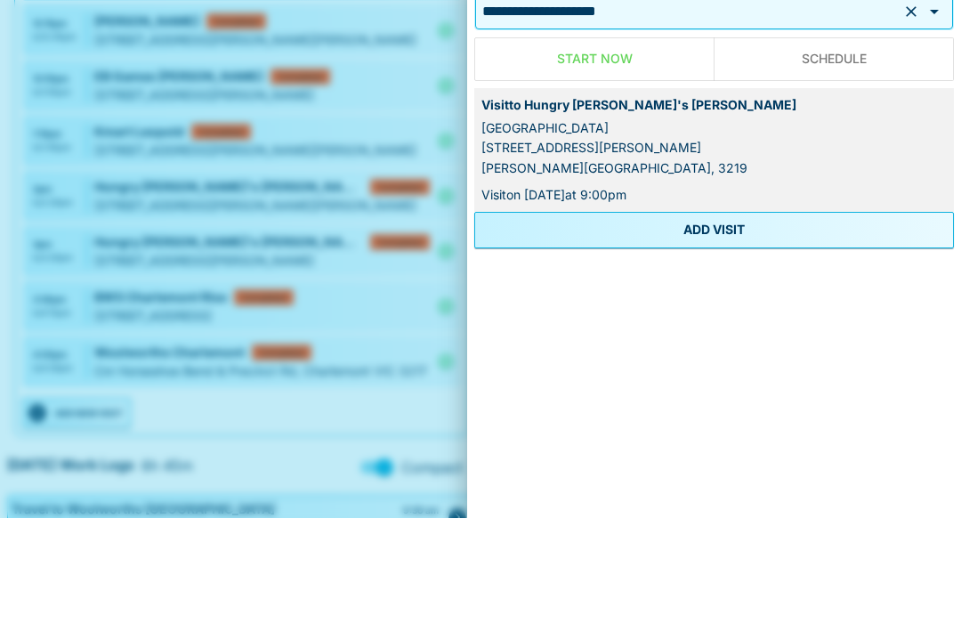
click at [754, 318] on button "ADD VISIT" at bounding box center [714, 336] width 480 height 36
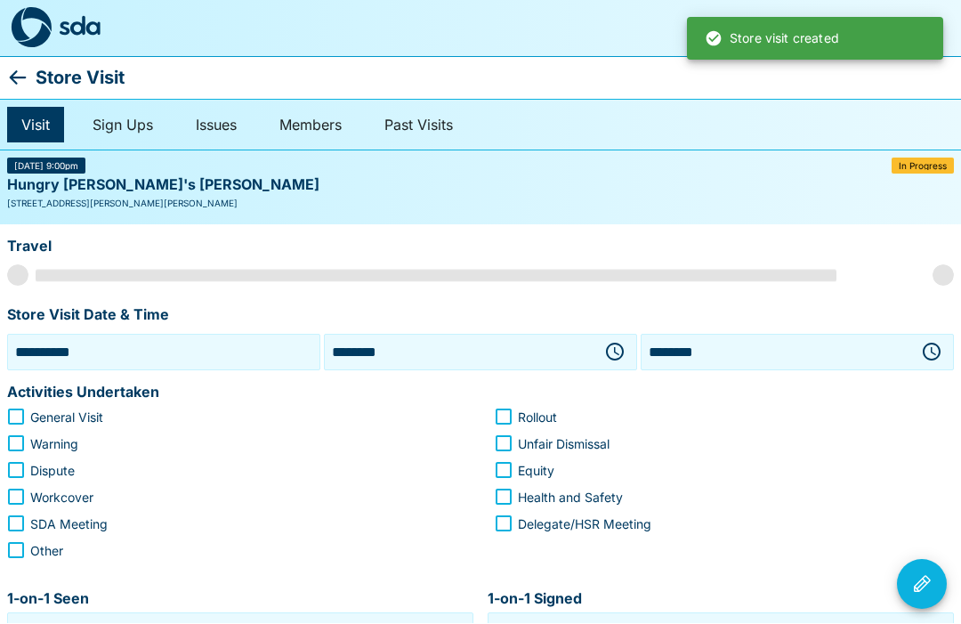
scroll to position [1, 0]
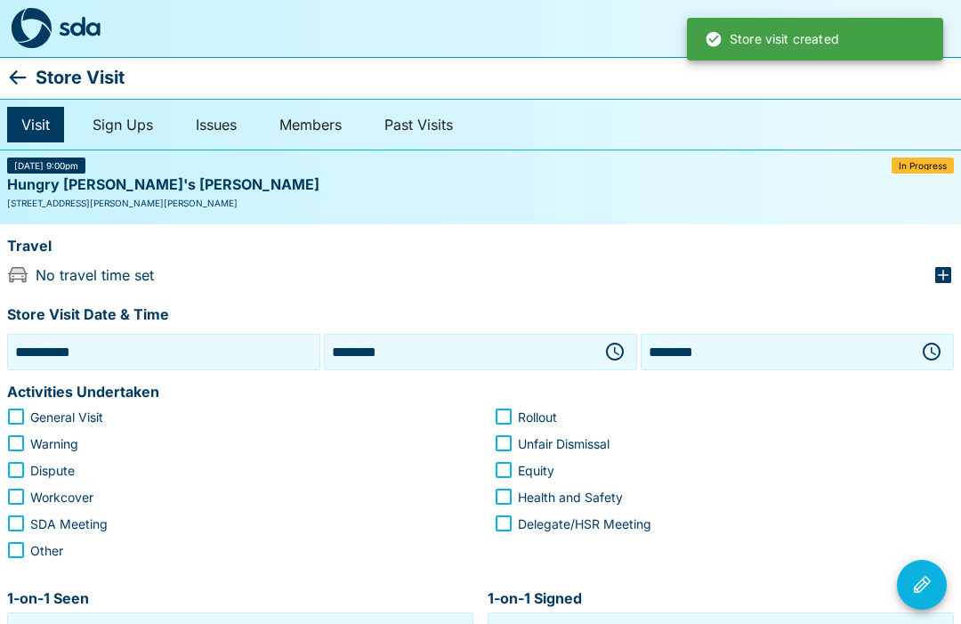
click at [621, 345] on icon "button" at bounding box center [615, 352] width 18 height 18
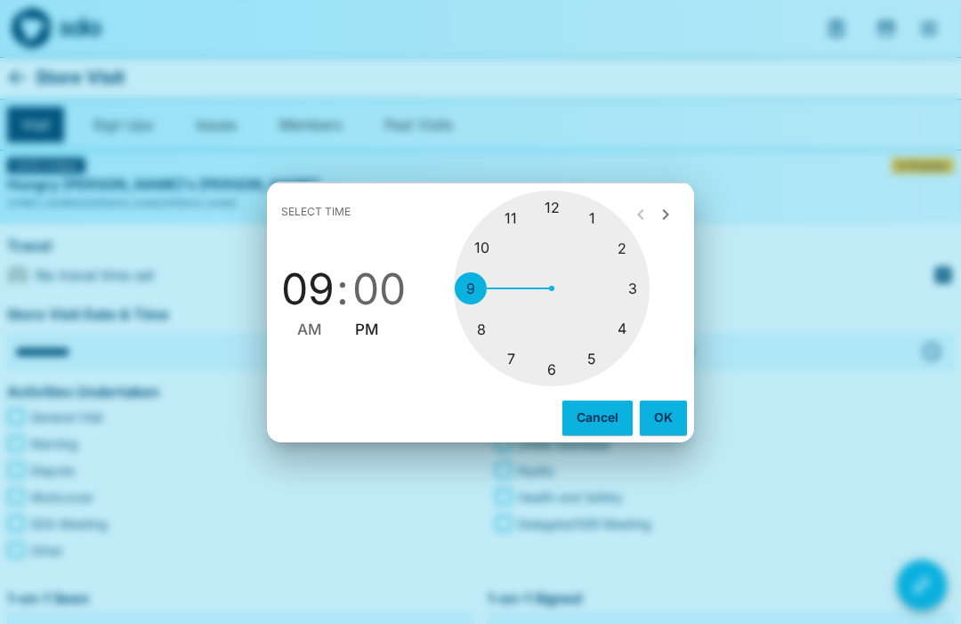
click at [626, 331] on div at bounding box center [552, 288] width 196 height 196
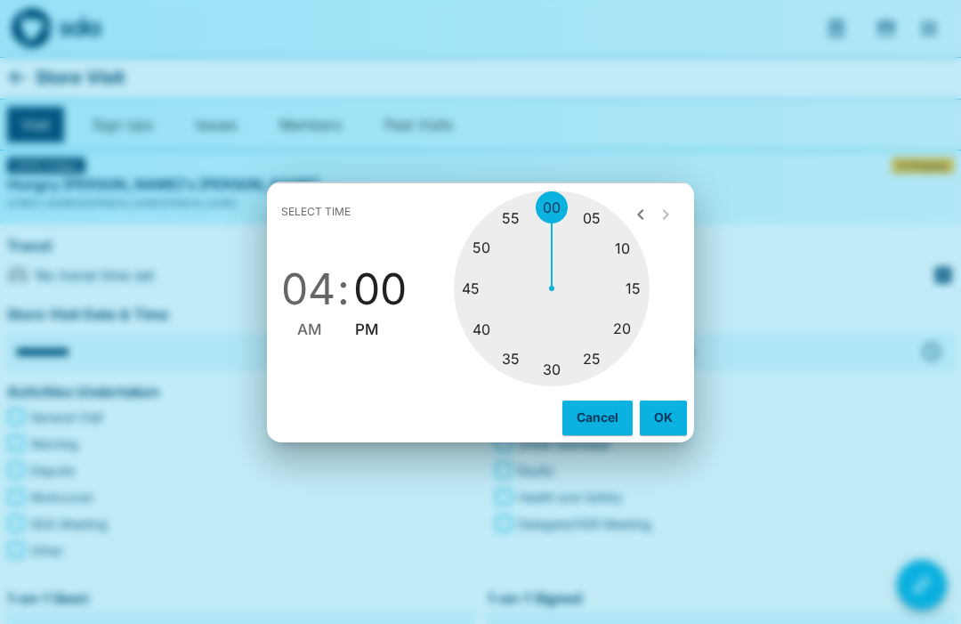
click at [489, 250] on div at bounding box center [552, 288] width 196 height 196
type input "********"
click at [668, 412] on button "OK" at bounding box center [663, 417] width 47 height 34
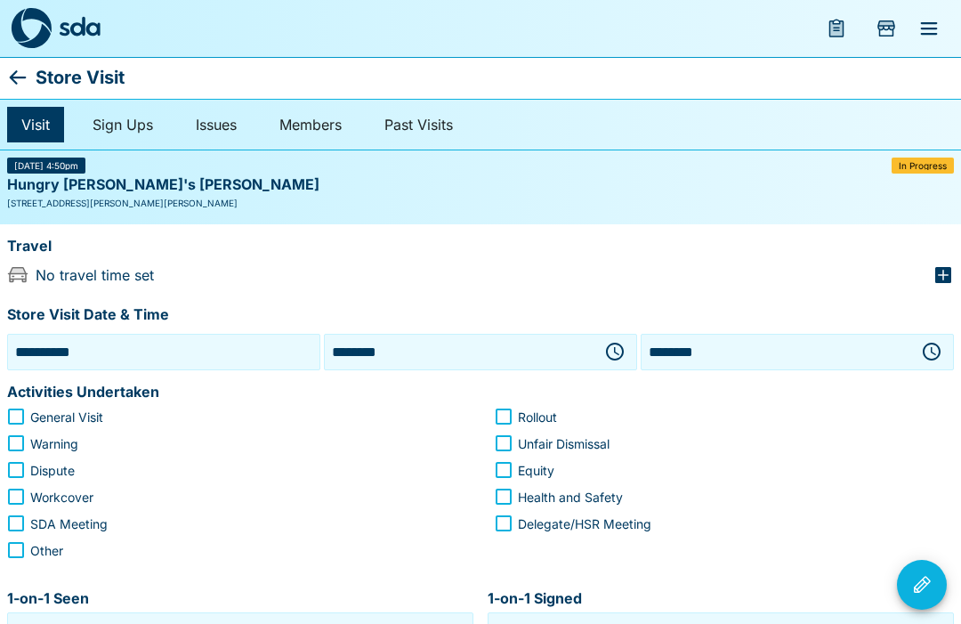
click at [935, 345] on icon "button" at bounding box center [931, 351] width 21 height 21
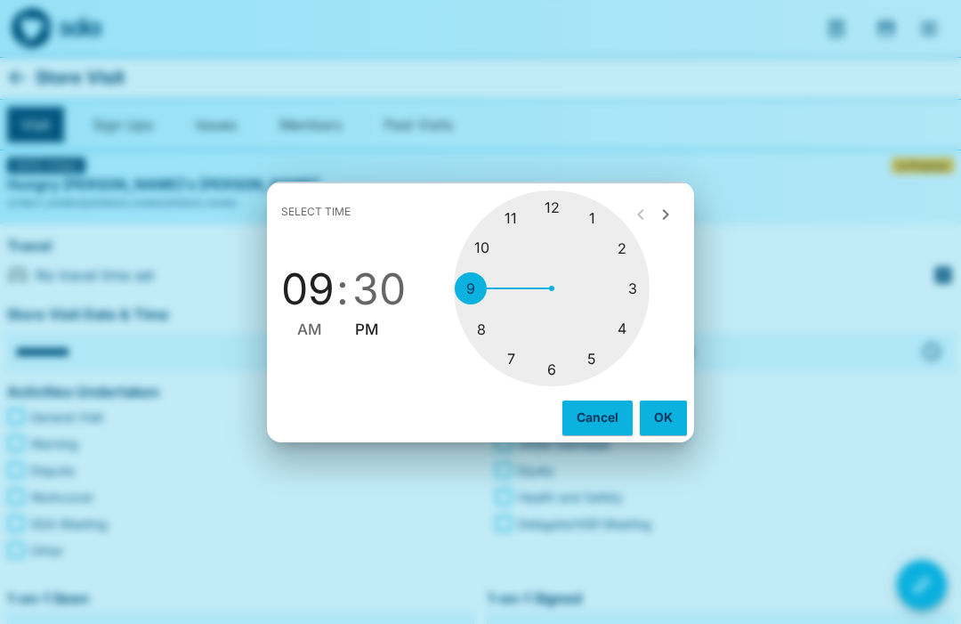
click at [566, 368] on div at bounding box center [552, 288] width 196 height 196
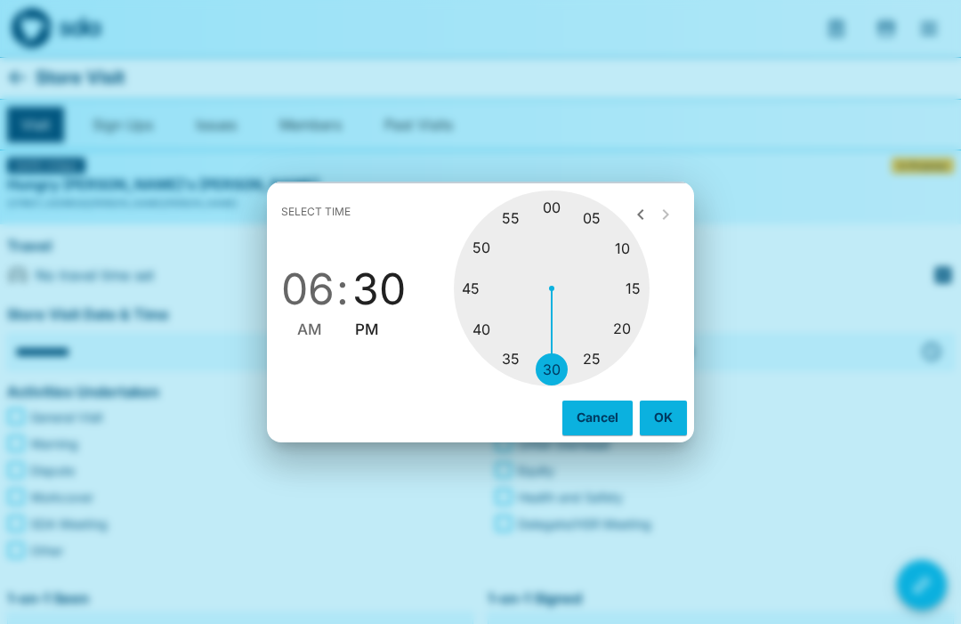
click at [552, 203] on div at bounding box center [552, 288] width 196 height 196
type input "********"
click at [664, 415] on button "OK" at bounding box center [663, 417] width 47 height 34
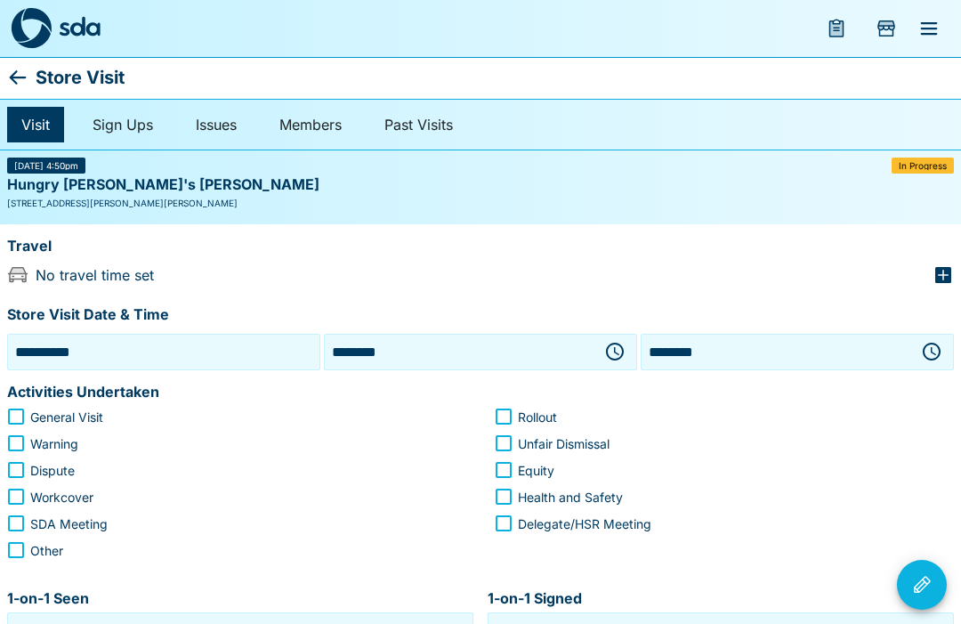
click at [950, 264] on icon "button" at bounding box center [942, 274] width 21 height 21
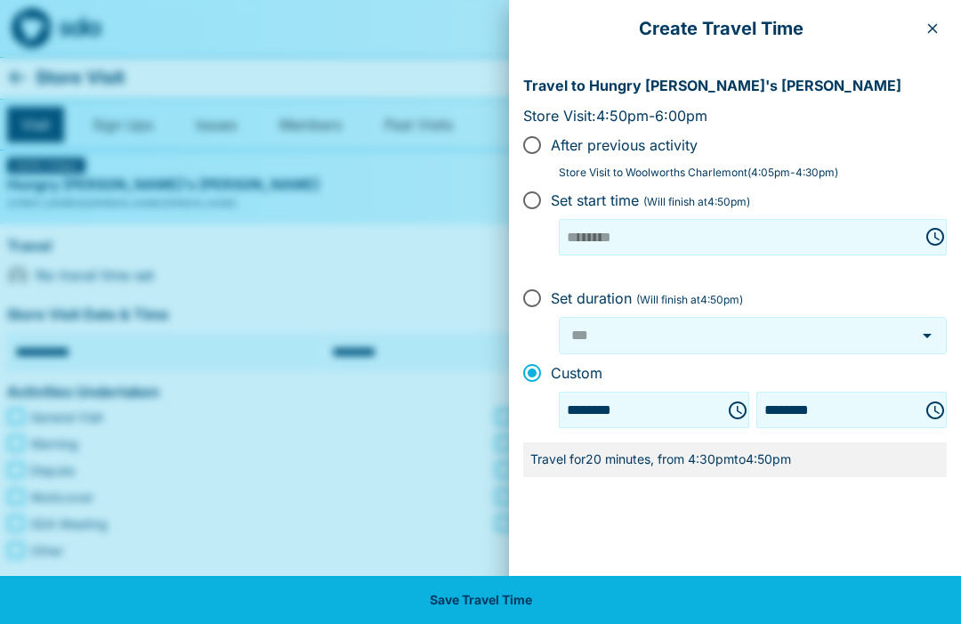
click at [501, 589] on button "Save Travel Time" at bounding box center [480, 600] width 961 height 48
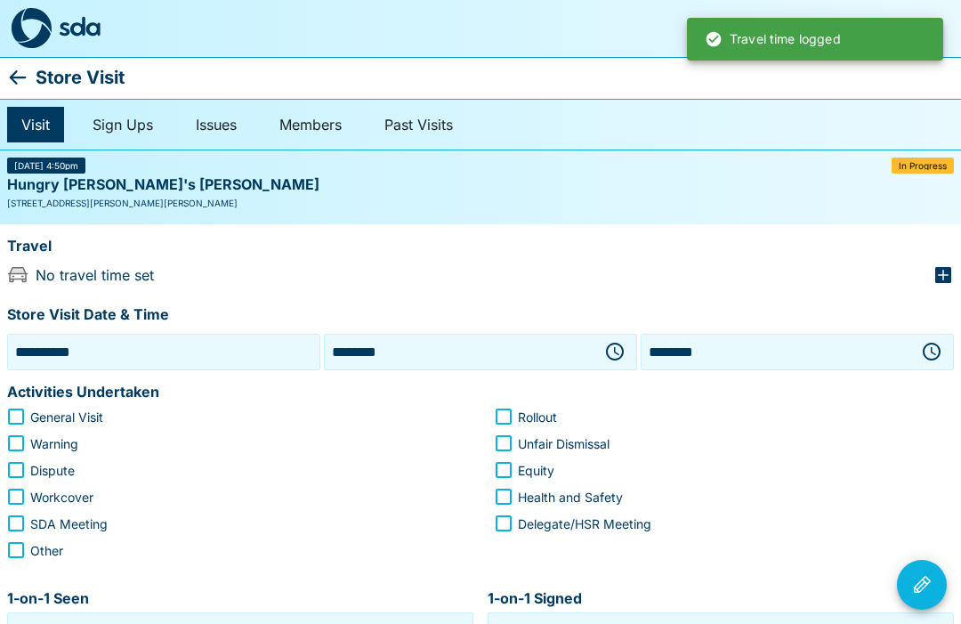
type input "***"
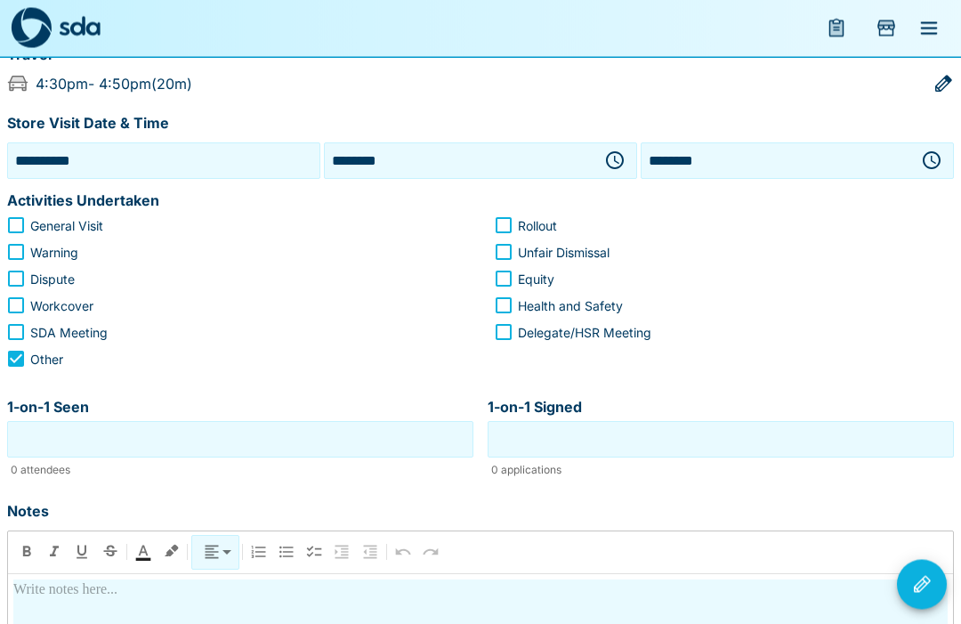
scroll to position [191, 0]
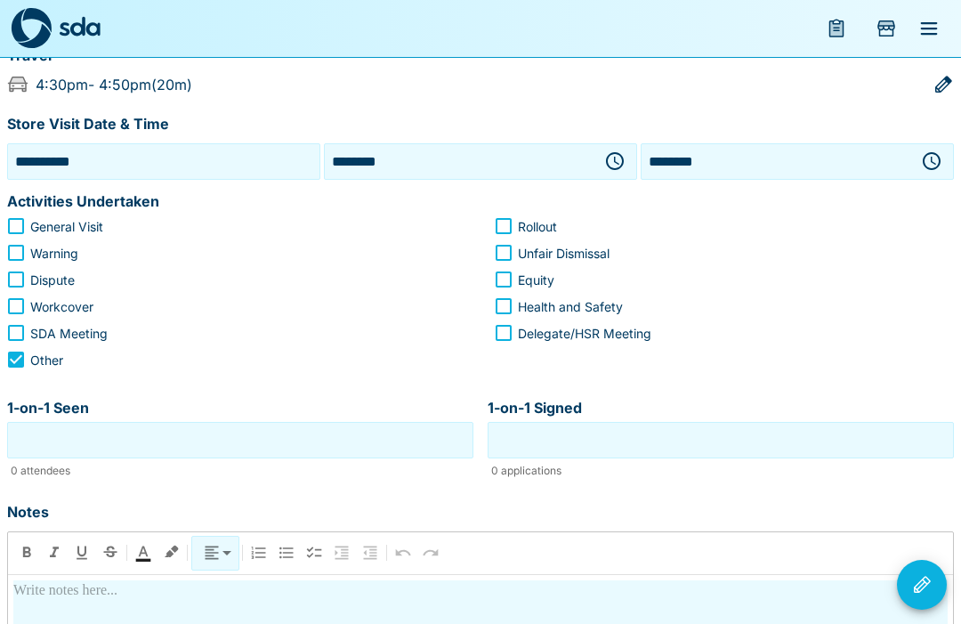
click at [328, 442] on input "1-on-1 Seen" at bounding box center [240, 440] width 457 height 28
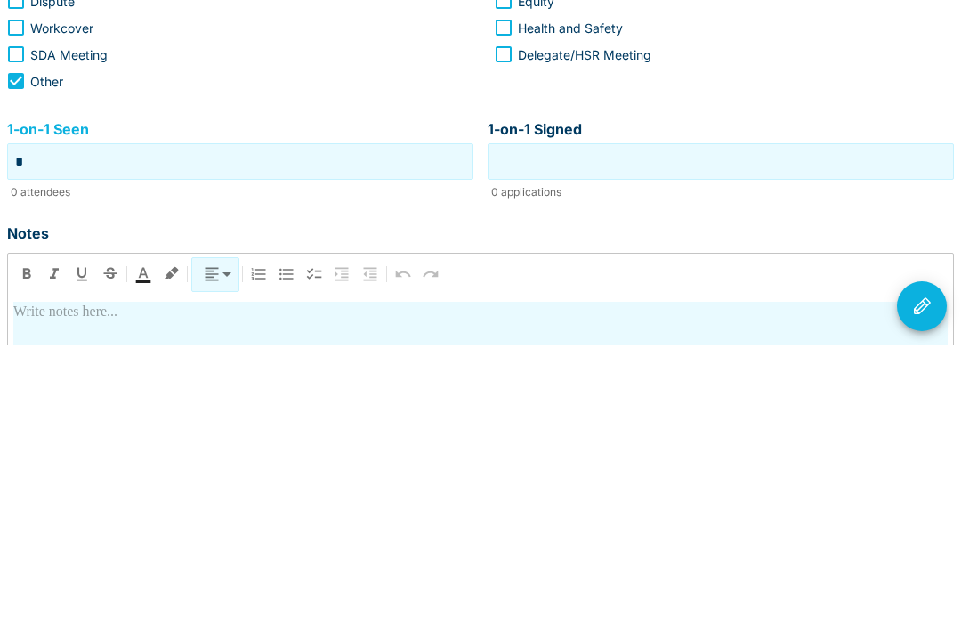
type input "*"
click at [718, 426] on input "1-on-1 Signed" at bounding box center [720, 440] width 457 height 28
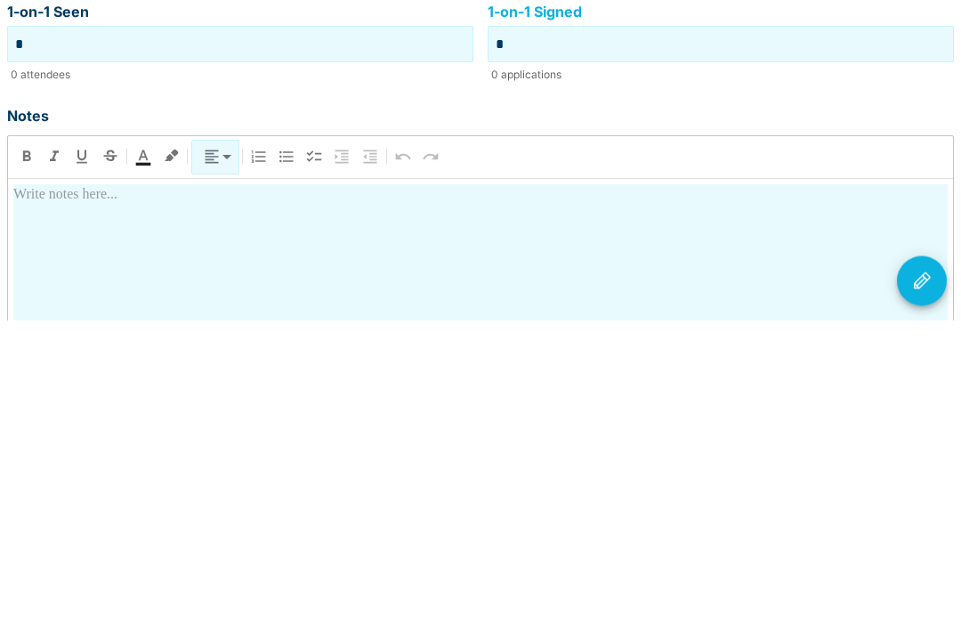
scroll to position [288, 0]
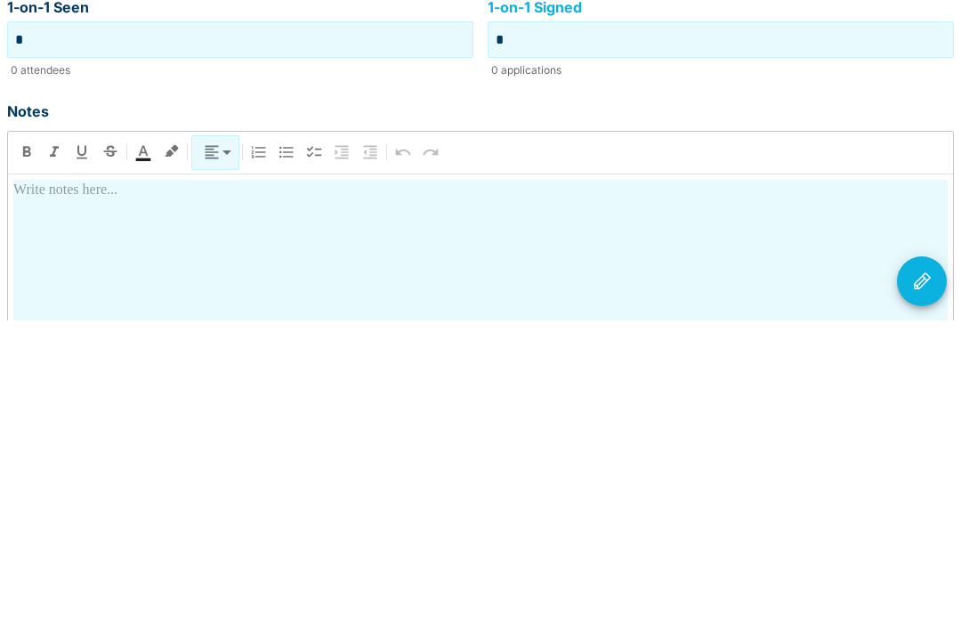
type input "*"
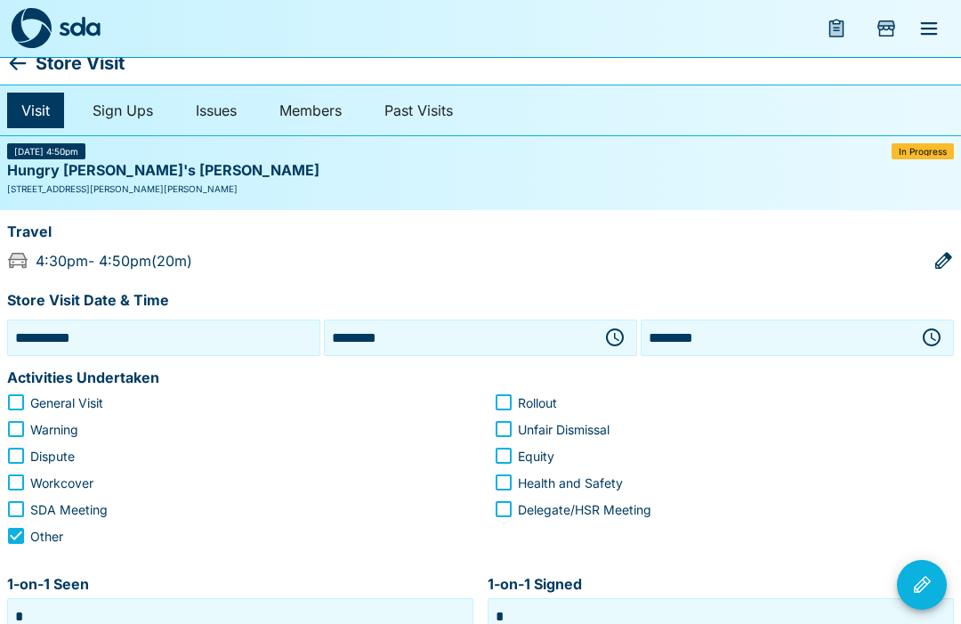
scroll to position [13, 0]
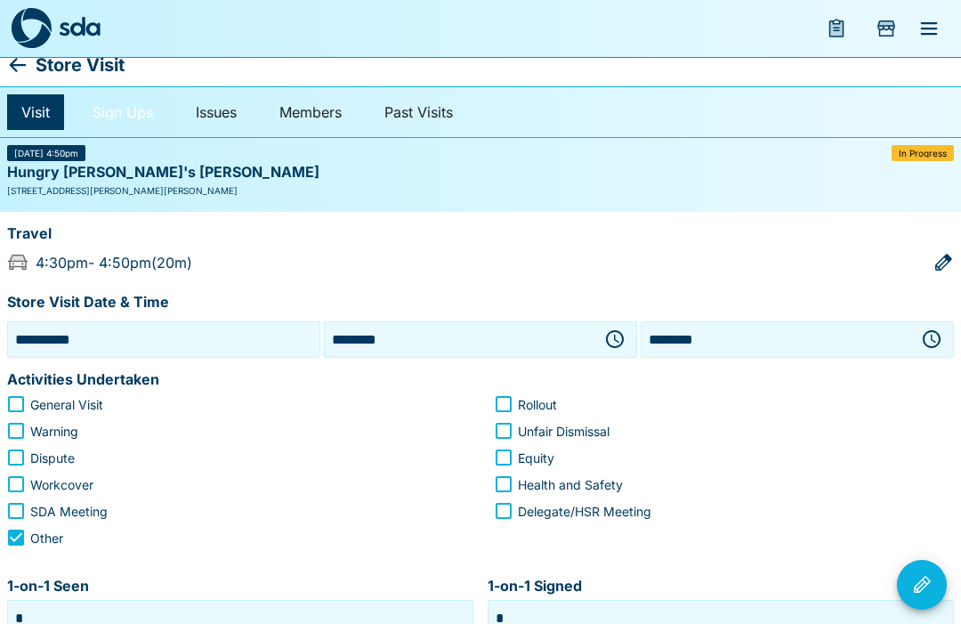
click at [132, 113] on link "Sign Ups" at bounding box center [122, 112] width 89 height 36
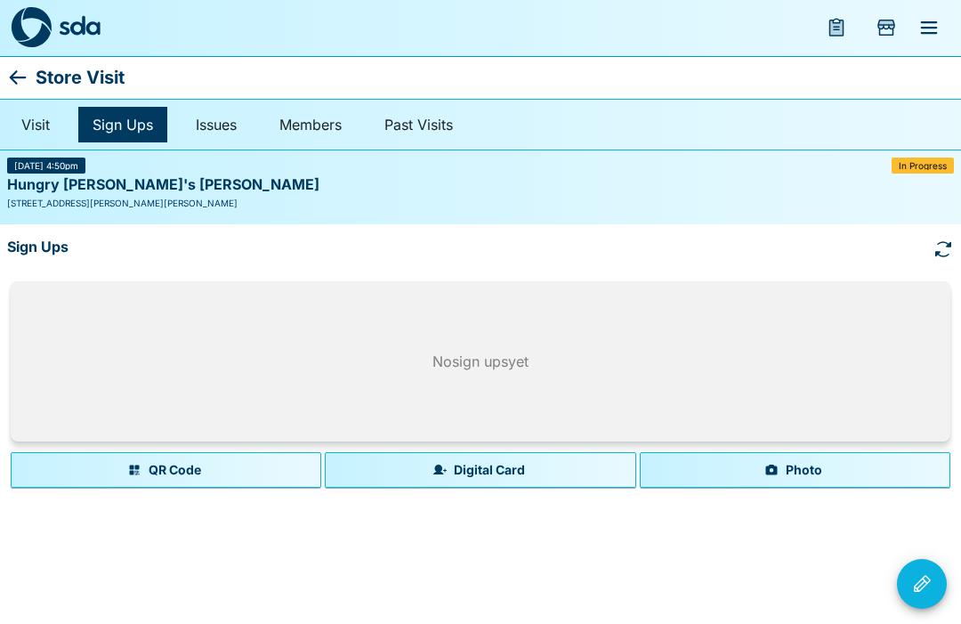
click at [795, 469] on button "Photo" at bounding box center [795, 471] width 310 height 36
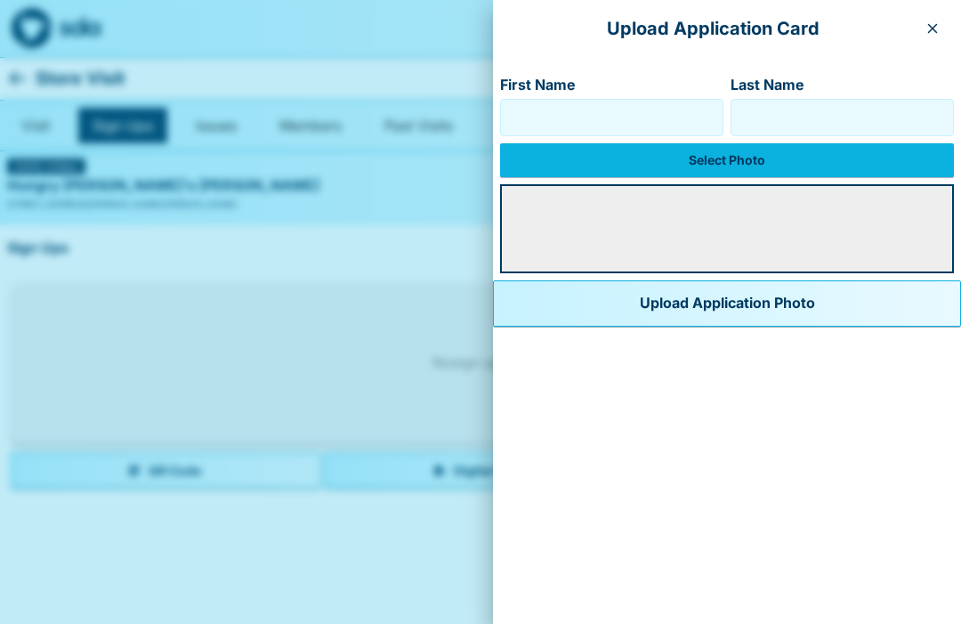
click at [537, 129] on input "First Name" at bounding box center [611, 117] width 207 height 28
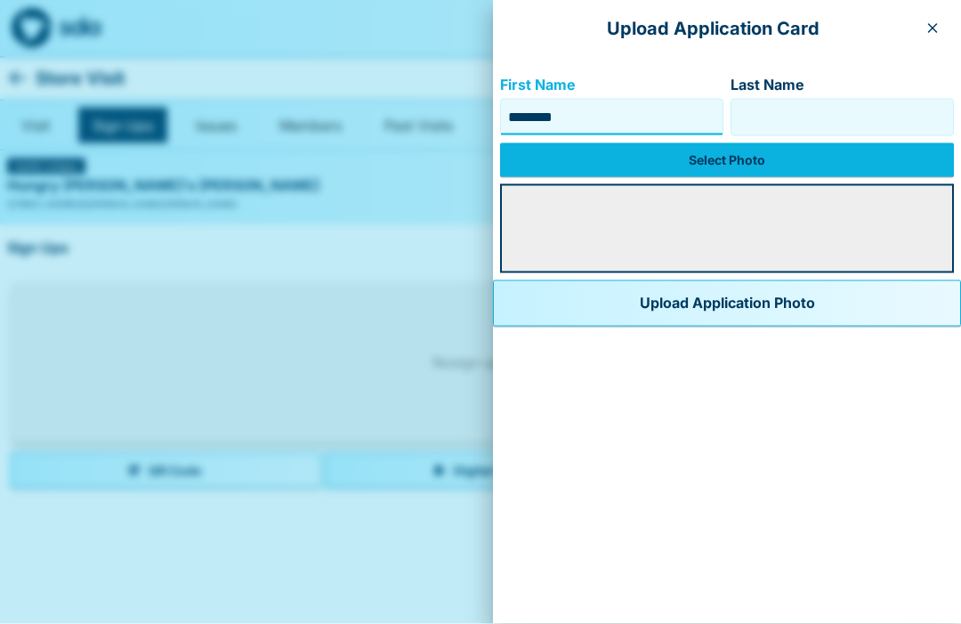
type input "*******"
click at [818, 129] on input "Last Name" at bounding box center [841, 117] width 207 height 28
type input "**********"
click at [693, 164] on label "Select Photo" at bounding box center [727, 160] width 454 height 34
click at [0, 0] on input "Select Photo" at bounding box center [0, 0] width 0 height 0
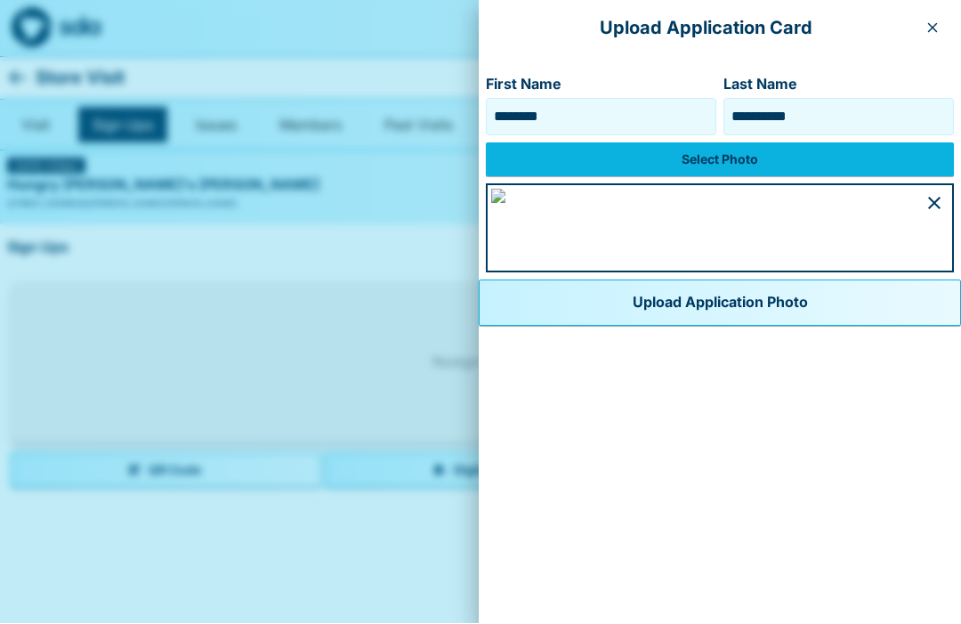
scroll to position [857, 0]
click at [547, 327] on button "Upload Application Photo" at bounding box center [720, 303] width 482 height 46
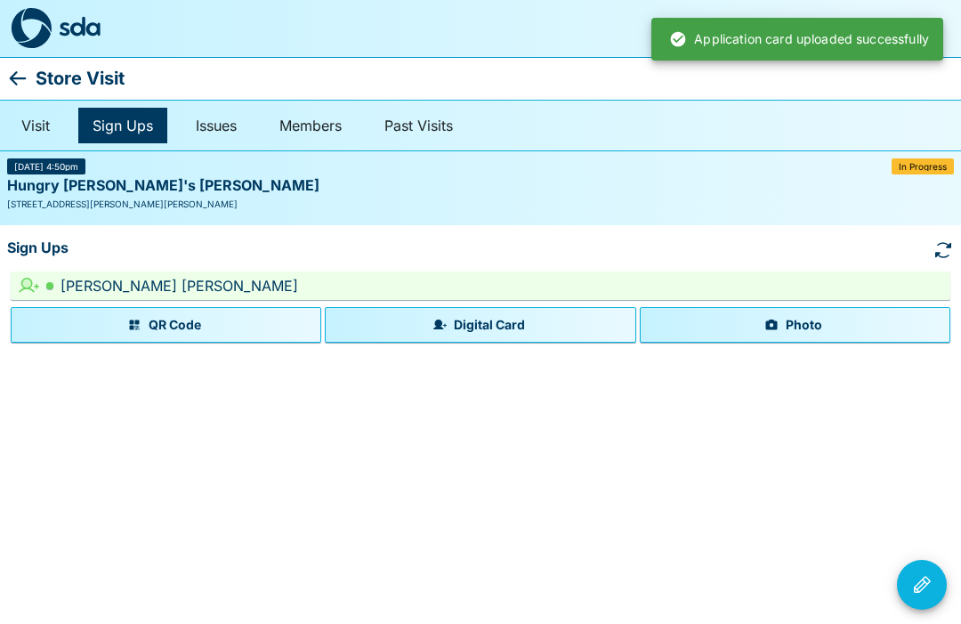
click at [808, 315] on button "Photo" at bounding box center [795, 325] width 310 height 36
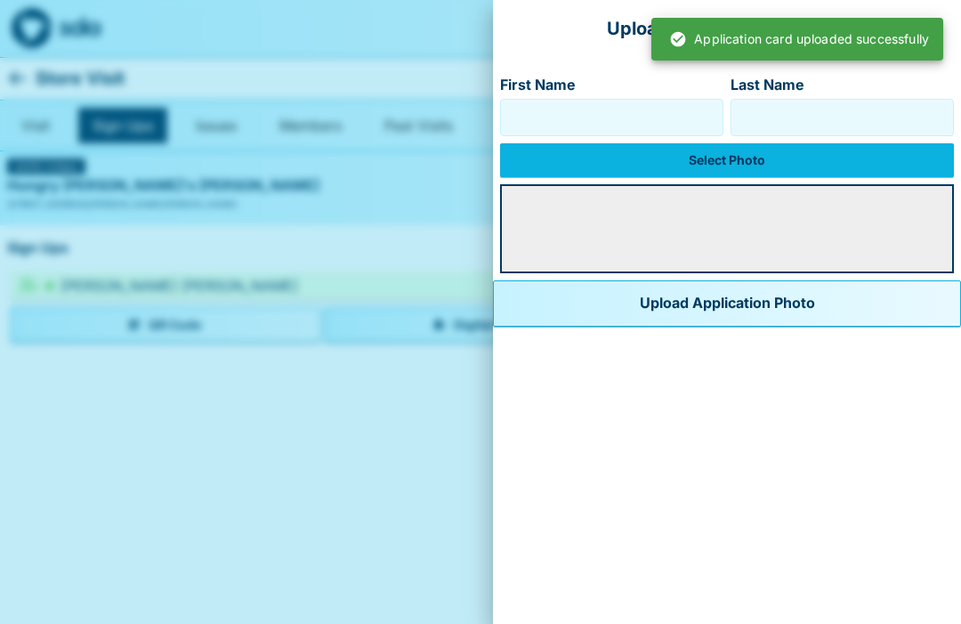
click at [540, 128] on input "First Name" at bounding box center [611, 117] width 207 height 28
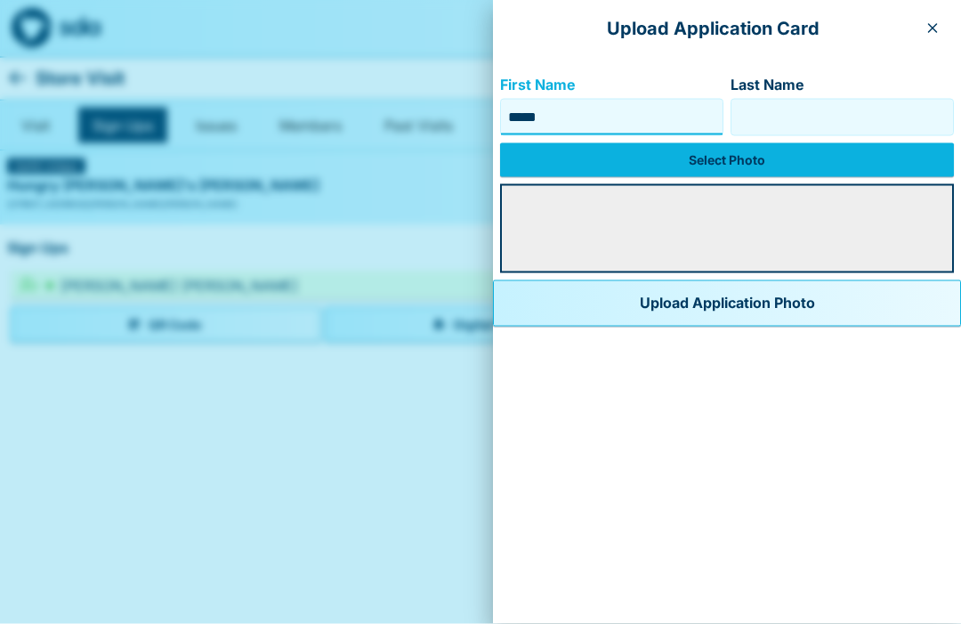
type input "*****"
click at [848, 127] on input "Last Name" at bounding box center [841, 117] width 207 height 28
type input "*****"
click at [691, 163] on label "Select Photo" at bounding box center [727, 160] width 454 height 34
click at [0, 0] on input "Select Photo" at bounding box center [0, 0] width 0 height 0
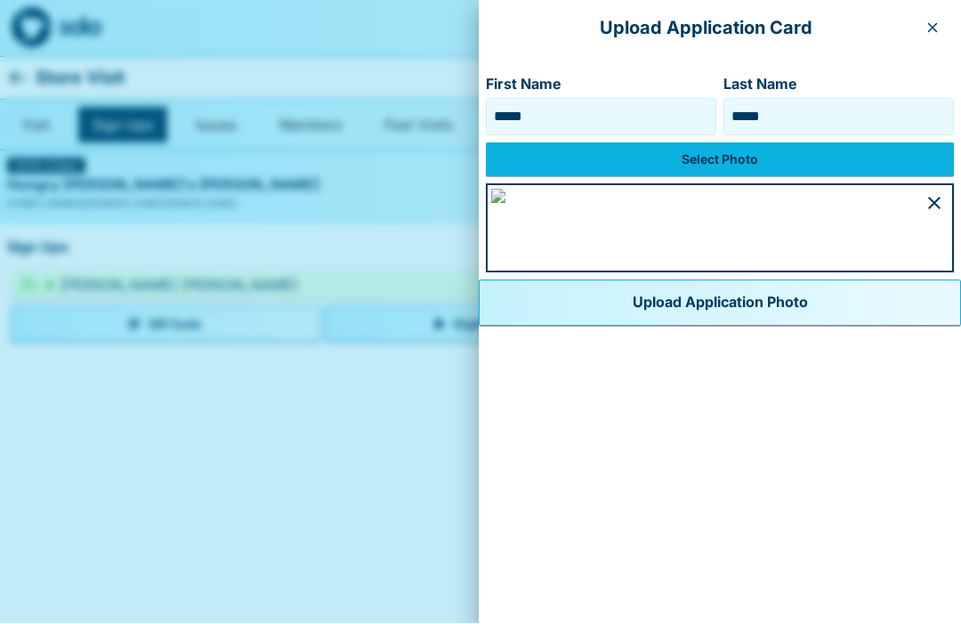
scroll to position [954, 0]
click at [559, 327] on button "Upload Application Photo" at bounding box center [720, 303] width 482 height 46
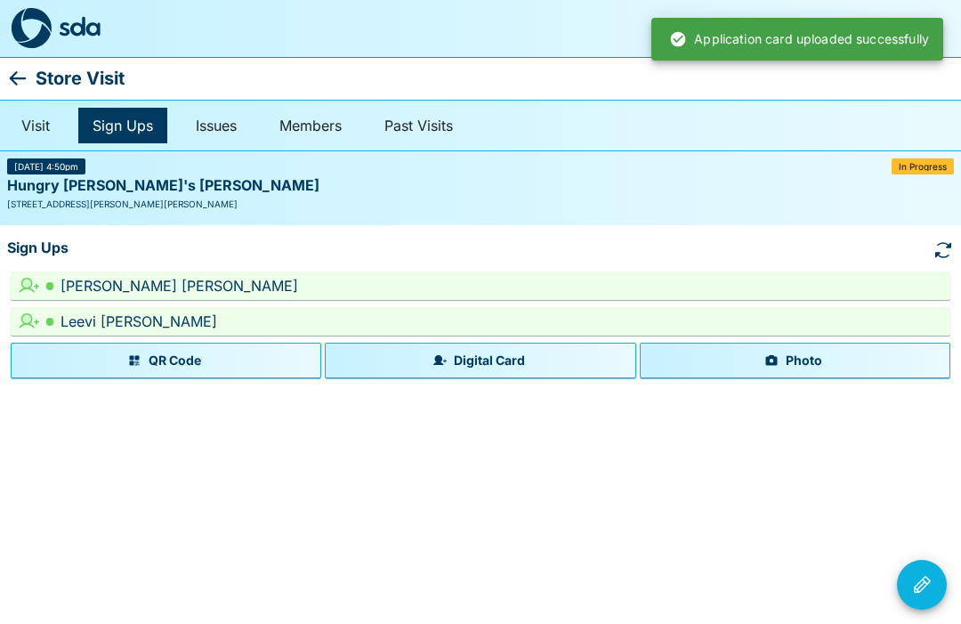
click at [923, 577] on icon "Visit Actions" at bounding box center [922, 584] width 17 height 17
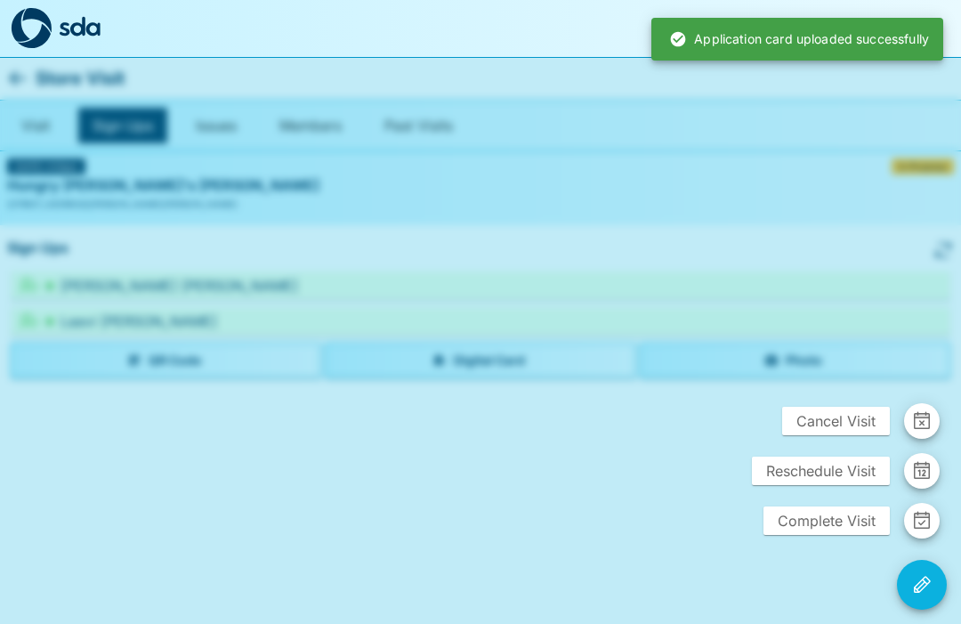
click at [856, 520] on span "Complete Visit" at bounding box center [826, 520] width 126 height 28
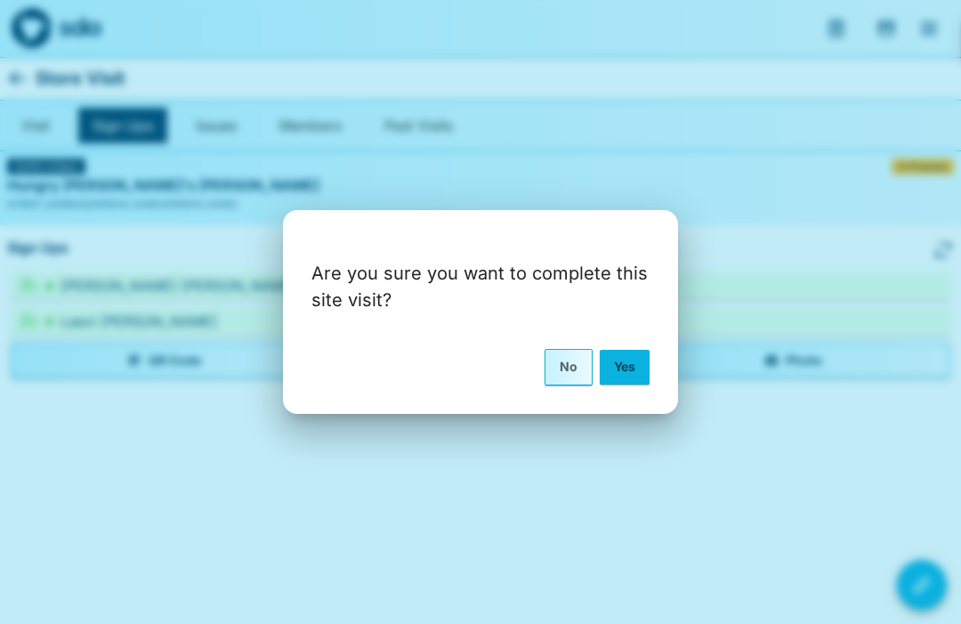
click at [625, 355] on button "Yes" at bounding box center [625, 367] width 50 height 34
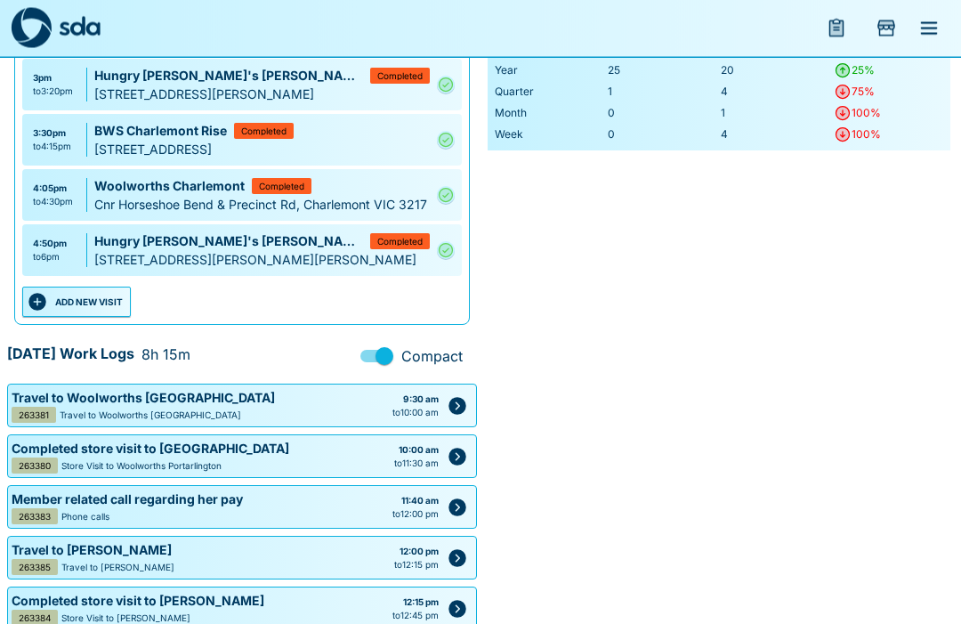
scroll to position [432, 0]
